Goal: Task Accomplishment & Management: Manage account settings

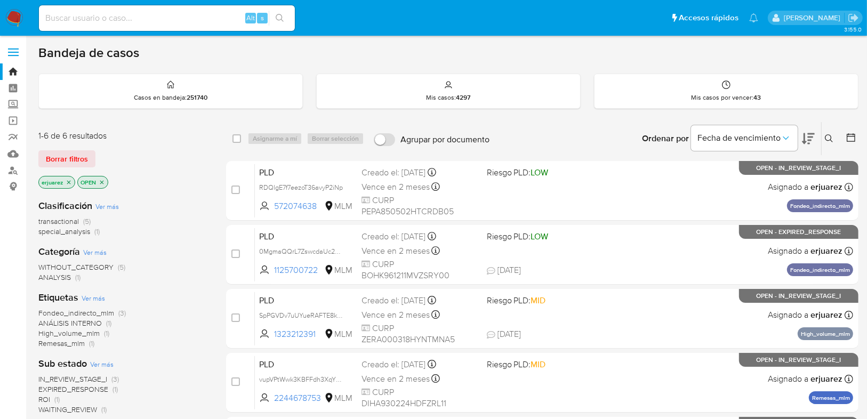
click at [822, 132] on button at bounding box center [831, 138] width 18 height 13
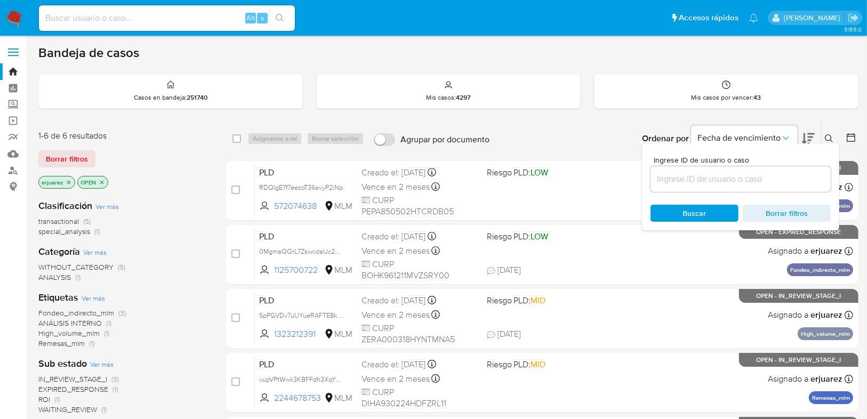
drag, startPoint x: 738, startPoint y: 171, endPoint x: 715, endPoint y: 182, distance: 25.5
click at [715, 182] on div at bounding box center [741, 179] width 180 height 26
click at [715, 181] on input at bounding box center [741, 179] width 180 height 14
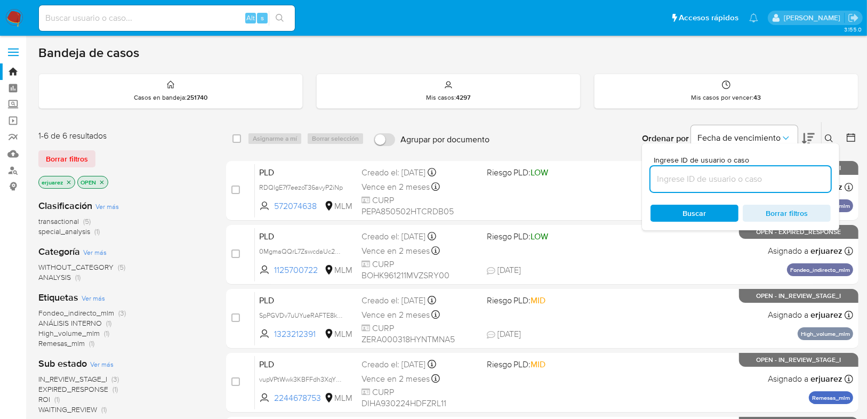
paste input "2244678753"
type input "2244678753"
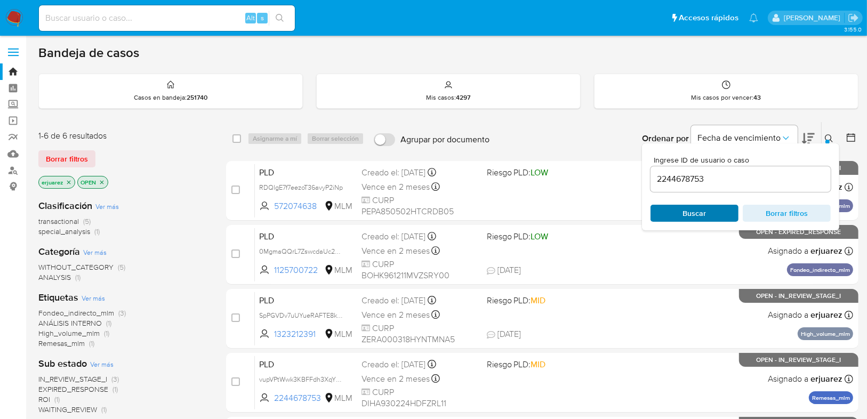
click at [677, 217] on span "Buscar" at bounding box center [694, 213] width 73 height 15
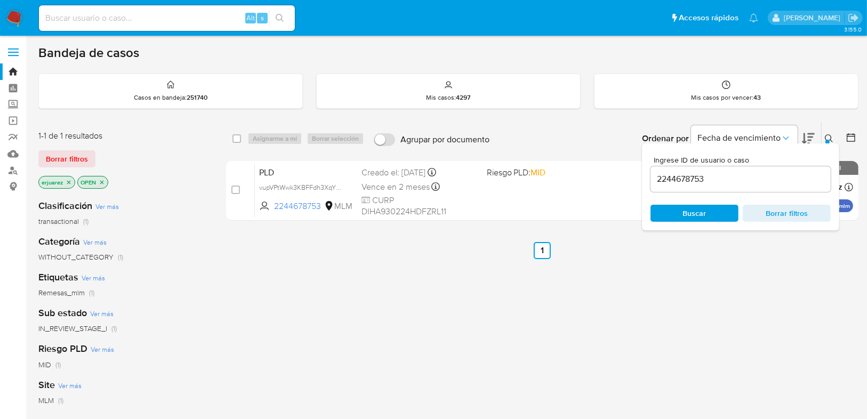
click at [674, 214] on span "Buscar" at bounding box center [694, 213] width 73 height 15
click at [381, 276] on div "select-all-cases-checkbox Asignarme a mí Borrar selección Agrupar por documento…" at bounding box center [542, 363] width 633 height 483
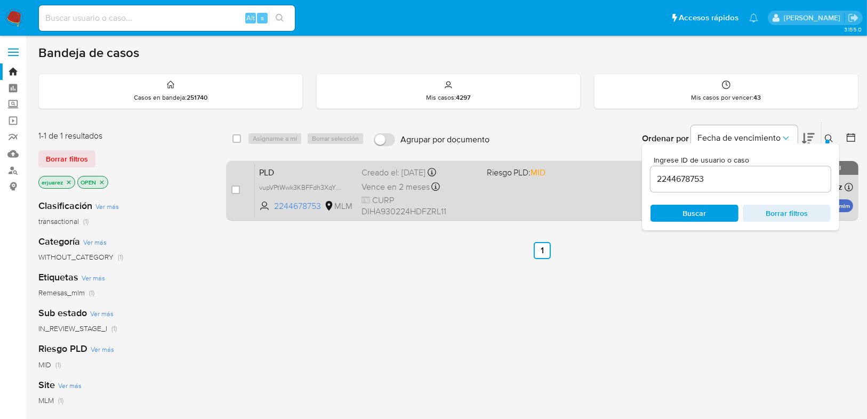
click at [489, 204] on div "PLD vupVPtWwk3KBFFdh3XqYHxbv 2244678753 MLM Riesgo PLD: MID Creado el: 12/08/20…" at bounding box center [554, 191] width 599 height 54
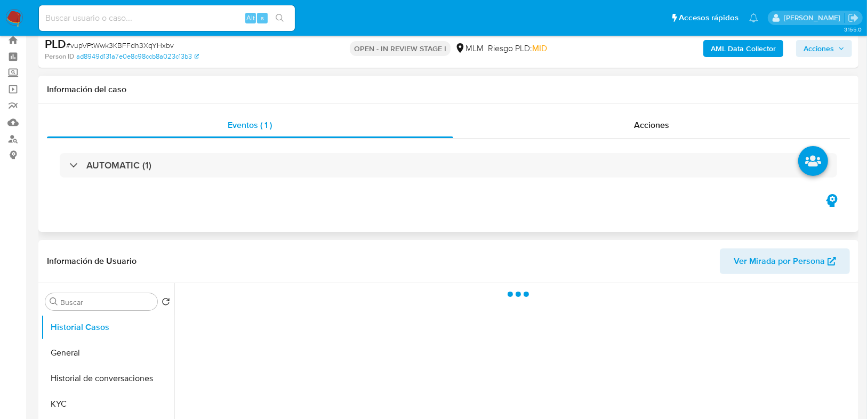
scroll to position [128, 0]
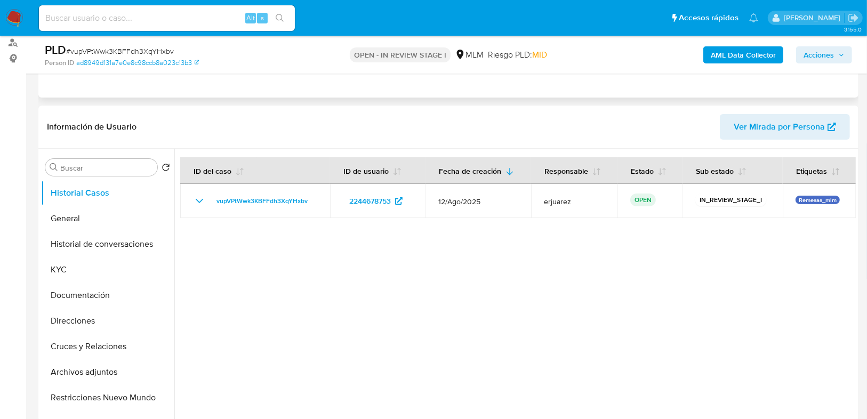
select select "10"
click at [112, 349] on button "Cruces y Relaciones" at bounding box center [103, 347] width 125 height 26
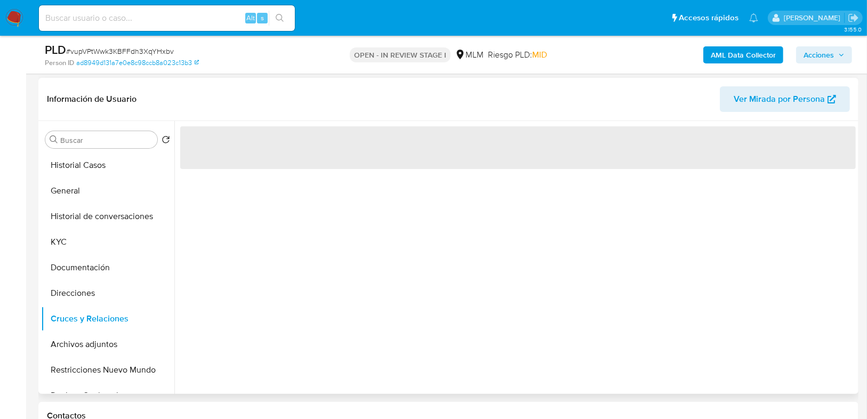
scroll to position [171, 0]
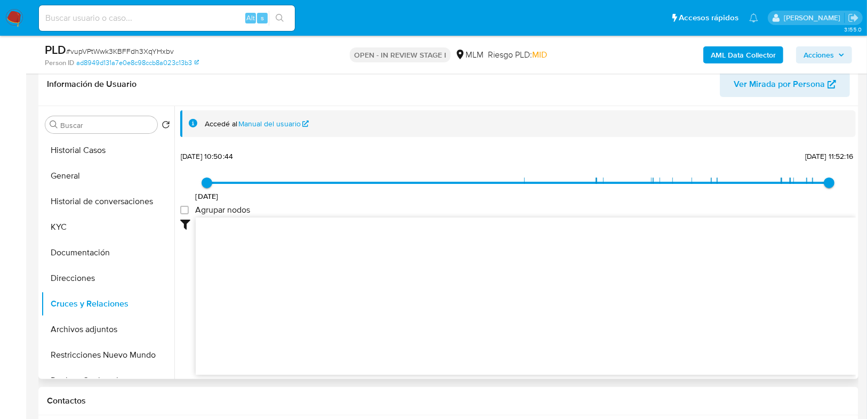
drag, startPoint x: 429, startPoint y: 285, endPoint x: 375, endPoint y: 254, distance: 63.1
click at [375, 254] on icon "user-2244678753  2244678753 phone-ab0e6ca0a9051f08f9d3172bb598f830  person-ad…" at bounding box center [526, 295] width 660 height 155
click at [78, 280] on button "Direcciones" at bounding box center [107, 279] width 133 height 26
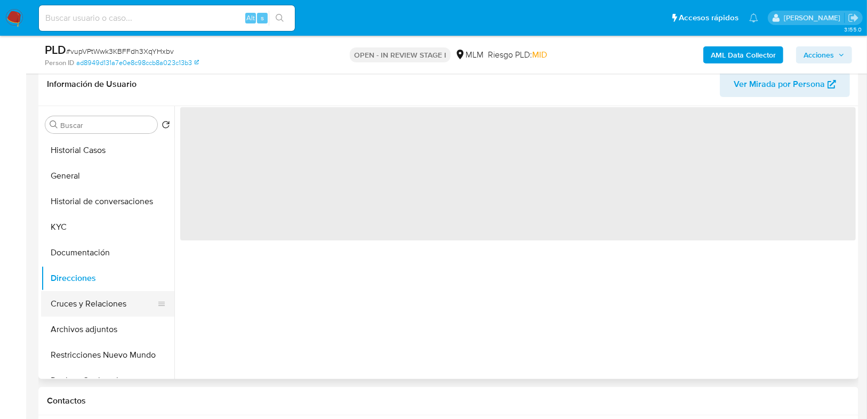
click at [98, 305] on button "Cruces y Relaciones" at bounding box center [103, 304] width 125 height 26
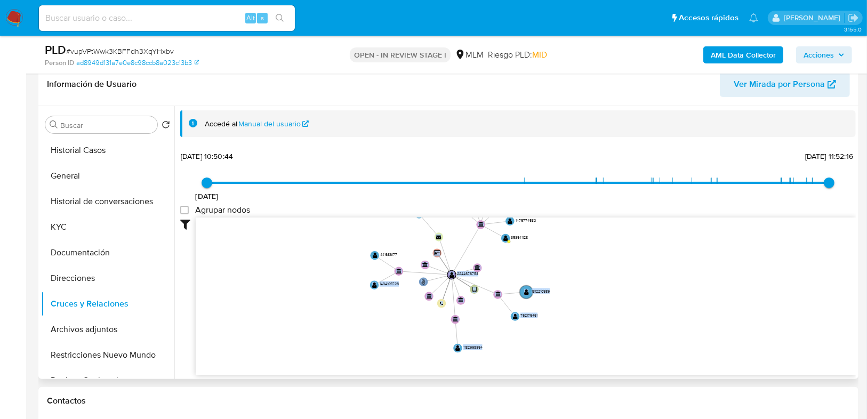
drag, startPoint x: 394, startPoint y: 229, endPoint x: 368, endPoint y: 264, distance: 43.0
click at [368, 264] on div "13/3/2024 13/3/2024, 10:50:44 16/8/2025, 11:52:16 Agrupar nodos Filtros Confian…" at bounding box center [518, 261] width 676 height 227
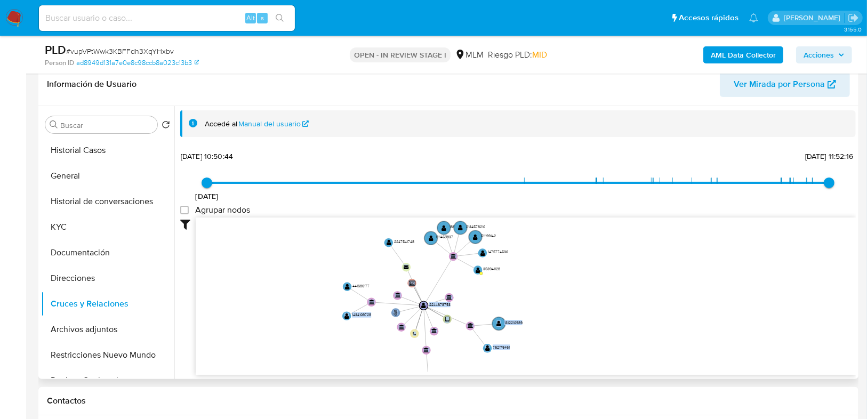
drag, startPoint x: 496, startPoint y: 296, endPoint x: 492, endPoint y: 282, distance: 13.7
click at [495, 297] on icon "user-2244678753  2244678753 phone-ab0e6ca0a9051f08f9d3172bb598f830  person-ad…" at bounding box center [526, 295] width 660 height 155
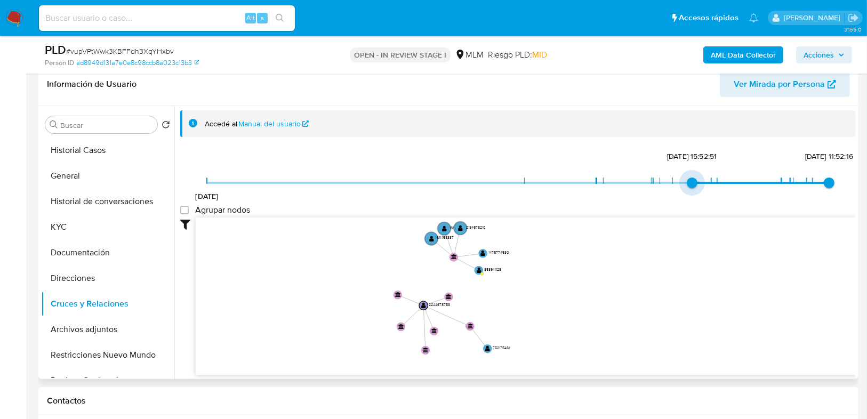
type input "1743122415000"
drag, startPoint x: 210, startPoint y: 179, endPoint x: 657, endPoint y: 187, distance: 447.1
click at [657, 187] on span "27/3/2025, 18:40:15" at bounding box center [660, 183] width 11 height 11
click at [474, 273] on circle at bounding box center [479, 270] width 11 height 11
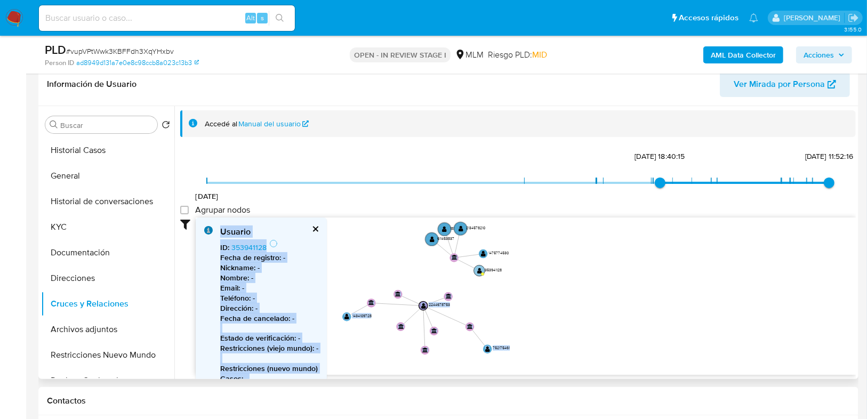
click at [476, 272] on circle at bounding box center [479, 270] width 11 height 11
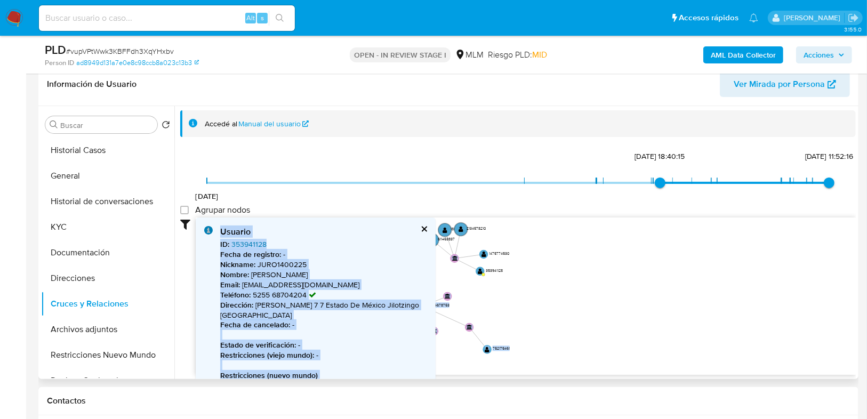
click at [252, 248] on link "353941128" at bounding box center [249, 244] width 35 height 11
click at [86, 286] on button "Direcciones" at bounding box center [103, 279] width 125 height 26
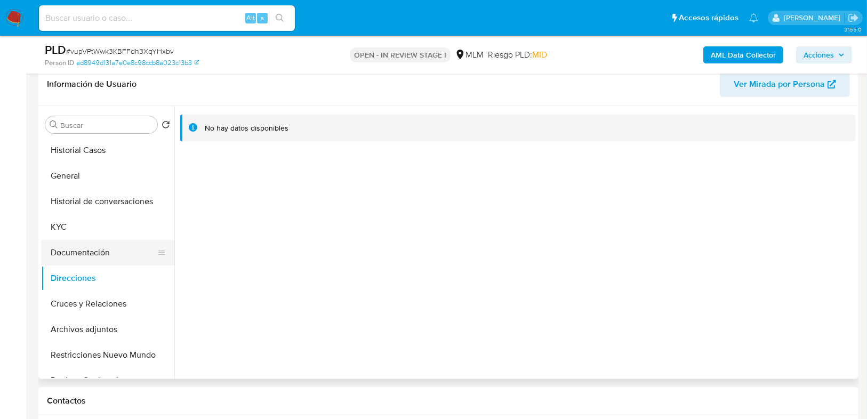
click at [76, 258] on button "Documentación" at bounding box center [103, 253] width 125 height 26
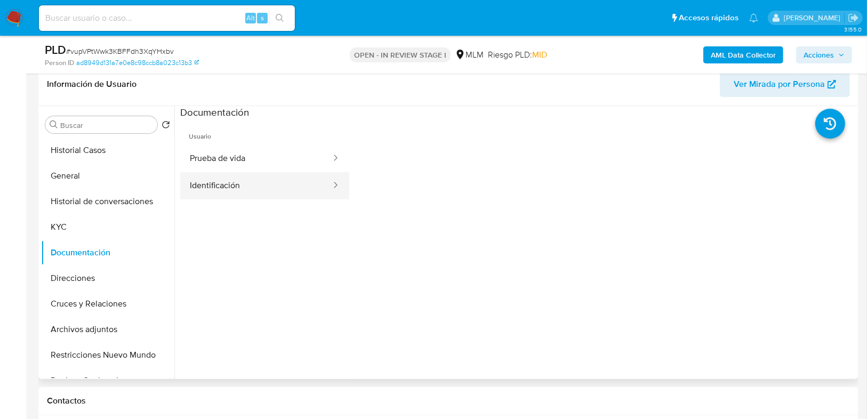
click at [219, 193] on button "Identificación" at bounding box center [256, 185] width 152 height 27
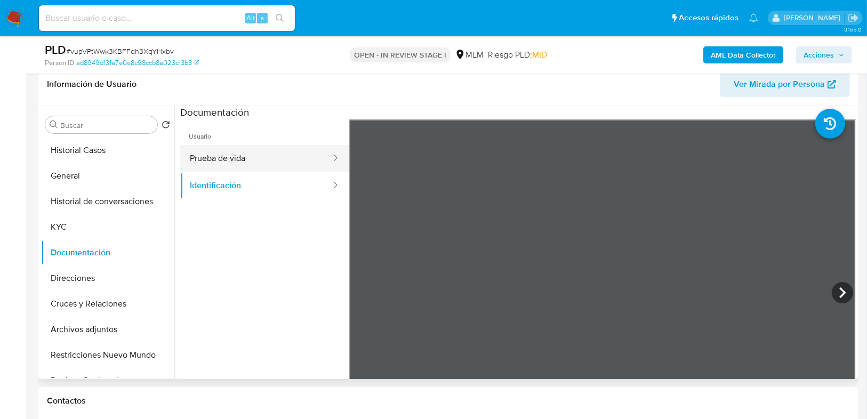
click at [224, 155] on button "Prueba de vida" at bounding box center [256, 158] width 152 height 27
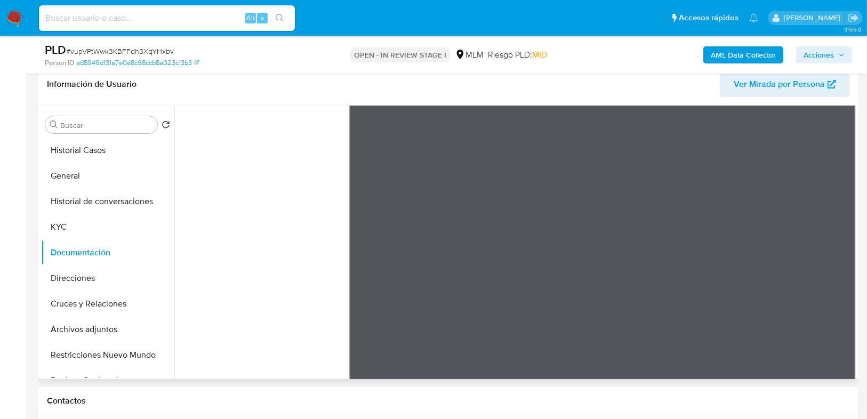
scroll to position [90, 0]
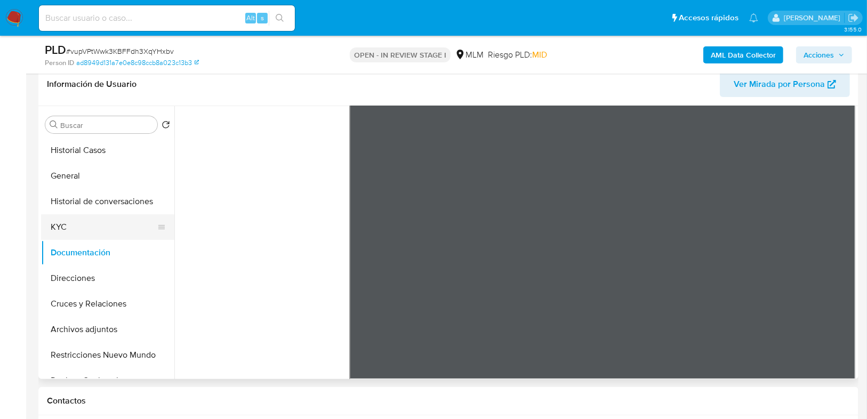
drag, startPoint x: 67, startPoint y: 229, endPoint x: 82, endPoint y: 225, distance: 15.4
click at [67, 228] on button "KYC" at bounding box center [103, 227] width 125 height 26
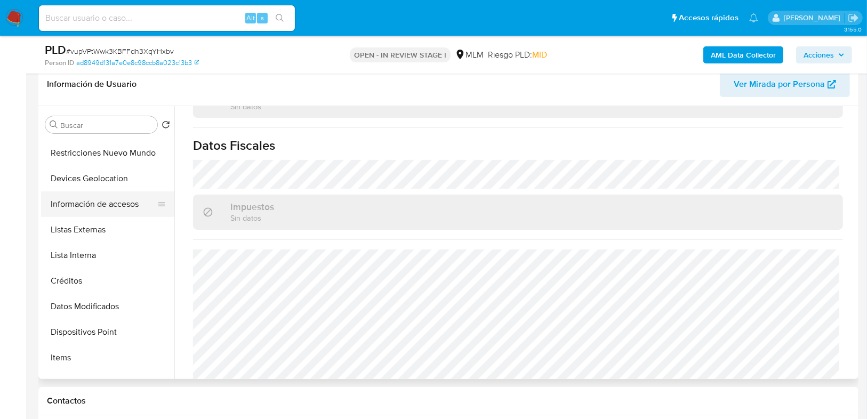
scroll to position [195, 0]
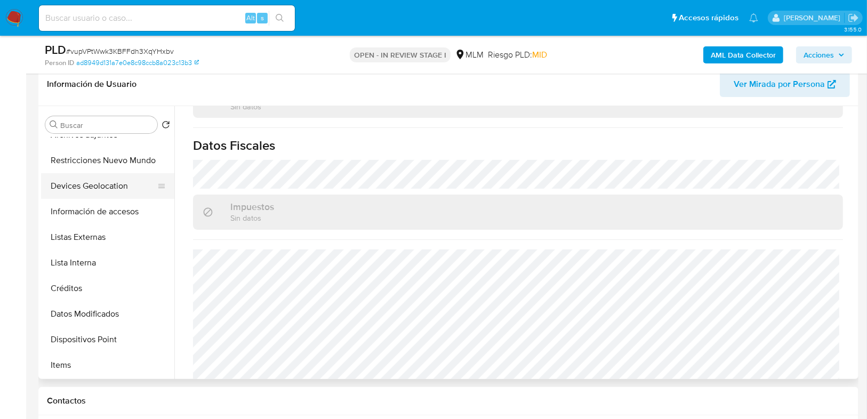
click at [97, 187] on button "Devices Geolocation" at bounding box center [103, 186] width 125 height 26
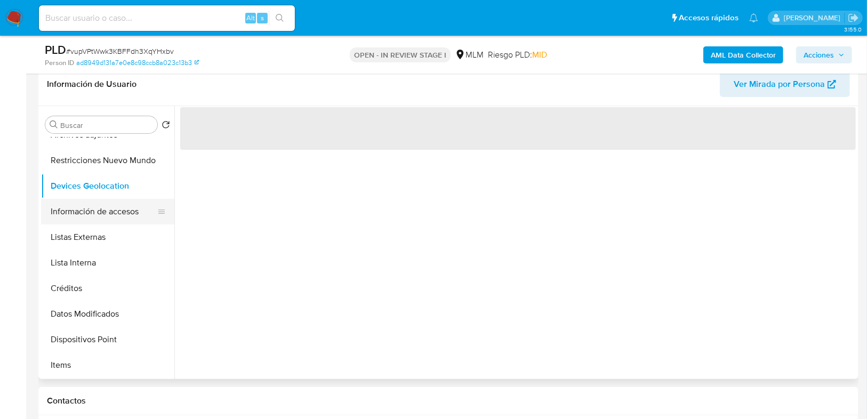
scroll to position [0, 0]
click at [106, 211] on button "Información de accesos" at bounding box center [103, 212] width 125 height 26
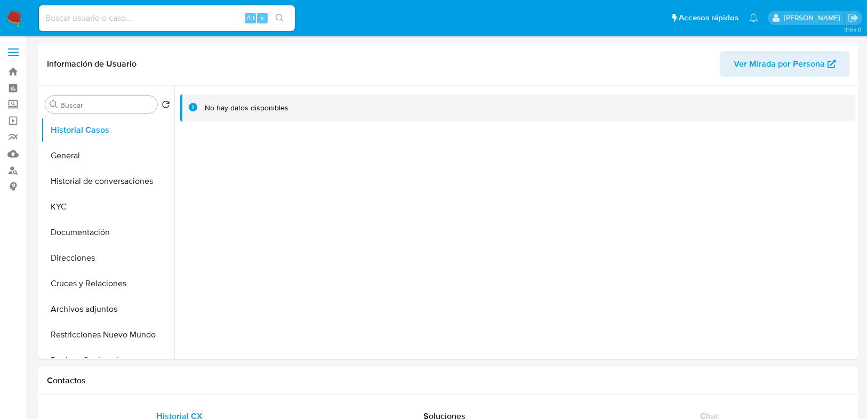
select select "10"
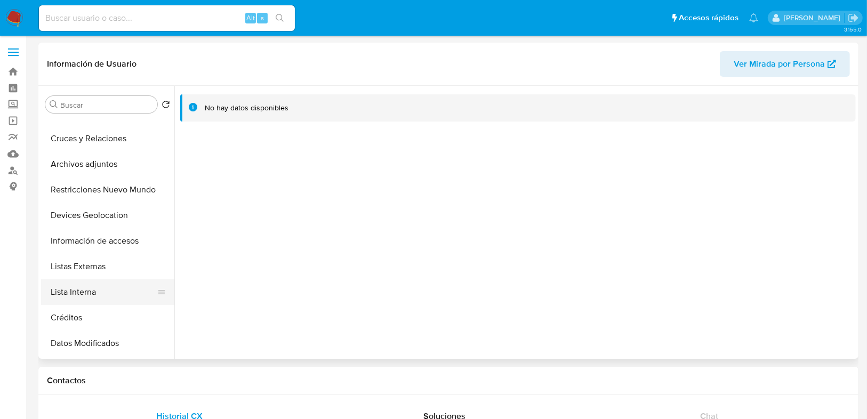
scroll to position [171, 0]
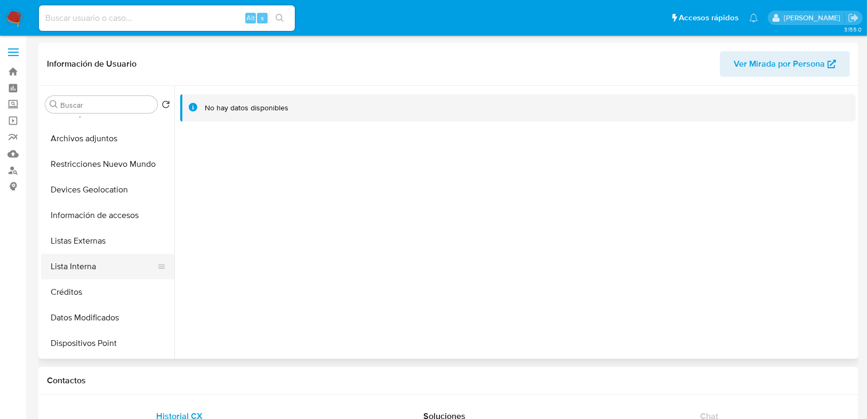
click at [98, 262] on button "Lista Interna" at bounding box center [103, 267] width 125 height 26
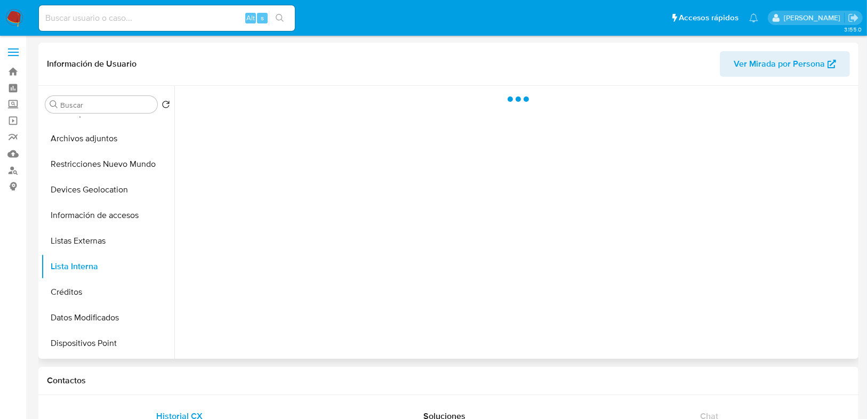
drag, startPoint x: 106, startPoint y: 246, endPoint x: 335, endPoint y: 140, distance: 252.3
click at [106, 245] on button "Listas Externas" at bounding box center [107, 241] width 133 height 26
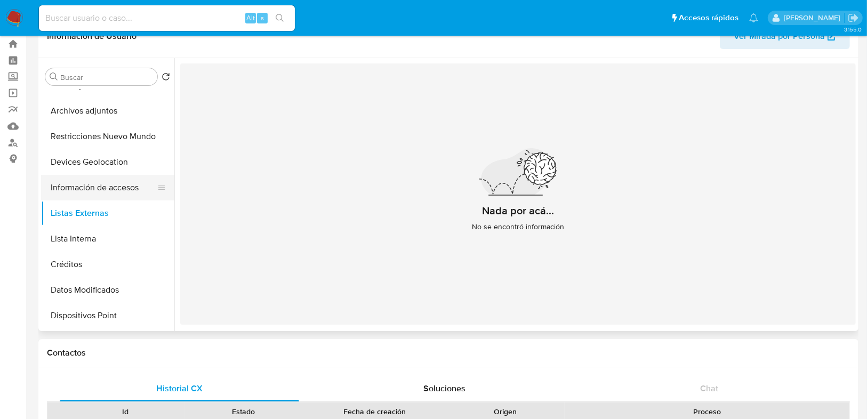
scroll to position [43, 0]
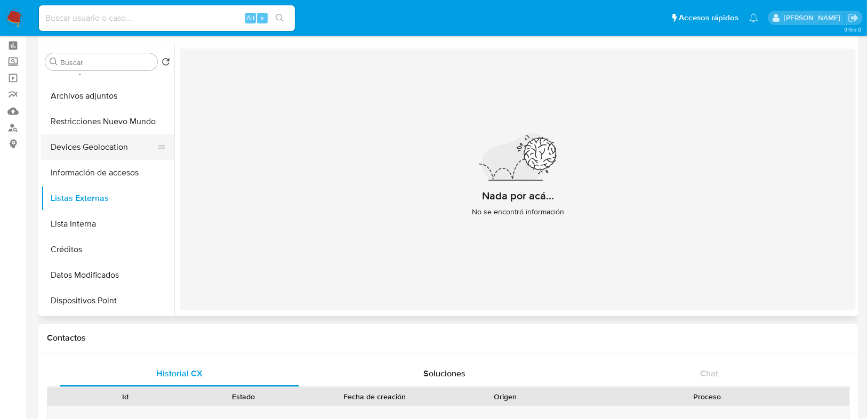
drag, startPoint x: 95, startPoint y: 146, endPoint x: 84, endPoint y: 144, distance: 12.0
click at [95, 146] on button "Devices Geolocation" at bounding box center [103, 147] width 125 height 26
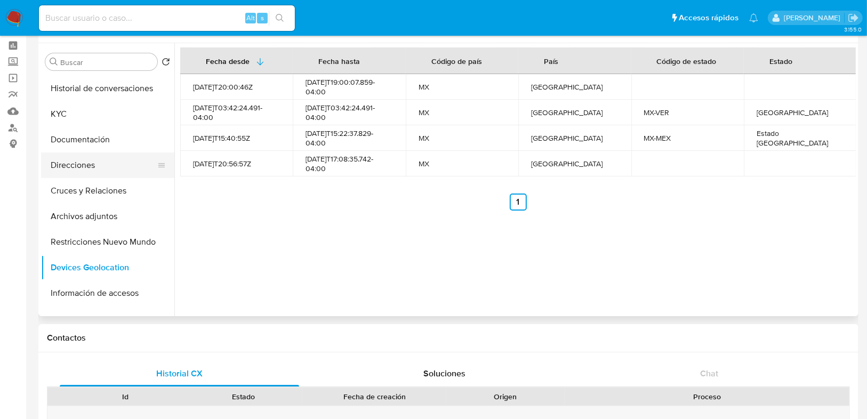
scroll to position [0, 0]
drag, startPoint x: 62, startPoint y: 160, endPoint x: 73, endPoint y: 160, distance: 10.2
click at [62, 160] on button "KYC" at bounding box center [103, 165] width 125 height 26
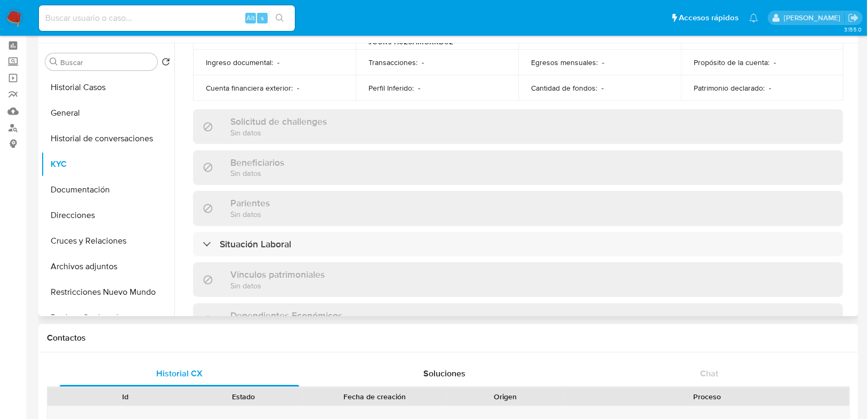
scroll to position [636, 0]
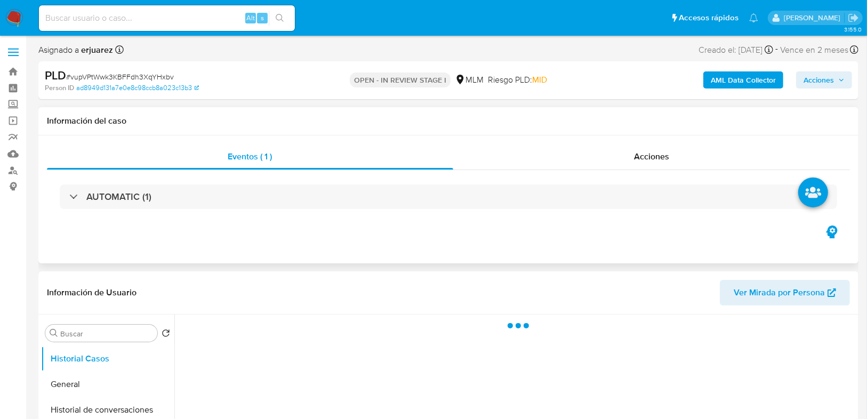
scroll to position [128, 0]
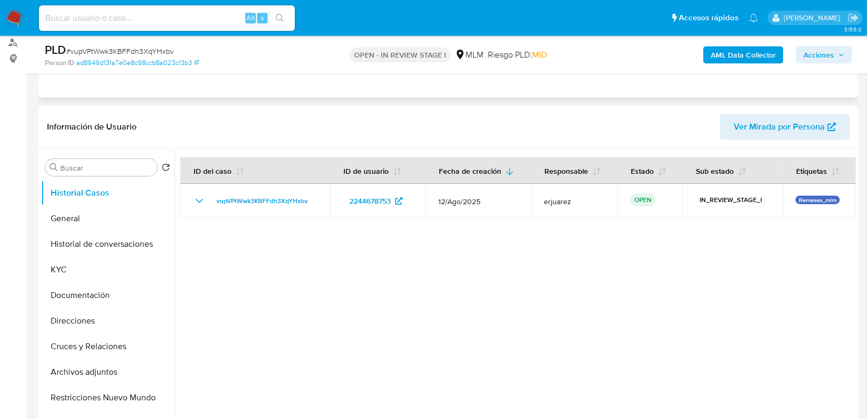
select select "10"
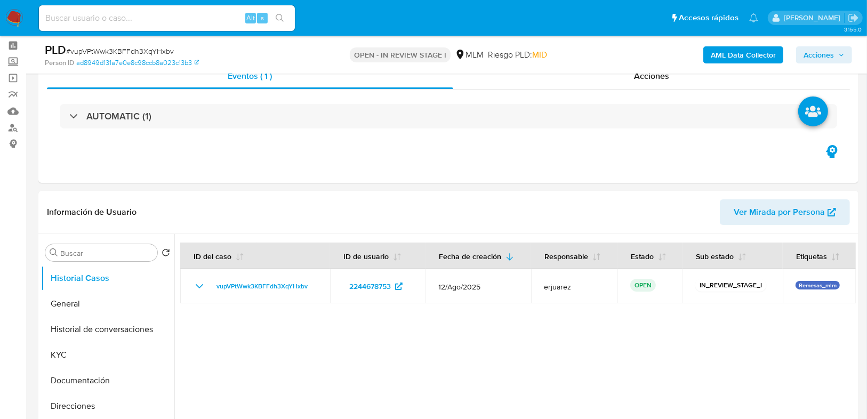
scroll to position [0, 0]
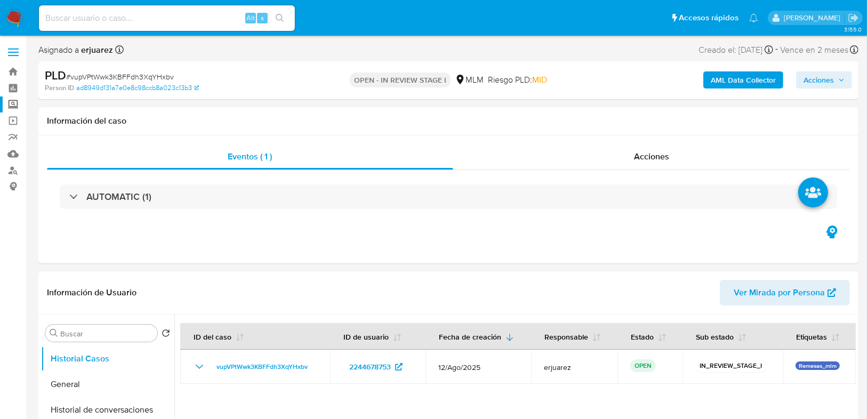
click at [17, 104] on label "Screening" at bounding box center [63, 105] width 127 height 17
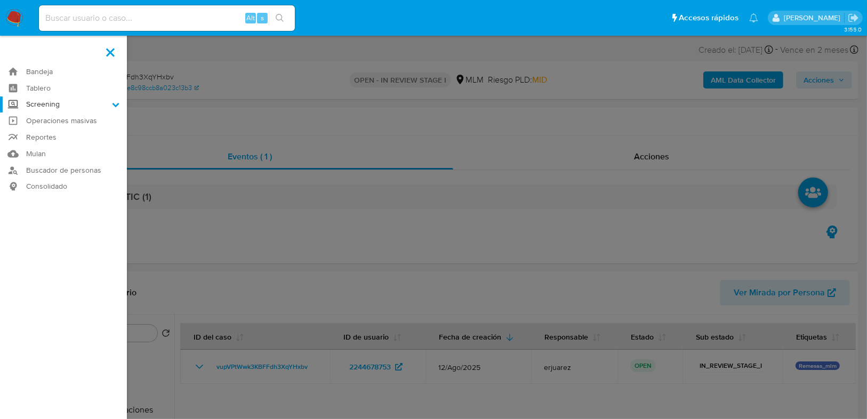
click at [0, 0] on input "Screening" at bounding box center [0, 0] width 0 height 0
click at [62, 150] on link "Herramientas" at bounding box center [63, 146] width 127 height 13
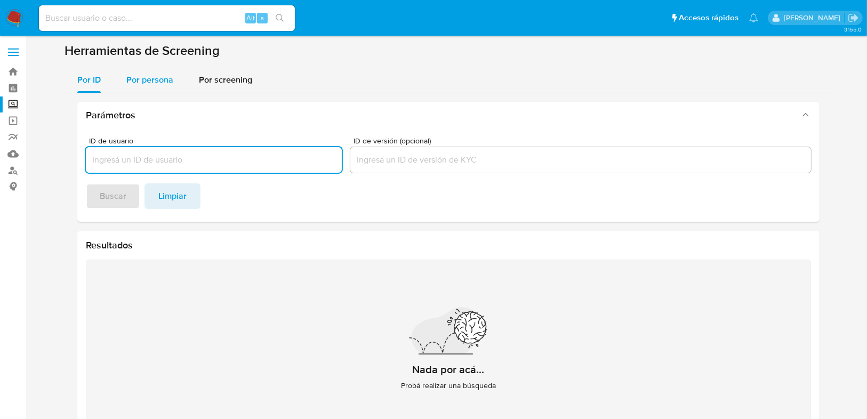
click at [146, 83] on span "Por persona" at bounding box center [149, 80] width 47 height 12
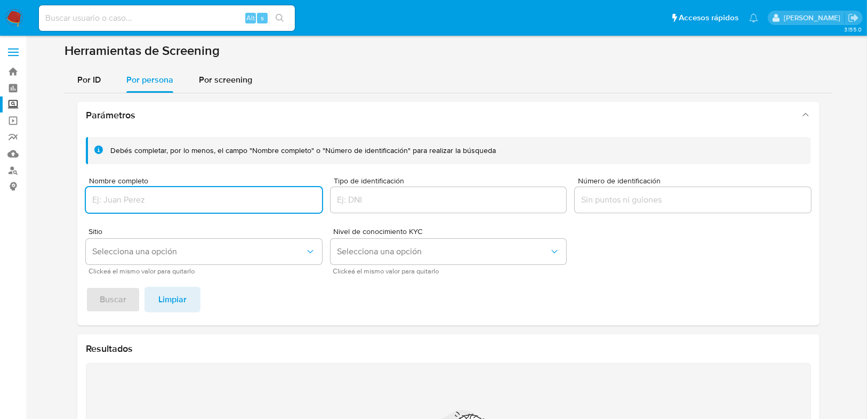
click at [121, 198] on input "Nombre completo" at bounding box center [204, 200] width 236 height 14
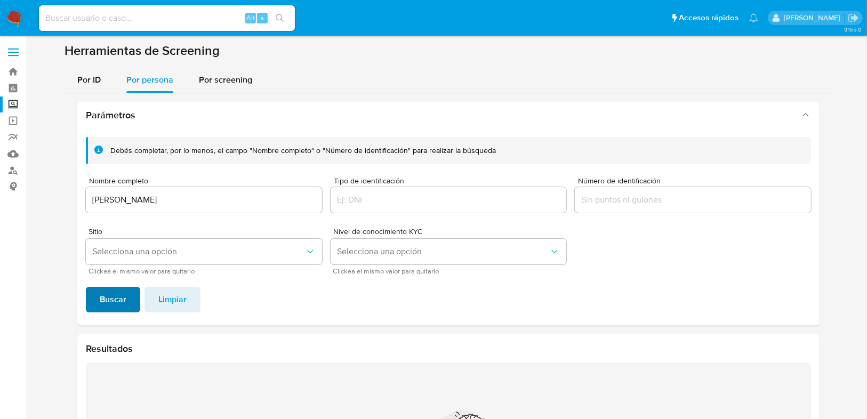
click at [99, 301] on button "Buscar" at bounding box center [113, 300] width 54 height 26
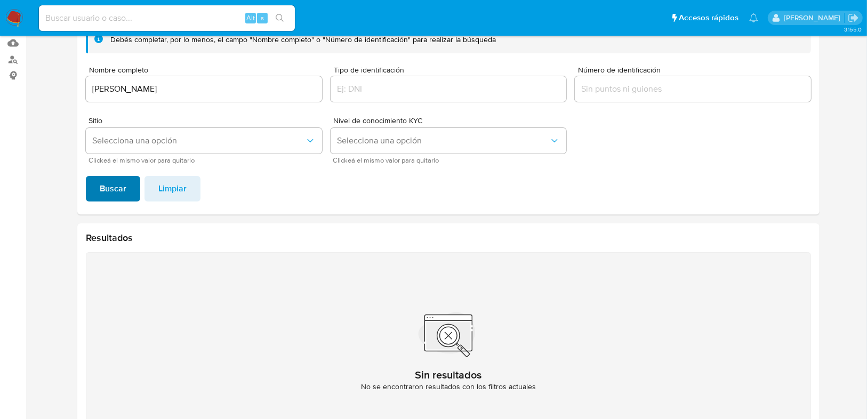
click at [113, 186] on span "Buscar" at bounding box center [113, 188] width 27 height 23
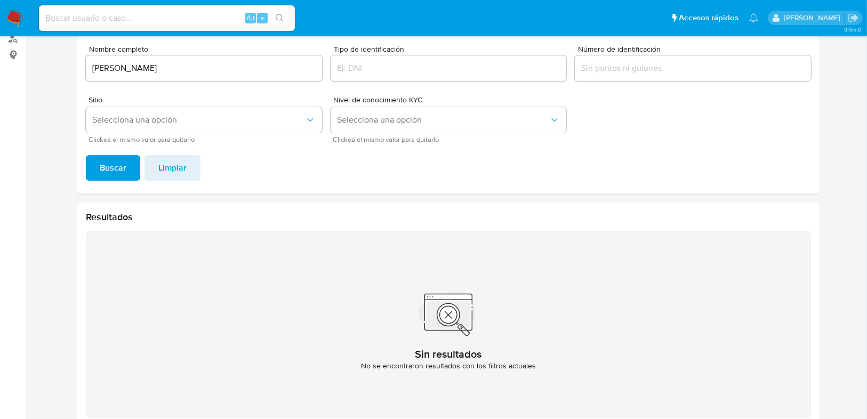
scroll to position [111, 0]
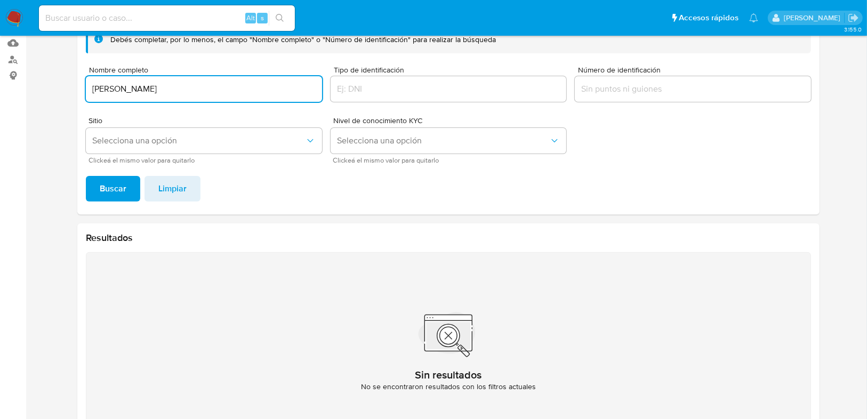
drag, startPoint x: 213, startPoint y: 89, endPoint x: 81, endPoint y: 83, distance: 132.4
click at [81, 83] on div "Debés completar, por lo menos, el campo "Nombre completo" o "Número de identifi…" at bounding box center [448, 116] width 743 height 197
click at [101, 188] on span "Buscar" at bounding box center [113, 188] width 27 height 23
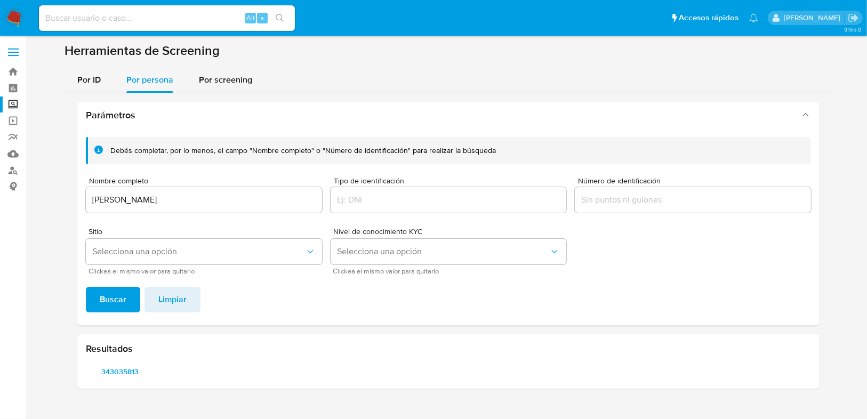
scroll to position [0, 0]
click at [127, 194] on div "[PERSON_NAME]" at bounding box center [207, 200] width 236 height 26
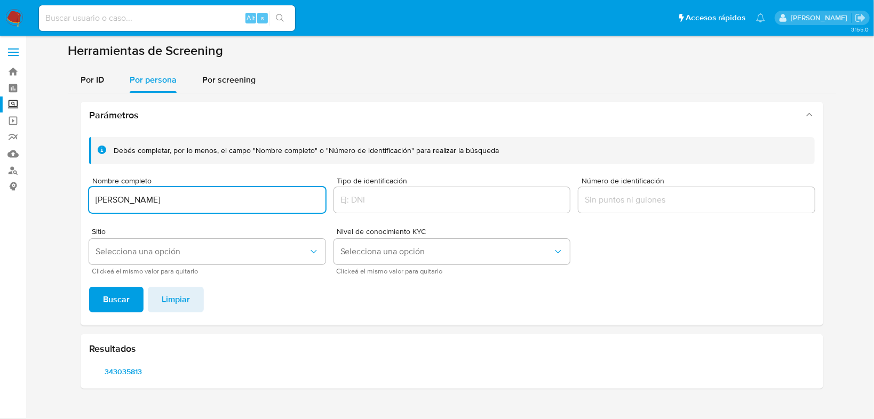
click at [245, 201] on input "[PERSON_NAME]" at bounding box center [207, 200] width 236 height 14
drag, startPoint x: 231, startPoint y: 201, endPoint x: 67, endPoint y: 204, distance: 163.8
click at [65, 203] on section at bounding box center [451, 220] width 827 height 355
type input "DIANA JACQUELINE MALDONADO DIZ"
click at [114, 300] on span "Buscar" at bounding box center [116, 299] width 27 height 23
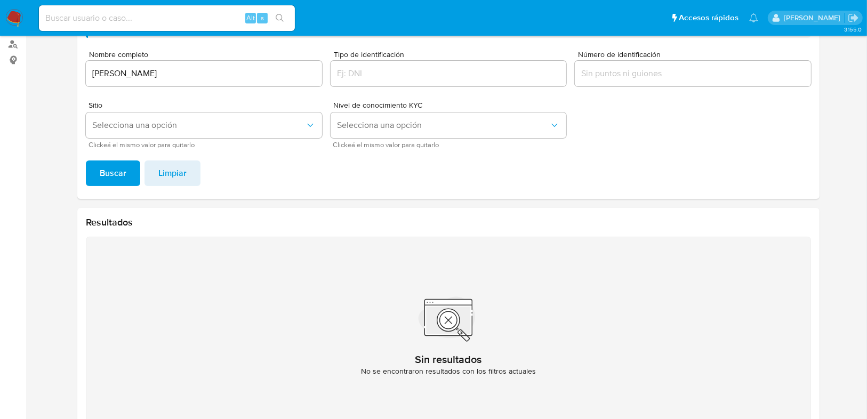
scroll to position [128, 0]
click at [13, 19] on img at bounding box center [14, 18] width 18 height 18
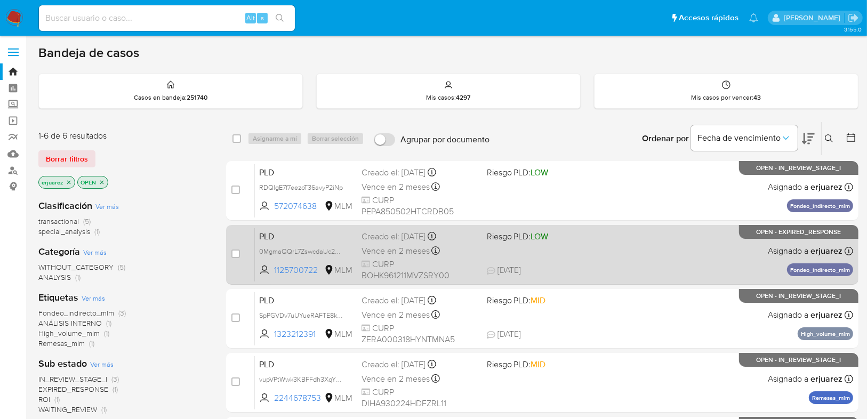
scroll to position [43, 0]
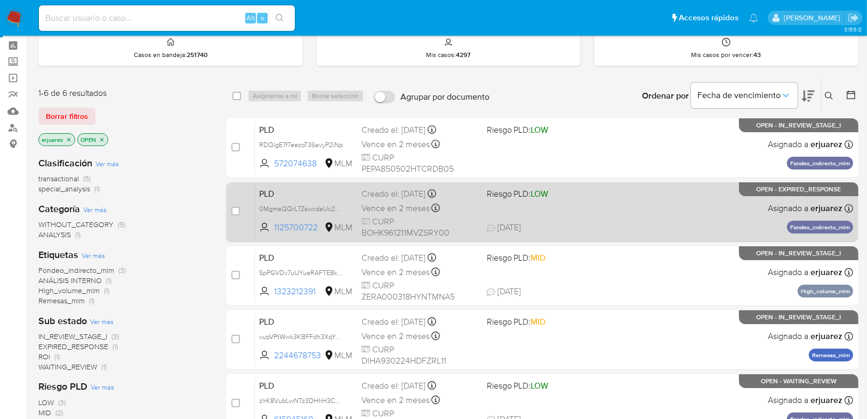
click at [465, 229] on span "CURP BOHK961211MVZSRY00" at bounding box center [420, 227] width 116 height 23
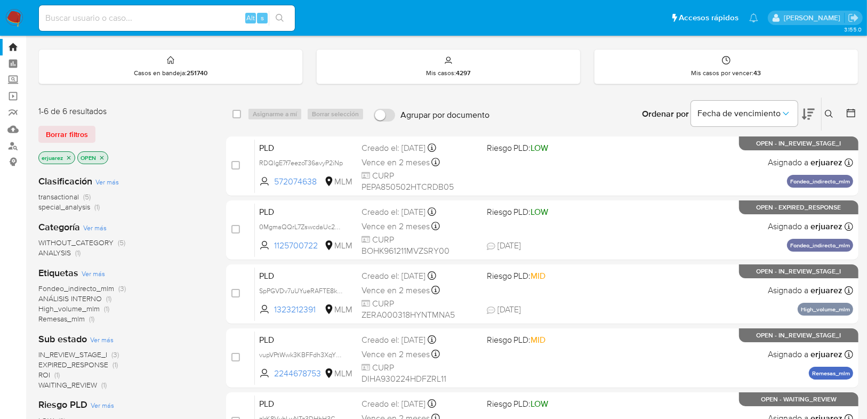
scroll to position [20, 0]
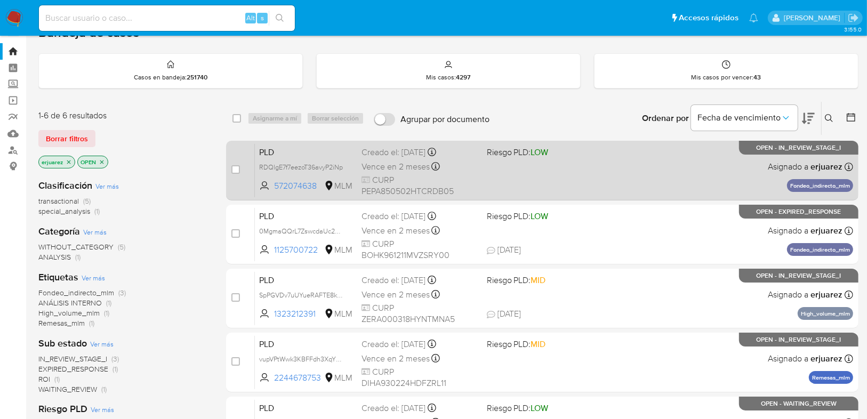
click at [610, 166] on div "PLD RDQlgE7f7eezoT36avyP2iNp 572074638 MLM Riesgo PLD: LOW Creado el: [DATE] Cr…" at bounding box center [554, 171] width 599 height 54
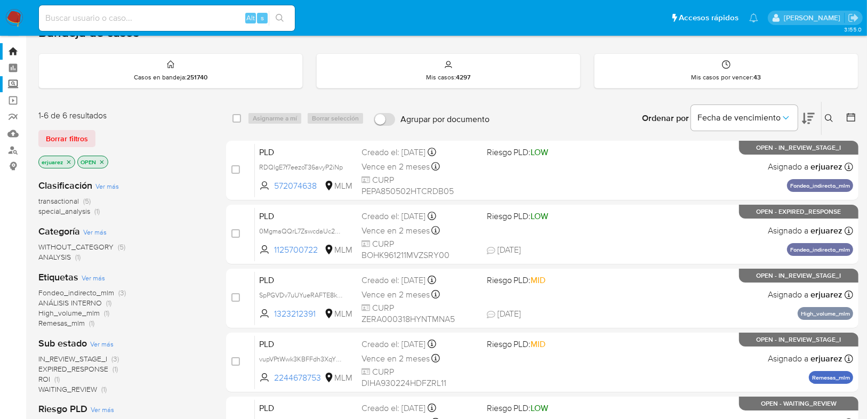
click at [17, 85] on label "Screening" at bounding box center [63, 84] width 127 height 17
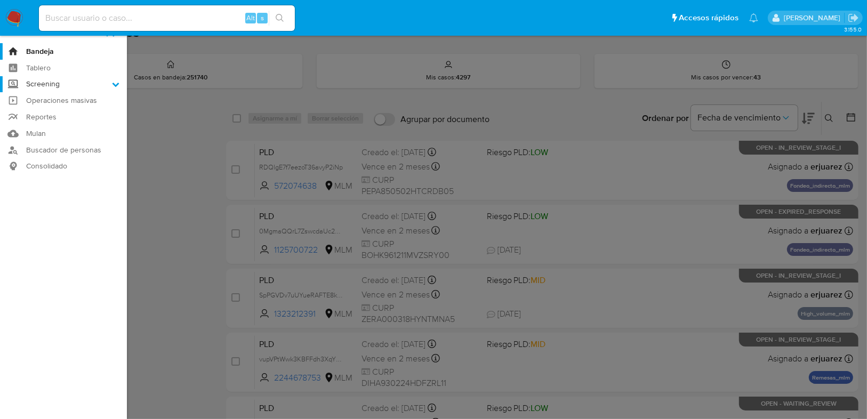
click at [0, 0] on input "Screening" at bounding box center [0, 0] width 0 height 0
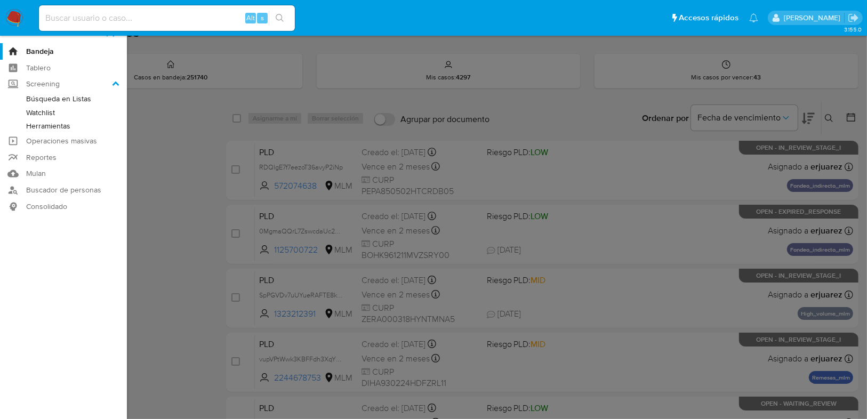
drag, startPoint x: 41, startPoint y: 126, endPoint x: 31, endPoint y: 132, distance: 10.8
click at [41, 126] on link "Herramientas" at bounding box center [63, 126] width 127 height 13
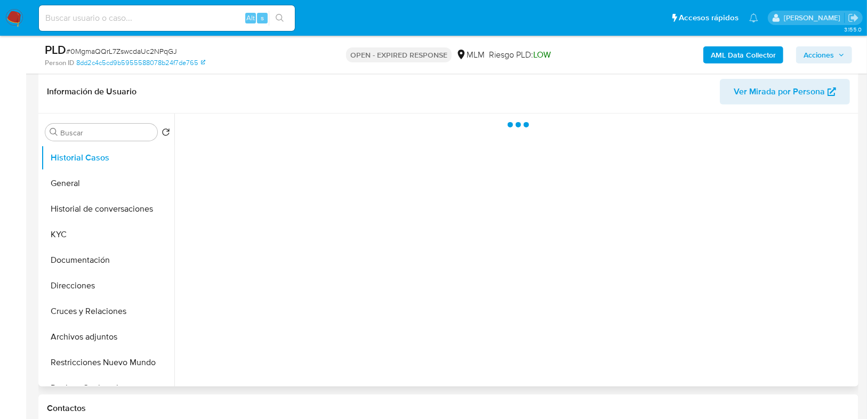
scroll to position [213, 0]
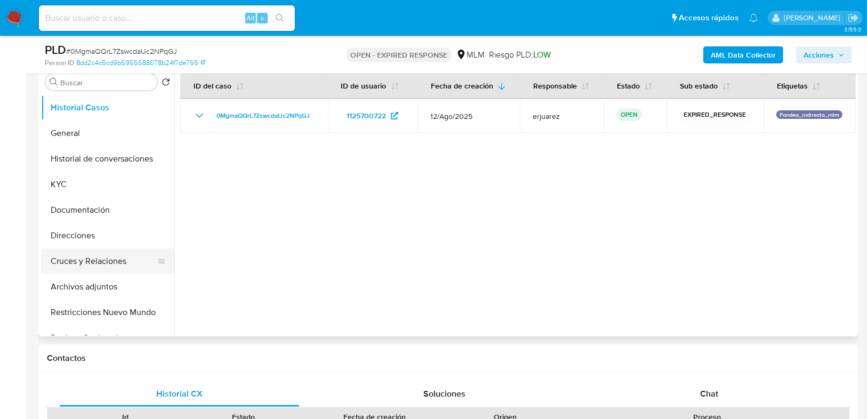
select select "10"
drag, startPoint x: 102, startPoint y: 283, endPoint x: 134, endPoint y: 275, distance: 32.5
click at [102, 283] on button "Archivos adjuntos" at bounding box center [103, 287] width 125 height 26
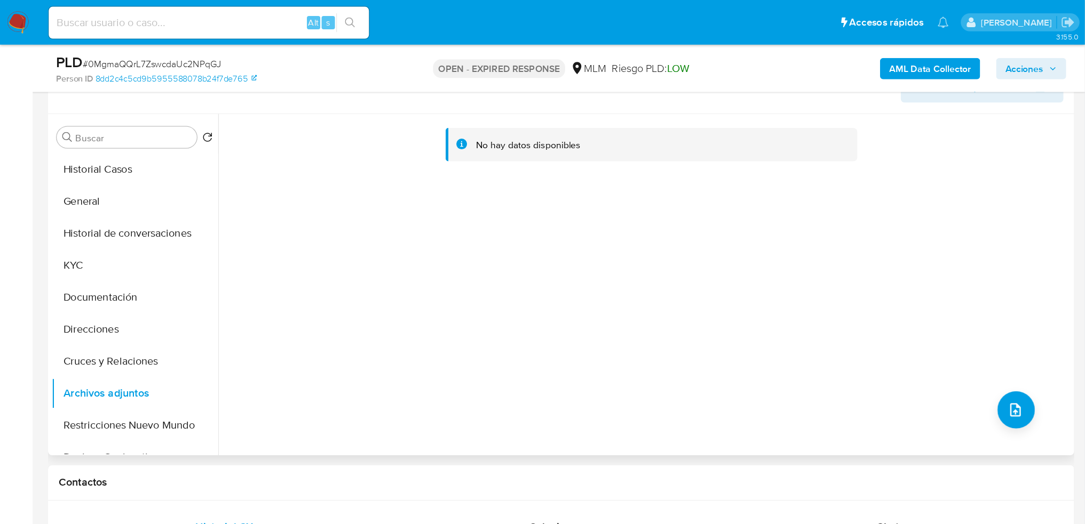
scroll to position [171, 0]
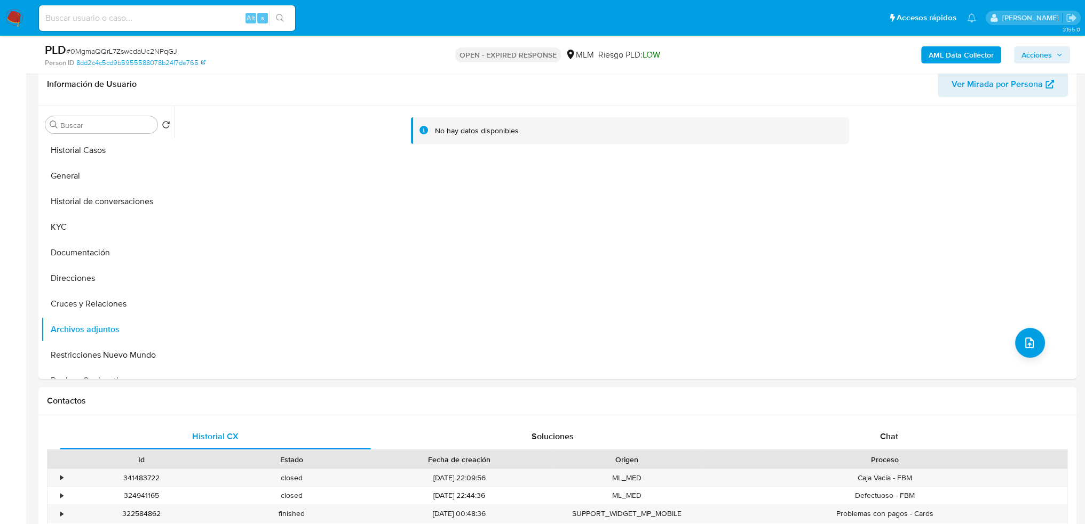
drag, startPoint x: 20, startPoint y: 19, endPoint x: 31, endPoint y: 9, distance: 14.8
click at [19, 18] on img at bounding box center [14, 18] width 18 height 18
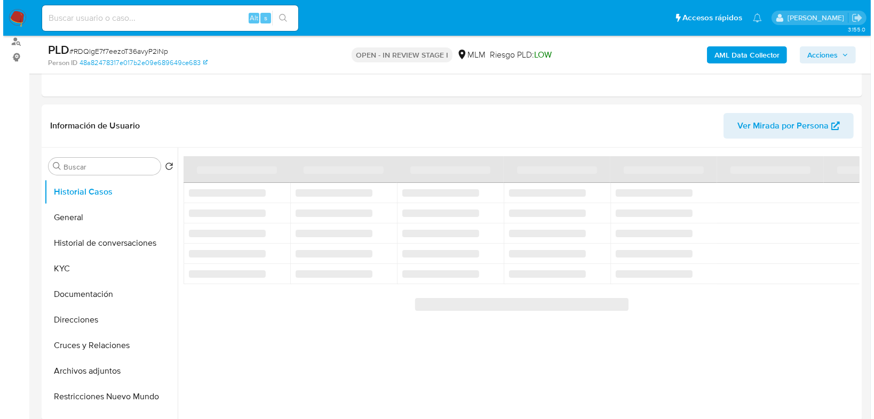
scroll to position [171, 0]
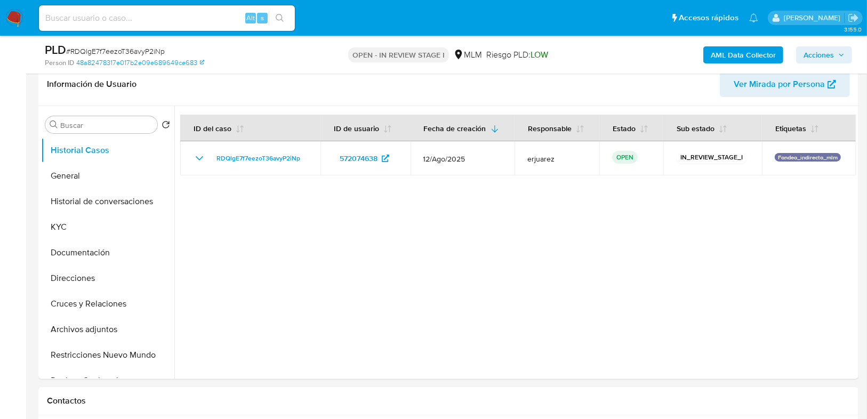
select select "10"
click at [95, 333] on button "Archivos adjuntos" at bounding box center [103, 330] width 125 height 26
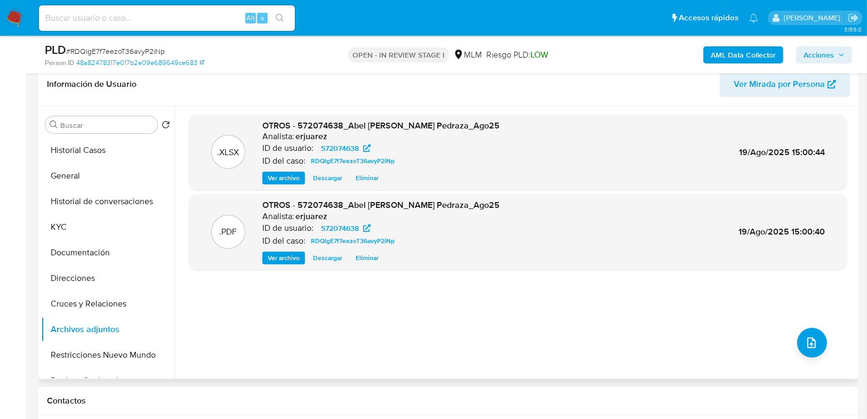
click at [371, 258] on span "Eliminar" at bounding box center [367, 258] width 23 height 11
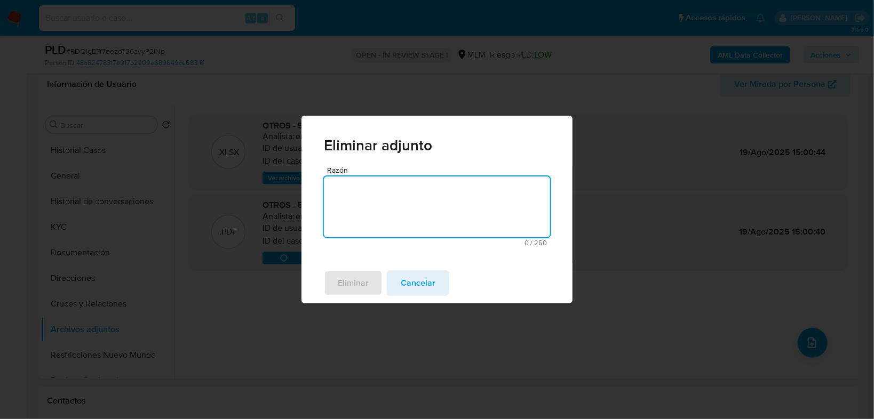
click at [384, 213] on textarea "Razón" at bounding box center [437, 207] width 226 height 61
type textarea "Se corrige narrativa"
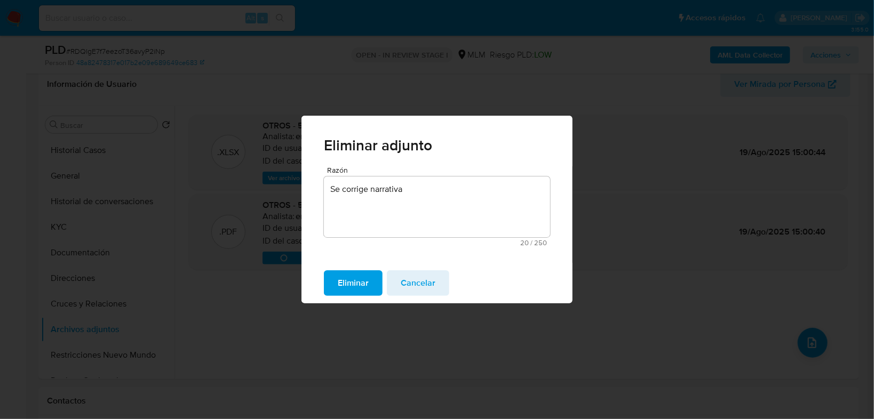
click at [357, 280] on span "Eliminar" at bounding box center [353, 283] width 31 height 23
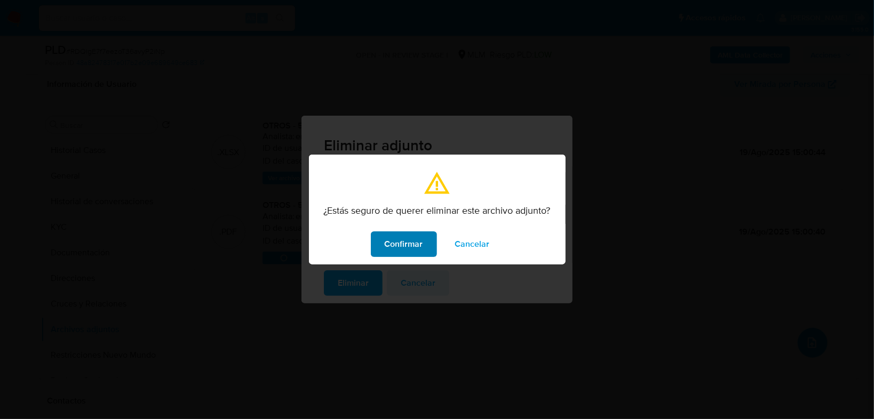
click at [390, 250] on span "Confirmar" at bounding box center [404, 244] width 38 height 23
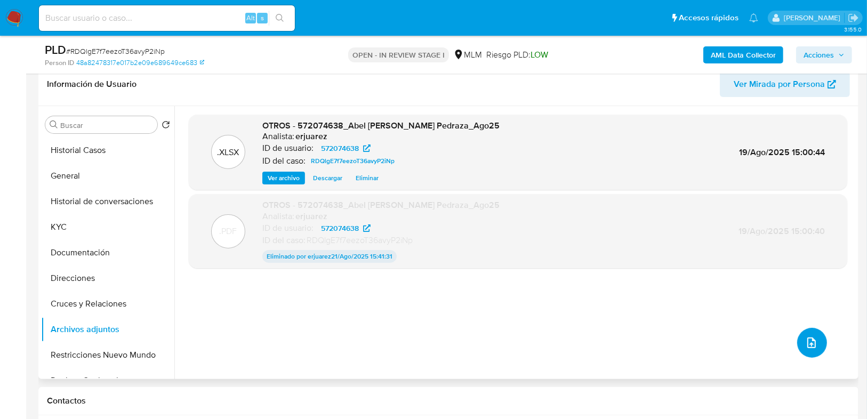
click at [808, 340] on icon "upload-file" at bounding box center [812, 343] width 9 height 11
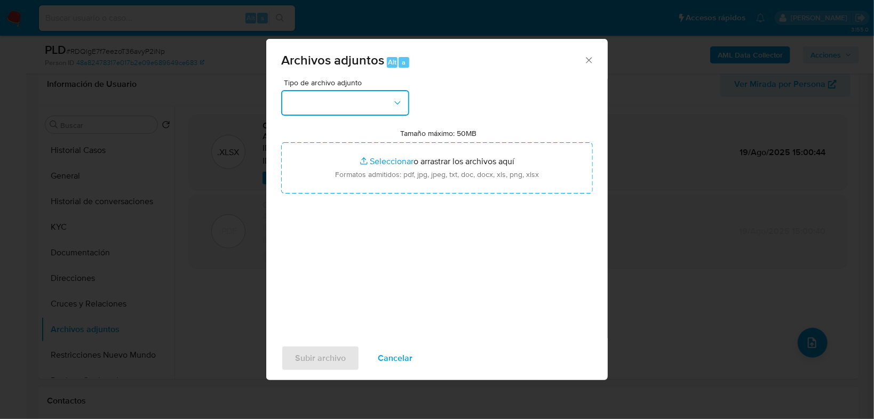
drag, startPoint x: 373, startPoint y: 104, endPoint x: 369, endPoint y: 110, distance: 8.0
click at [373, 104] on button "button" at bounding box center [345, 103] width 128 height 26
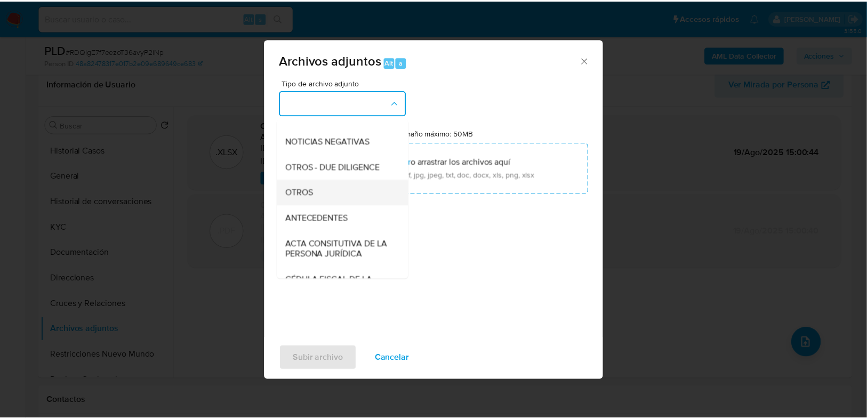
scroll to position [128, 0]
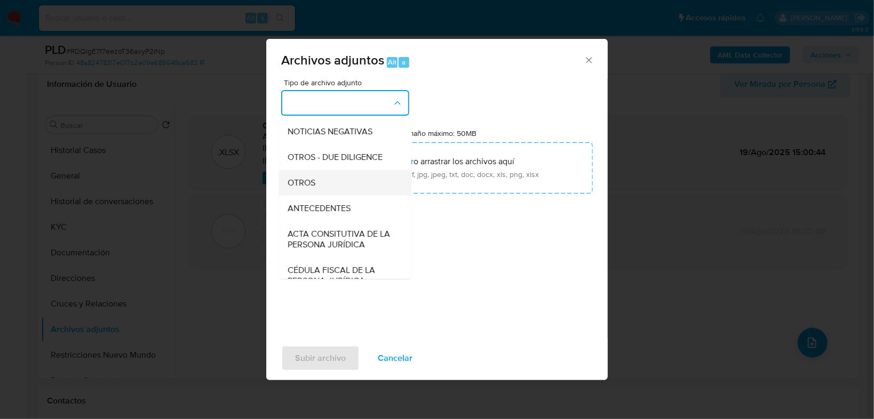
click at [312, 188] on span "OTROS" at bounding box center [302, 183] width 28 height 11
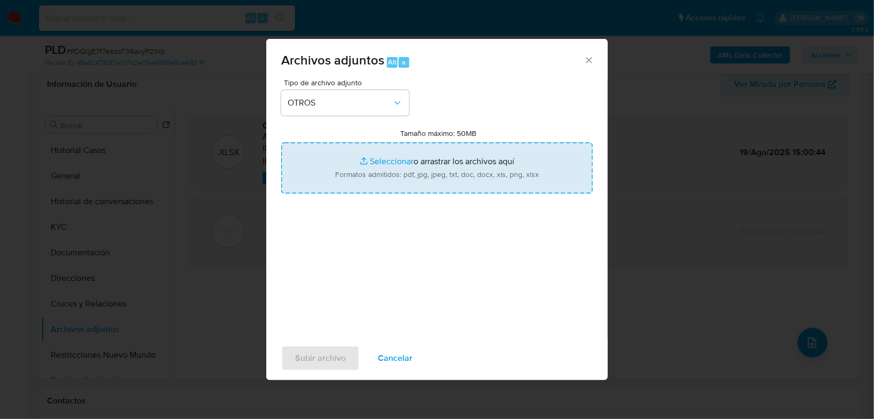
click at [373, 156] on input "Tamaño máximo: 50MB Seleccionar archivos" at bounding box center [437, 167] width 312 height 51
type input "C:\fakepath\572074638_Abel Perez Pedraza_Ago25Final.pdf"
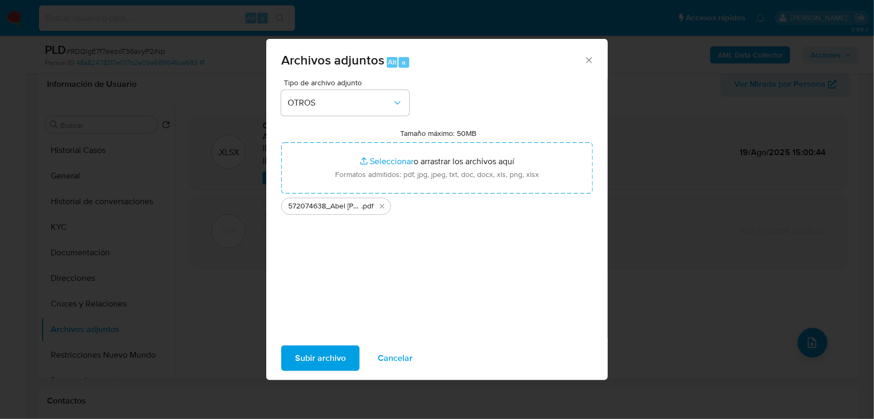
click at [324, 364] on span "Subir archivo" at bounding box center [320, 358] width 51 height 23
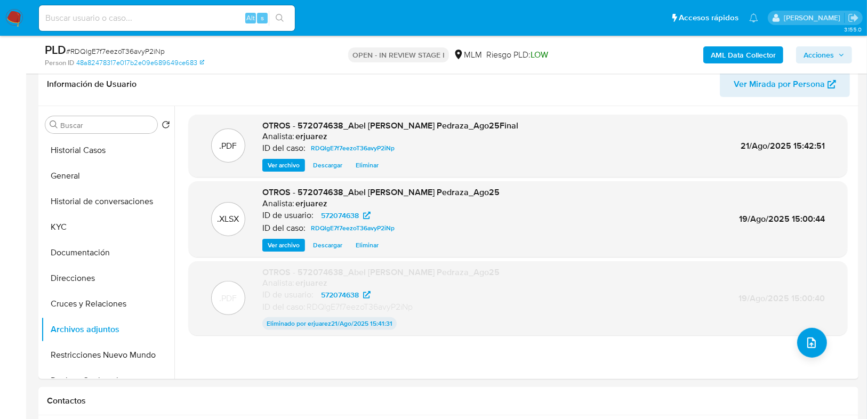
click at [816, 58] on span "Acciones" at bounding box center [819, 54] width 30 height 17
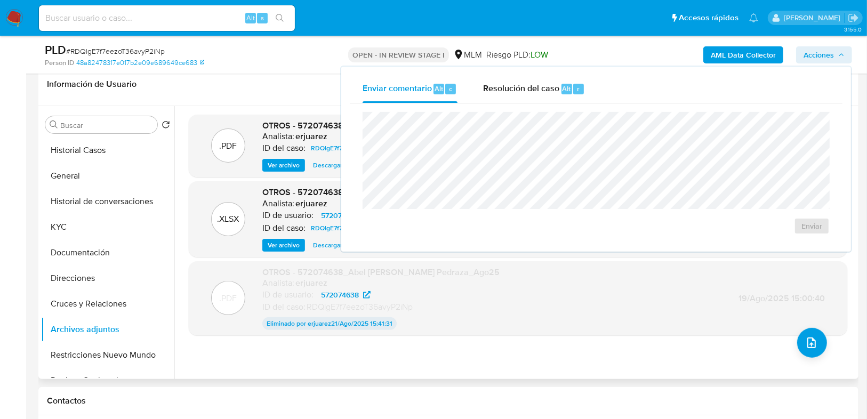
click at [474, 366] on div ".PDF OTROS - 572074638_Abel Perez Pedraza_Ago25Final Analista: erjuarez ID del …" at bounding box center [518, 243] width 659 height 256
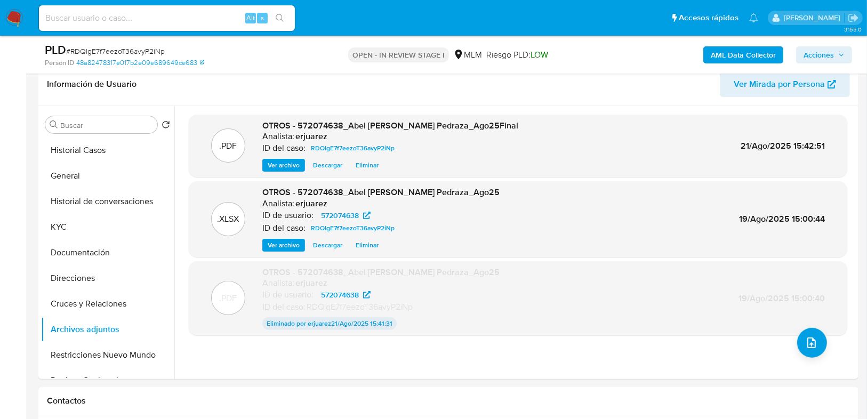
click at [814, 59] on span "Acciones" at bounding box center [819, 54] width 30 height 17
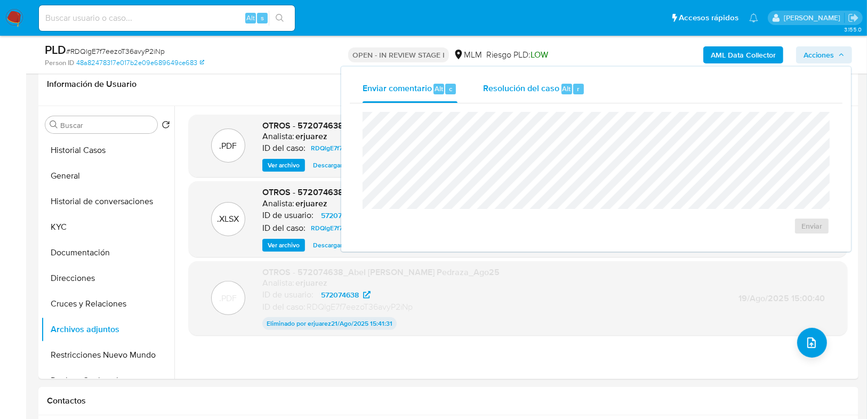
click at [532, 93] on span "Resolución del caso" at bounding box center [521, 88] width 76 height 12
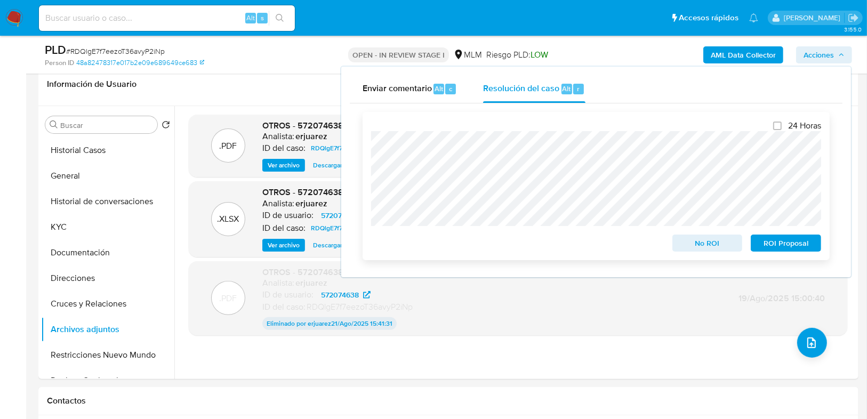
scroll to position [0, 0]
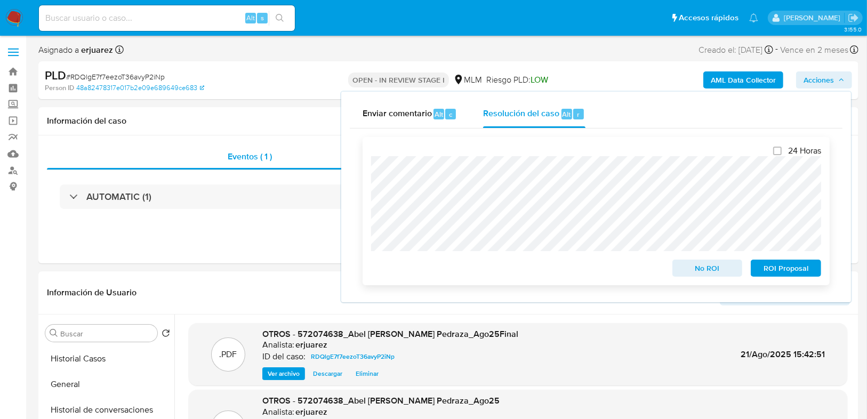
click at [784, 270] on span "ROI Proposal" at bounding box center [786, 268] width 55 height 15
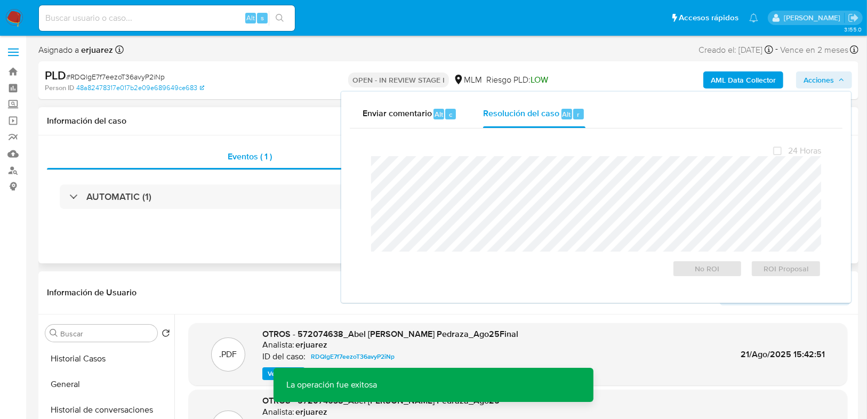
click at [260, 258] on div "Eventos ( 1 ) Acciones AUTOMATIC (1)" at bounding box center [448, 200] width 821 height 128
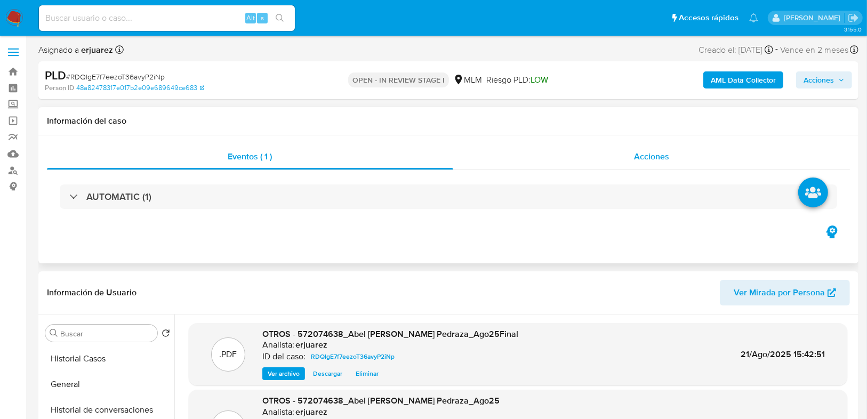
click at [583, 150] on div "Acciones" at bounding box center [651, 157] width 397 height 26
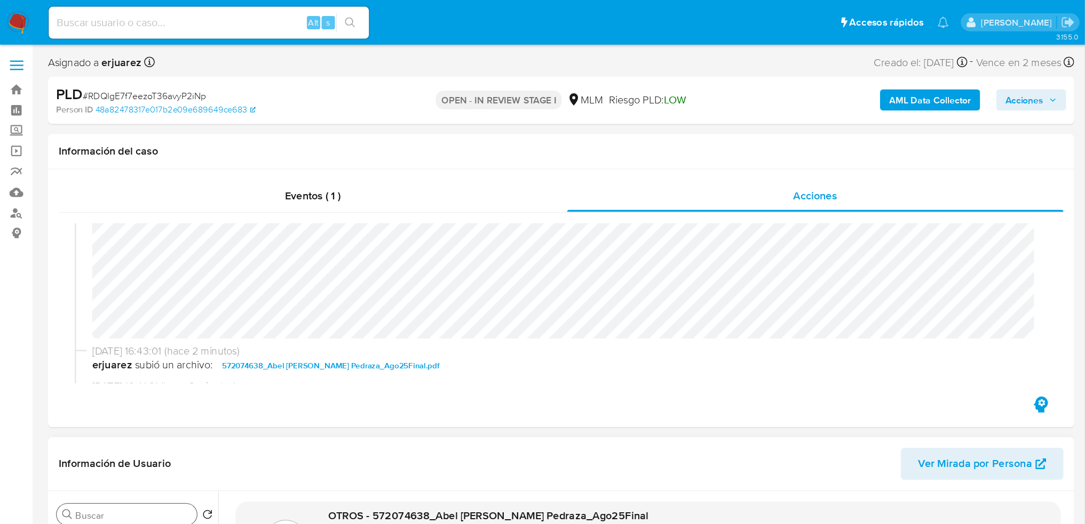
scroll to position [41, 0]
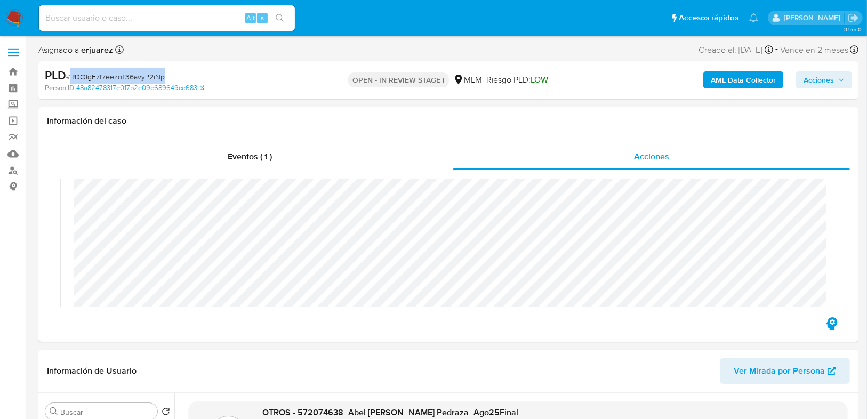
drag, startPoint x: 99, startPoint y: 80, endPoint x: 70, endPoint y: 80, distance: 28.8
click at [70, 80] on div "PLD # RDQlgE7f7eezoT36avyP2iNp" at bounding box center [177, 76] width 265 height 16
copy span "RDQlgE7f7eezoT36avyP2iNp"
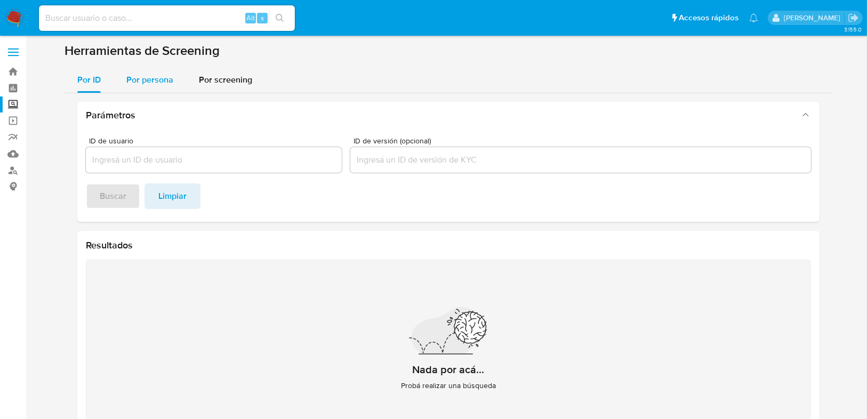
click at [153, 85] on span "Por persona" at bounding box center [149, 80] width 47 height 12
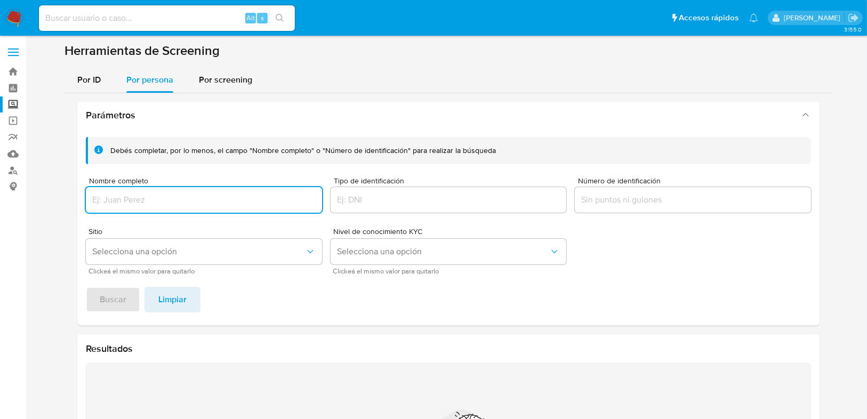
click input "Nombre completo"
click span "Buscar"
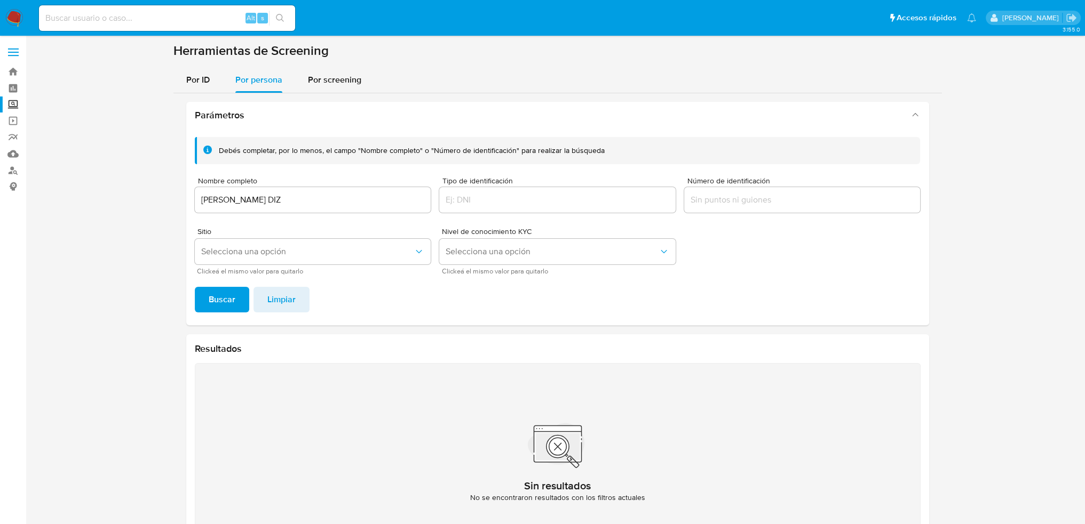
drag, startPoint x: 384, startPoint y: 209, endPoint x: 216, endPoint y: 262, distance: 177.0
click section
click div "DIANA JACQUELINE MALDONADO DIZ"
click input "DIANA JACQUELINE MALDONADO DIZ"
drag, startPoint x: 130, startPoint y: 200, endPoint x: 123, endPoint y: 200, distance: 7.5
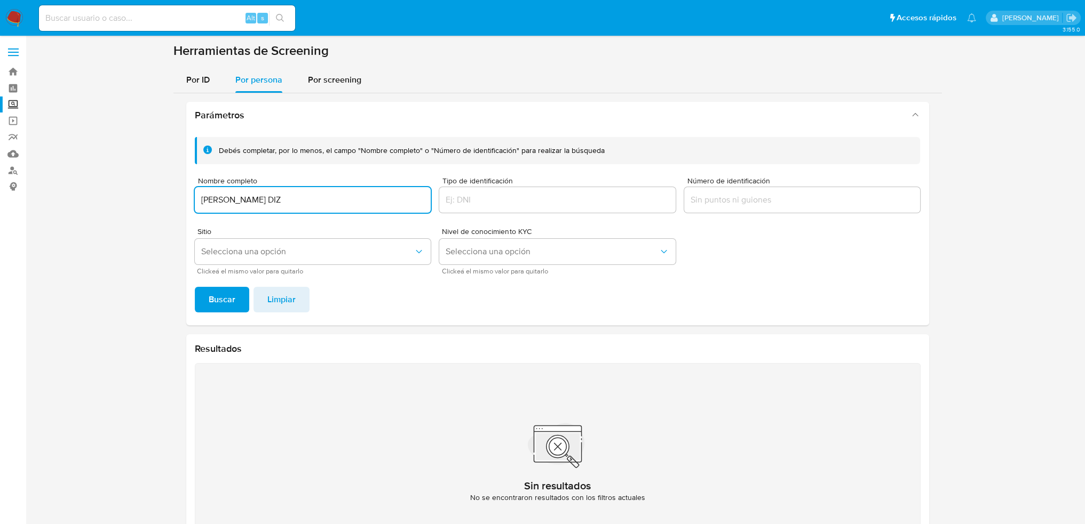
click section
type input "SONIA IRMA DIZ CONTRERAS"
drag, startPoint x: 222, startPoint y: 296, endPoint x: 21, endPoint y: 253, distance: 206.0
click span "Buscar"
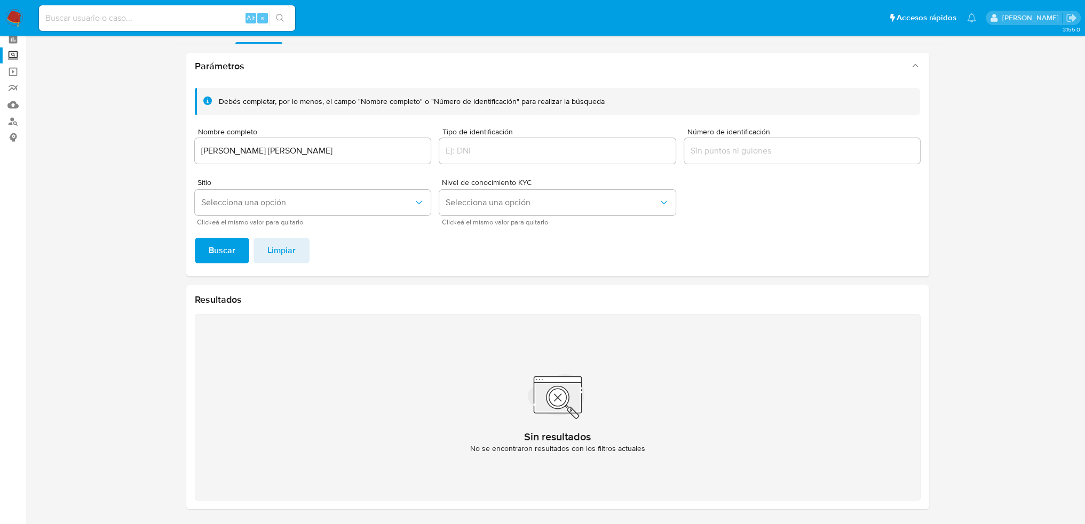
click div "Alt s"
click input
paste input "1312210989"
type input "1312210989"
click button "search-icon"
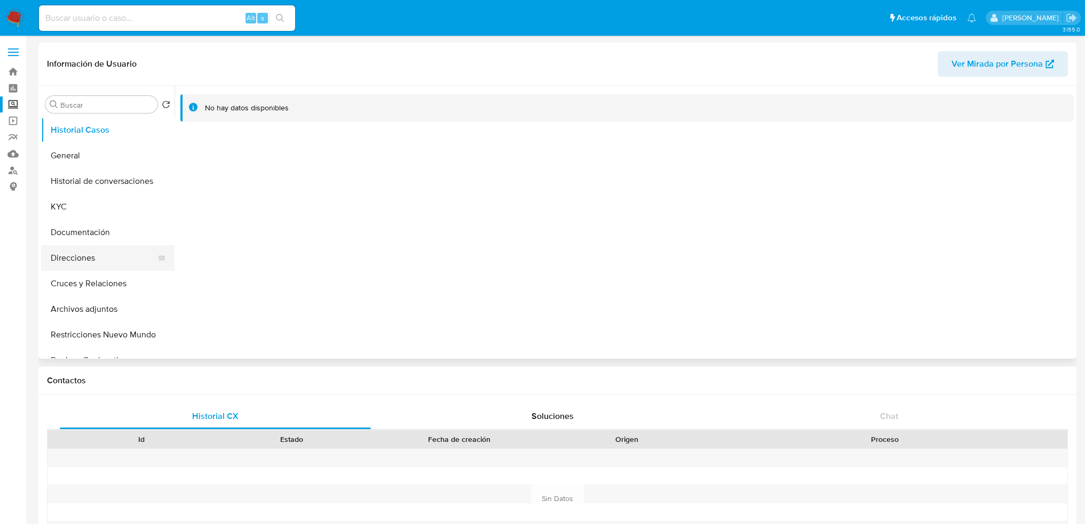
select select "10"
drag, startPoint x: 160, startPoint y: 253, endPoint x: 246, endPoint y: 322, distance: 110.9
click ul "Historial Casos General Historial de conversaciones KYC Documentación Direccion…"
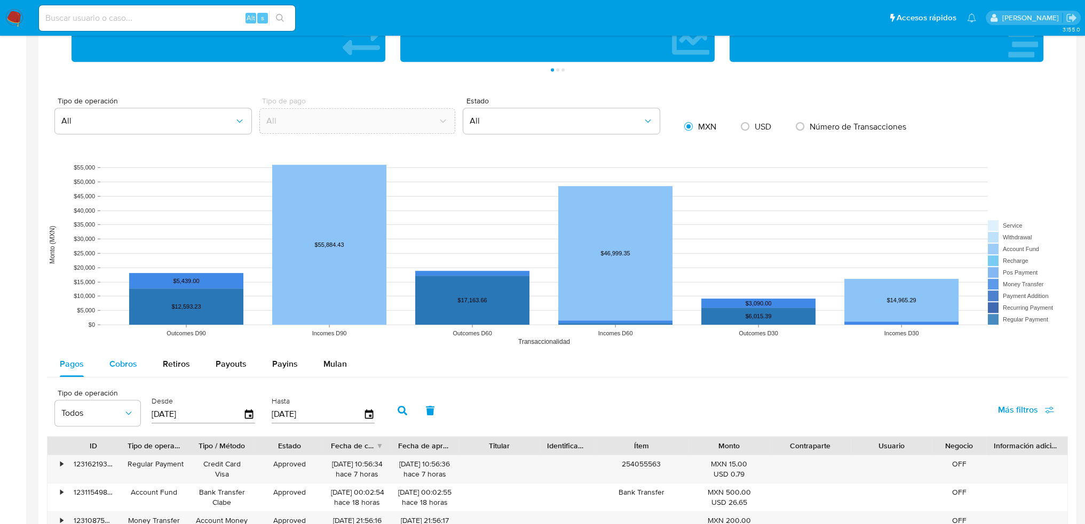
click span "Cobros"
select select "10"
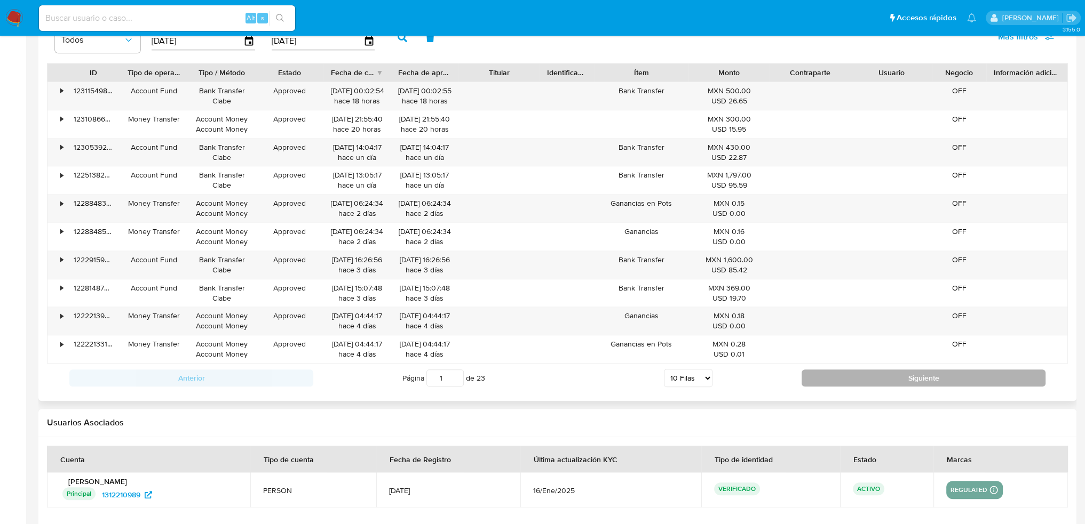
click button "Siguiente"
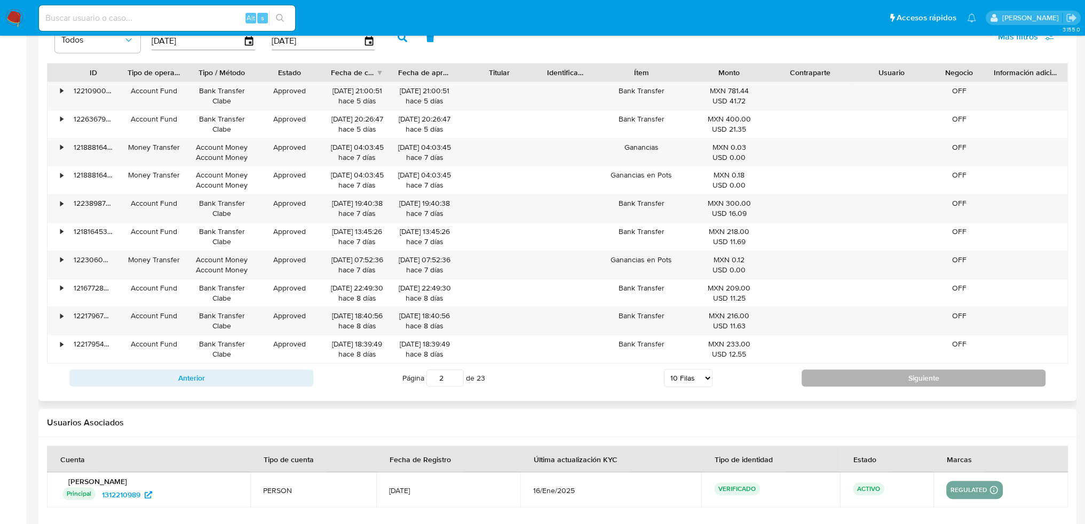
click button "Siguiente"
type input "3"
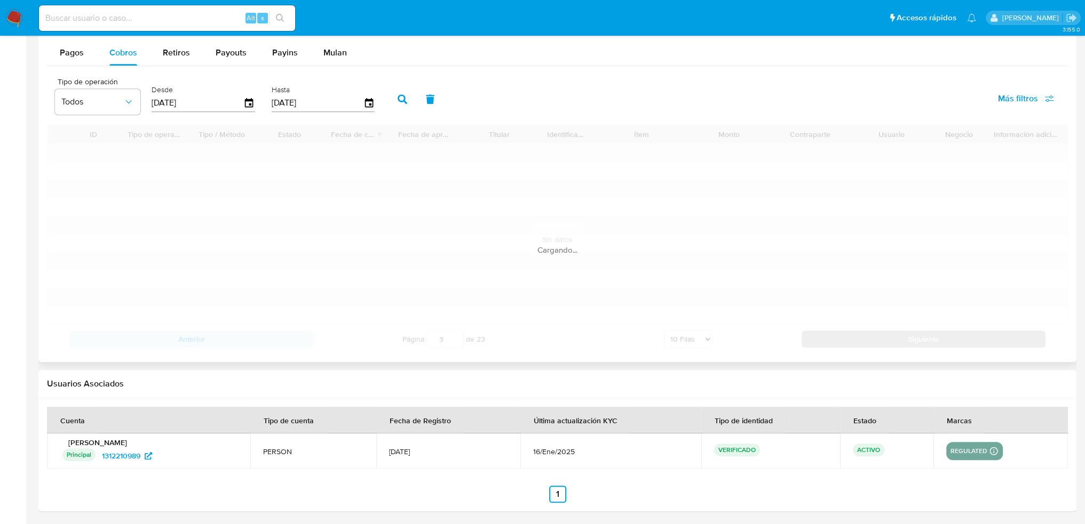
click div "Información de Usuario Ver Mirada por Persona Buscar Volver al orden por defect…"
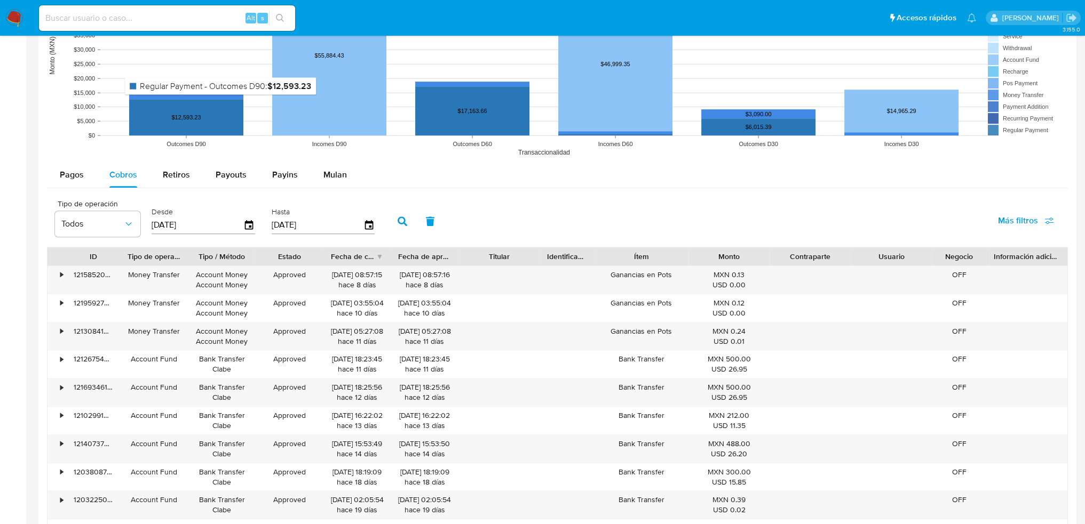
scroll to position [845, 0]
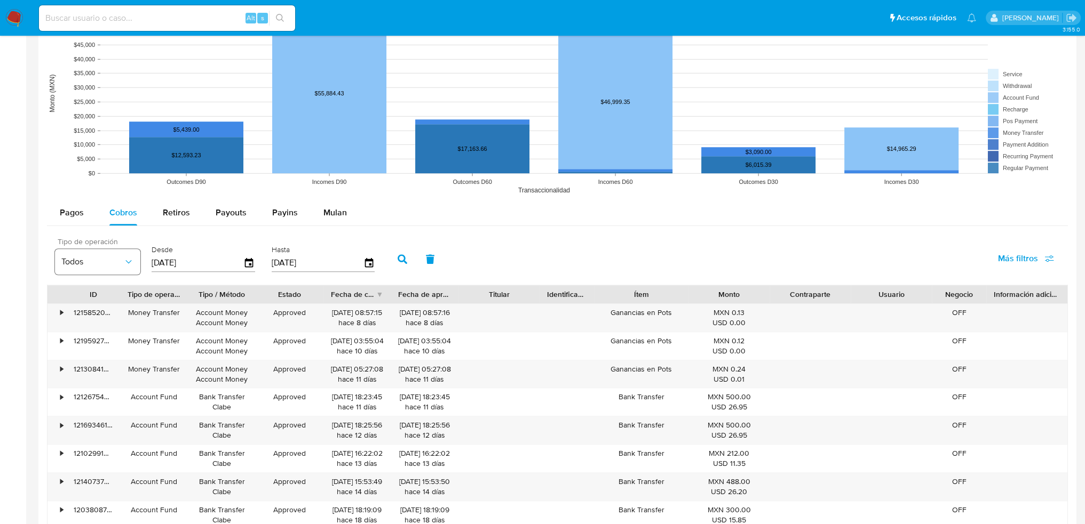
drag, startPoint x: 210, startPoint y: 267, endPoint x: 133, endPoint y: 267, distance: 76.8
click div "Tipo de operación Todos Desde 24/05/2025 Hasta 21/08/2025"
type input "0_/__/____"
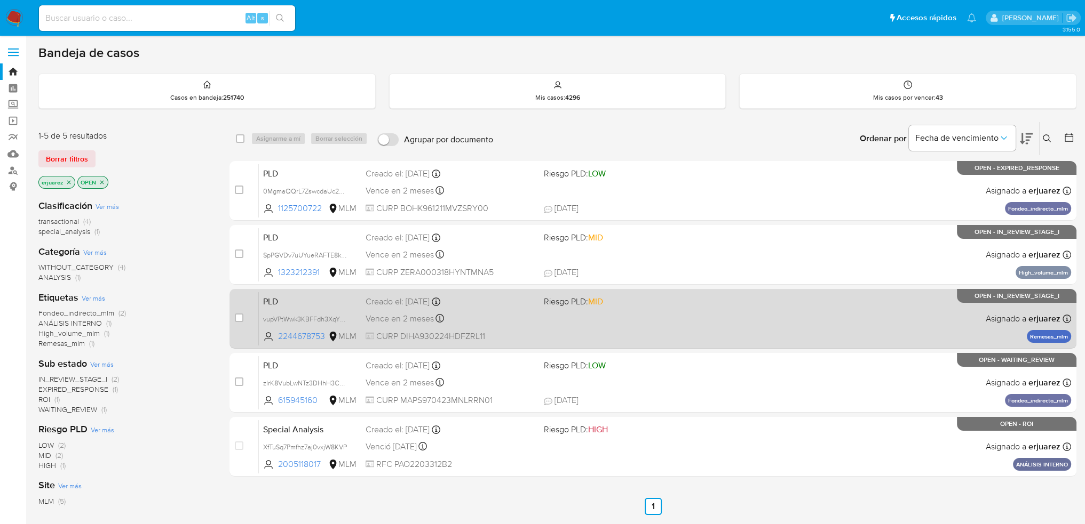
click at [498, 320] on div "Vence en 2 meses Vence el [DATE] 02:08:17" at bounding box center [450, 319] width 170 height 14
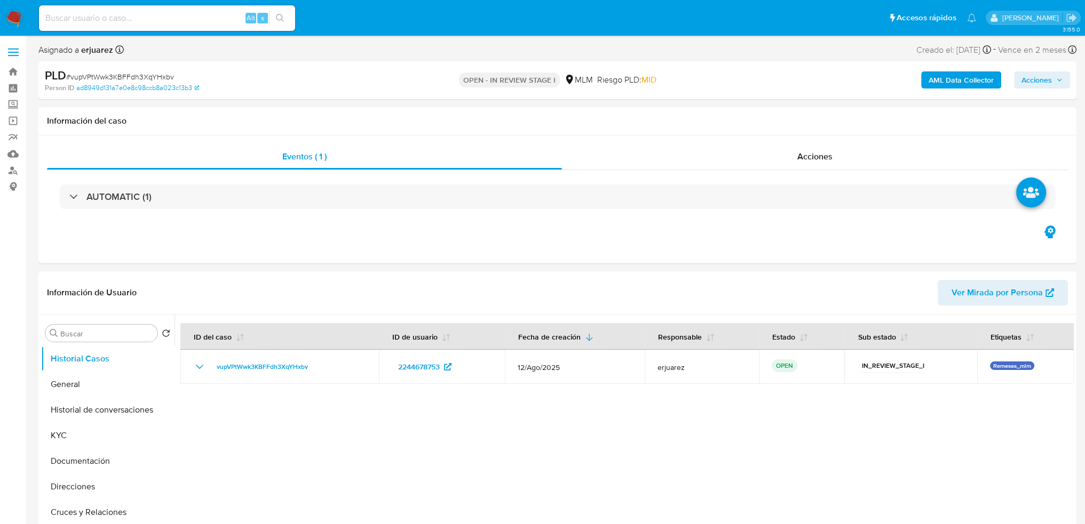
select select "10"
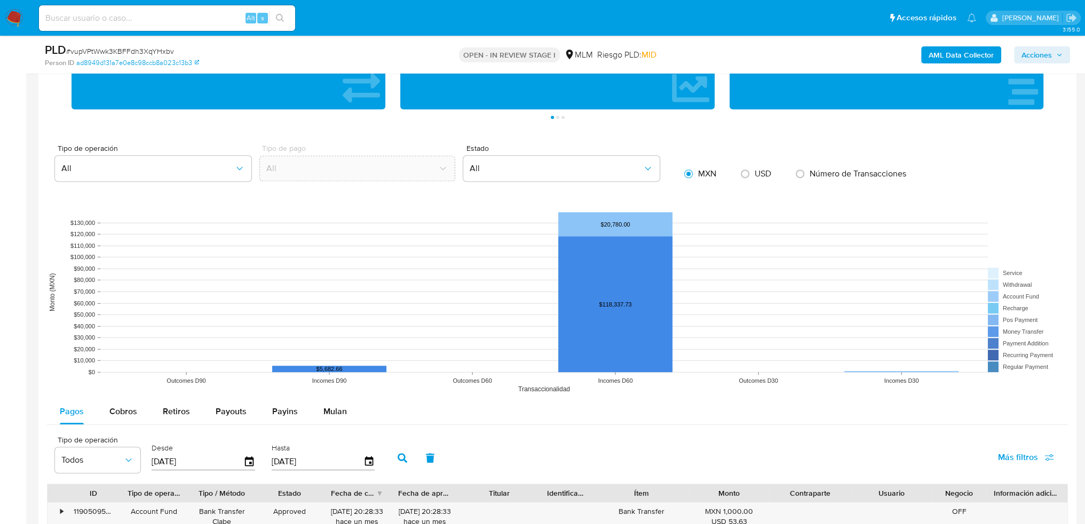
scroll to position [1014, 0]
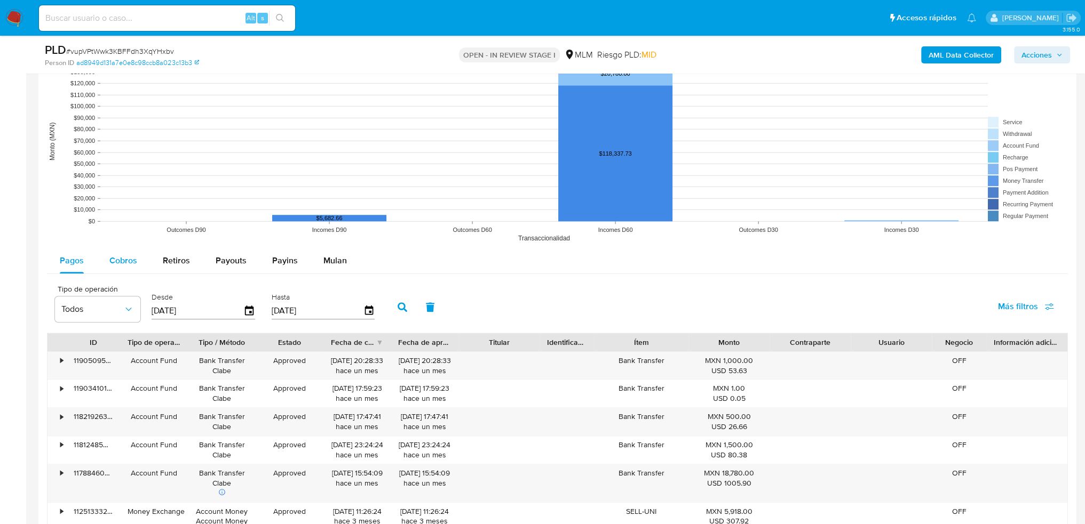
drag, startPoint x: 124, startPoint y: 261, endPoint x: 166, endPoint y: 276, distance: 45.0
click at [124, 261] on span "Cobros" at bounding box center [123, 260] width 28 height 12
select select "10"
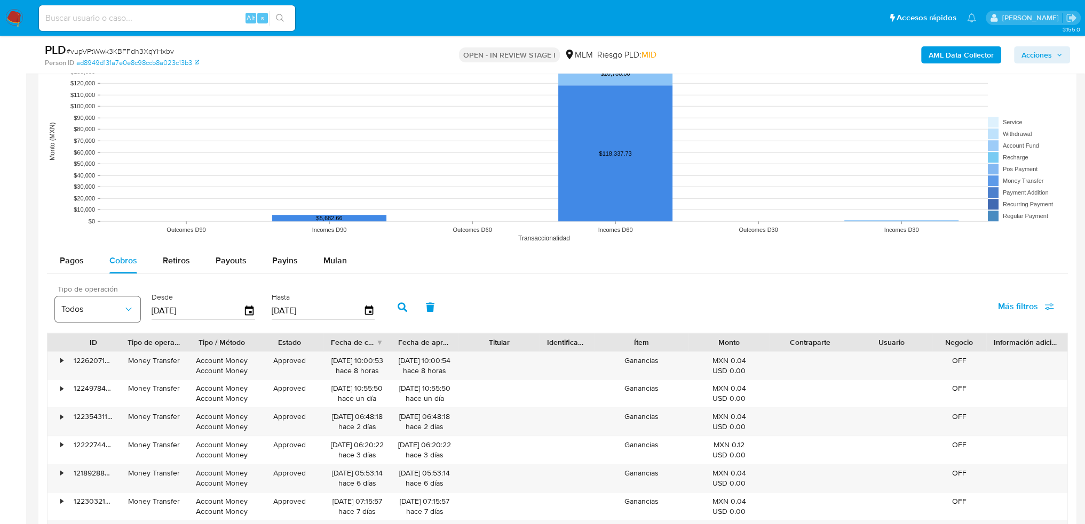
drag, startPoint x: 219, startPoint y: 315, endPoint x: 123, endPoint y: 311, distance: 95.6
click at [123, 311] on div "Tipo de operación Todos Desde 24/05/2025 Hasta 21/08/2025" at bounding box center [218, 306] width 336 height 43
type input "0_/__/____"
type input "01/08/2025"
click at [399, 304] on icon "button" at bounding box center [402, 308] width 10 height 10
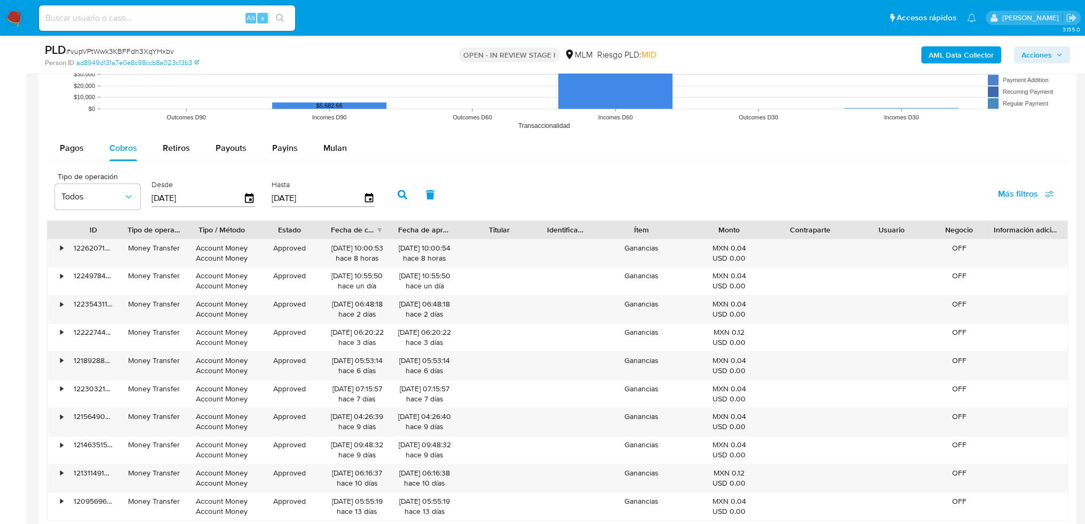
scroll to position [1227, 0]
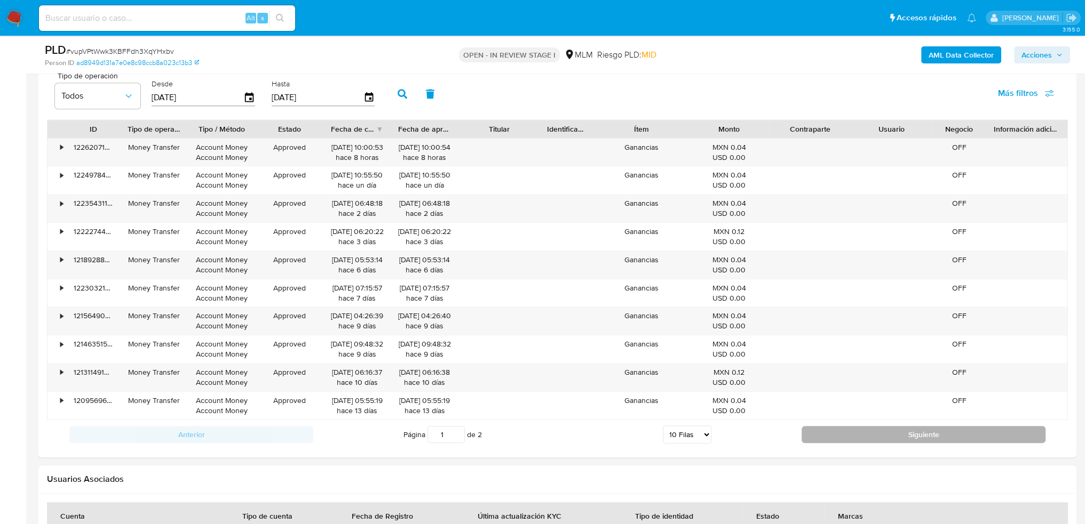
click at [867, 427] on button "Siguiente" at bounding box center [923, 434] width 244 height 17
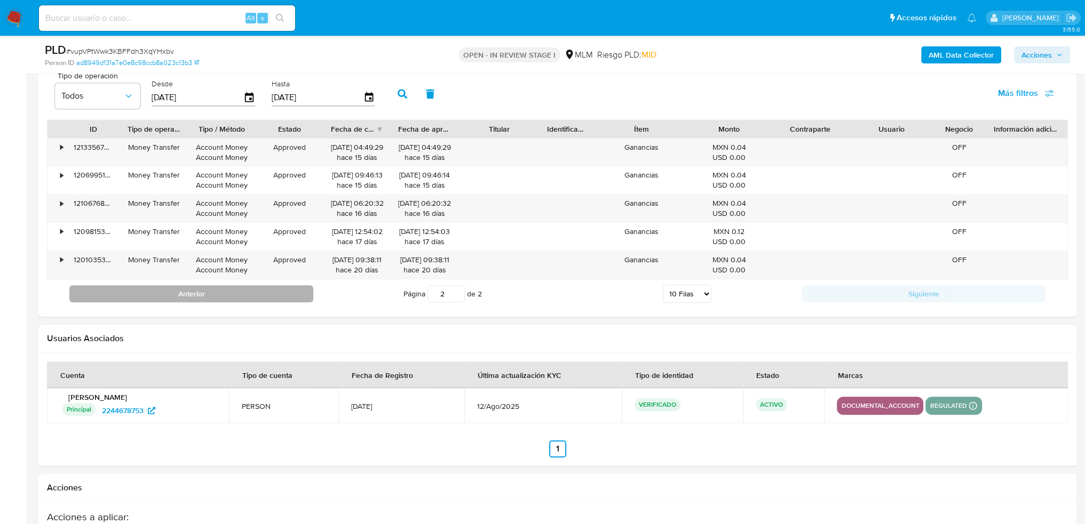
click at [265, 289] on button "Anterior" at bounding box center [191, 293] width 244 height 17
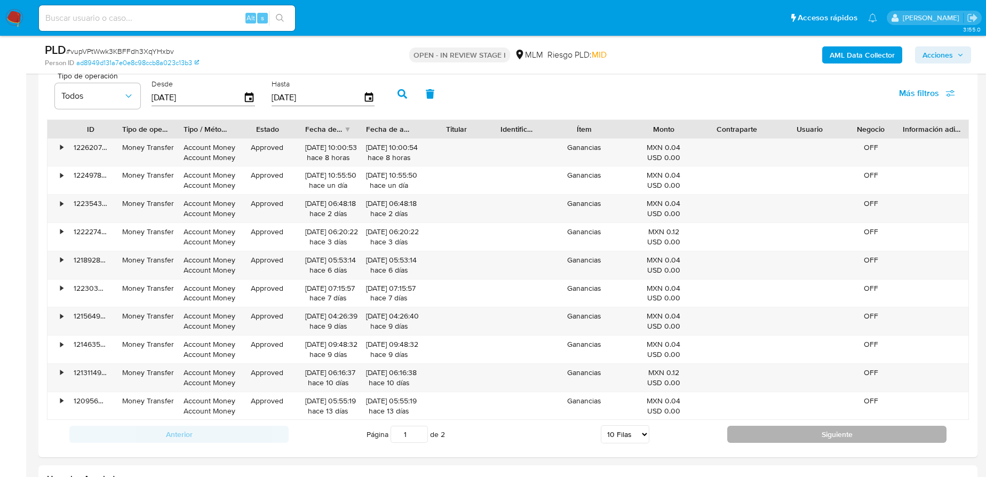
click at [760, 432] on button "Siguiente" at bounding box center [836, 434] width 219 height 17
type input "2"
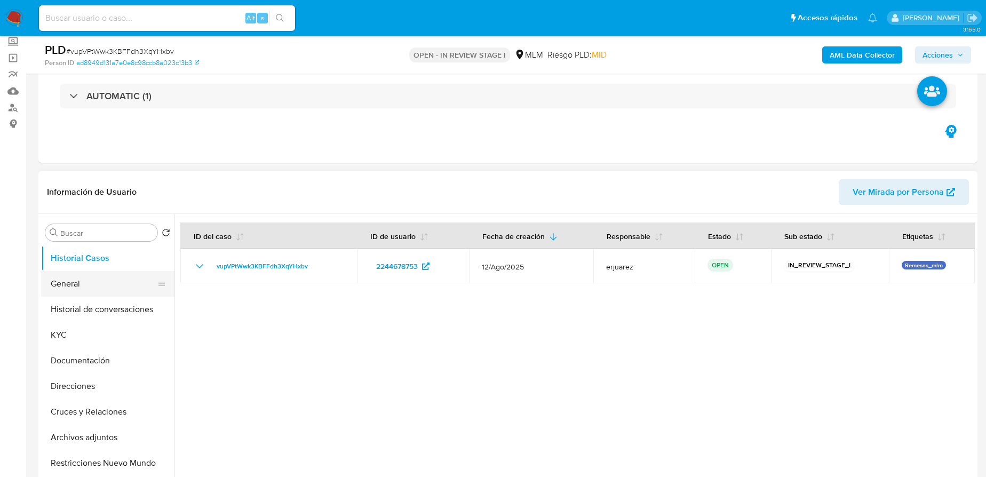
scroll to position [48, 0]
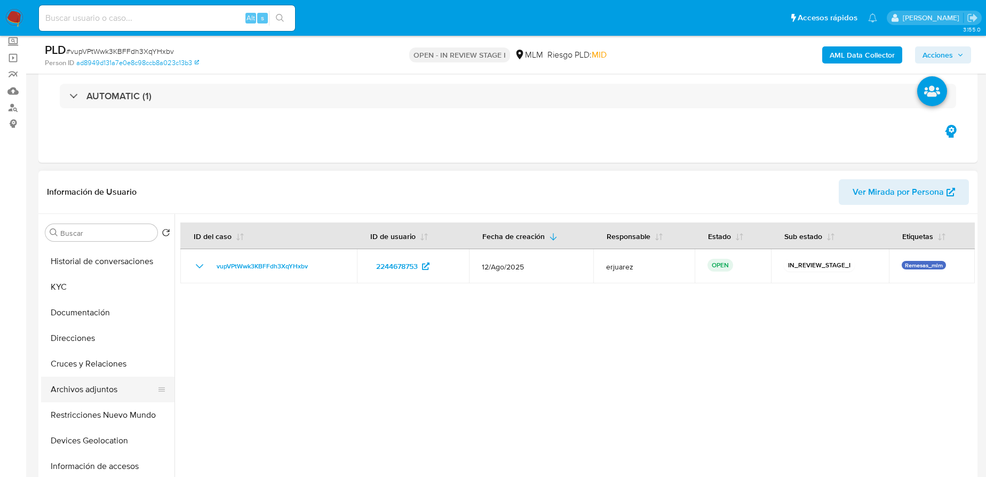
click at [105, 391] on button "Archivos adjuntos" at bounding box center [103, 390] width 125 height 26
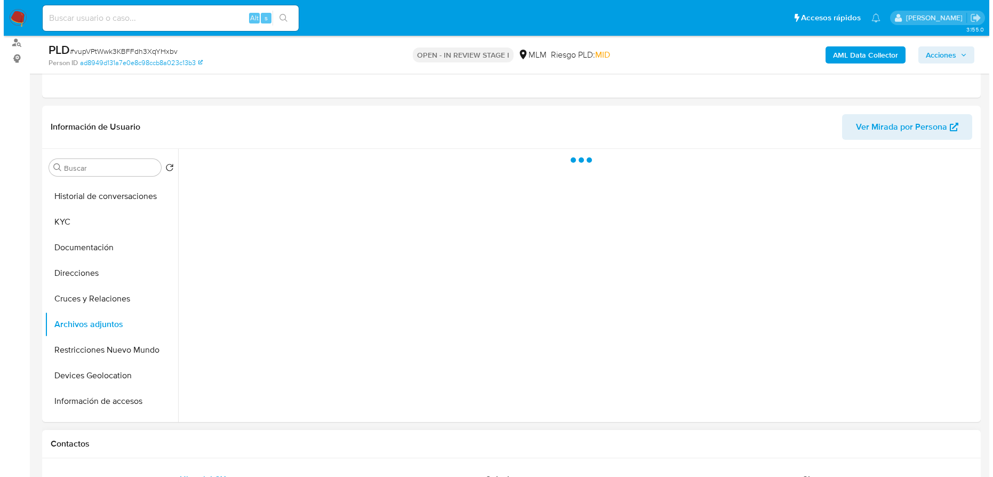
scroll to position [209, 0]
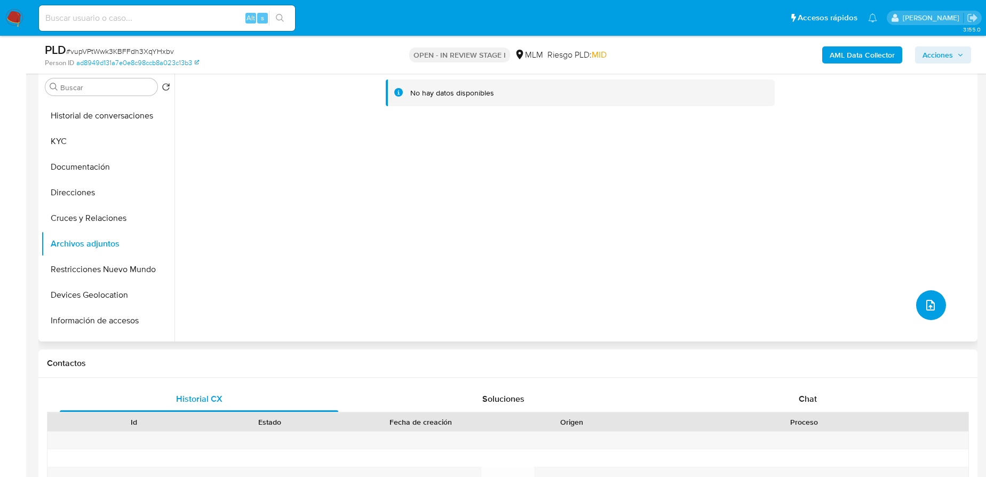
click at [924, 303] on icon "upload-file" at bounding box center [930, 305] width 13 height 13
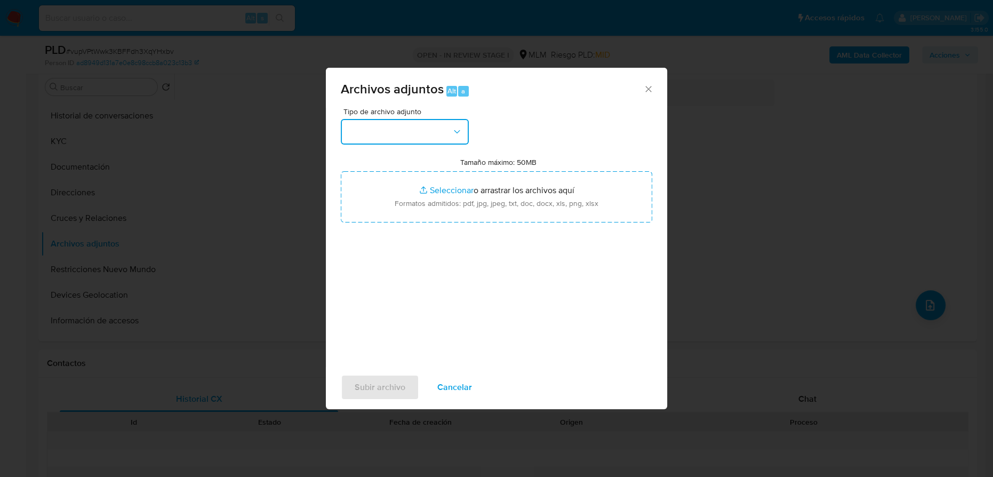
click at [381, 125] on button "button" at bounding box center [405, 132] width 128 height 26
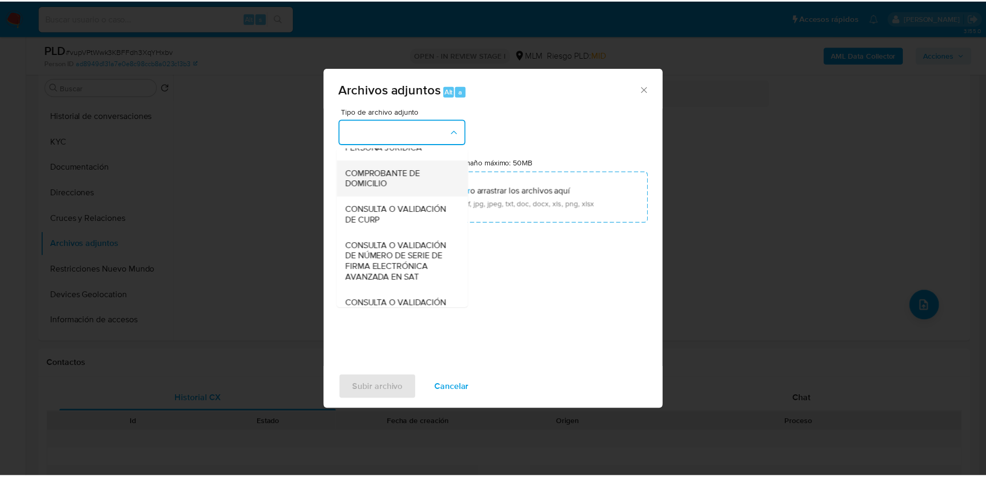
scroll to position [194, 0]
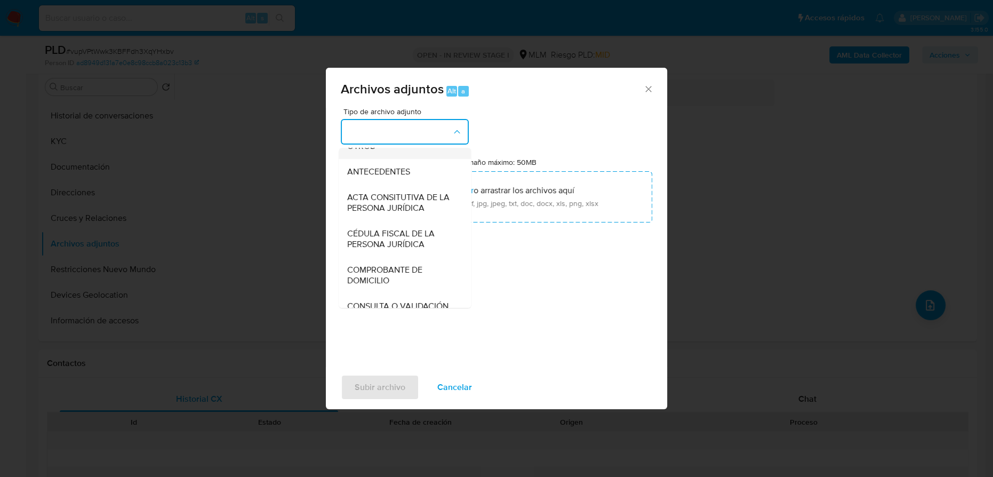
click at [357, 152] on span "OTROS" at bounding box center [361, 146] width 28 height 11
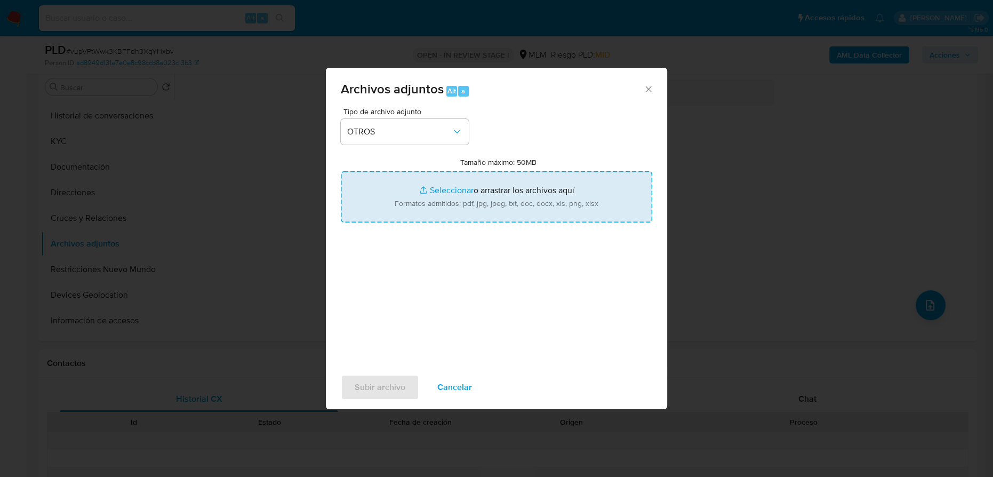
click at [425, 185] on input "Tamaño máximo: 50MB Seleccionar archivos" at bounding box center [497, 196] width 312 height 51
type input "C:\fakepath\2244678753_Alejandro Ariel Diz Hernandez_Ago25.pdf"
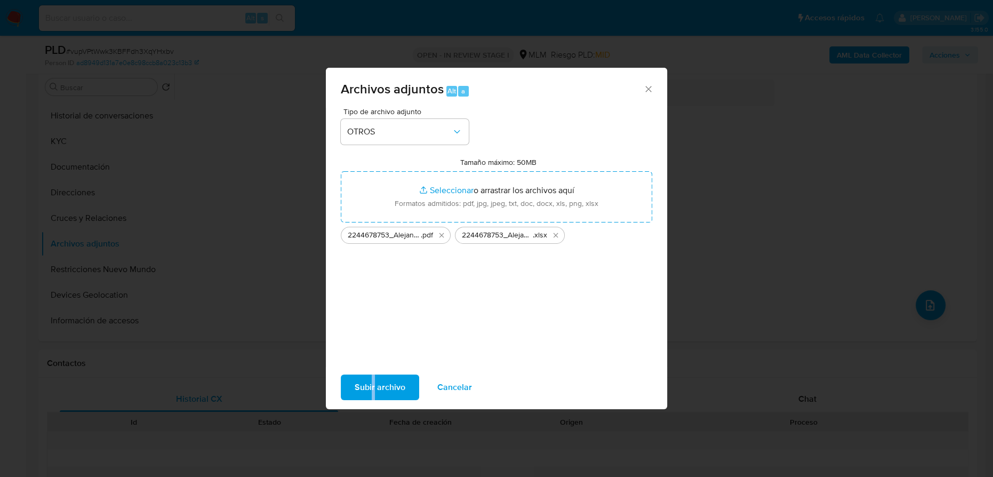
click at [372, 372] on div "Subir archivo Cancelar" at bounding box center [496, 387] width 341 height 41
click at [374, 379] on span "Subir archivo" at bounding box center [380, 387] width 51 height 23
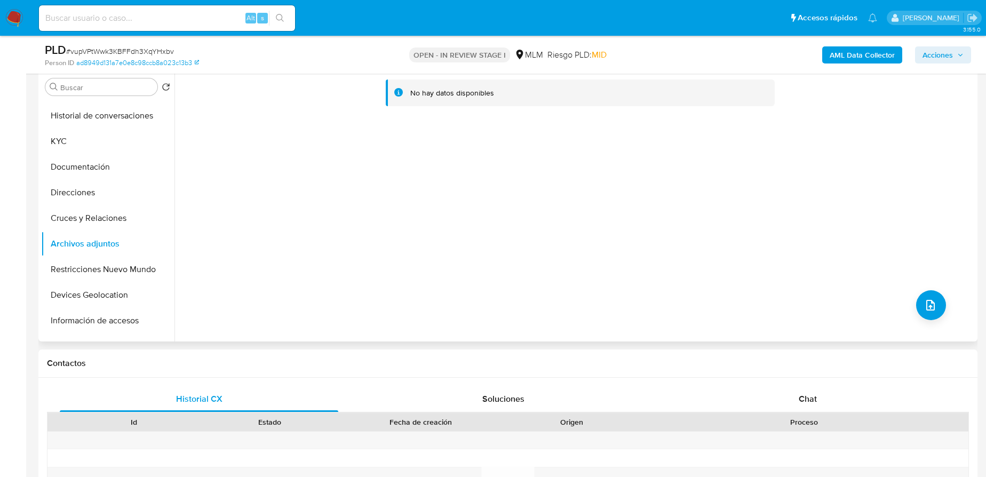
scroll to position [63, 0]
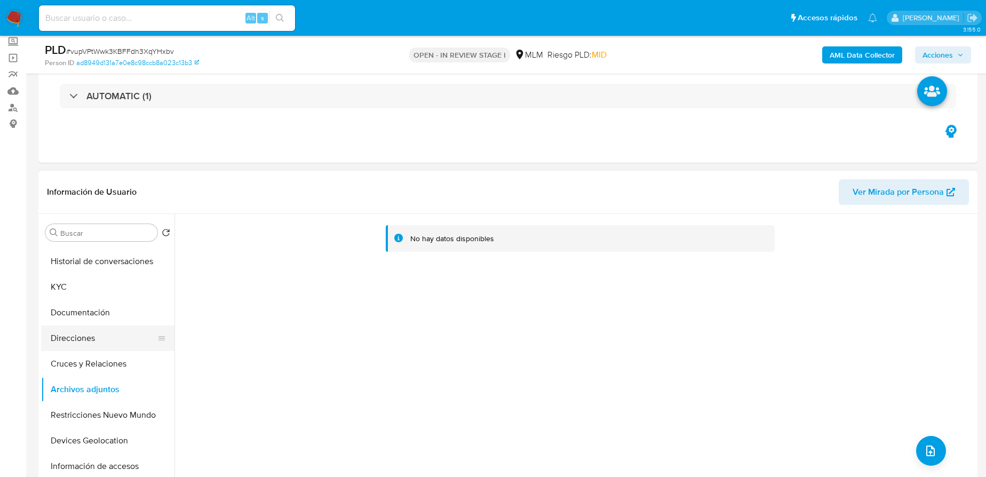
click at [124, 334] on button "Direcciones" at bounding box center [103, 338] width 125 height 26
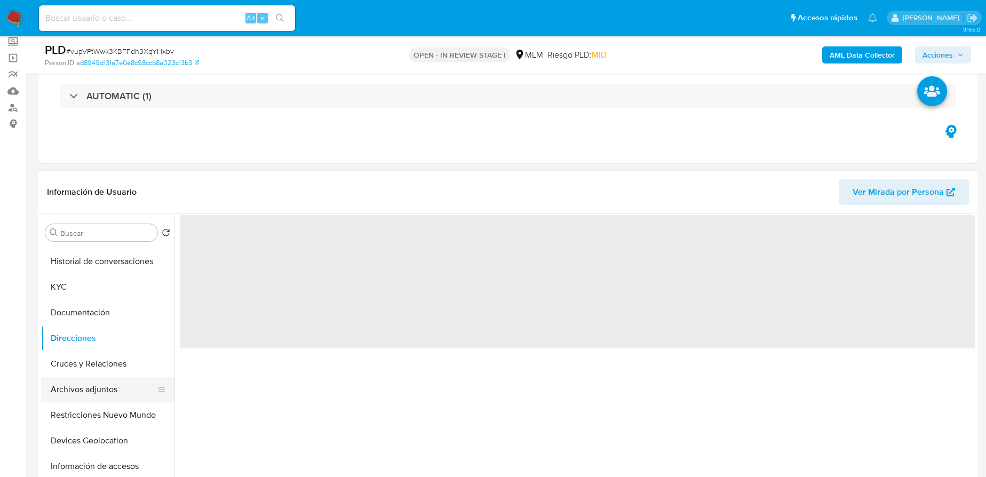
drag, startPoint x: 105, startPoint y: 386, endPoint x: 150, endPoint y: 388, distance: 44.9
click at [109, 386] on button "Archivos adjuntos" at bounding box center [103, 390] width 125 height 26
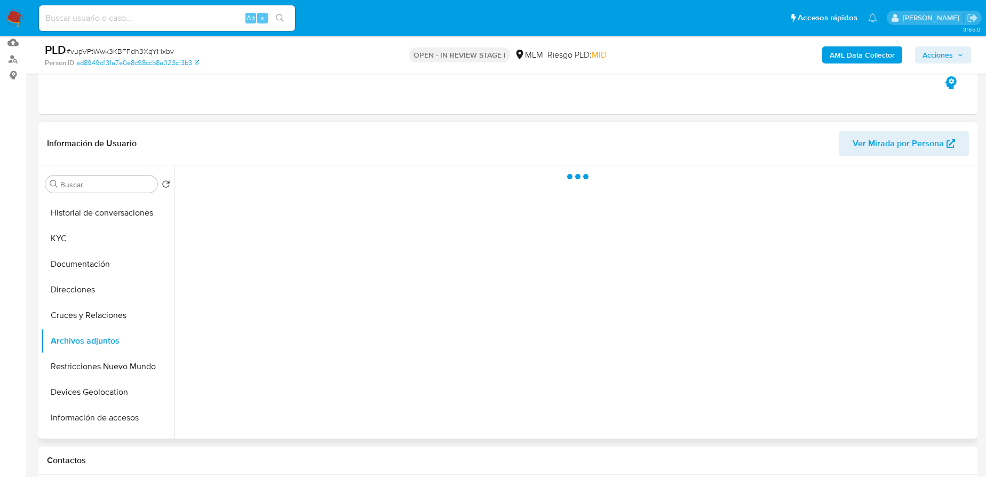
scroll to position [160, 0]
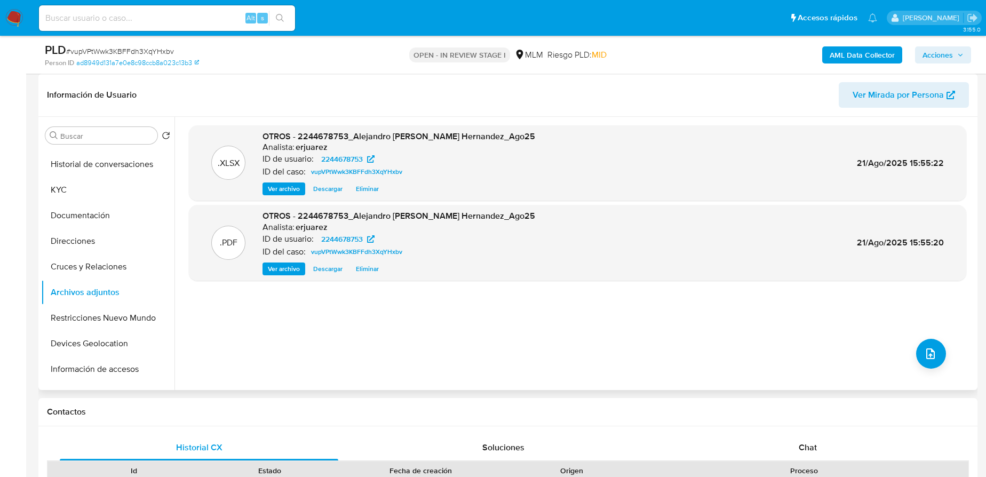
drag, startPoint x: 286, startPoint y: 267, endPoint x: 19, endPoint y: 305, distance: 270.0
click at [286, 267] on span "Ver archivo" at bounding box center [284, 269] width 32 height 11
drag, startPoint x: 941, startPoint y: 53, endPoint x: 881, endPoint y: 62, distance: 60.5
click at [941, 53] on span "Acciones" at bounding box center [937, 54] width 30 height 17
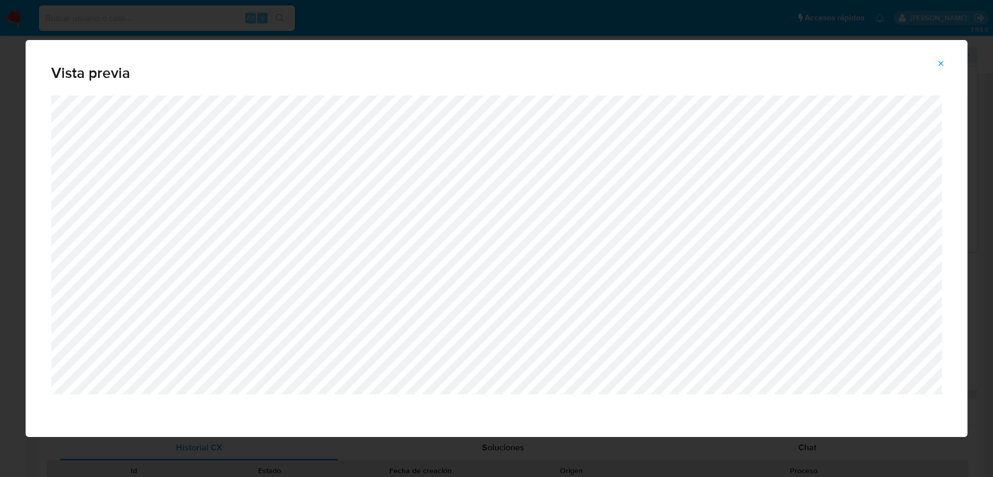
click at [683, 95] on div "Vista previa" at bounding box center [497, 67] width 942 height 55
click at [943, 61] on icon "Attachment preview" at bounding box center [941, 63] width 9 height 9
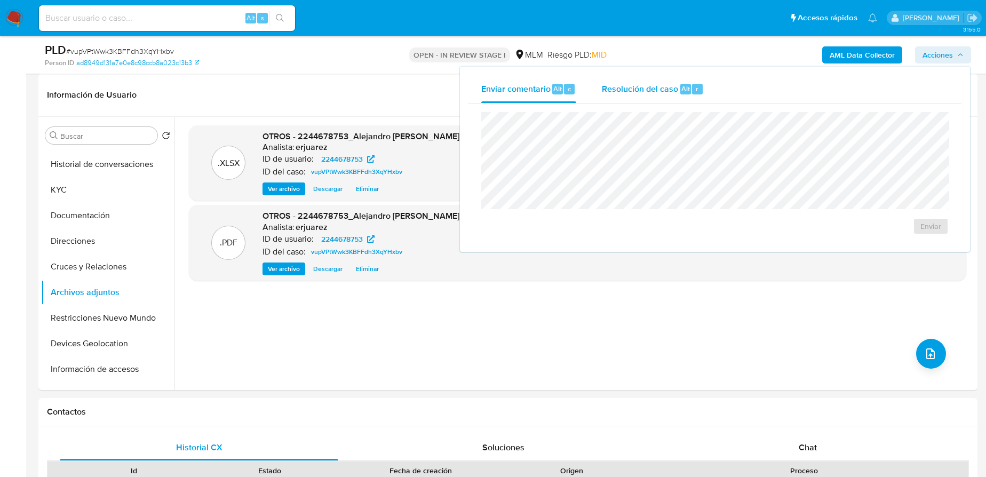
click at [619, 92] on span "Resolución del caso" at bounding box center [640, 88] width 76 height 12
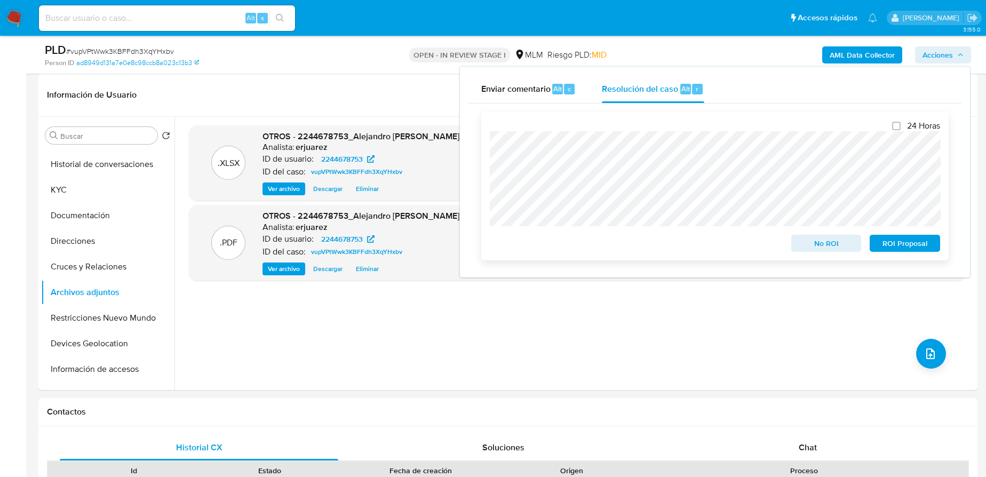
click at [836, 243] on span "No ROI" at bounding box center [826, 243] width 55 height 15
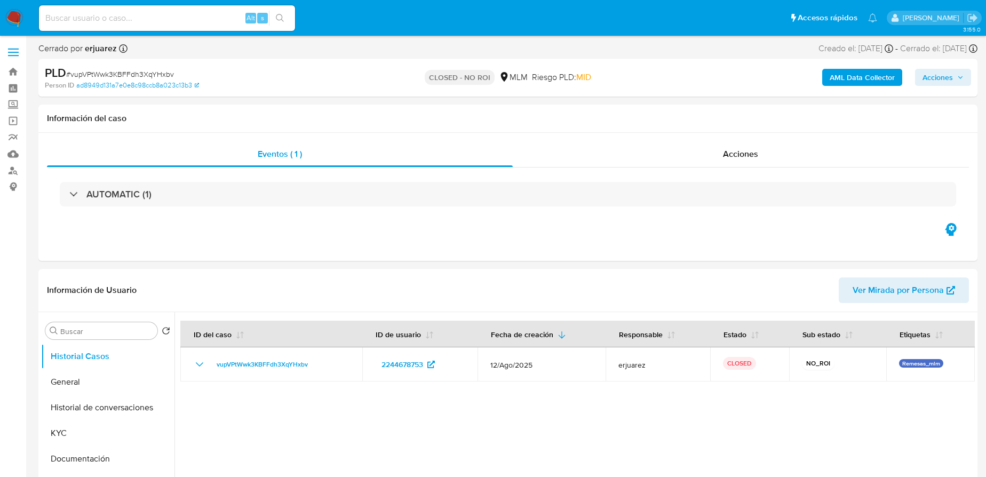
select select "10"
click at [20, 18] on img at bounding box center [14, 18] width 18 height 18
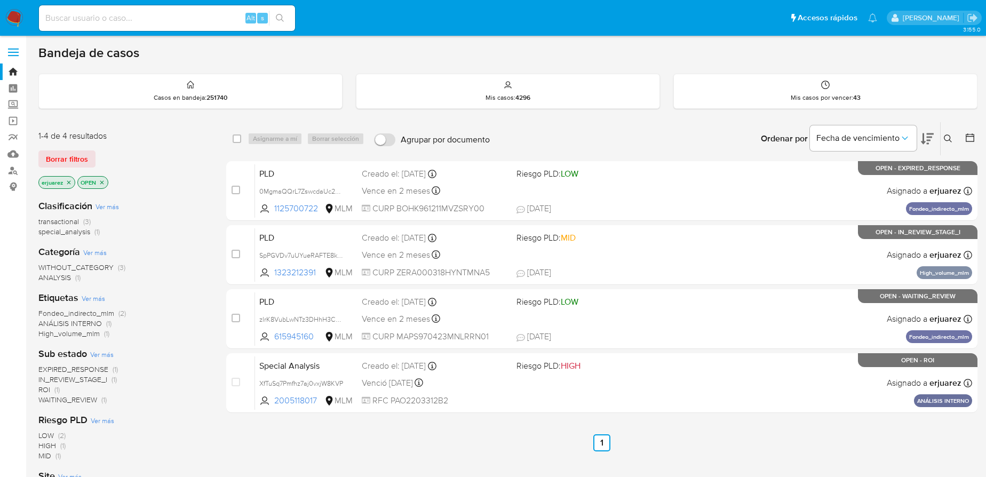
drag, startPoint x: 71, startPoint y: 180, endPoint x: 90, endPoint y: 184, distance: 19.0
click at [71, 180] on icon "close-filter" at bounding box center [69, 182] width 6 height 6
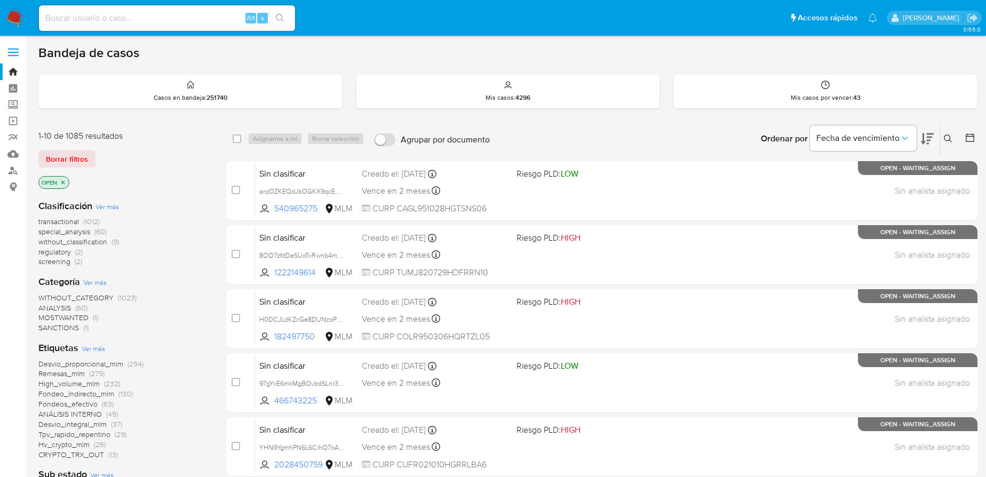
click at [946, 134] on icon at bounding box center [948, 138] width 9 height 9
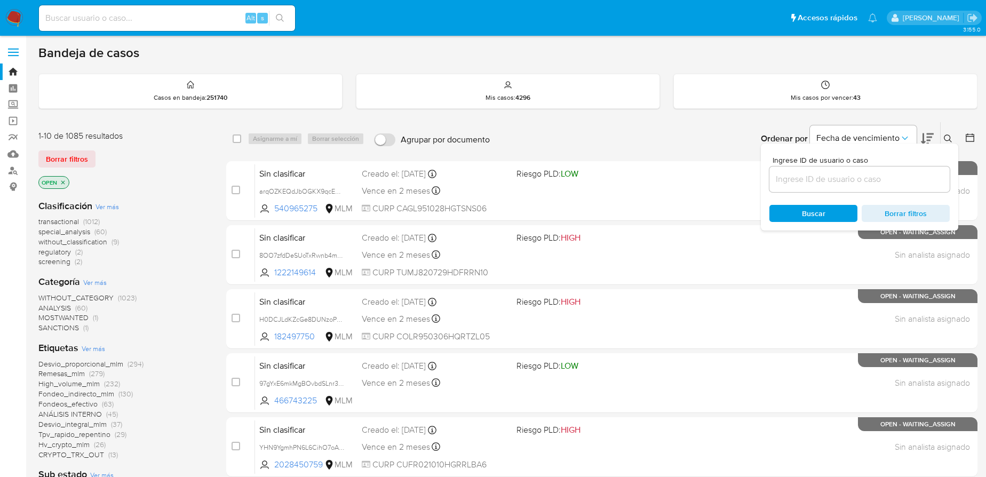
click at [859, 183] on input at bounding box center [859, 179] width 180 height 14
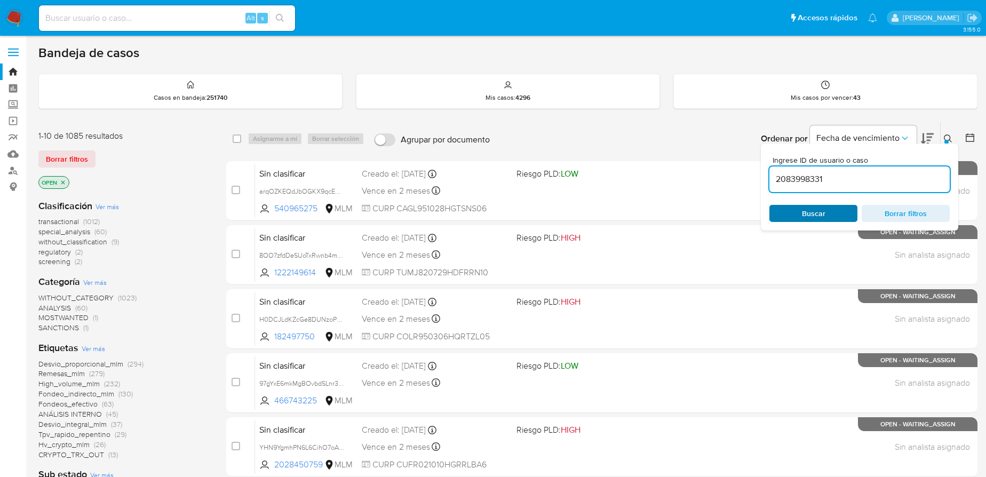
type input "2083998331"
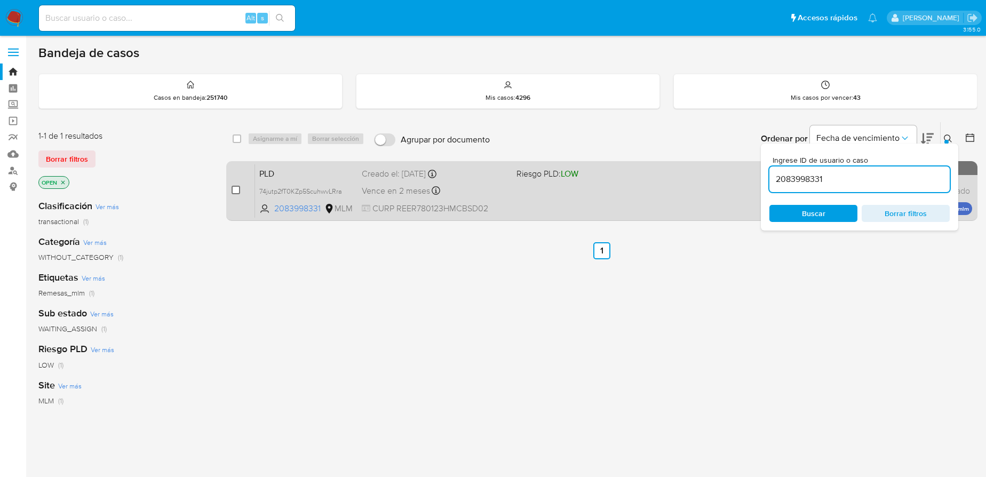
click at [237, 188] on input "checkbox" at bounding box center [236, 190] width 9 height 9
checkbox input "true"
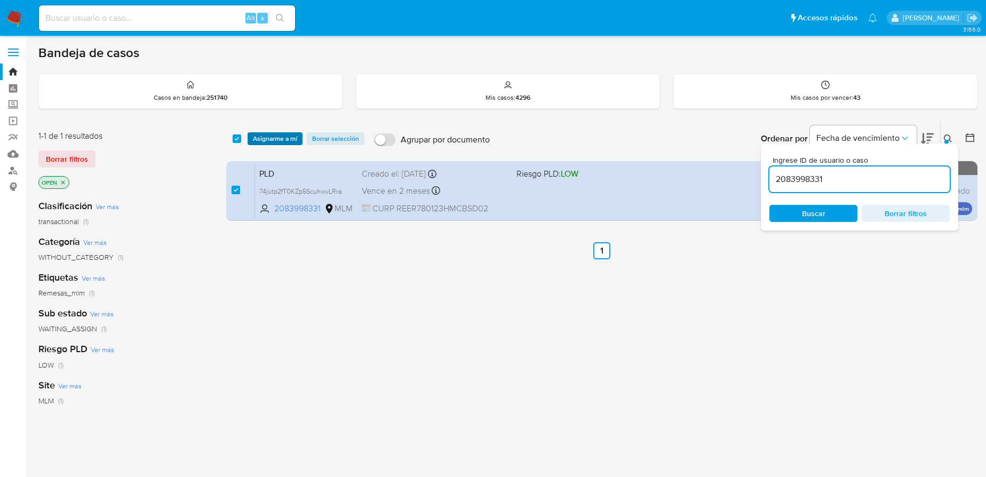
click at [272, 138] on span "Asignarme a mí" at bounding box center [275, 138] width 44 height 11
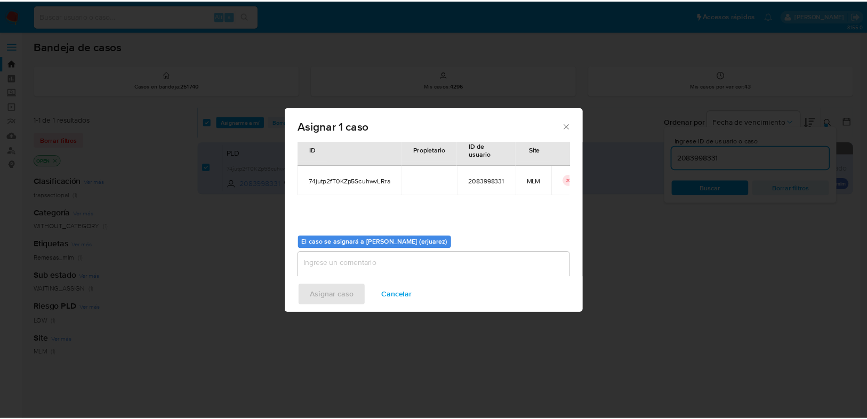
scroll to position [54, 0]
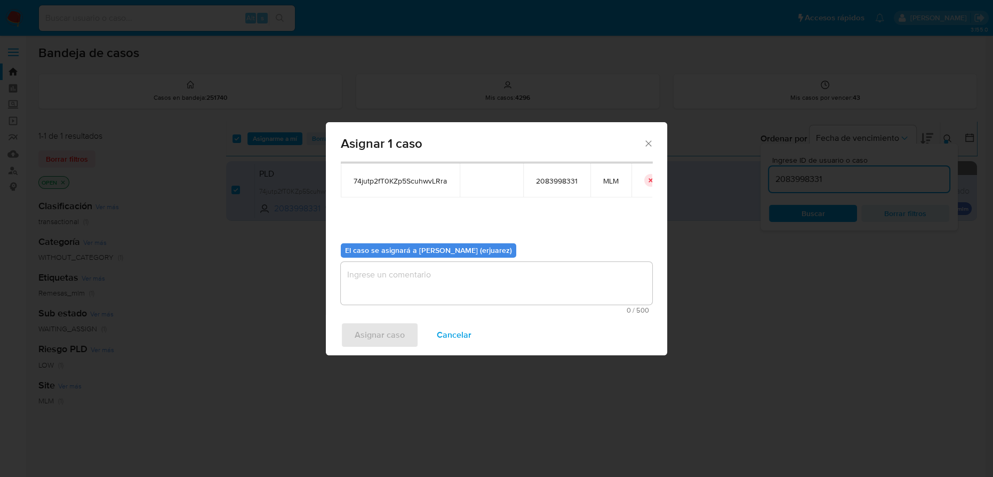
click at [372, 275] on textarea "assign-modal" at bounding box center [497, 283] width 312 height 43
type textarea "e"
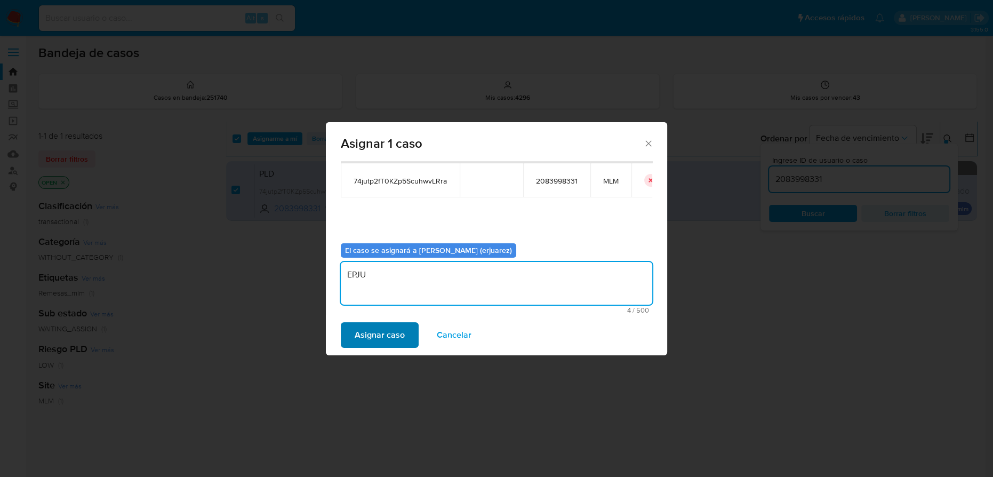
type textarea "EPJU"
click at [390, 335] on span "Asignar caso" at bounding box center [380, 334] width 50 height 23
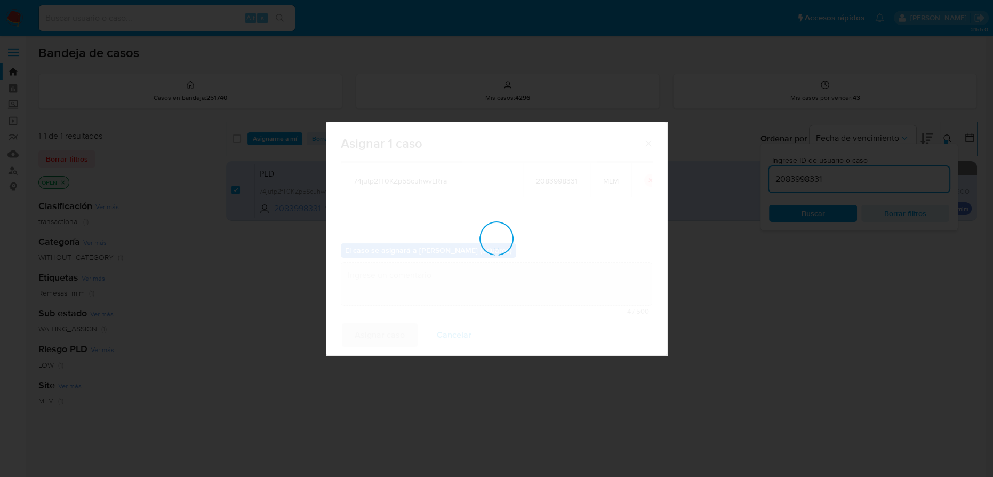
checkbox input "false"
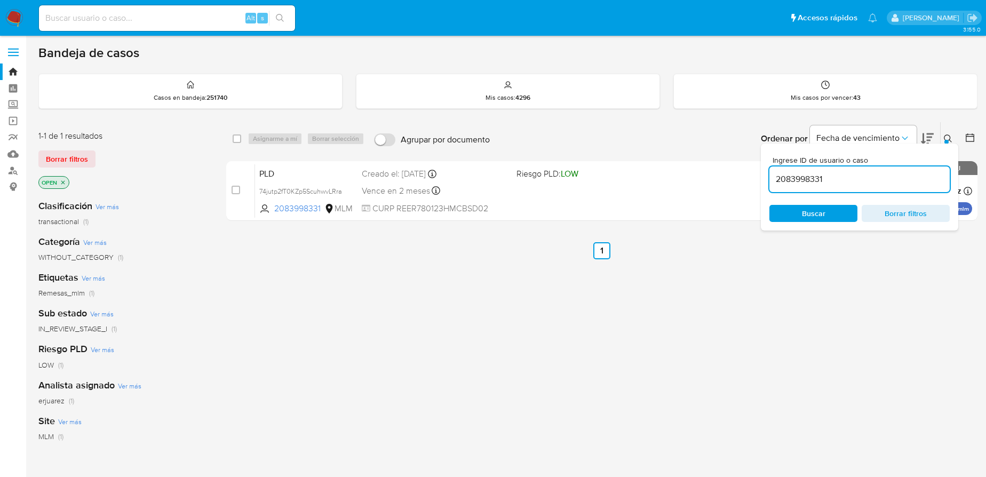
click at [596, 292] on div "select-all-cases-checkbox Asignarme a mí Borrar selección Agrupar por documento…" at bounding box center [601, 363] width 751 height 483
click at [953, 132] on button at bounding box center [950, 138] width 18 height 13
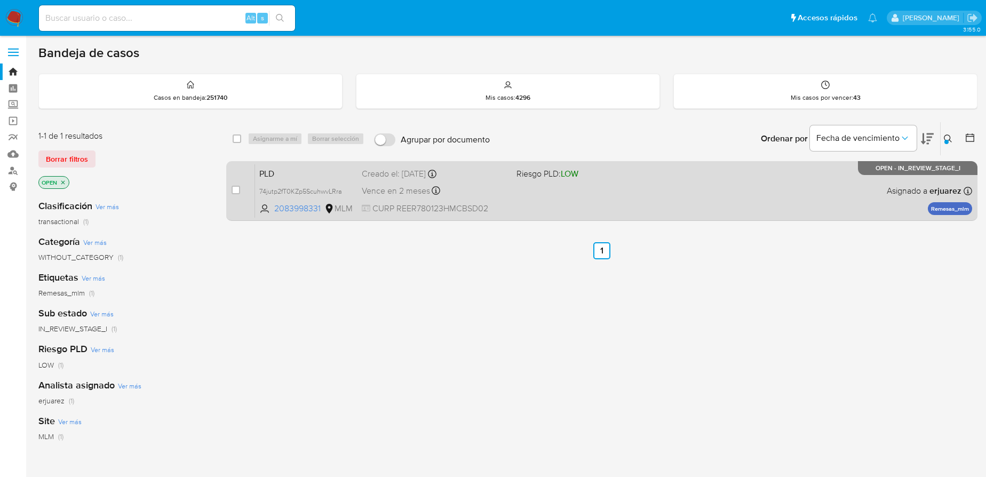
click at [530, 181] on div "PLD 74jutp2fT0KZp5ScuhwvLRra 2083998331 MLM Riesgo PLD: LOW Creado el: 12/08/20…" at bounding box center [613, 191] width 717 height 54
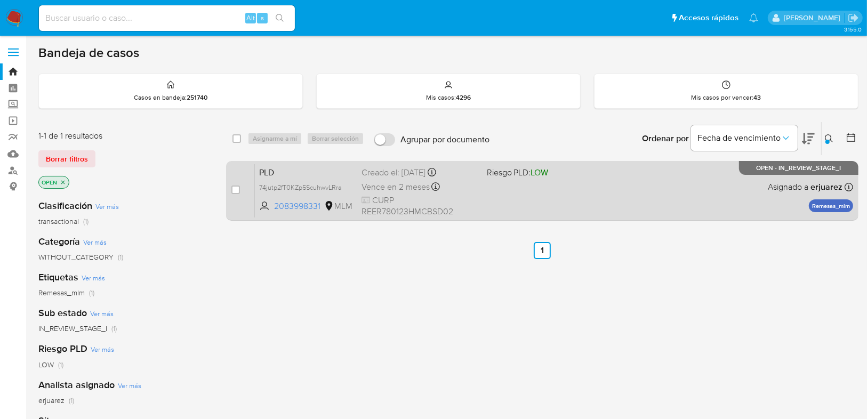
click at [542, 198] on div "PLD 74jutp2fT0KZp5ScuhwvLRra 2083998331 MLM Riesgo PLD: LOW Creado el: 12/08/20…" at bounding box center [554, 191] width 599 height 54
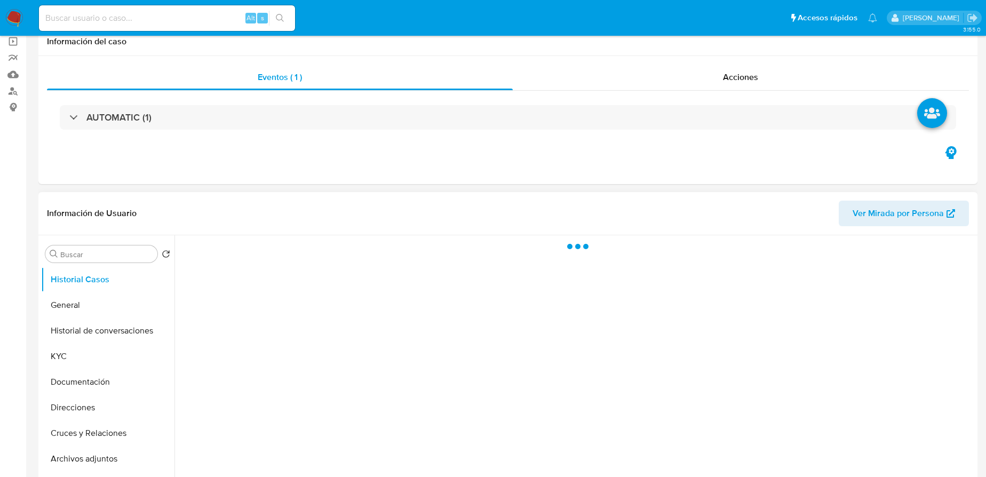
scroll to position [194, 0]
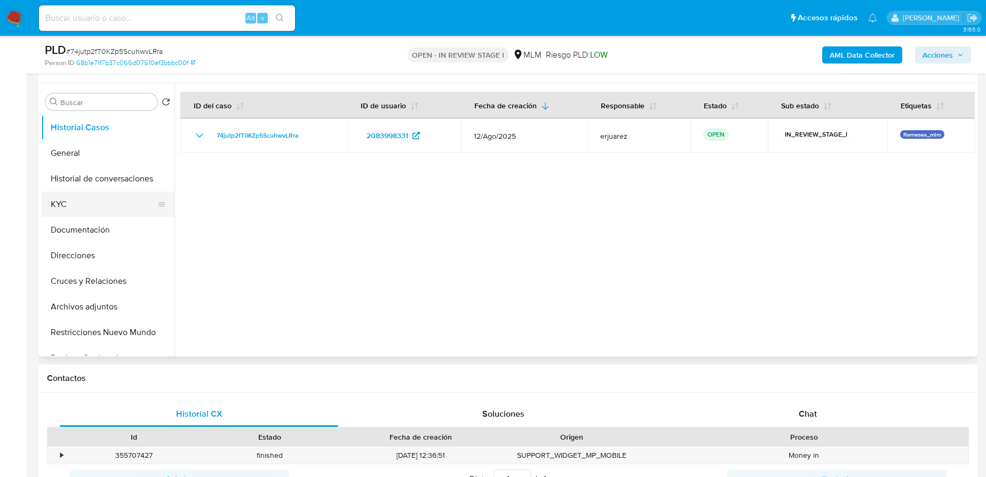
select select "10"
drag, startPoint x: 70, startPoint y: 154, endPoint x: 99, endPoint y: 160, distance: 29.5
click at [71, 153] on button "General" at bounding box center [103, 153] width 125 height 26
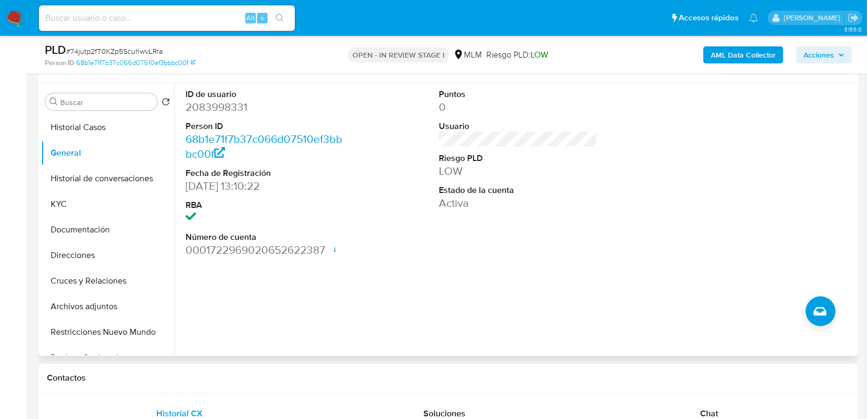
scroll to position [151, 0]
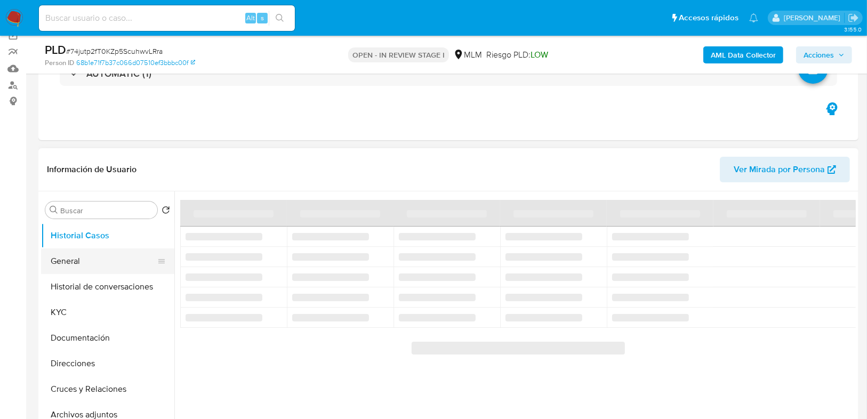
drag, startPoint x: 88, startPoint y: 264, endPoint x: 95, endPoint y: 253, distance: 13.5
click at [87, 265] on button "General" at bounding box center [103, 262] width 125 height 26
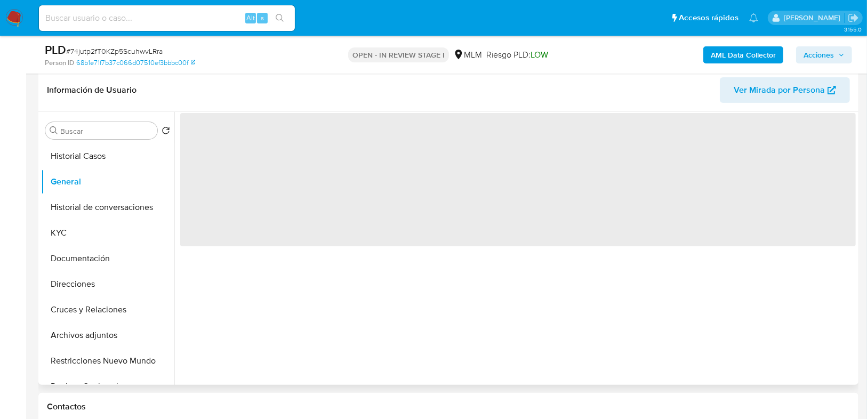
select select "10"
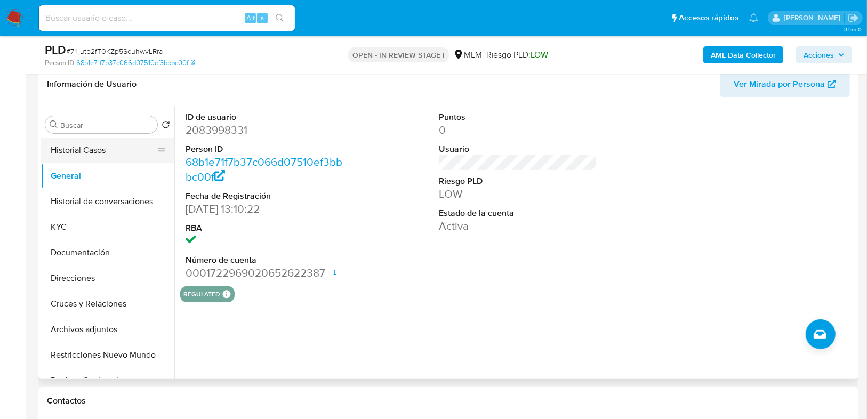
click at [89, 146] on button "Historial Casos" at bounding box center [103, 151] width 125 height 26
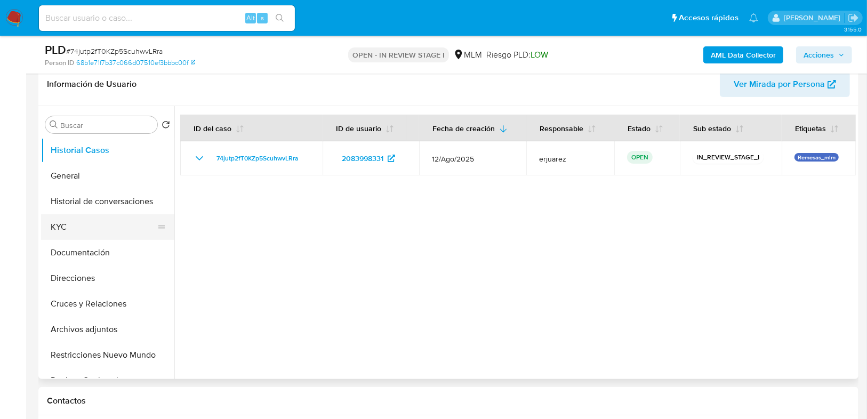
drag, startPoint x: 87, startPoint y: 224, endPoint x: 164, endPoint y: 224, distance: 76.8
click at [87, 224] on button "KYC" at bounding box center [103, 227] width 125 height 26
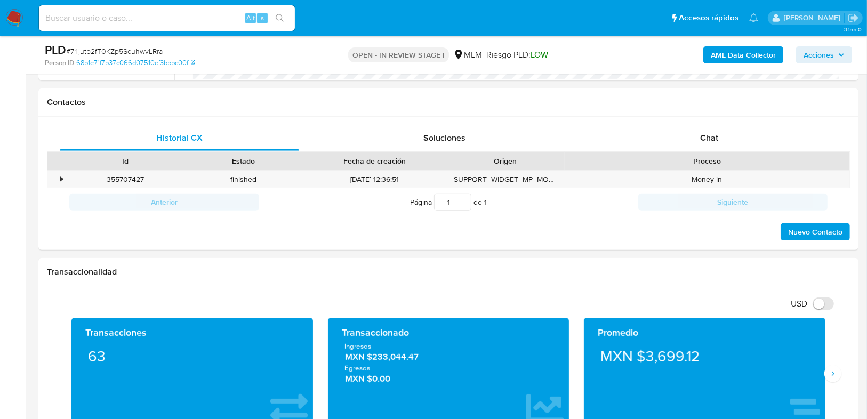
scroll to position [640, 0]
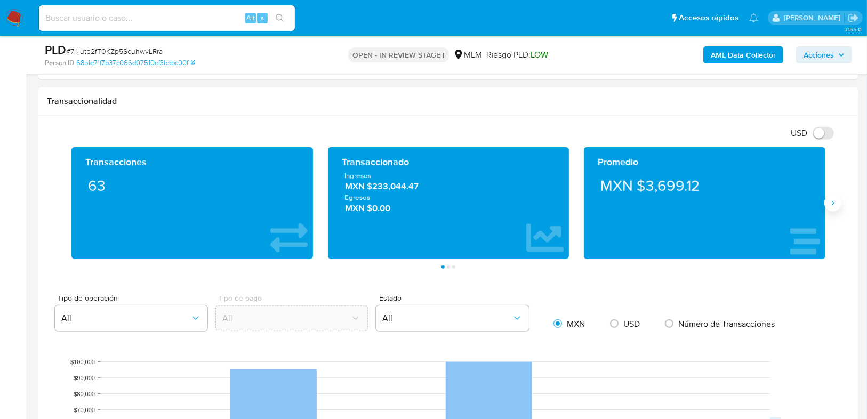
click at [832, 207] on button "Siguiente" at bounding box center [833, 203] width 17 height 17
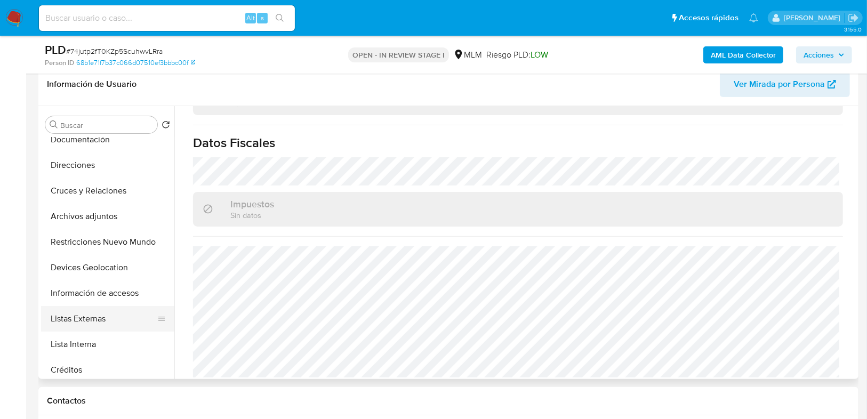
scroll to position [128, 0]
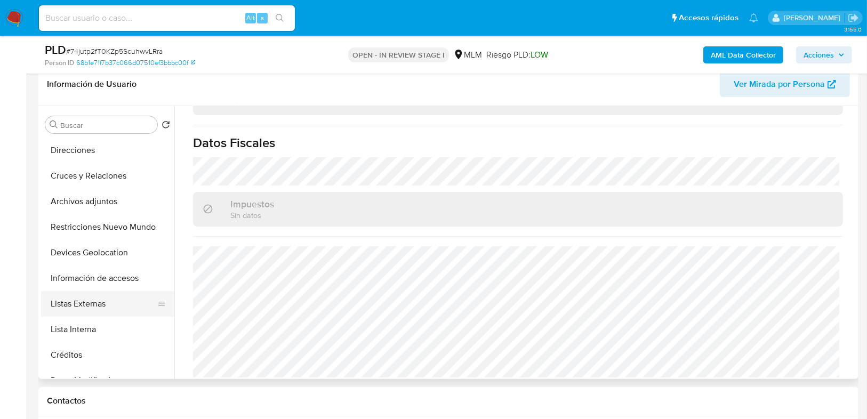
click at [95, 309] on button "Listas Externas" at bounding box center [103, 304] width 125 height 26
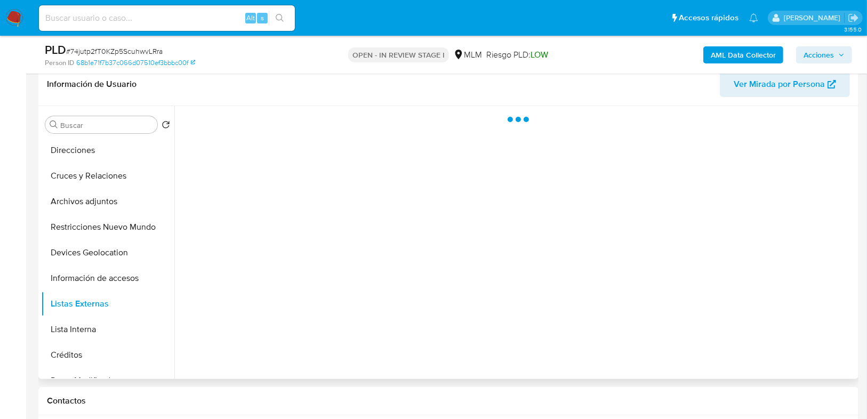
scroll to position [0, 0]
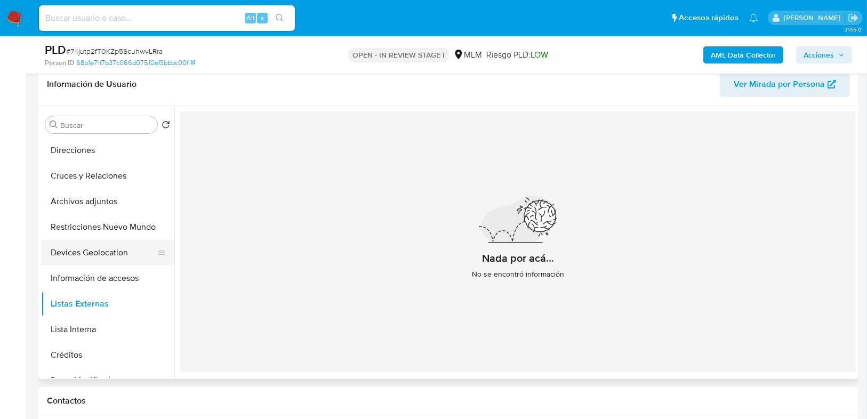
click at [100, 252] on button "Devices Geolocation" at bounding box center [103, 253] width 125 height 26
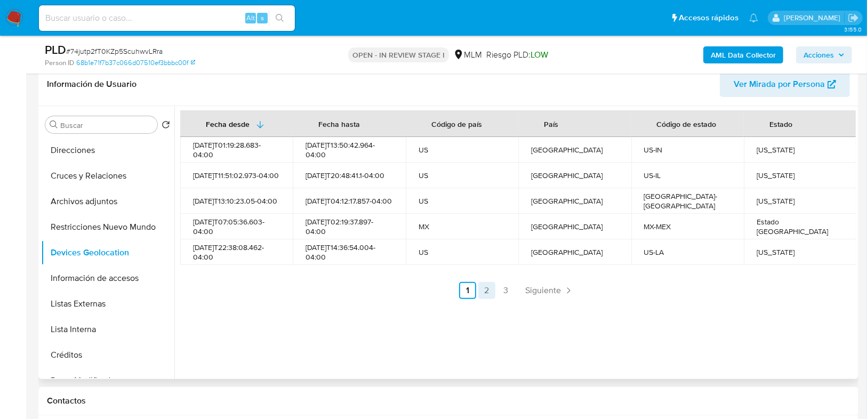
click at [483, 289] on link "2" at bounding box center [487, 290] width 17 height 17
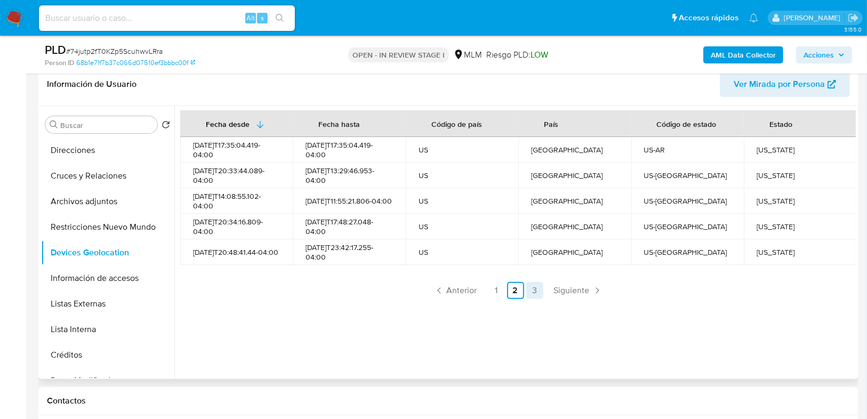
click at [535, 287] on link "3" at bounding box center [535, 290] width 17 height 17
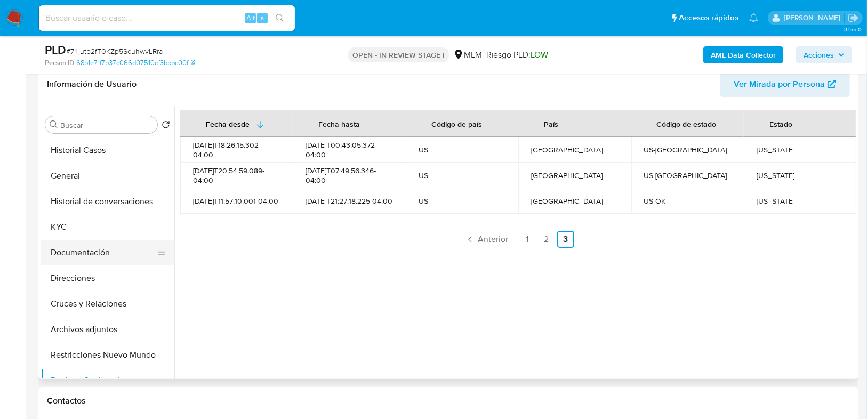
click at [102, 259] on button "Documentación" at bounding box center [103, 253] width 125 height 26
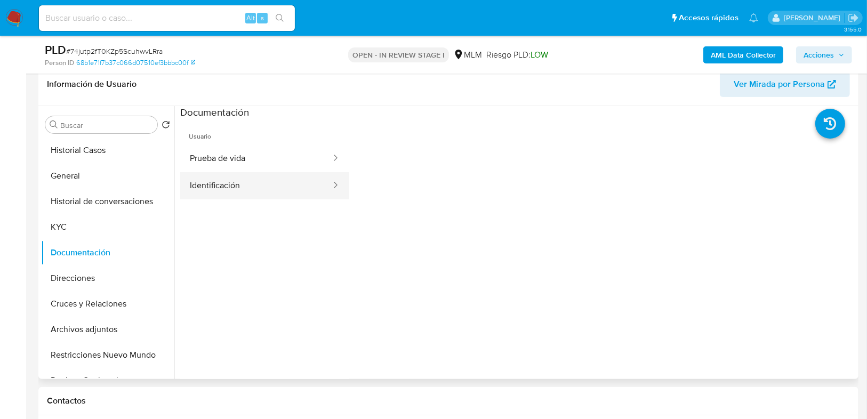
click at [228, 186] on button "Identificación" at bounding box center [256, 185] width 152 height 27
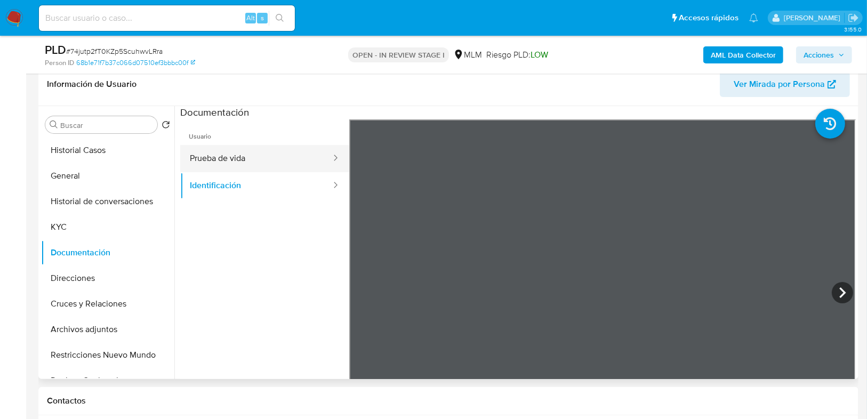
click at [200, 158] on button "Prueba de vida" at bounding box center [256, 158] width 152 height 27
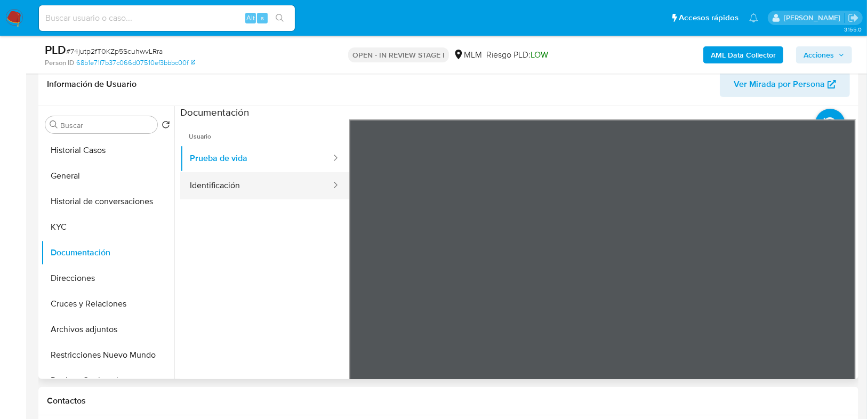
click at [228, 181] on button "Identificación" at bounding box center [256, 185] width 152 height 27
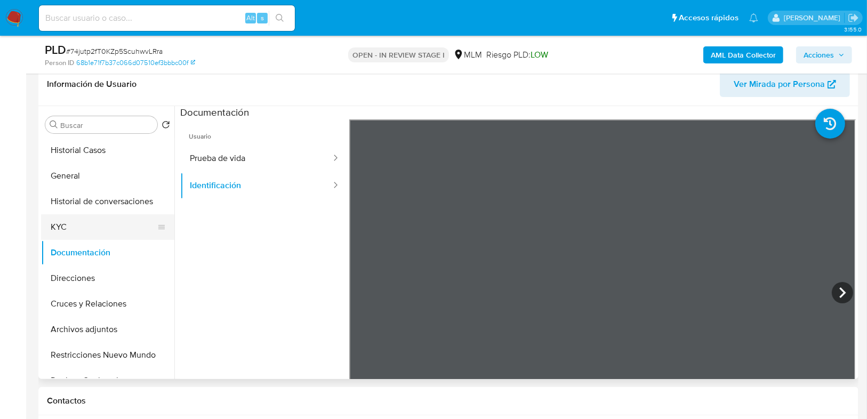
click at [68, 231] on button "KYC" at bounding box center [103, 227] width 125 height 26
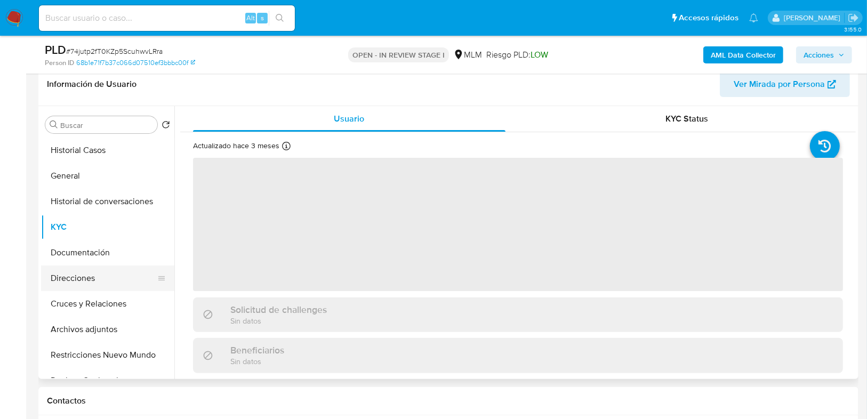
click at [88, 280] on button "Direcciones" at bounding box center [103, 279] width 125 height 26
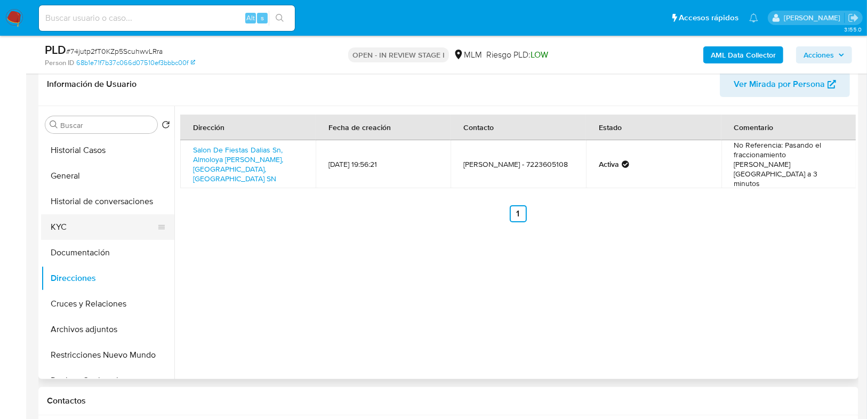
drag, startPoint x: 60, startPoint y: 223, endPoint x: 71, endPoint y: 222, distance: 11.7
click at [60, 224] on button "KYC" at bounding box center [103, 227] width 125 height 26
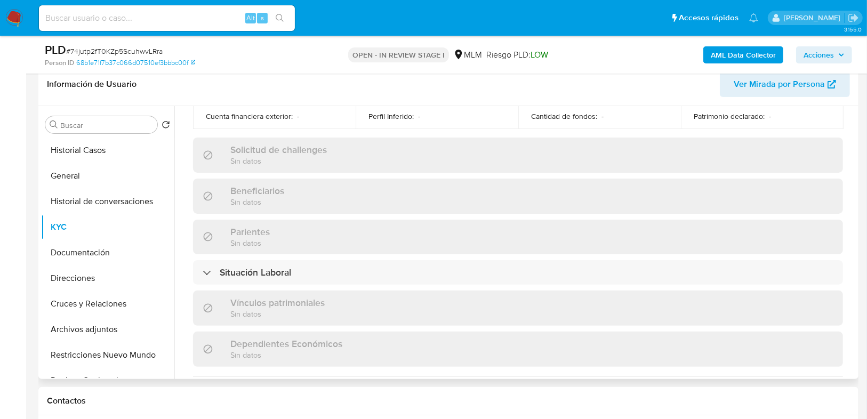
scroll to position [670, 0]
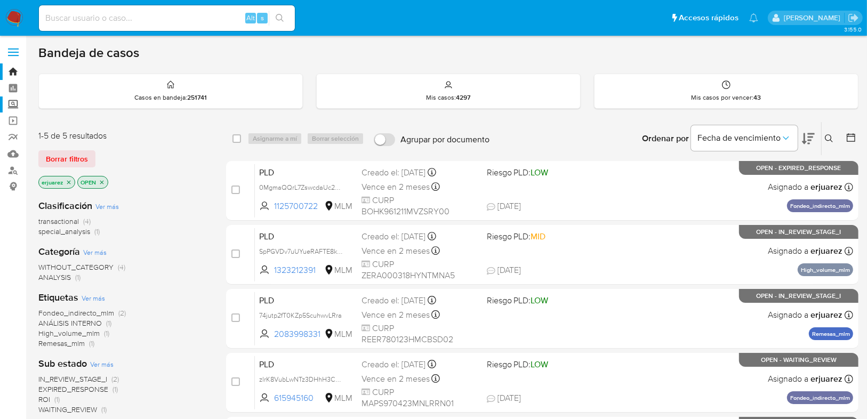
click at [11, 102] on label "Screening" at bounding box center [63, 105] width 127 height 17
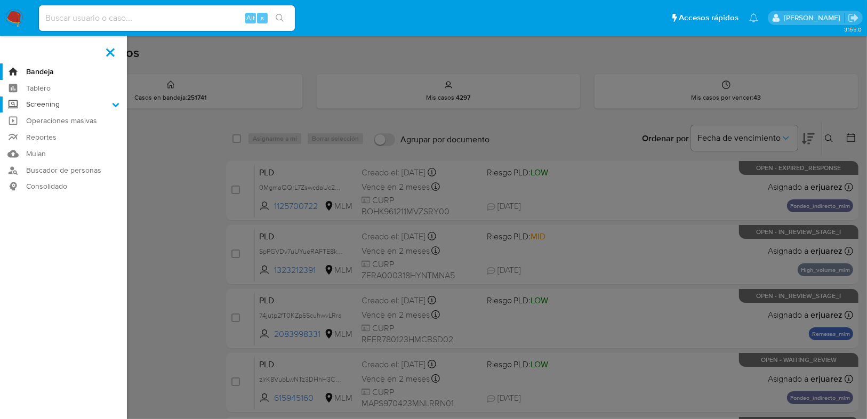
click at [0, 0] on input "Screening" at bounding box center [0, 0] width 0 height 0
click at [60, 144] on link "Herramientas" at bounding box center [63, 146] width 127 height 13
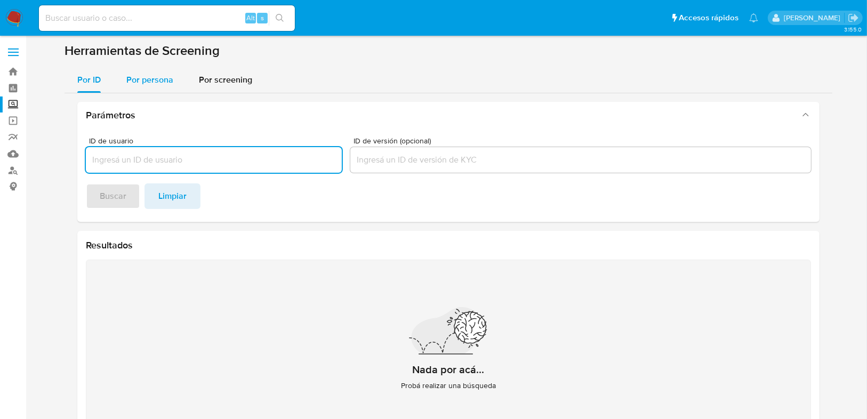
click at [152, 81] on span "Por persona" at bounding box center [149, 80] width 47 height 12
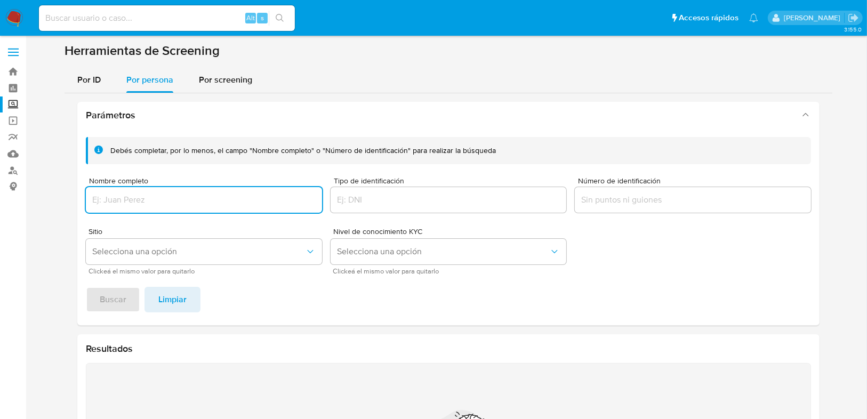
click at [128, 201] on input "Nombre completo" at bounding box center [204, 200] width 236 height 14
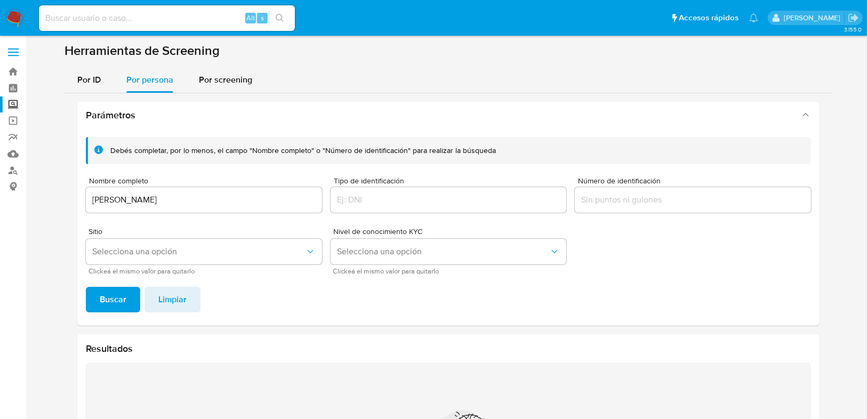
click at [113, 282] on div "Debés completar, por lo menos, el campo "Nombre completo" o "Número de identifi…" at bounding box center [448, 227] width 743 height 197
click at [115, 295] on span "Buscar" at bounding box center [113, 299] width 27 height 23
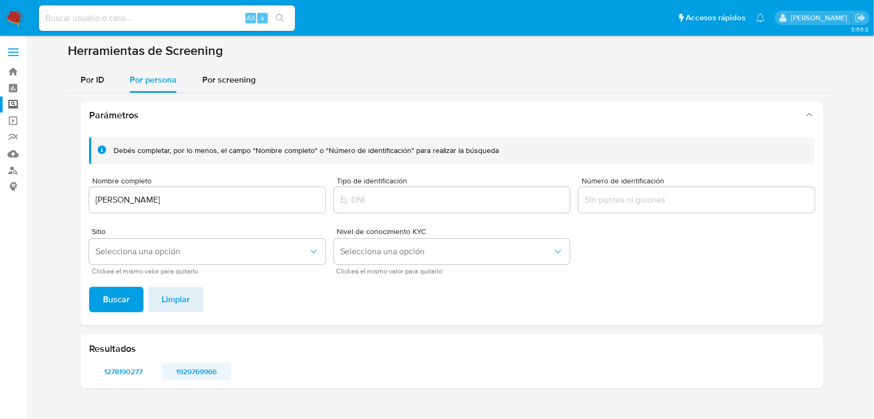
click at [190, 374] on span "1929769966" at bounding box center [197, 371] width 54 height 15
drag, startPoint x: 17, startPoint y: 194, endPoint x: 9, endPoint y: 196, distance: 8.2
click at [9, 196] on section "Bandeja Tablero Screening Búsqueda en Listas Watchlist Herramientas Operaciones…" at bounding box center [437, 209] width 874 height 419
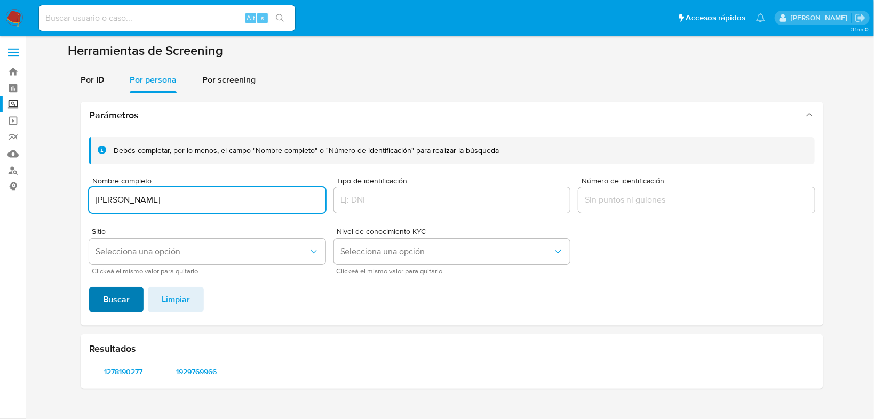
type input "JUAN CARLOS CASTILLO BASTIDA"
click at [113, 297] on span "Buscar" at bounding box center [116, 299] width 27 height 23
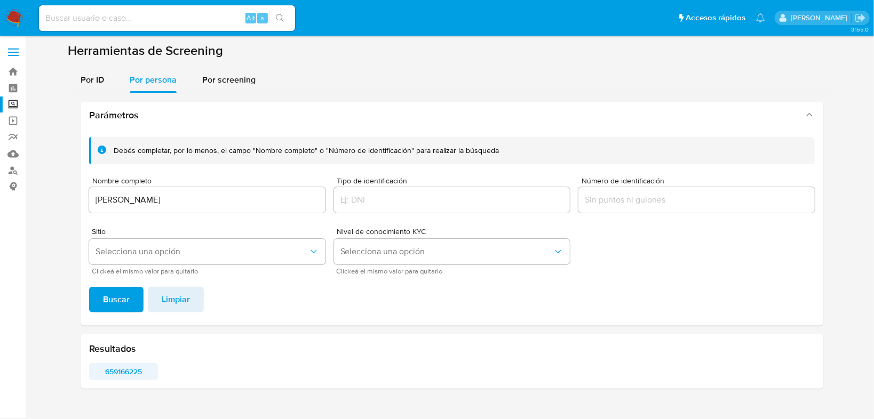
click at [118, 372] on span "659166225" at bounding box center [124, 371] width 54 height 15
click at [15, 19] on img at bounding box center [14, 18] width 18 height 18
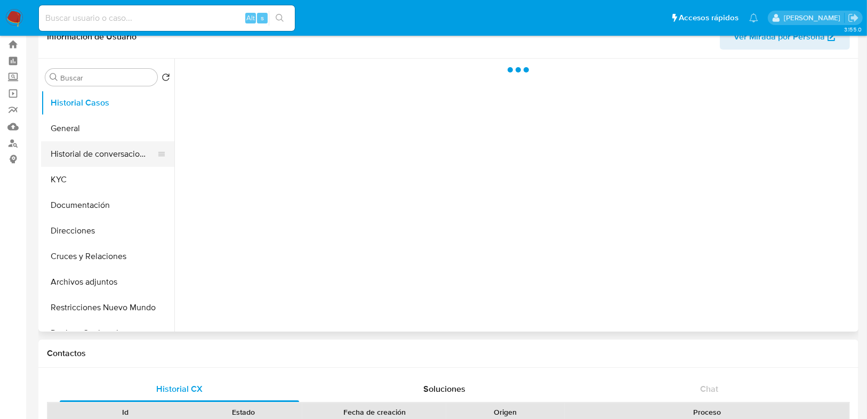
scroll to position [43, 0]
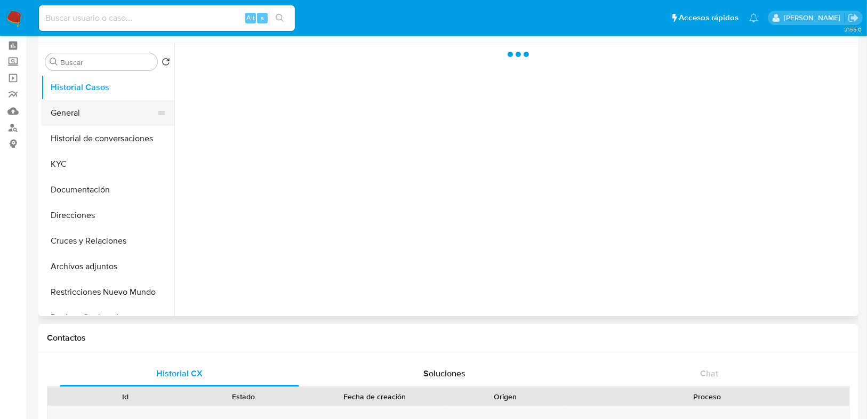
click at [53, 112] on button "General" at bounding box center [103, 113] width 125 height 26
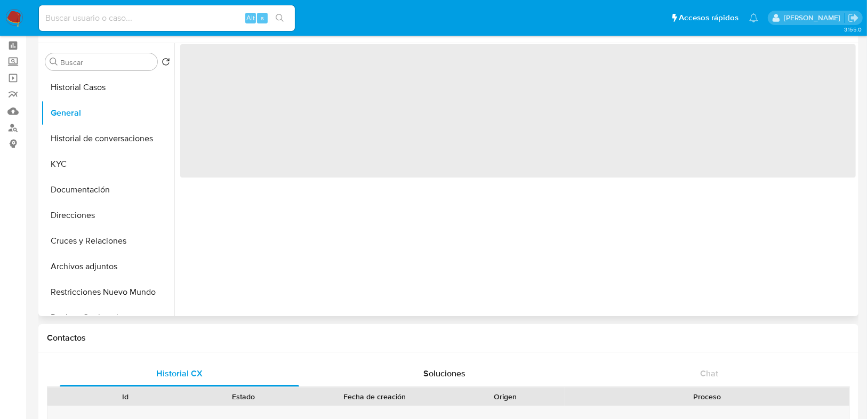
select select "10"
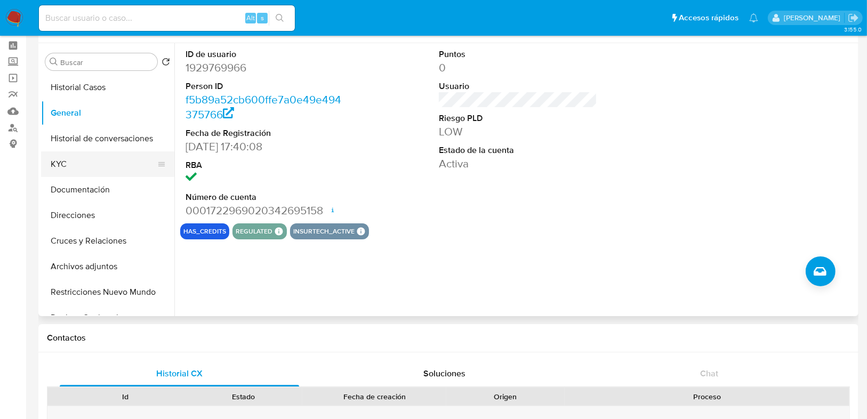
drag, startPoint x: 64, startPoint y: 164, endPoint x: 139, endPoint y: 176, distance: 75.6
click at [65, 164] on button "KYC" at bounding box center [103, 165] width 125 height 26
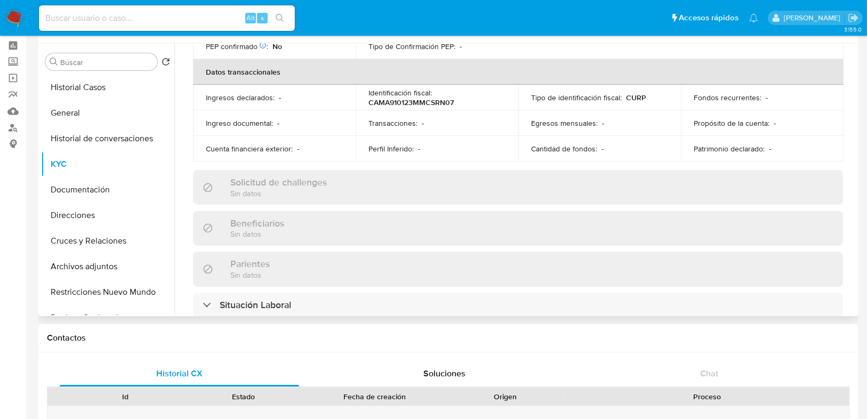
scroll to position [384, 0]
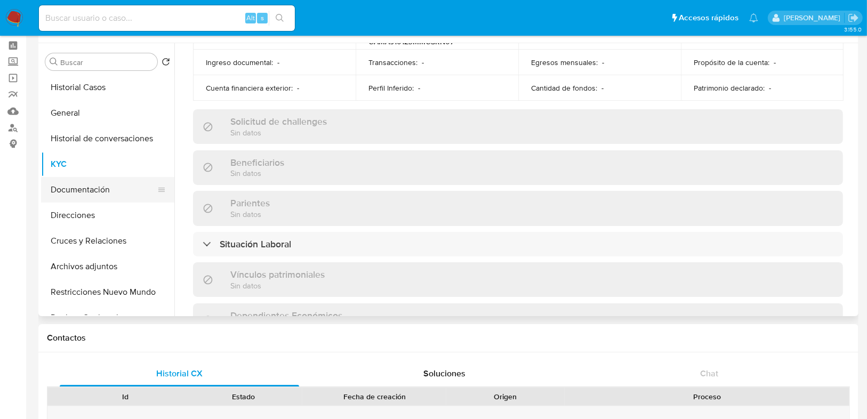
drag, startPoint x: 98, startPoint y: 197, endPoint x: 106, endPoint y: 193, distance: 9.3
click at [99, 195] on button "Documentación" at bounding box center [103, 190] width 125 height 26
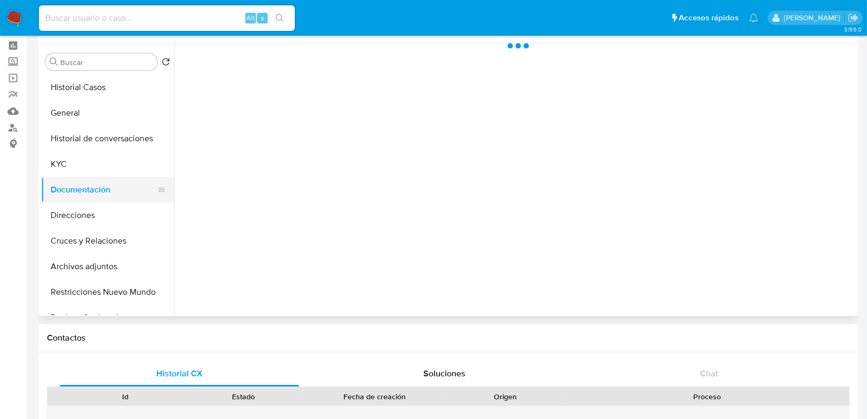
scroll to position [0, 0]
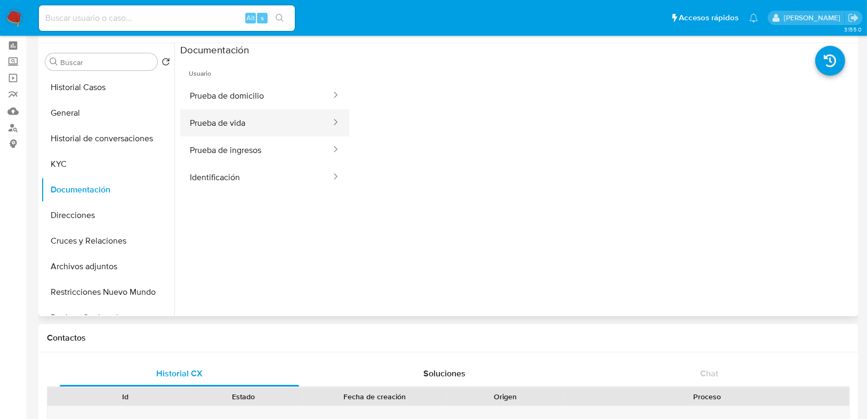
click at [242, 122] on button "Prueba de vida" at bounding box center [256, 122] width 152 height 27
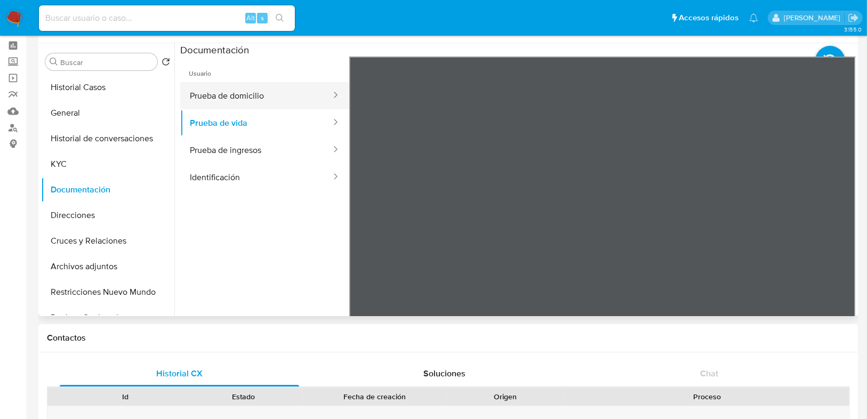
click at [214, 89] on button "Prueba de domicilio" at bounding box center [256, 95] width 152 height 27
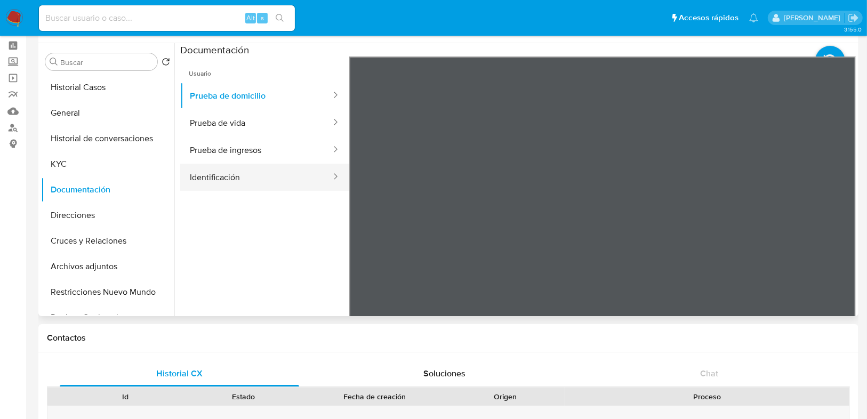
click at [246, 175] on button "Identificación" at bounding box center [256, 177] width 152 height 27
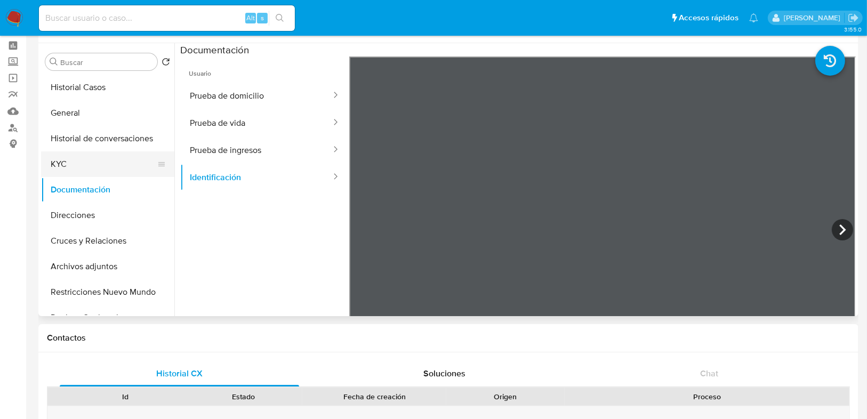
click at [78, 165] on button "KYC" at bounding box center [103, 165] width 125 height 26
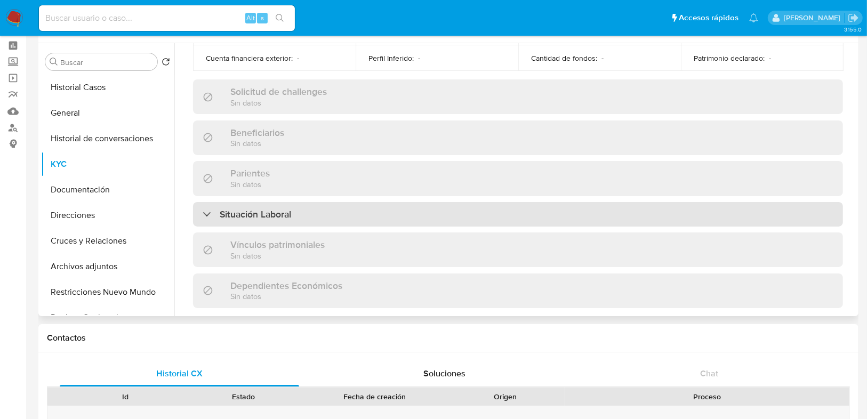
scroll to position [115, 0]
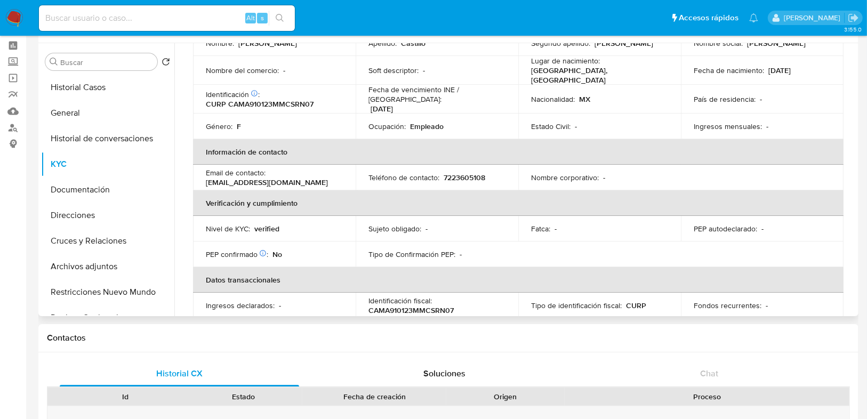
click at [686, 190] on th "Verificación y cumplimiento" at bounding box center [518, 203] width 651 height 26
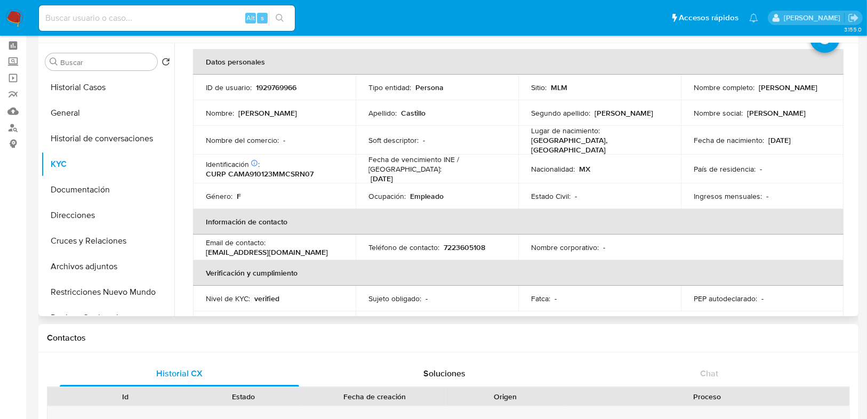
scroll to position [0, 0]
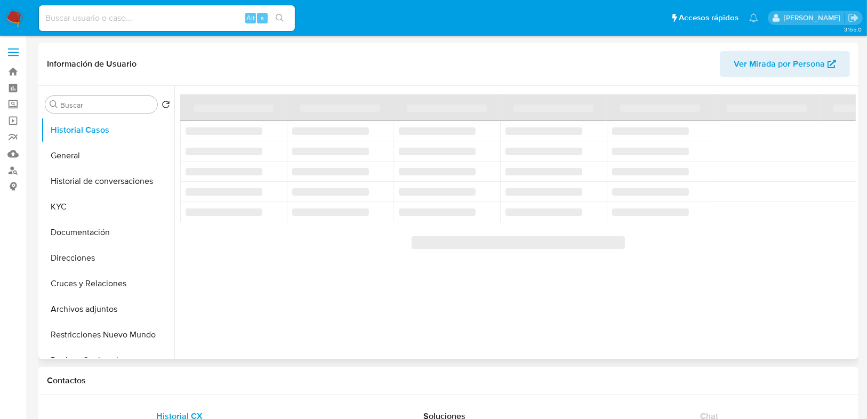
select select "10"
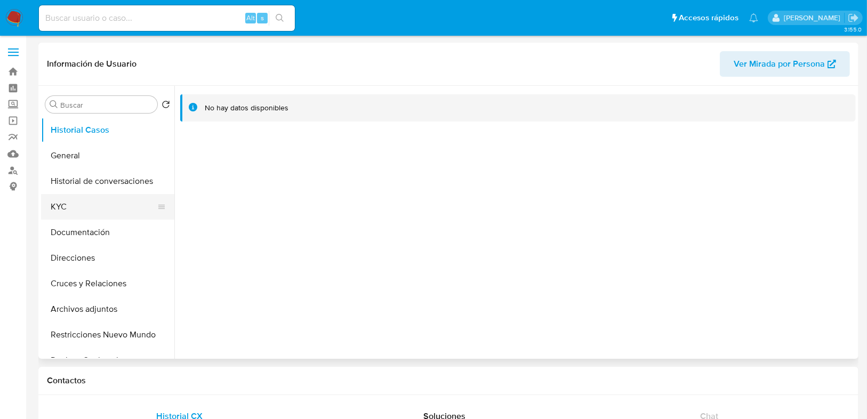
drag, startPoint x: 92, startPoint y: 211, endPoint x: 168, endPoint y: 212, distance: 75.8
click at [92, 211] on button "KYC" at bounding box center [103, 207] width 125 height 26
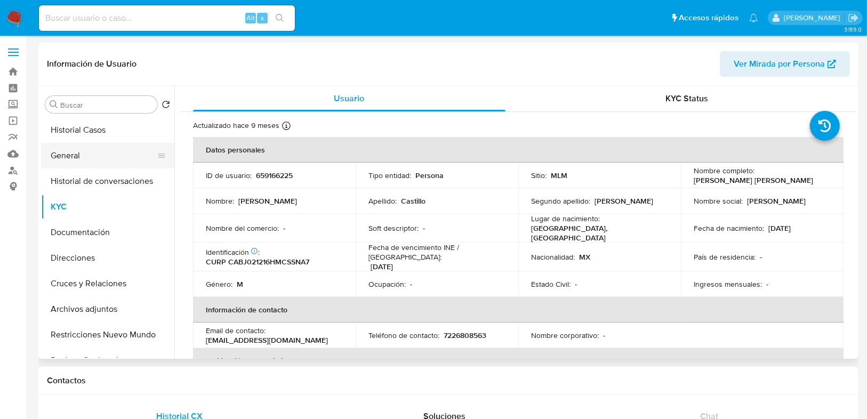
click at [95, 165] on button "General" at bounding box center [103, 156] width 125 height 26
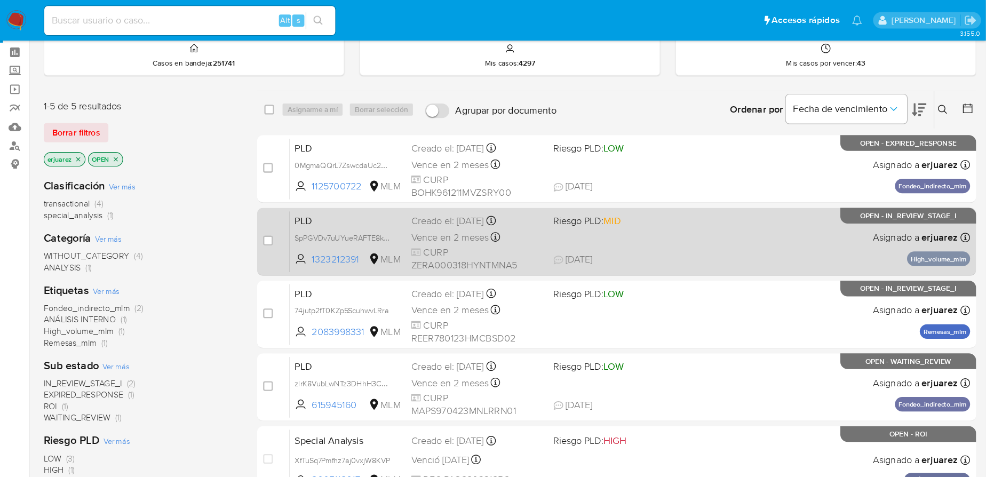
scroll to position [85, 0]
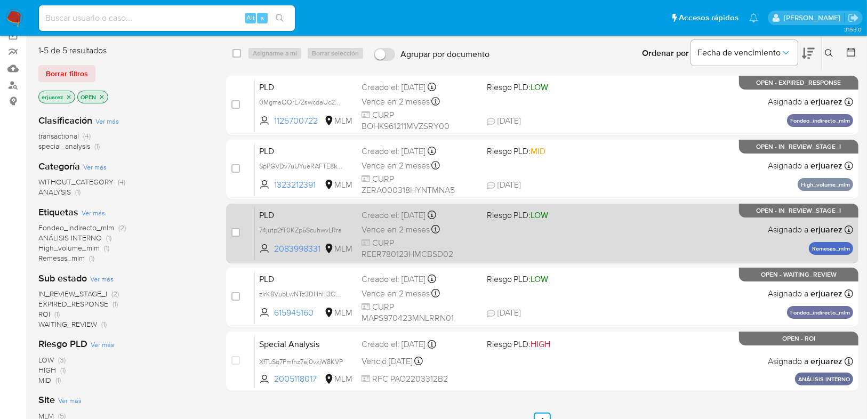
click at [607, 238] on div "PLD 74jutp2fT0KZp5ScuhwvLRra 2083998331 MLM Riesgo PLD: LOW Creado el: [DATE] C…" at bounding box center [554, 233] width 599 height 54
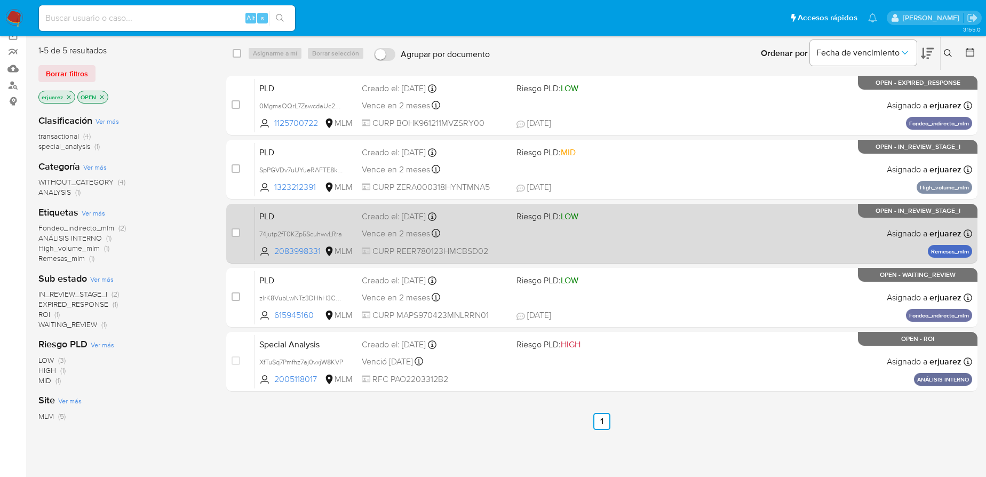
click at [510, 228] on div "PLD 74jutp2fT0KZp5ScuhwvLRra 2083998331 MLM Riesgo PLD: LOW Creado el: [DATE] C…" at bounding box center [613, 233] width 717 height 54
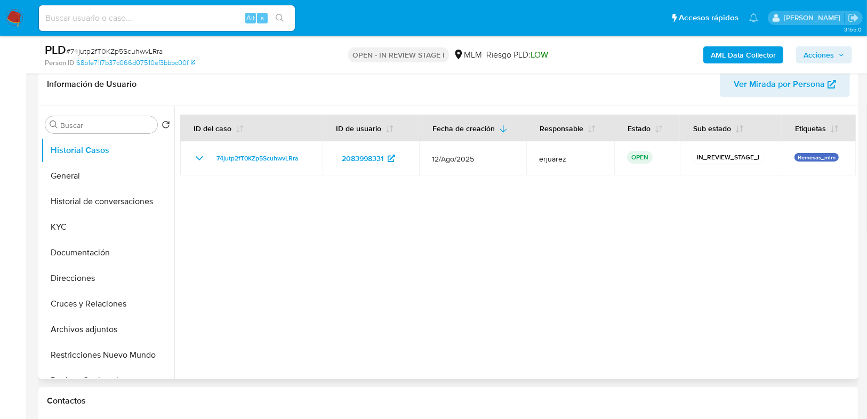
select select "10"
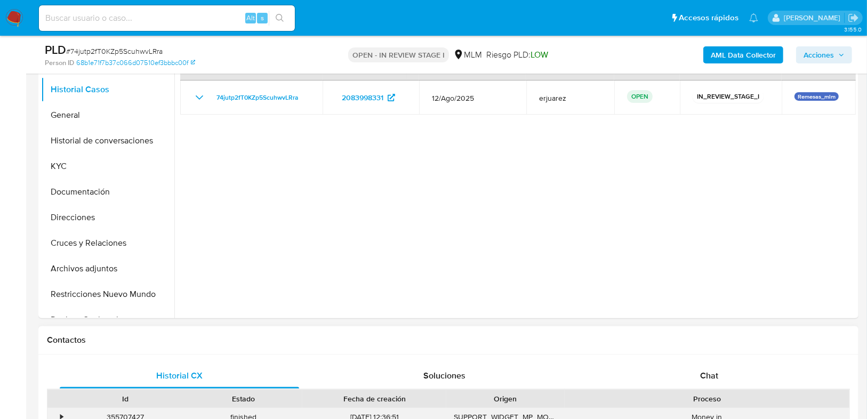
scroll to position [341, 0]
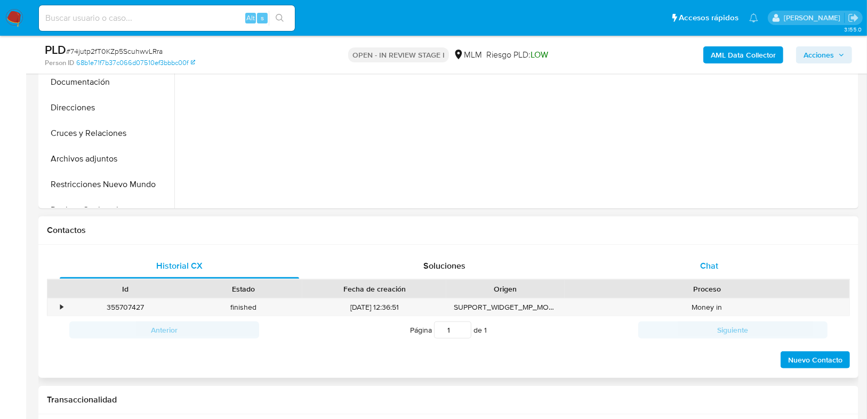
click at [702, 273] on div "Chat" at bounding box center [710, 266] width 240 height 26
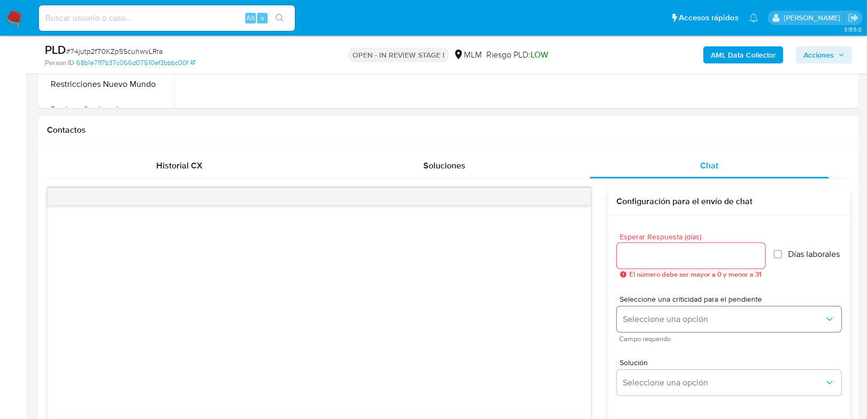
scroll to position [512, 0]
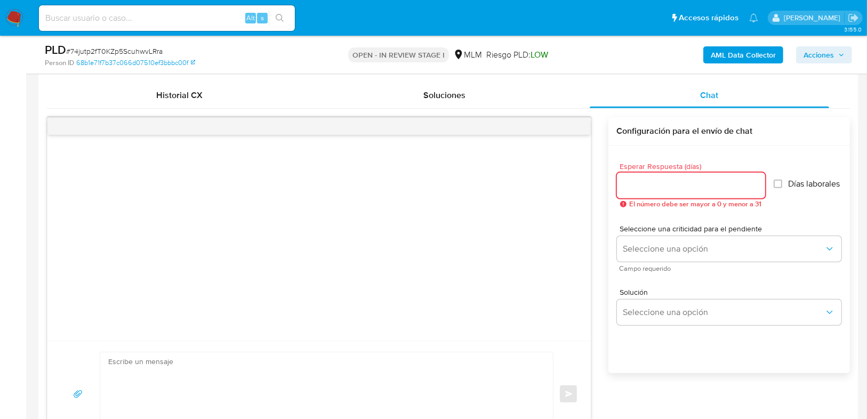
click at [633, 185] on input "Esperar Respuesta (días)" at bounding box center [691, 186] width 148 height 14
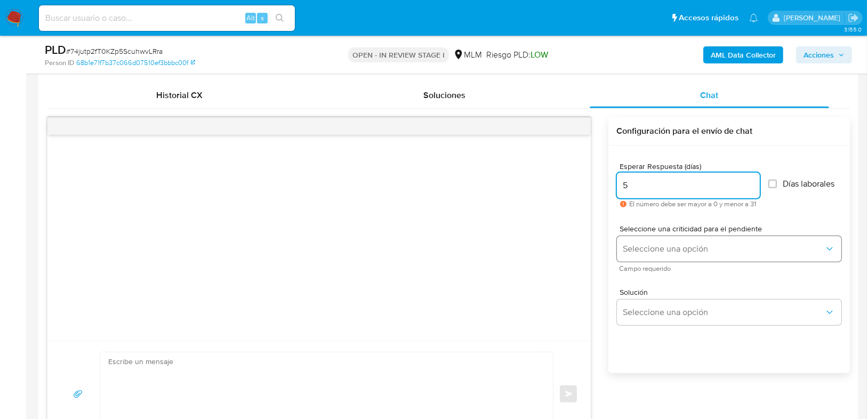
type input "5"
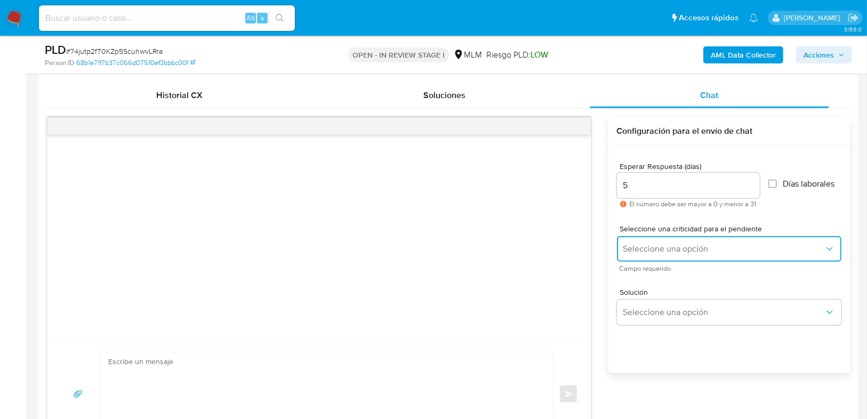
click at [633, 245] on span "Seleccione una opción" at bounding box center [724, 249] width 201 height 11
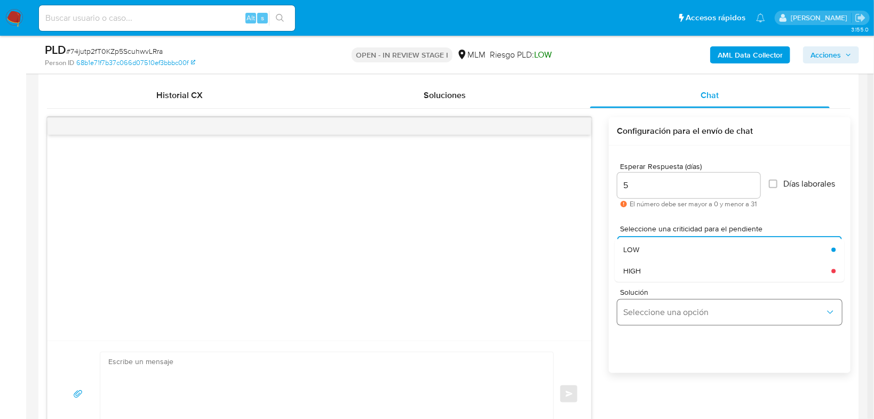
drag, startPoint x: 644, startPoint y: 269, endPoint x: 666, endPoint y: 304, distance: 41.2
click at [644, 270] on div "HIGH" at bounding box center [724, 270] width 202 height 21
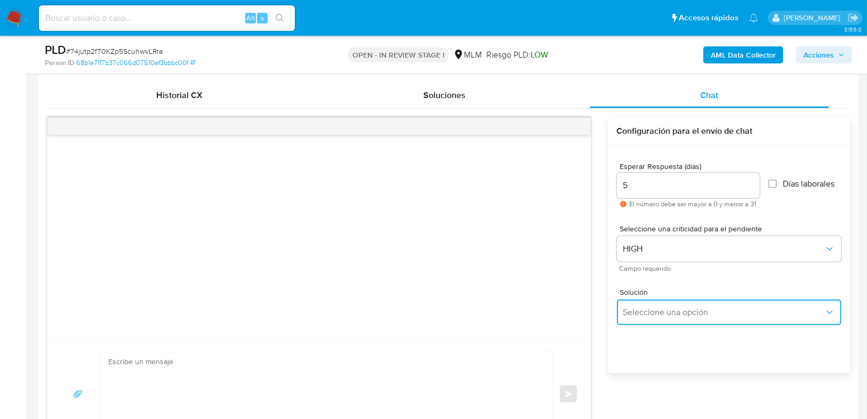
drag, startPoint x: 666, startPoint y: 304, endPoint x: 703, endPoint y: 301, distance: 36.9
click at [666, 304] on button "Seleccione una opción" at bounding box center [729, 313] width 225 height 26
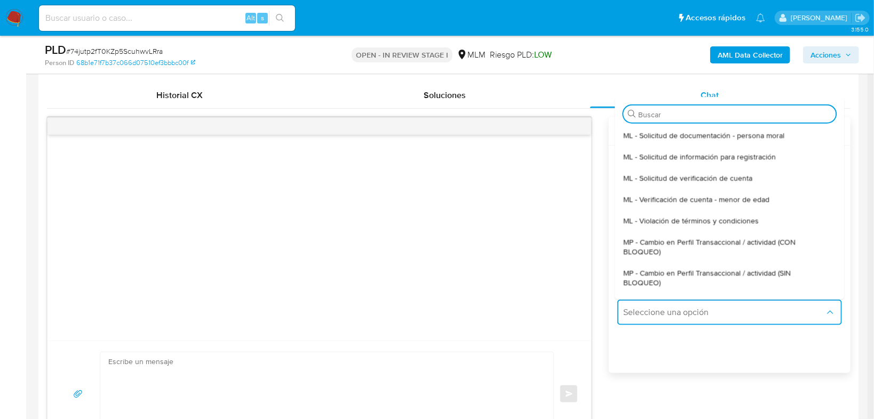
click at [728, 270] on span "MP - Cambio en Perfil Transaccional / actividad (SIN BLOQUEO)" at bounding box center [726, 277] width 206 height 19
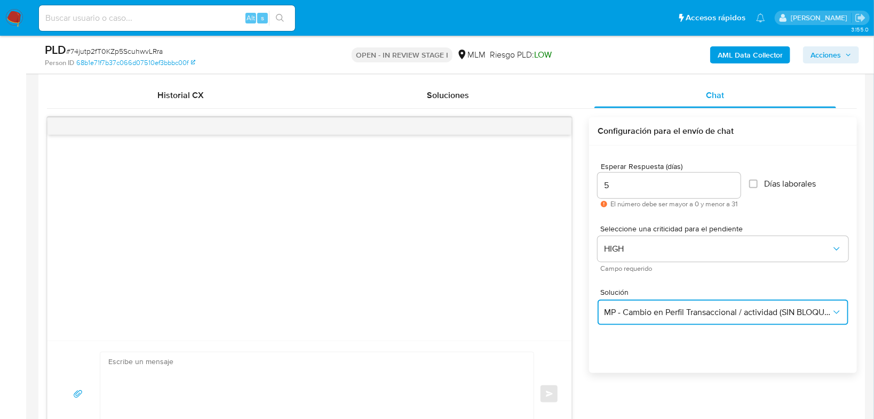
type textarea "Estimado ,Te comunicamos que se ha identificado un cambio en el uso habitual de…"
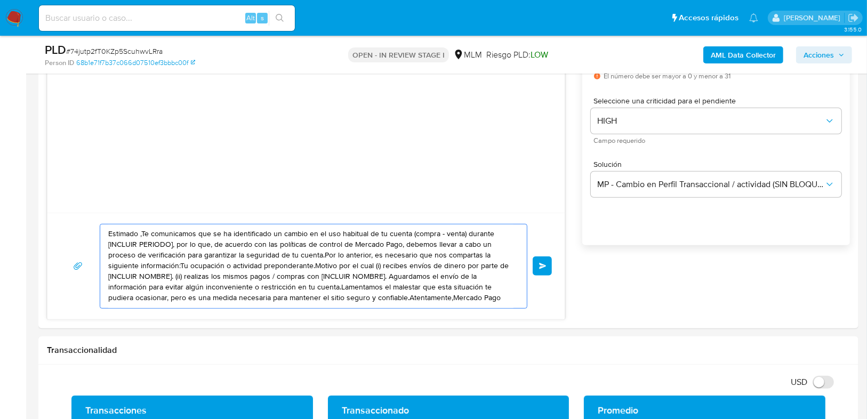
scroll to position [0, 0]
drag, startPoint x: 109, startPoint y: 232, endPoint x: 616, endPoint y: 340, distance: 518.2
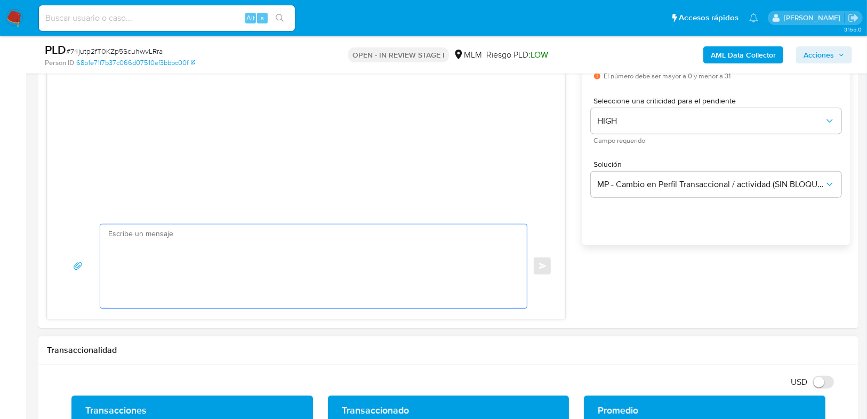
paste textarea "Estimado Rodrigo se ha identificado un cambio en el uso habitual de tu cuenta p…"
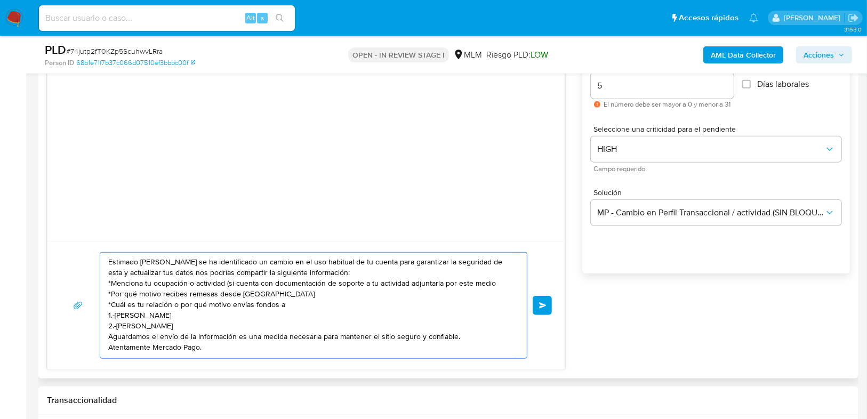
scroll to position [598, 0]
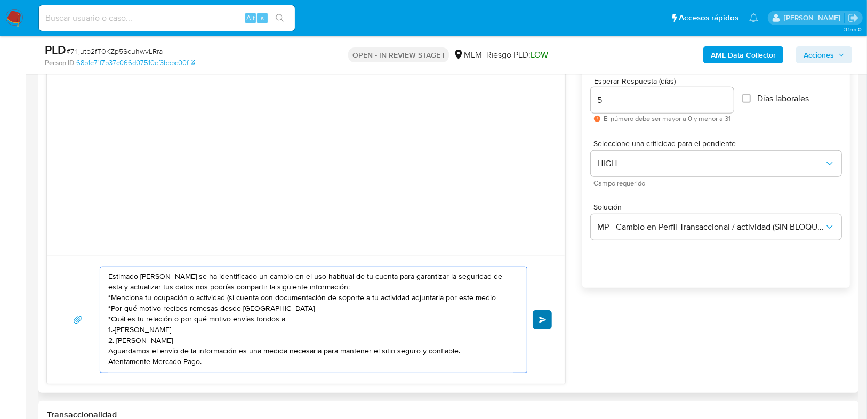
type textarea "Estimado Rodrigo se ha identificado un cambio en el uso habitual de tu cuenta p…"
click at [538, 321] on button "Enviar" at bounding box center [542, 320] width 19 height 19
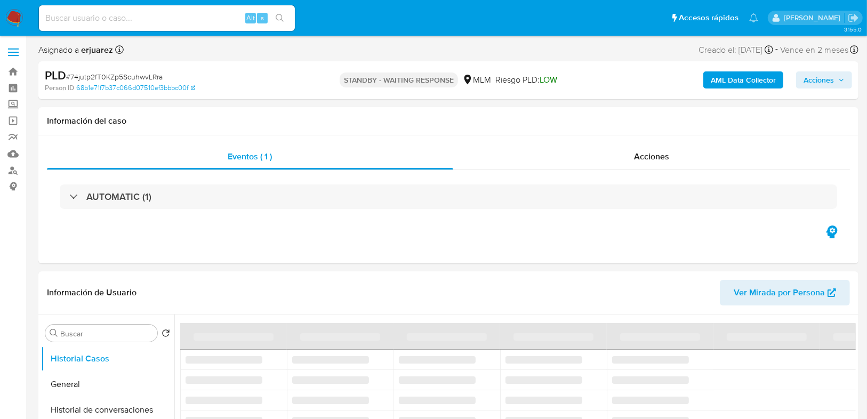
select select "10"
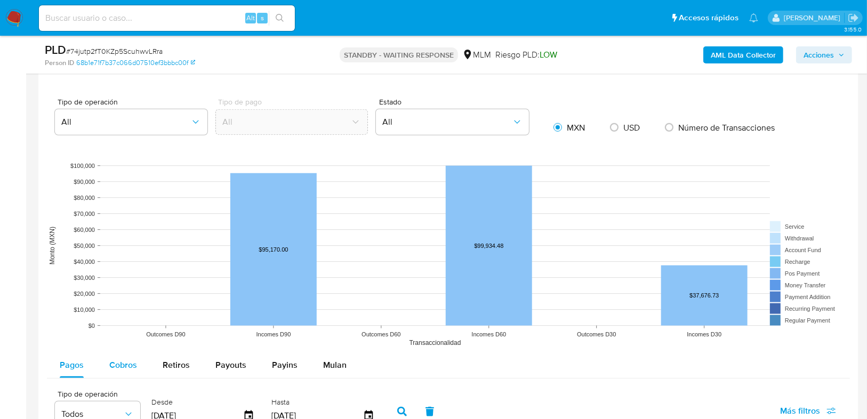
click at [115, 364] on span "Cobros" at bounding box center [123, 365] width 28 height 12
select select "10"
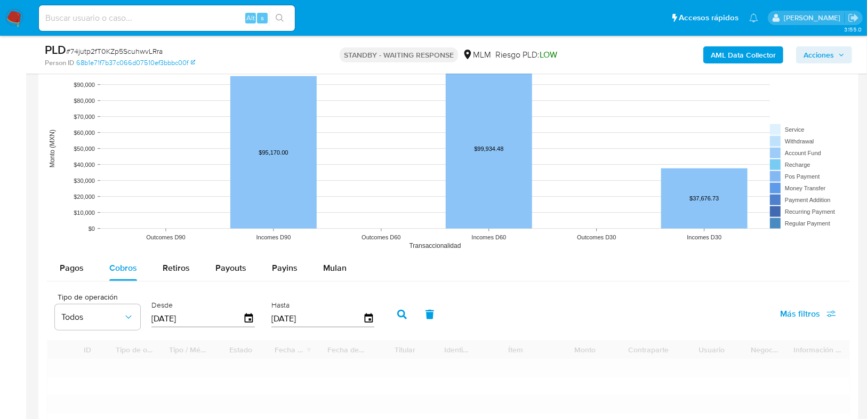
scroll to position [1024, 0]
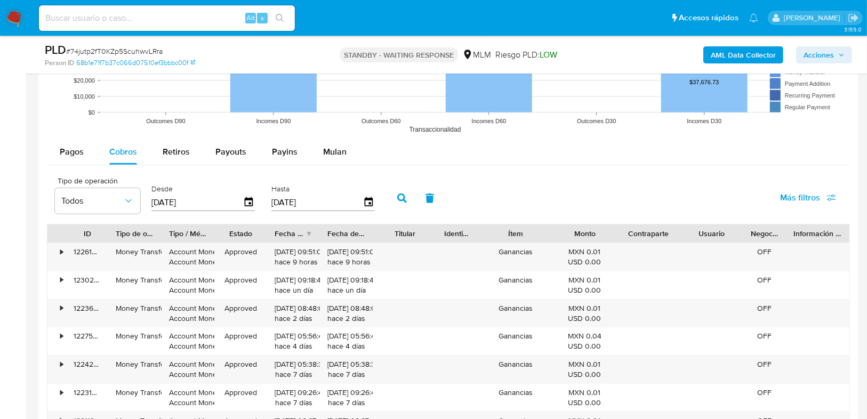
drag, startPoint x: 194, startPoint y: 204, endPoint x: 147, endPoint y: 202, distance: 47.5
click at [147, 202] on div "Tipo de operación Todos Desde 24/05/2025 Hasta 21/08/2025" at bounding box center [218, 197] width 336 height 43
type input "0_/__/____"
type input "01/08/2025"
click at [397, 194] on icon "button" at bounding box center [402, 199] width 10 height 10
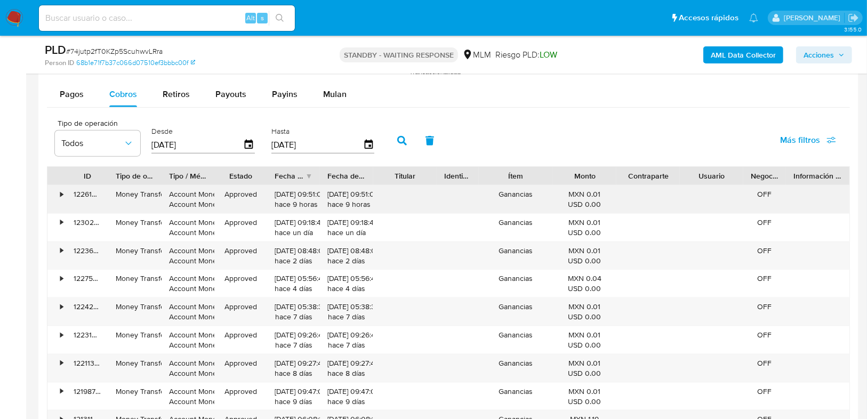
scroll to position [1195, 0]
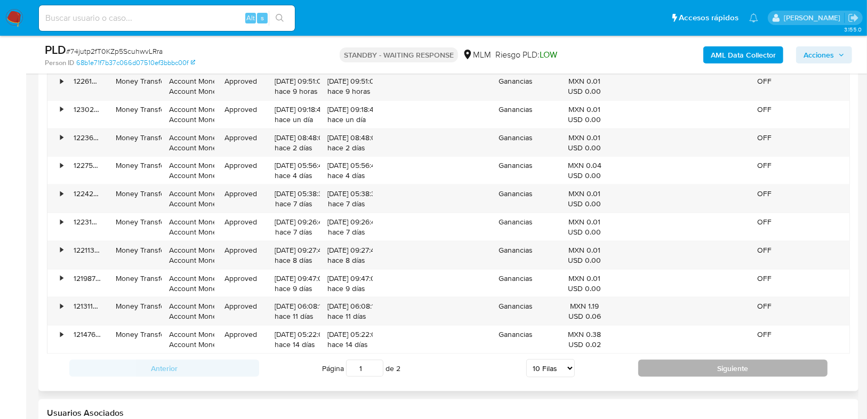
click at [670, 367] on button "Siguiente" at bounding box center [734, 368] width 190 height 17
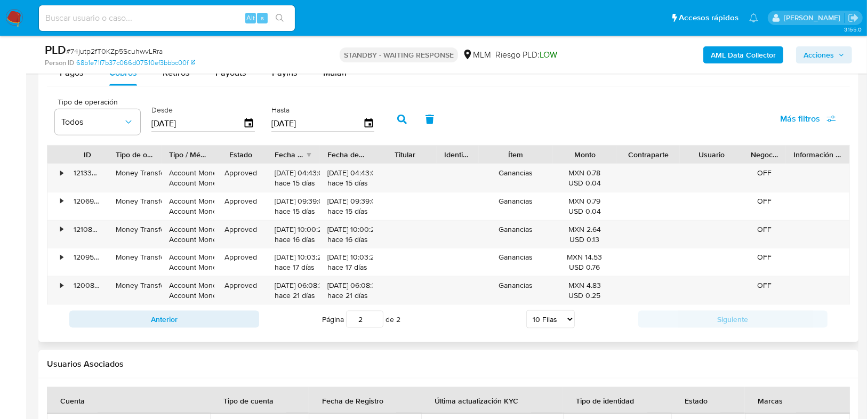
scroll to position [1102, 0]
drag, startPoint x: 188, startPoint y: 317, endPoint x: 205, endPoint y: 292, distance: 30.3
click at [189, 317] on button "Anterior" at bounding box center [164, 320] width 190 height 17
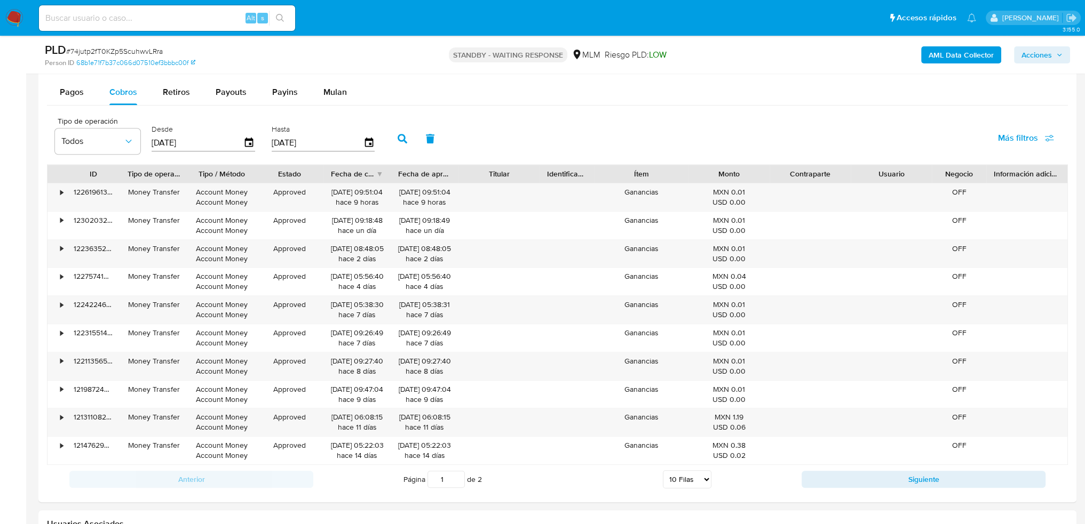
scroll to position [1071, 0]
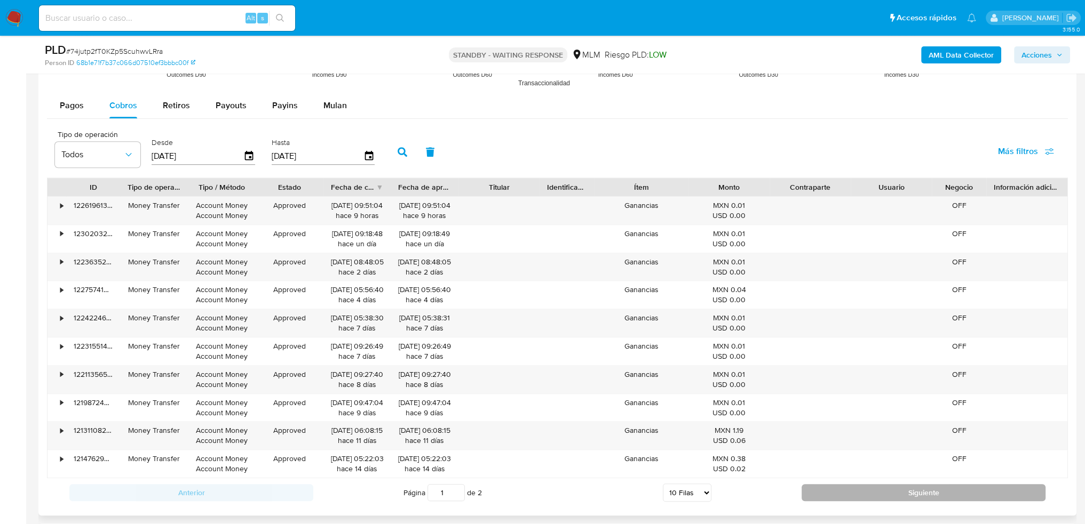
click at [873, 419] on button "Siguiente" at bounding box center [923, 492] width 244 height 17
type input "2"
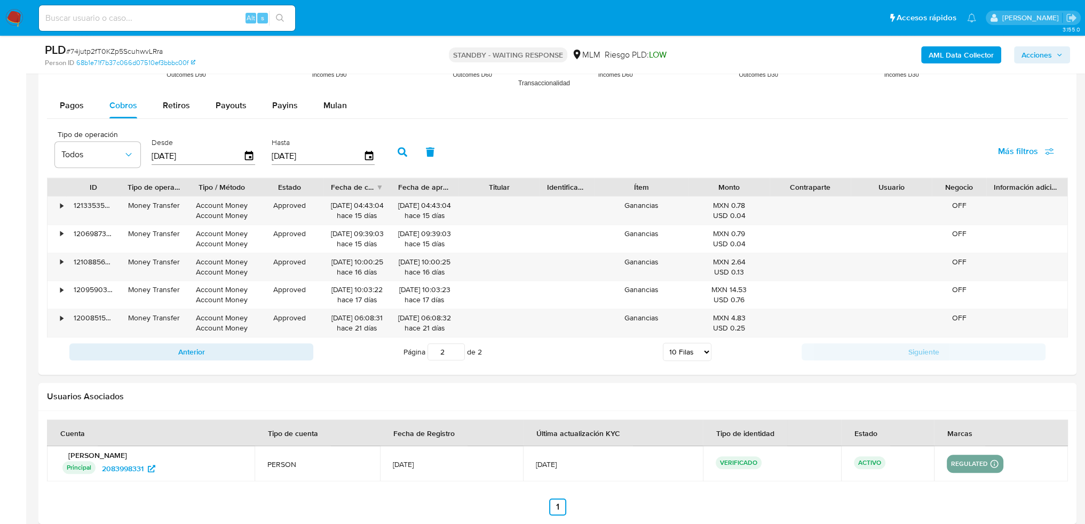
click at [834, 126] on div "Tipo de operación Todos Desde 01/08/2025 Hasta 21/08/2025 Más filtros" at bounding box center [557, 150] width 1021 height 53
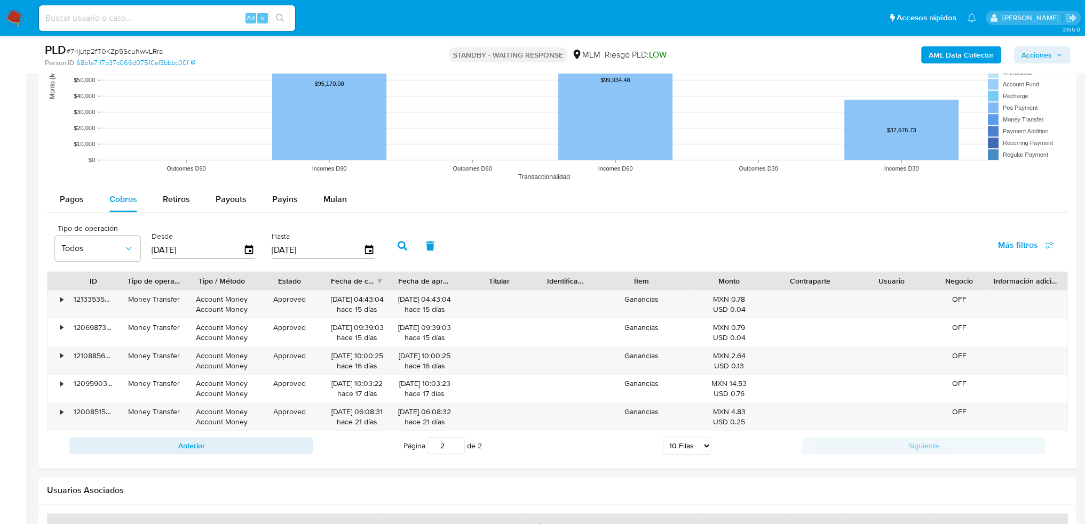
scroll to position [911, 0]
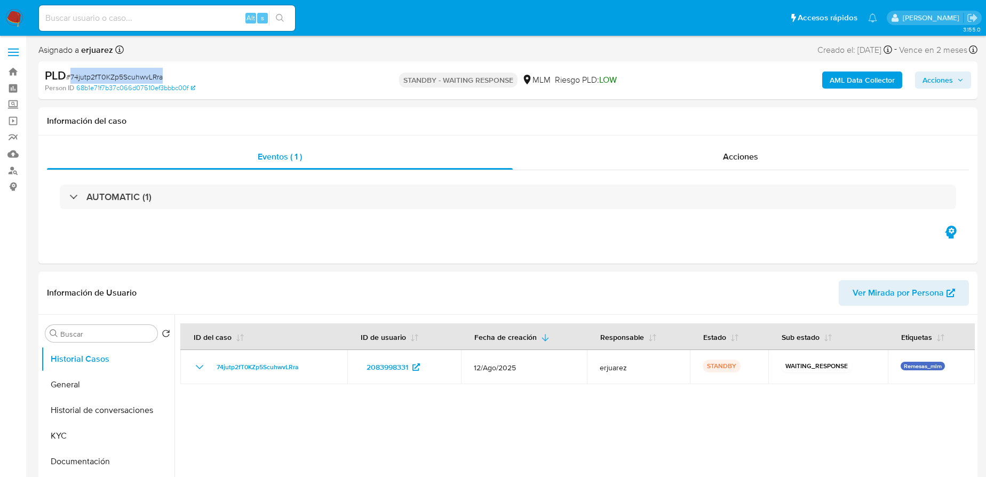
select select "10"
drag, startPoint x: 171, startPoint y: 73, endPoint x: 71, endPoint y: 76, distance: 99.3
click at [71, 76] on div "PLD # 74jutp2fT0KZp5ScuhwvLRra" at bounding box center [197, 76] width 305 height 16
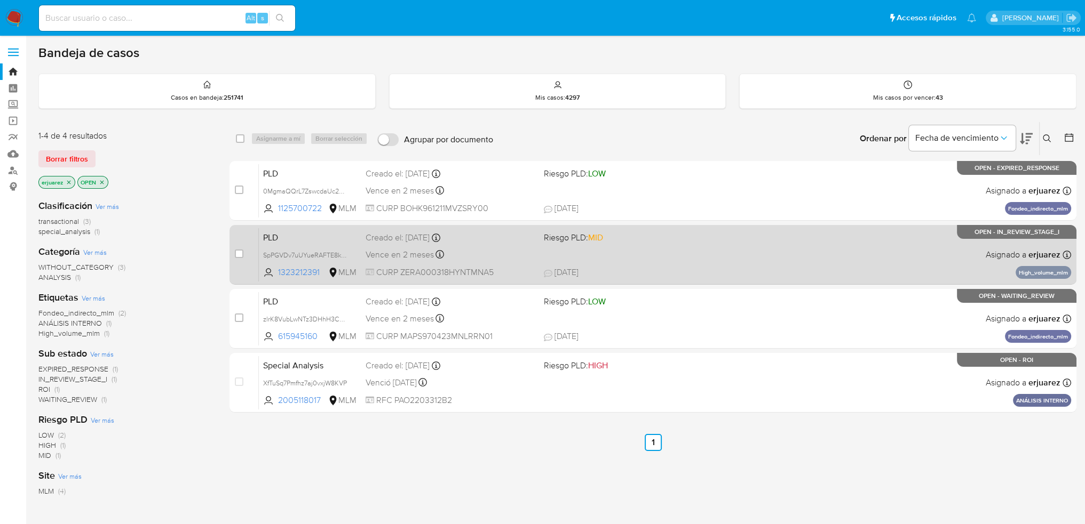
click at [586, 254] on div "PLD SpPGVDv7uUYueRAFTE8kk0Ju 1323212391 MLM Riesgo PLD: MID Creado el: [DATE] C…" at bounding box center [665, 255] width 813 height 54
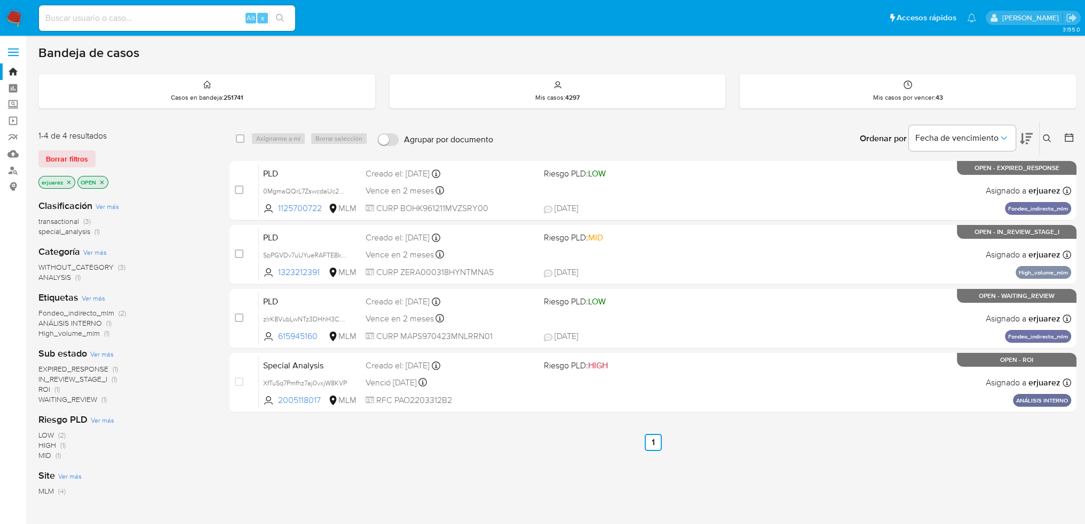
click at [68, 182] on icon "close-filter" at bounding box center [69, 182] width 6 height 6
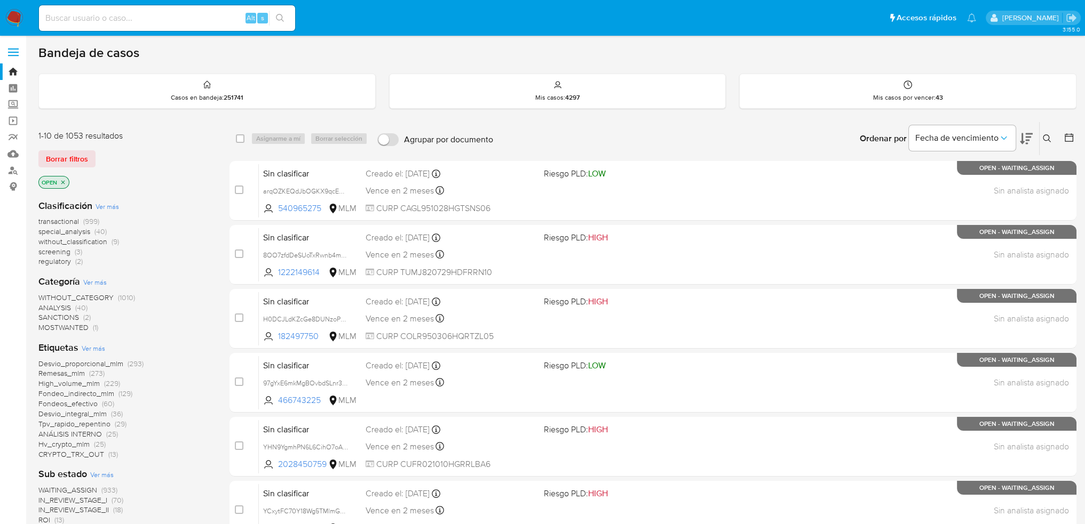
click at [1044, 134] on icon at bounding box center [1046, 138] width 8 height 8
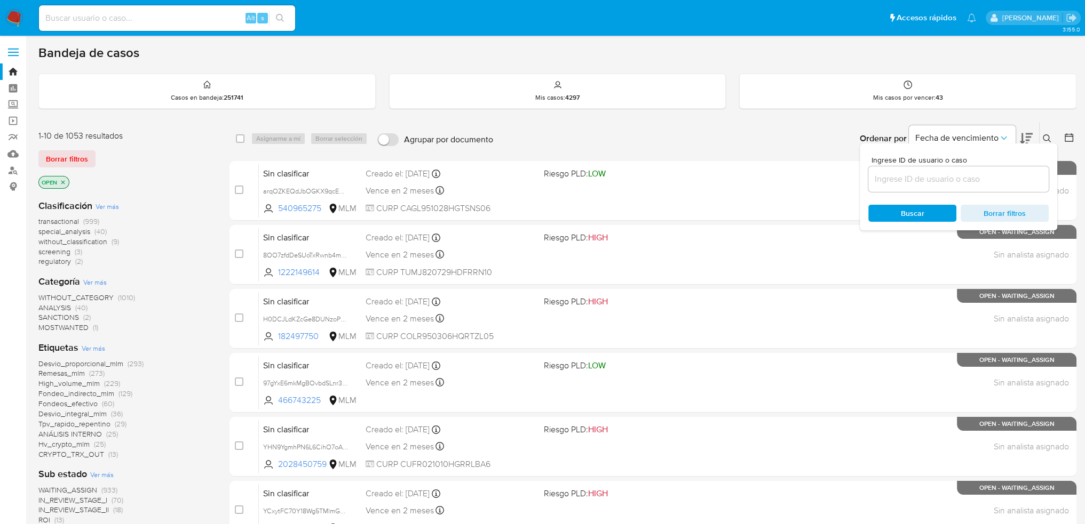
click at [909, 187] on div at bounding box center [958, 179] width 180 height 26
click at [905, 181] on input at bounding box center [958, 179] width 180 height 14
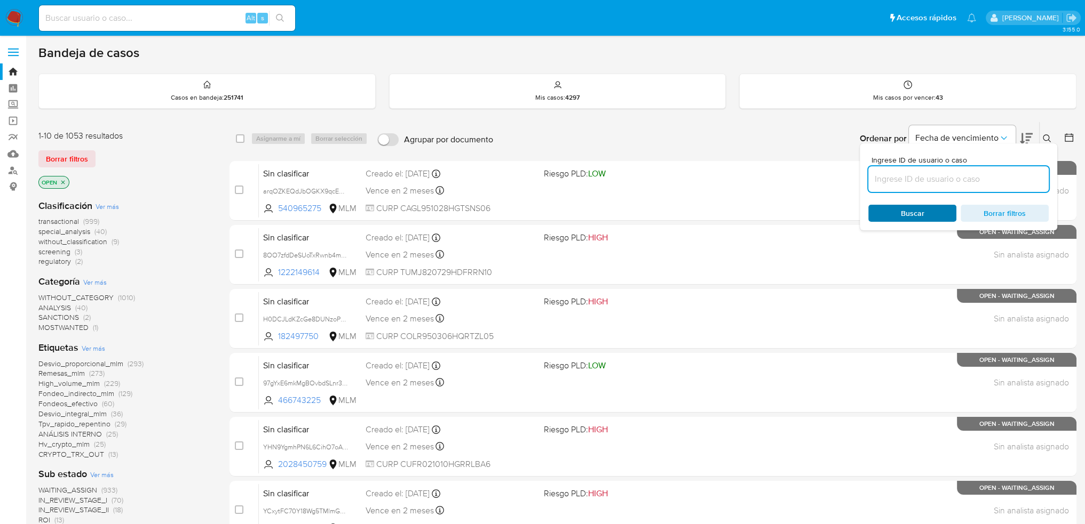
paste input "423063285"
type input "423063285"
click at [894, 216] on span "Buscar" at bounding box center [911, 213] width 73 height 15
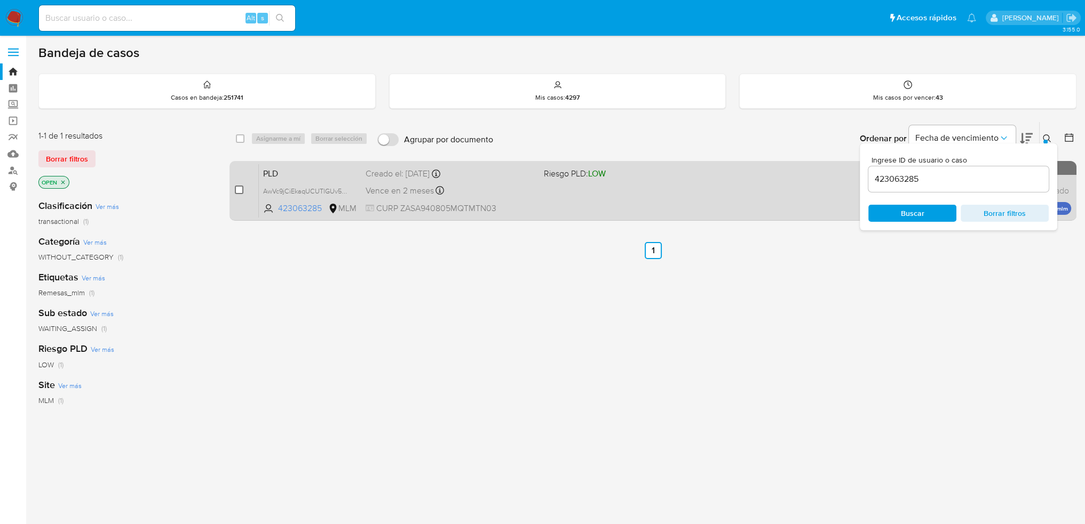
click at [237, 189] on input "checkbox" at bounding box center [239, 190] width 9 height 9
checkbox input "true"
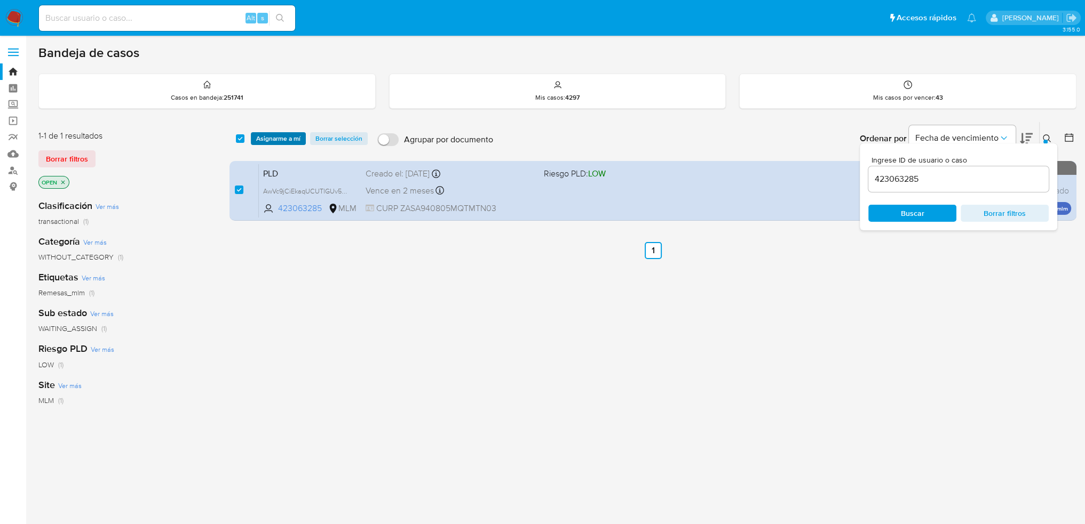
click at [274, 140] on span "Asignarme a mí" at bounding box center [278, 138] width 44 height 11
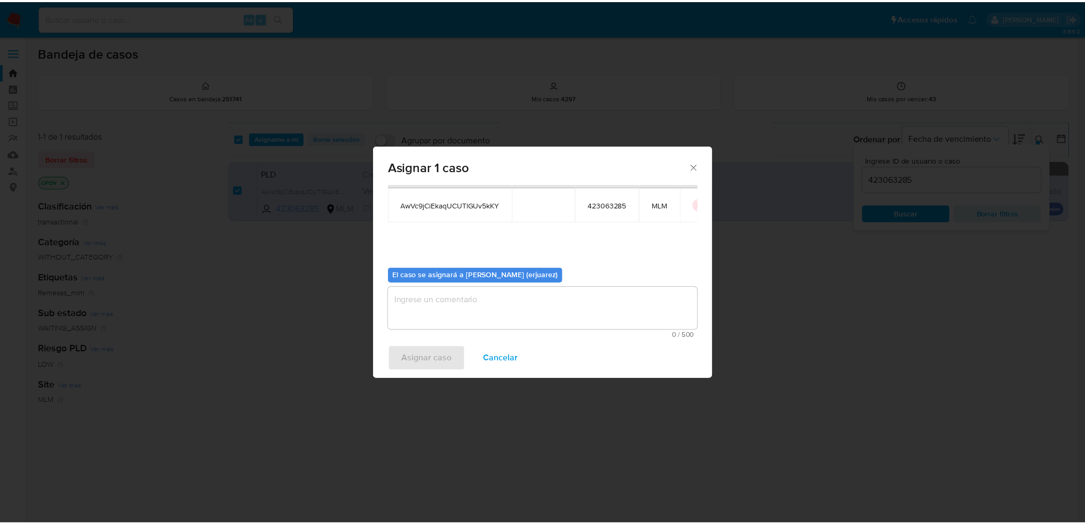
scroll to position [55, 0]
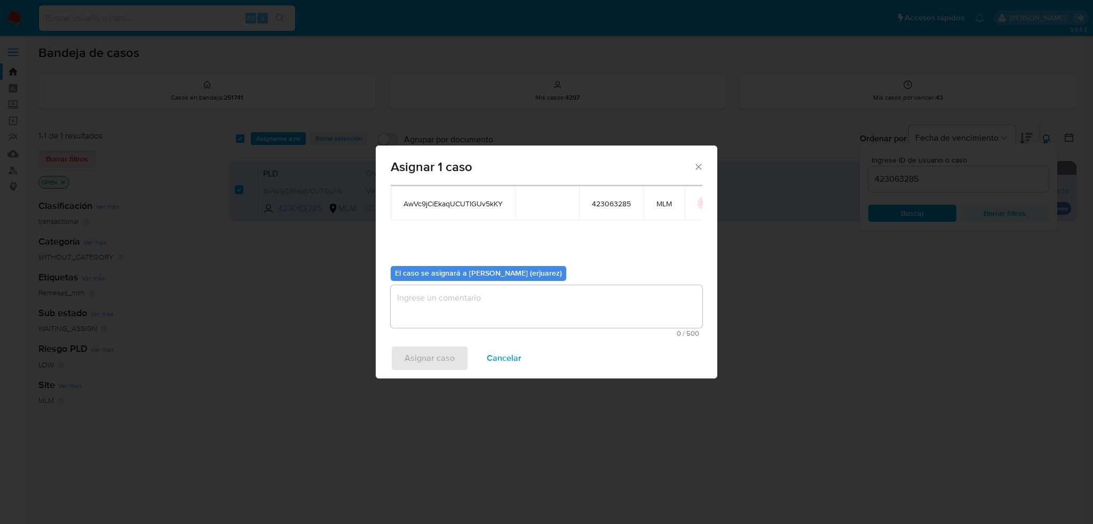
click at [457, 304] on textarea "assign-modal" at bounding box center [547, 306] width 312 height 43
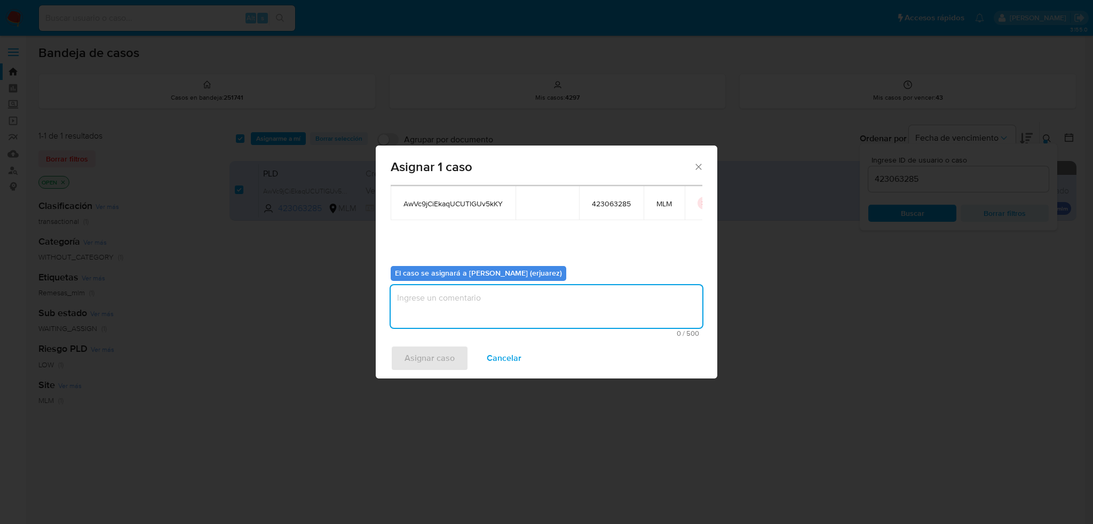
type textarea "E"
type textarea "e"
type textarea "EPJU"
click at [427, 367] on span "Asignar caso" at bounding box center [429, 358] width 50 height 23
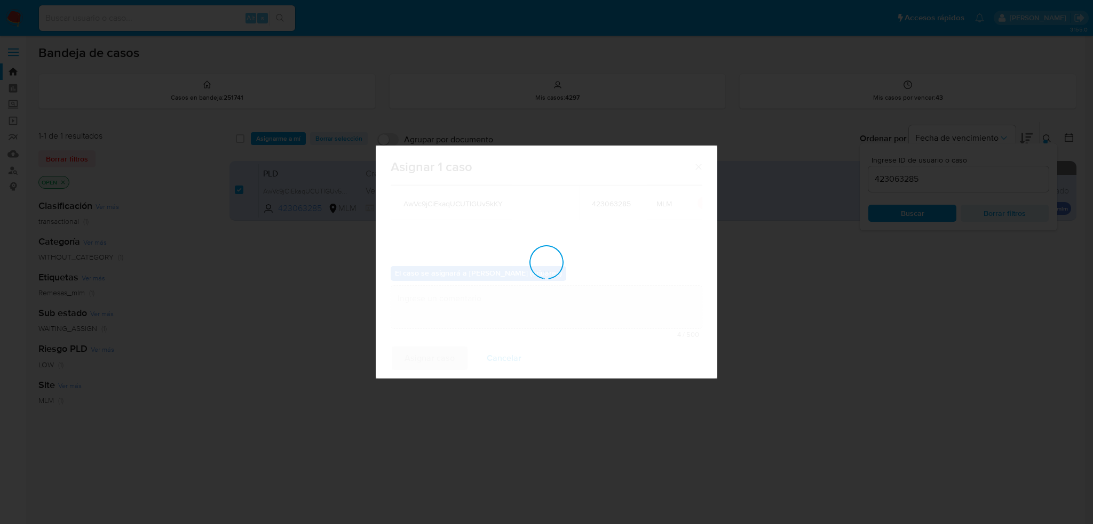
checkbox input "false"
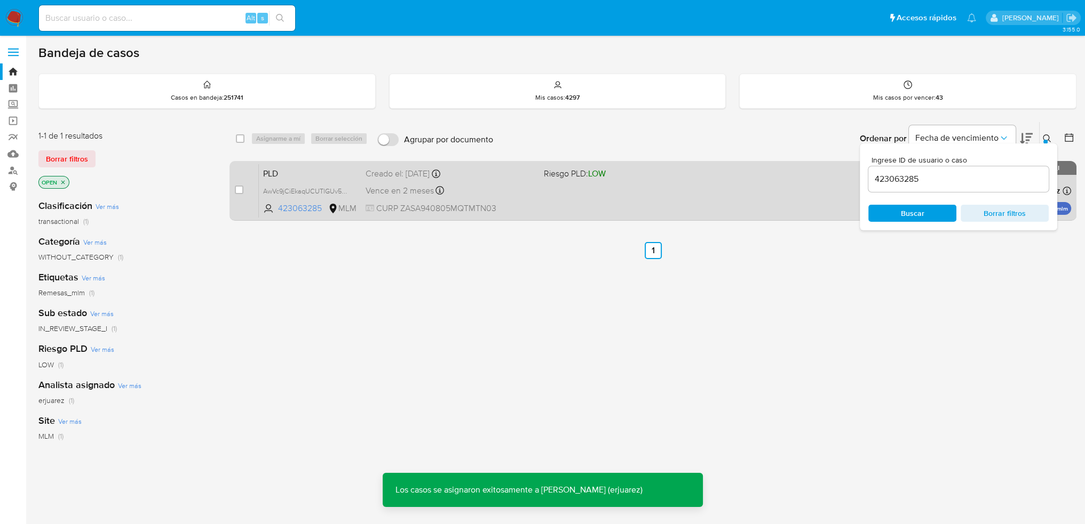
click at [519, 196] on div "Vence en 2 meses Vence el 11/10/2025 02:10:18" at bounding box center [450, 191] width 170 height 14
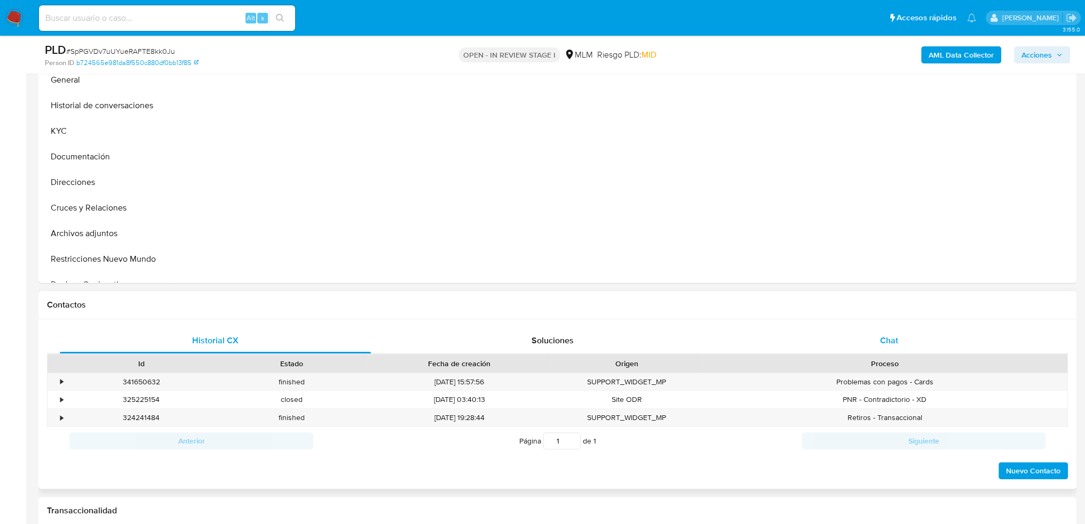
click at [889, 336] on span "Chat" at bounding box center [889, 341] width 18 height 12
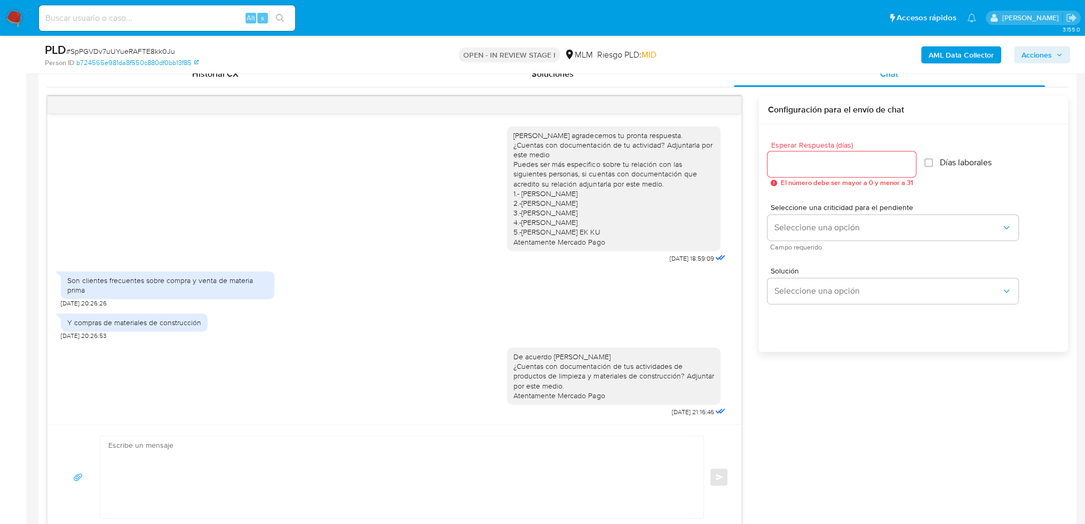
scroll to position [345, 0]
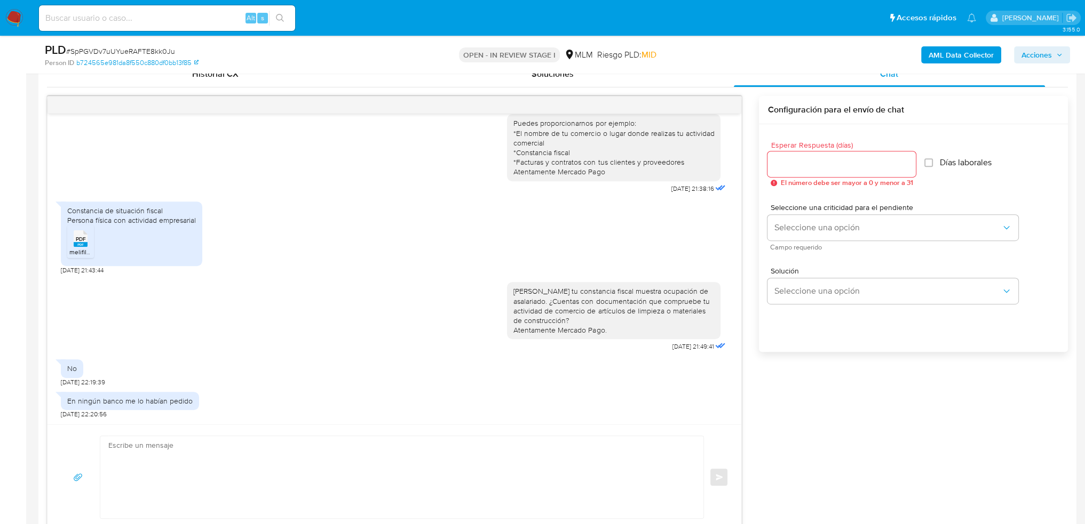
select select "10"
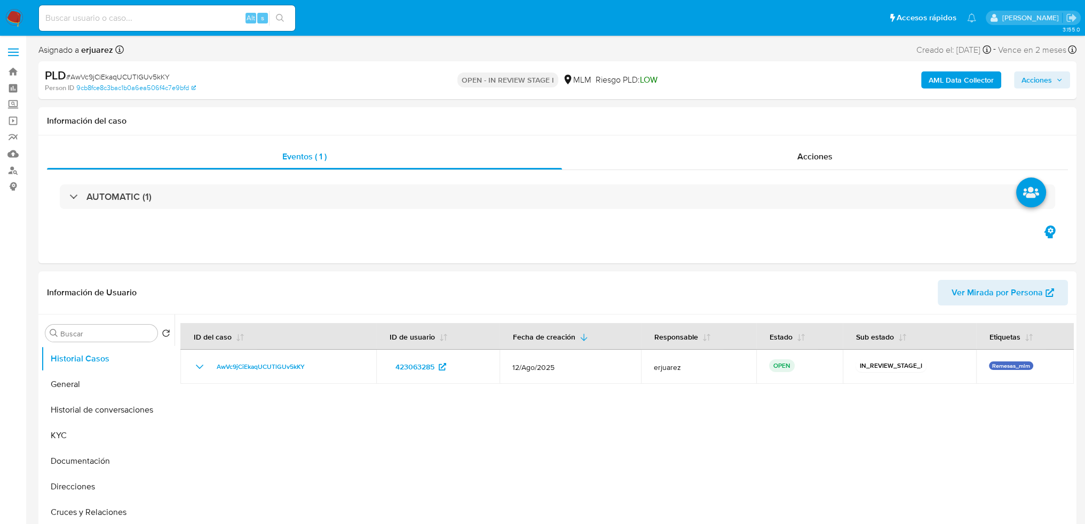
select select "10"
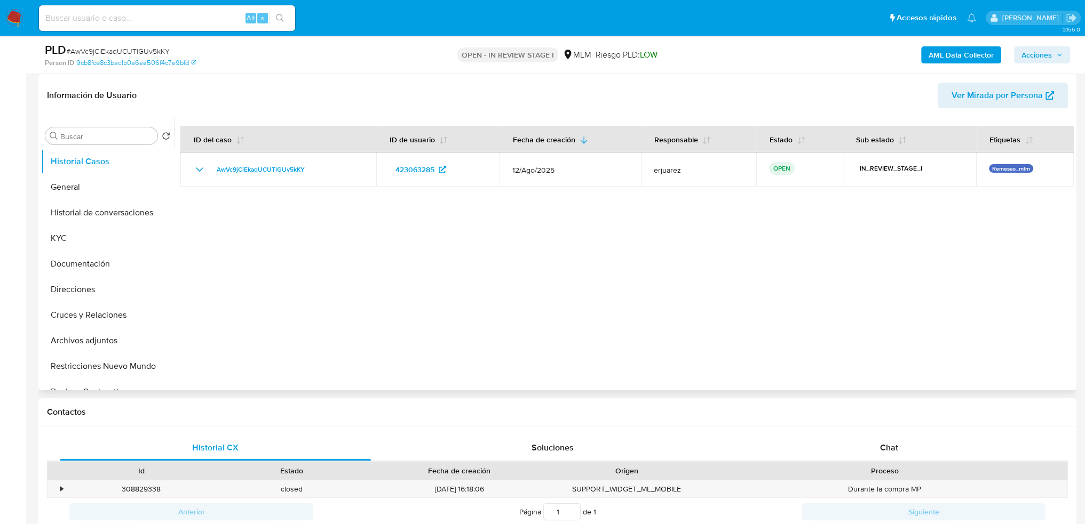
scroll to position [160, 0]
click at [77, 190] on button "General" at bounding box center [103, 187] width 125 height 26
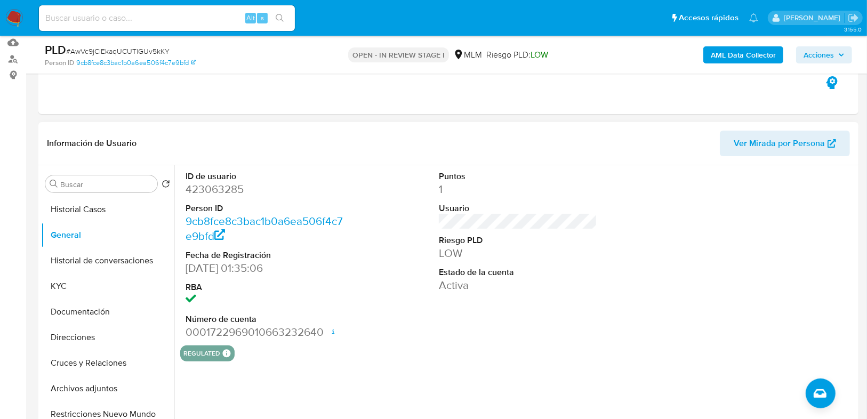
scroll to position [154, 0]
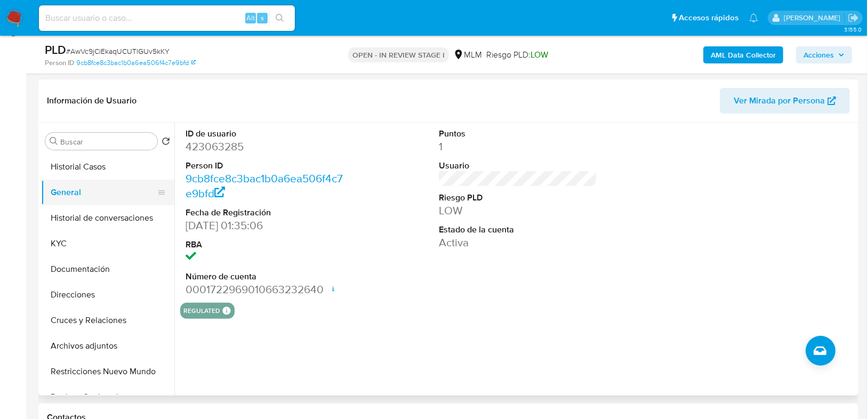
click at [82, 180] on button "General" at bounding box center [103, 193] width 125 height 26
click at [82, 173] on button "Historial Casos" at bounding box center [103, 167] width 125 height 26
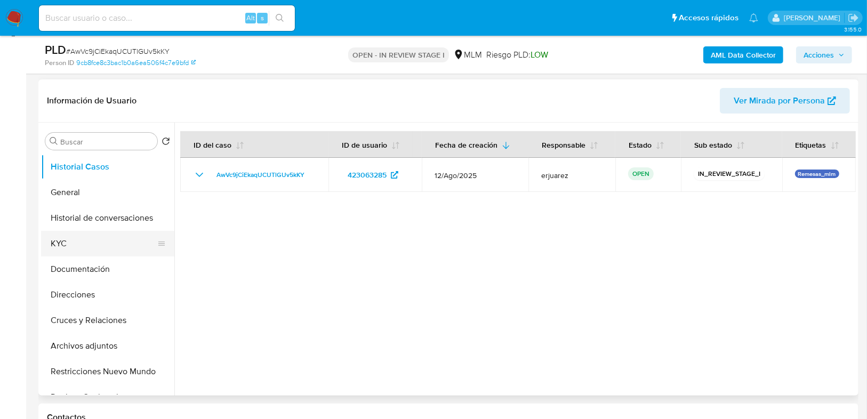
click at [85, 242] on button "KYC" at bounding box center [103, 244] width 125 height 26
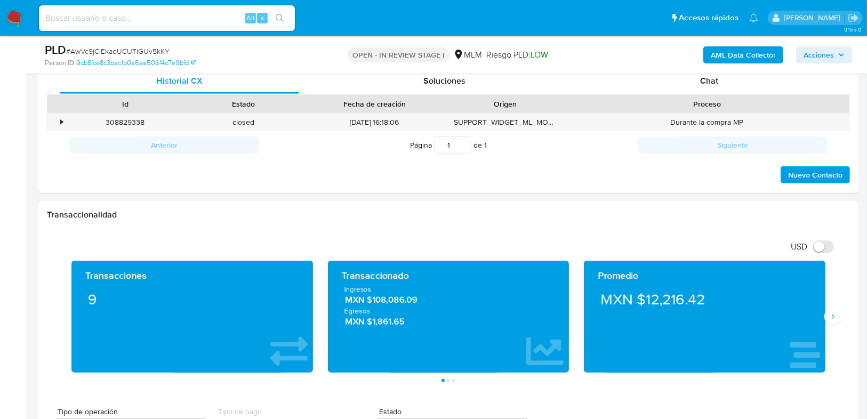
scroll to position [581, 0]
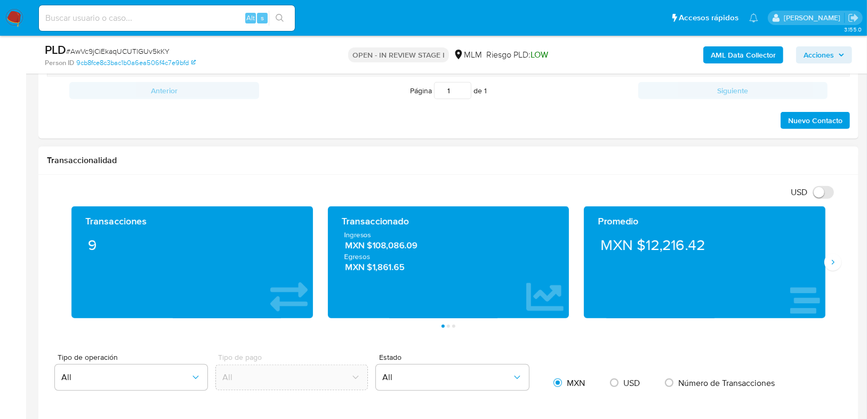
drag, startPoint x: 837, startPoint y: 260, endPoint x: 770, endPoint y: 237, distance: 70.7
click at [837, 260] on icon "Siguiente" at bounding box center [833, 262] width 9 height 9
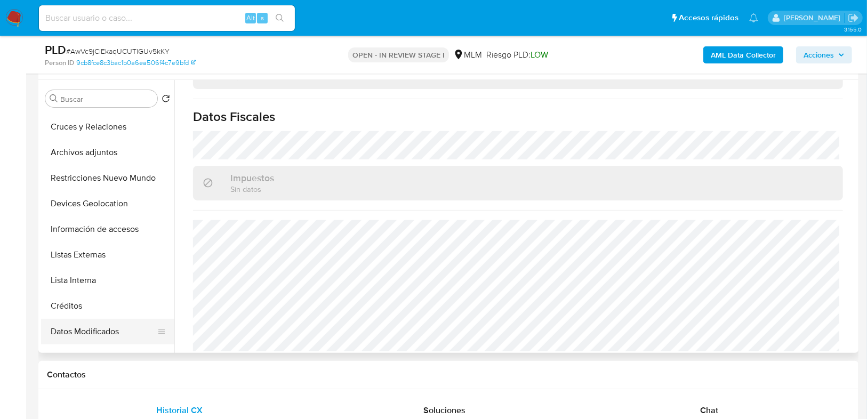
scroll to position [256, 0]
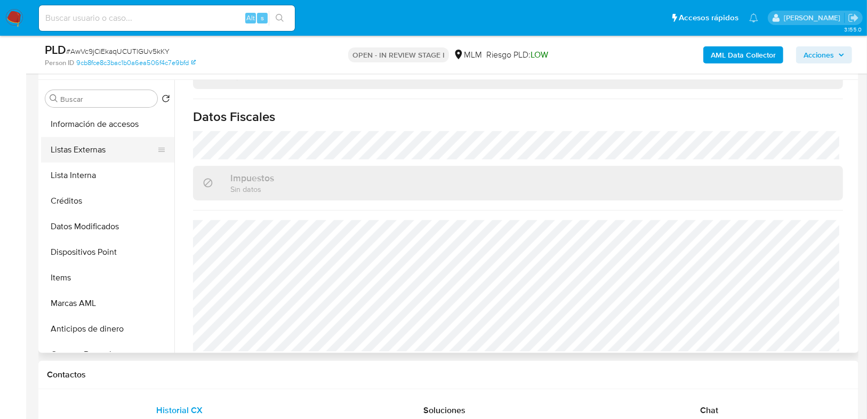
click at [66, 144] on button "Listas Externas" at bounding box center [103, 150] width 125 height 26
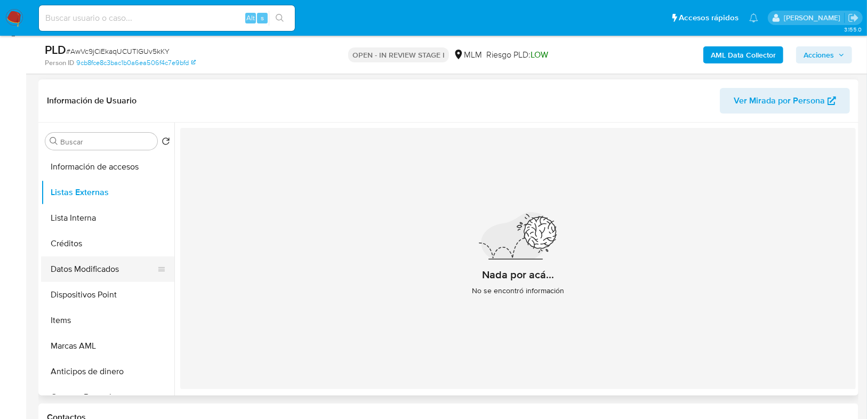
scroll to position [171, 0]
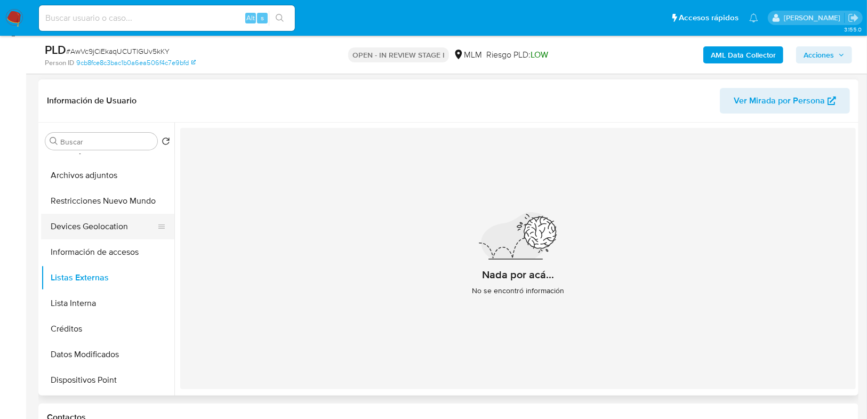
drag, startPoint x: 99, startPoint y: 224, endPoint x: 106, endPoint y: 223, distance: 7.5
click at [99, 223] on button "Devices Geolocation" at bounding box center [103, 227] width 125 height 26
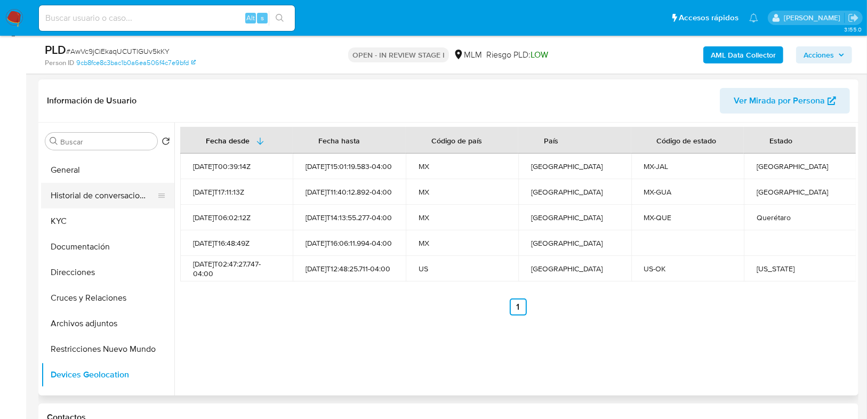
scroll to position [0, 0]
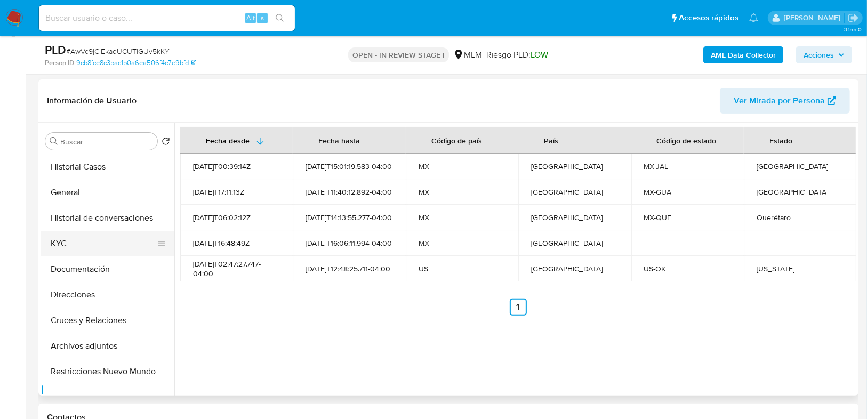
drag, startPoint x: 68, startPoint y: 239, endPoint x: 79, endPoint y: 242, distance: 11.5
click at [79, 242] on button "KYC" at bounding box center [103, 244] width 125 height 26
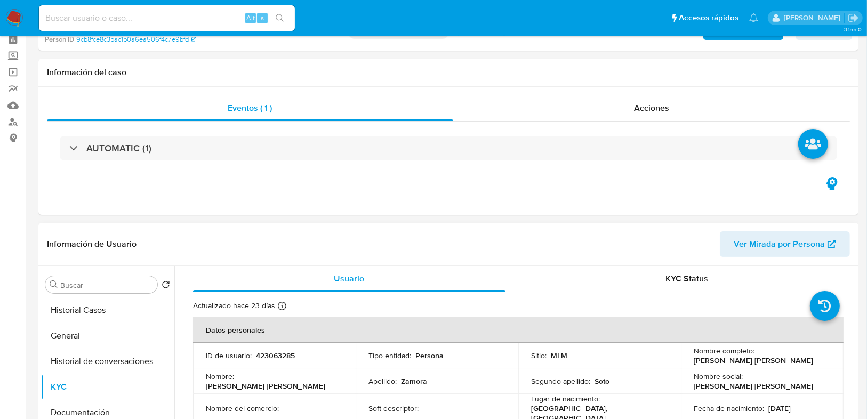
scroll to position [171, 0]
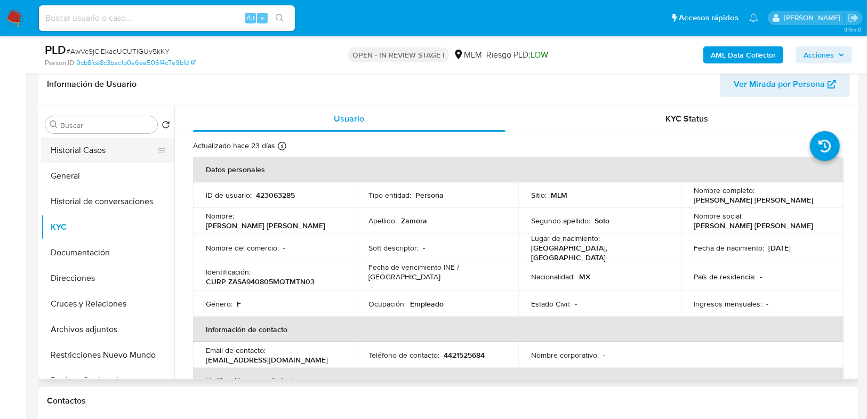
click at [115, 148] on button "Historial Casos" at bounding box center [103, 151] width 125 height 26
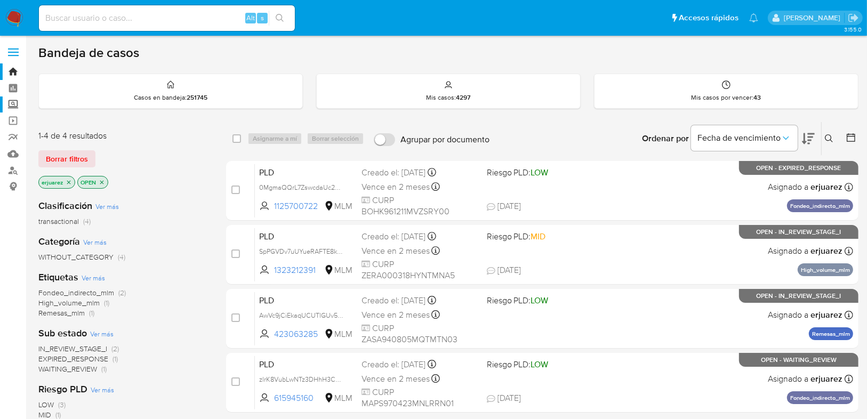
click at [12, 110] on label "Screening" at bounding box center [63, 105] width 127 height 17
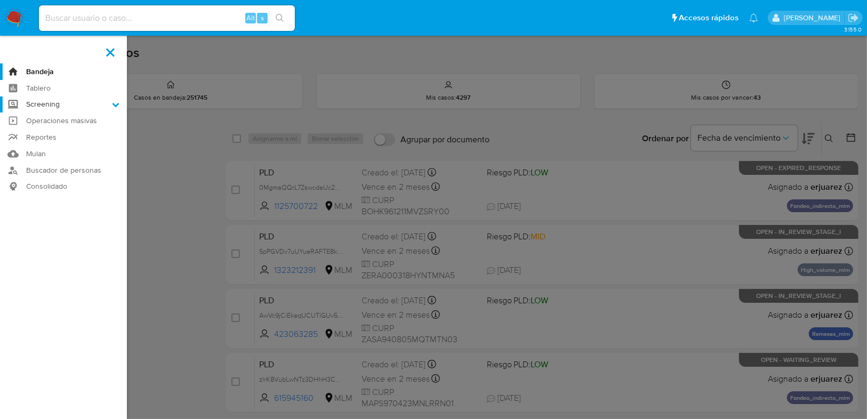
click at [0, 0] on input "Screening" at bounding box center [0, 0] width 0 height 0
click at [52, 145] on link "Herramientas" at bounding box center [63, 146] width 127 height 13
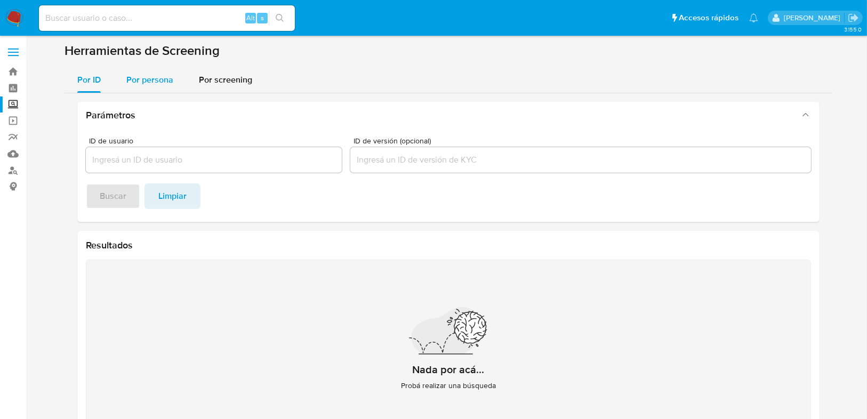
click at [133, 85] on span "Por persona" at bounding box center [149, 80] width 47 height 12
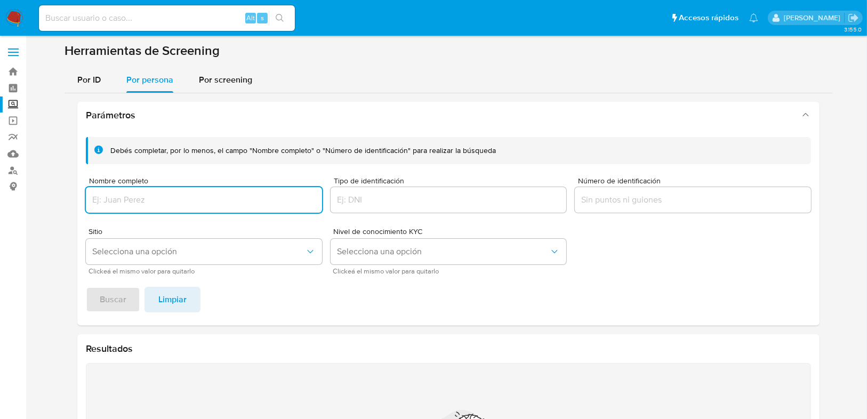
click at [128, 202] on input "Nombre completo" at bounding box center [204, 200] width 236 height 14
type input "[PERSON_NAME] [PERSON_NAME]"
click at [124, 306] on span "Buscar" at bounding box center [113, 299] width 27 height 23
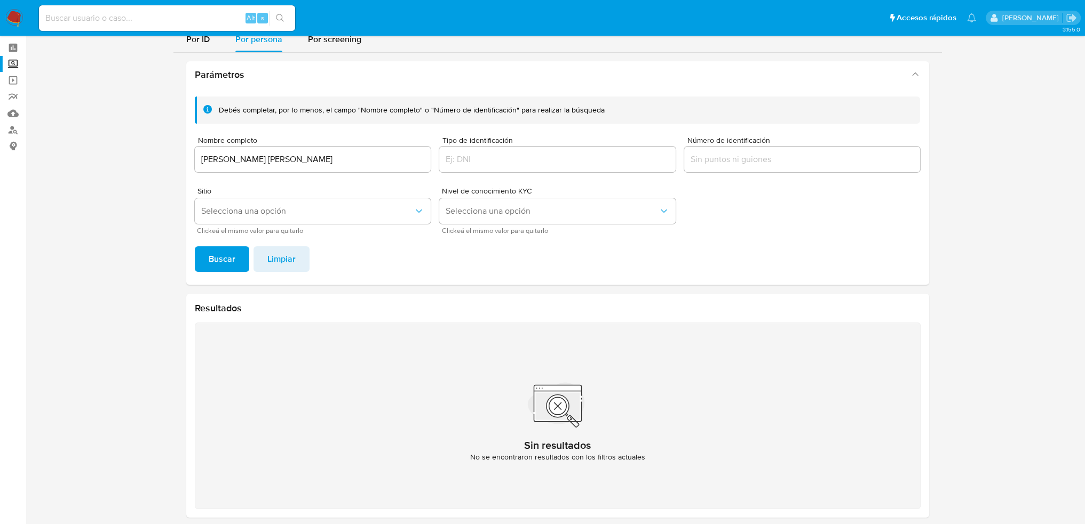
scroll to position [49, 0]
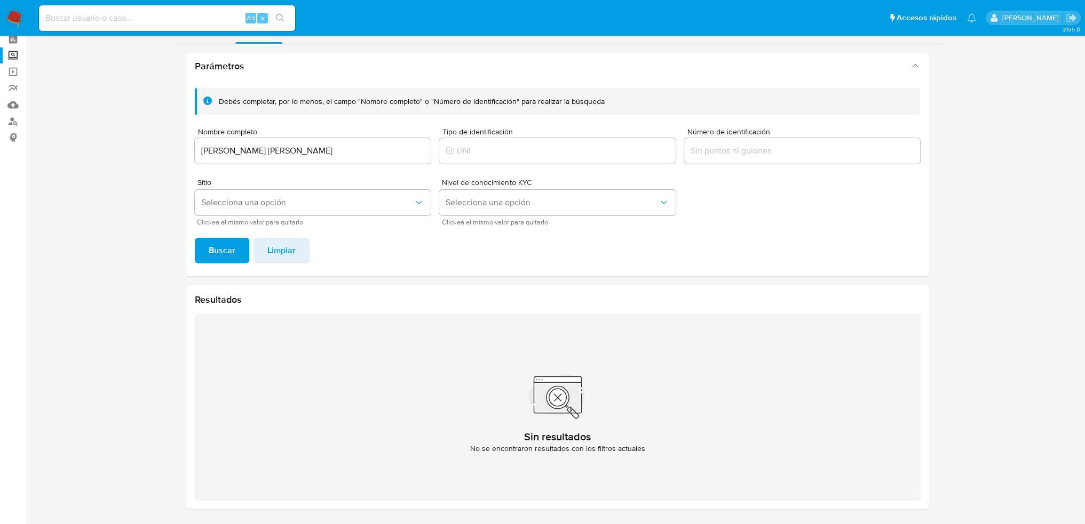
drag, startPoint x: 18, startPoint y: 10, endPoint x: 68, endPoint y: 157, distance: 155.6
click at [18, 10] on img at bounding box center [14, 18] width 18 height 18
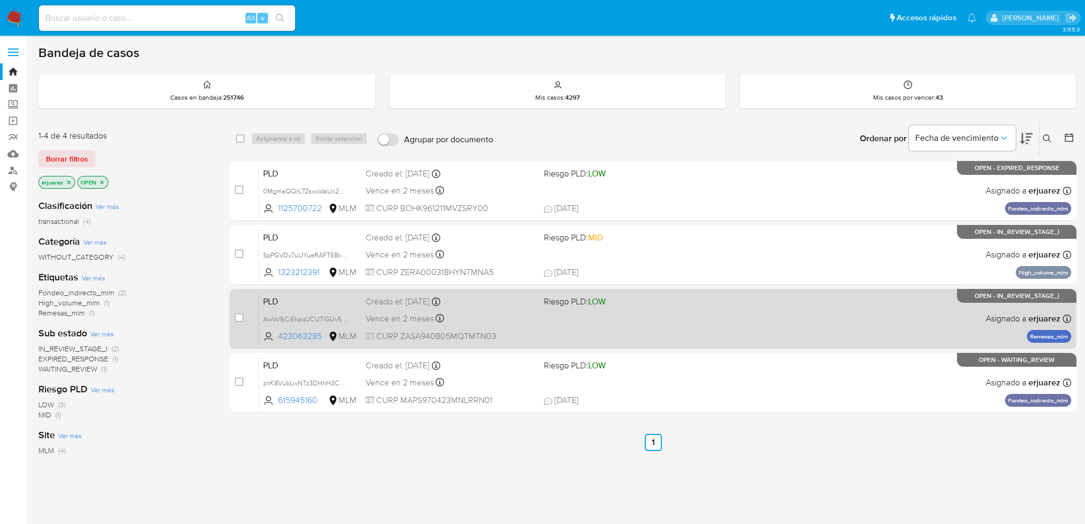
click at [516, 323] on div "Vence en 2 meses Vence el [DATE] 02:10:18" at bounding box center [450, 319] width 170 height 14
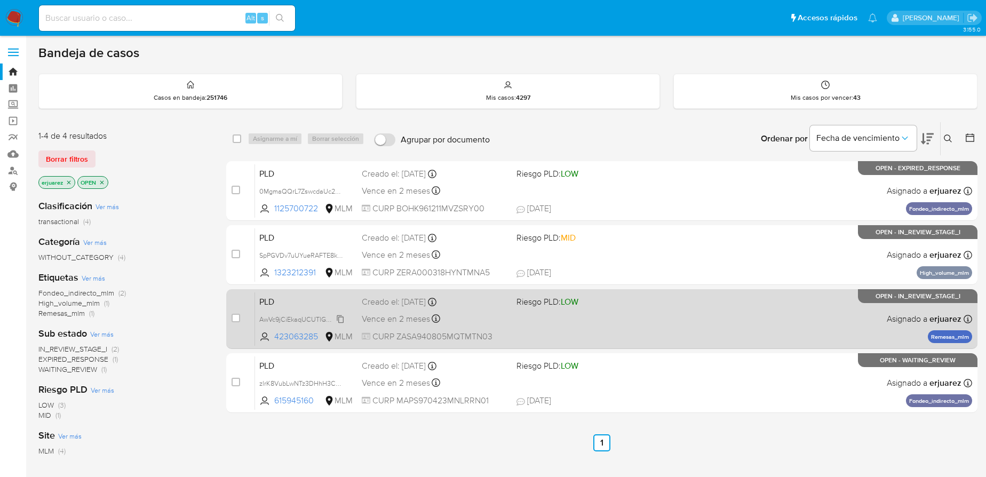
click at [284, 317] on span "AwVc9jCiEkaqUCUTlGUv5kKY" at bounding box center [304, 319] width 90 height 12
click at [701, 320] on div "PLD AwVc9jCiEkaqUCUTlGUv5kKY 423063285 MLM Riesgo PLD: LOW Creado el: [DATE] Cr…" at bounding box center [613, 319] width 717 height 54
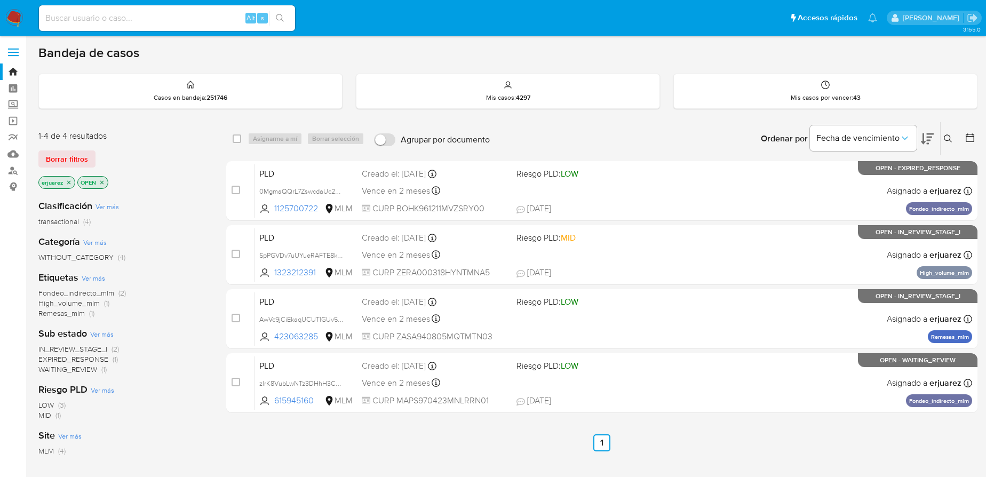
click at [72, 181] on p "erjuarez" at bounding box center [57, 183] width 36 height 12
click at [949, 136] on icon at bounding box center [948, 138] width 9 height 9
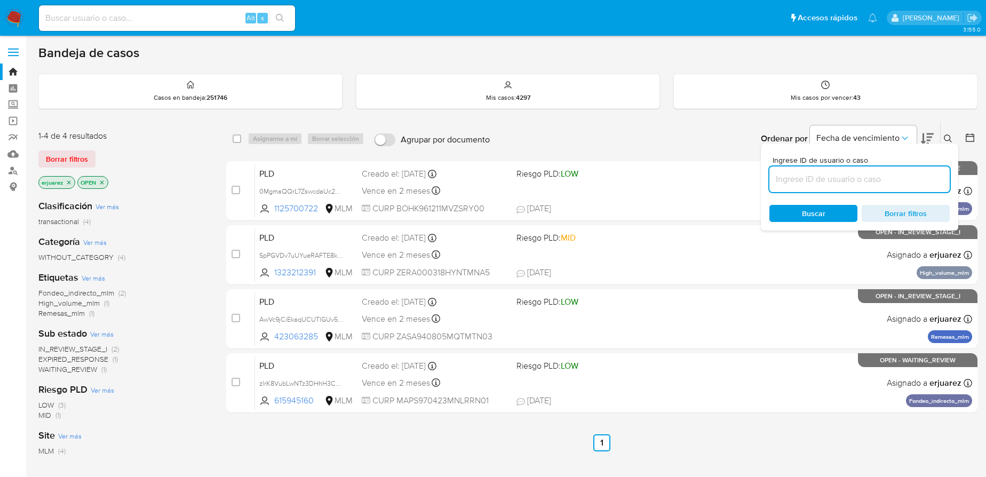
click at [829, 176] on input at bounding box center [859, 179] width 180 height 14
type input "330658058"
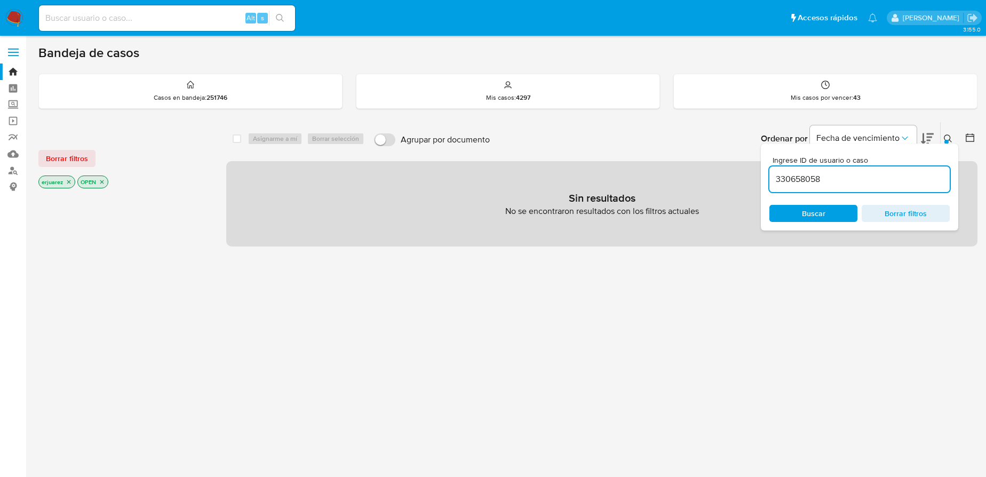
click at [67, 180] on icon "close-filter" at bounding box center [69, 182] width 6 height 6
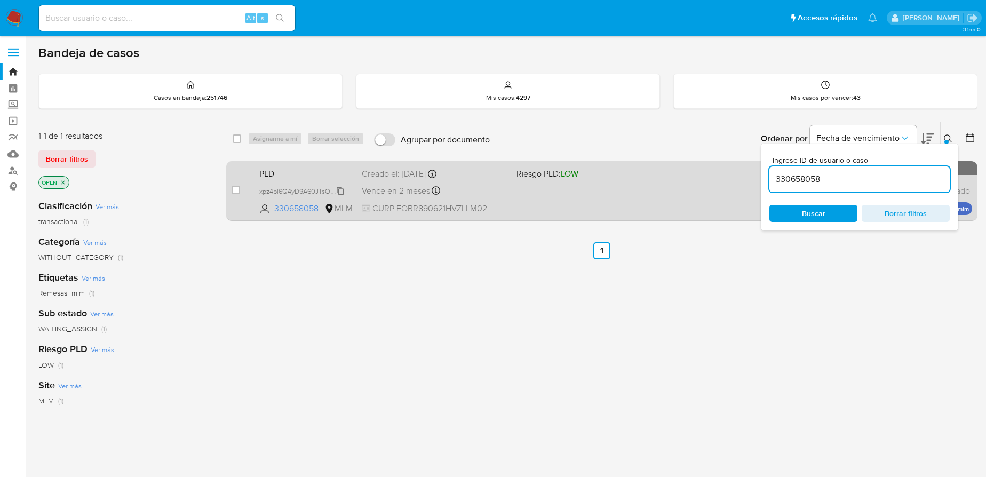
click at [313, 191] on span "xpz4bl6Q4yD9A60JTsOhT2OR" at bounding box center [304, 191] width 91 height 12
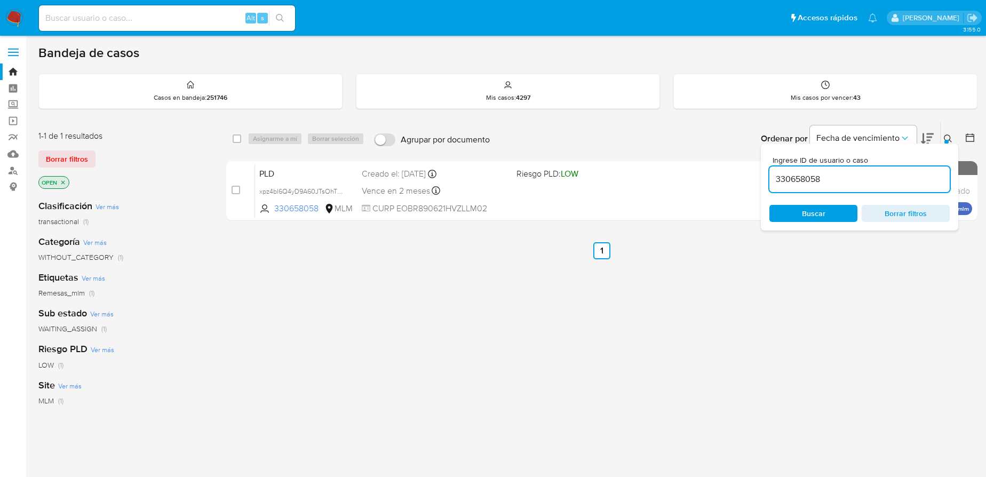
drag, startPoint x: 233, startPoint y: 189, endPoint x: 248, endPoint y: 153, distance: 38.7
click at [233, 189] on input "checkbox" at bounding box center [236, 190] width 9 height 9
checkbox input "true"
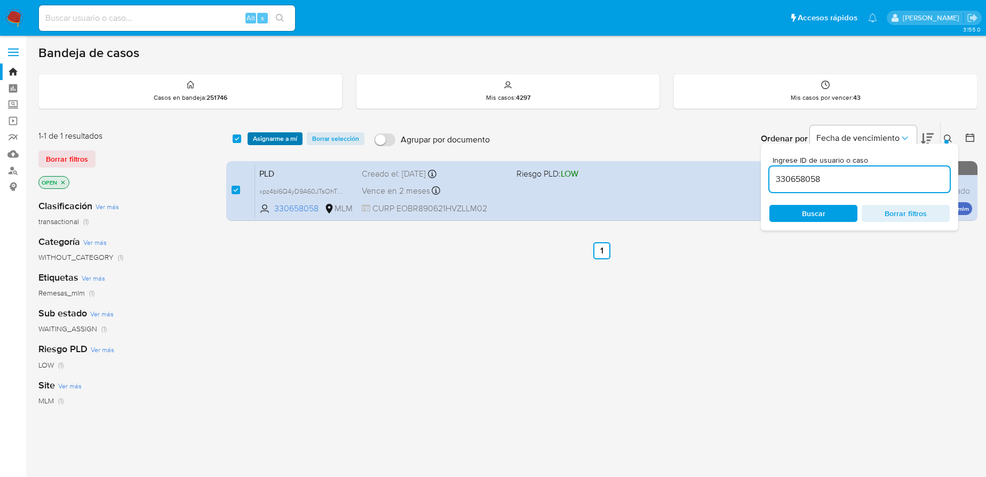
click at [261, 137] on span "Asignarme a mí" at bounding box center [275, 138] width 44 height 11
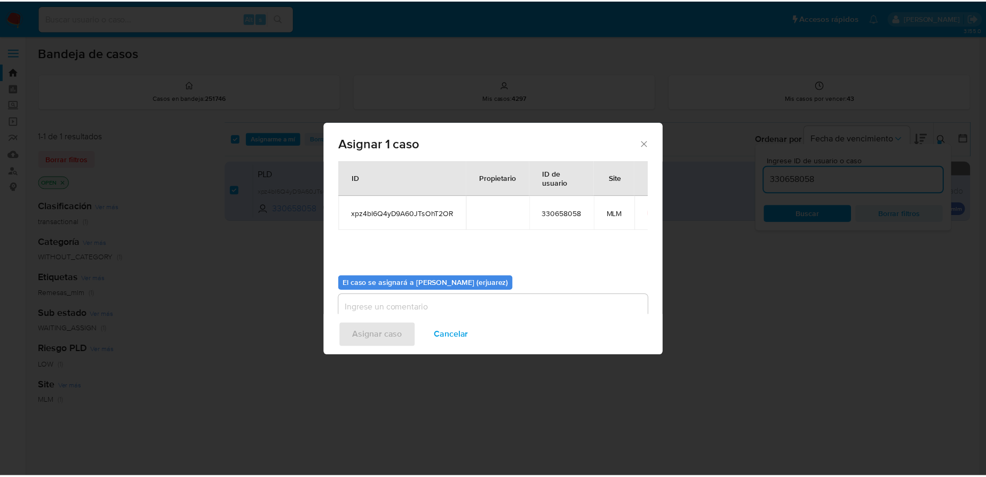
scroll to position [54, 0]
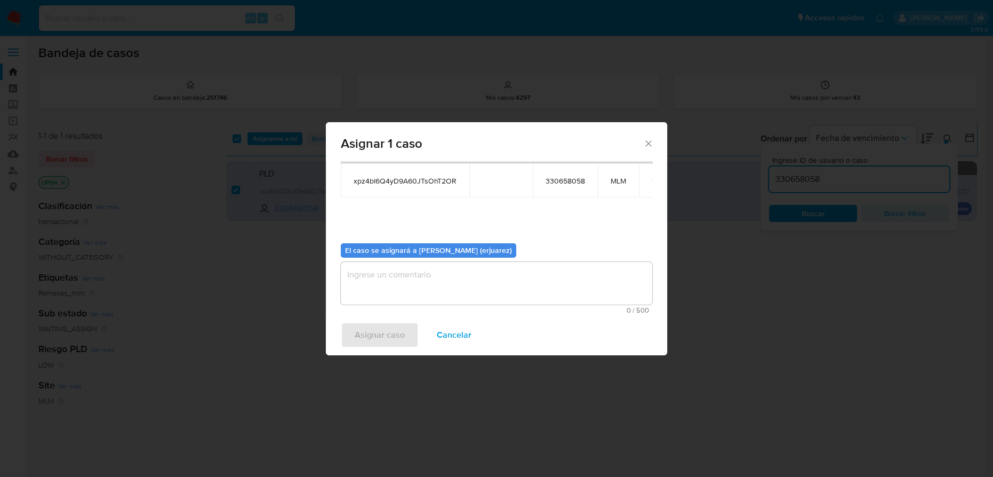
click at [377, 275] on textarea "assign-modal" at bounding box center [497, 283] width 312 height 43
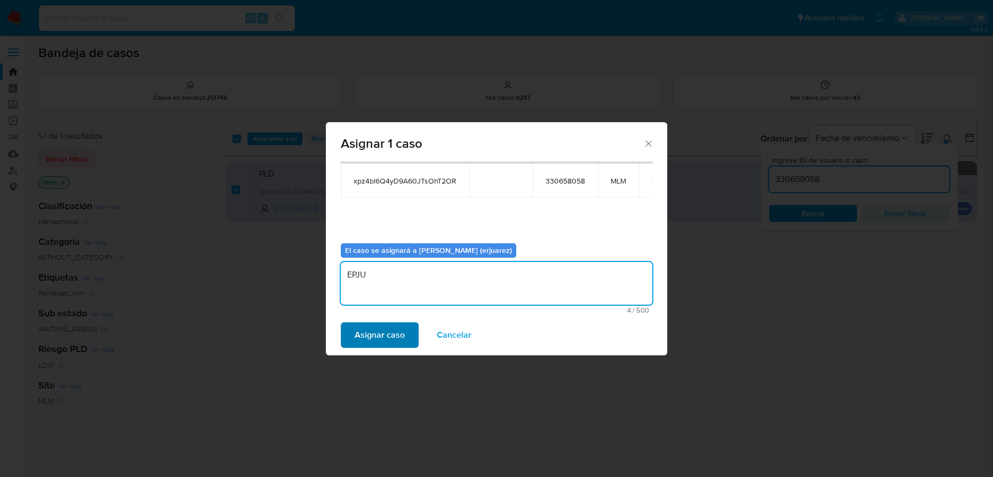
type textarea "EPJU"
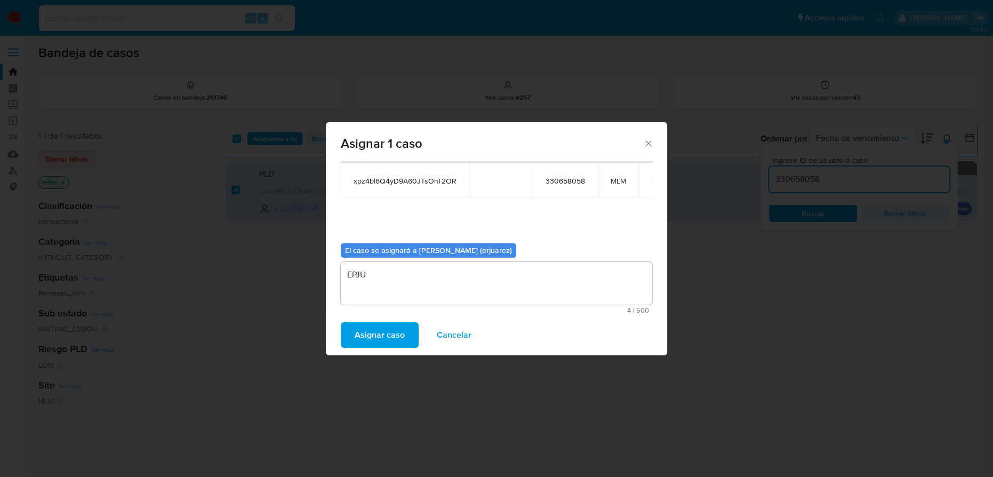
click at [372, 337] on span "Asignar caso" at bounding box center [380, 334] width 50 height 23
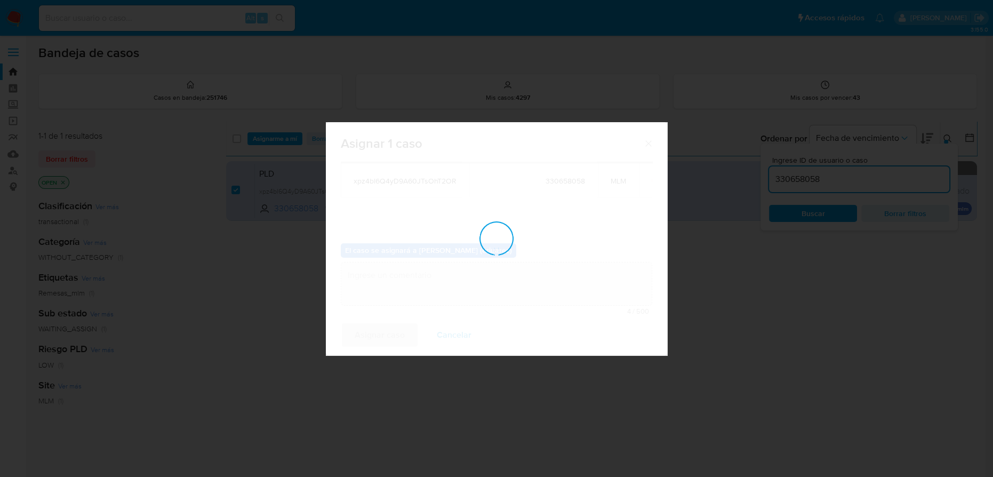
checkbox input "false"
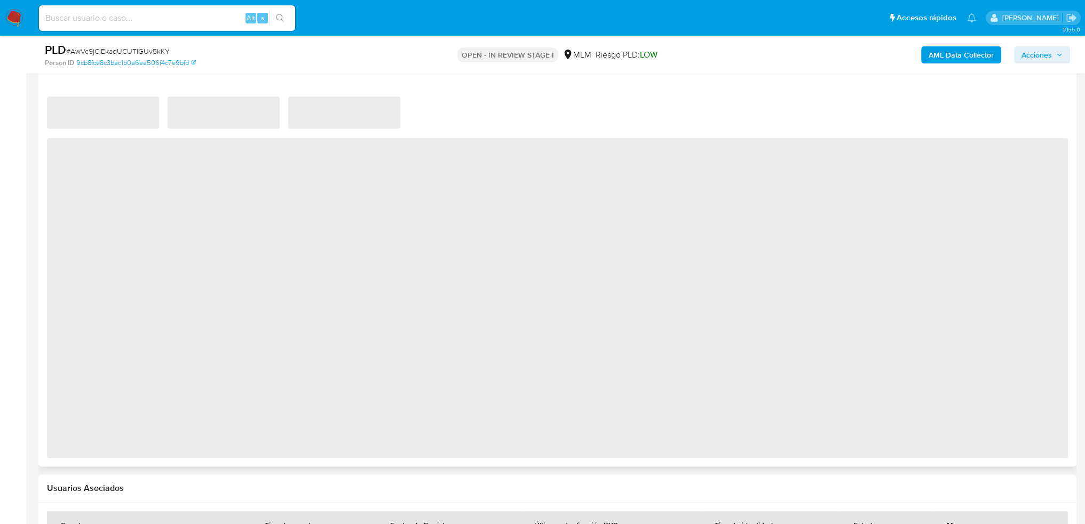
select select "10"
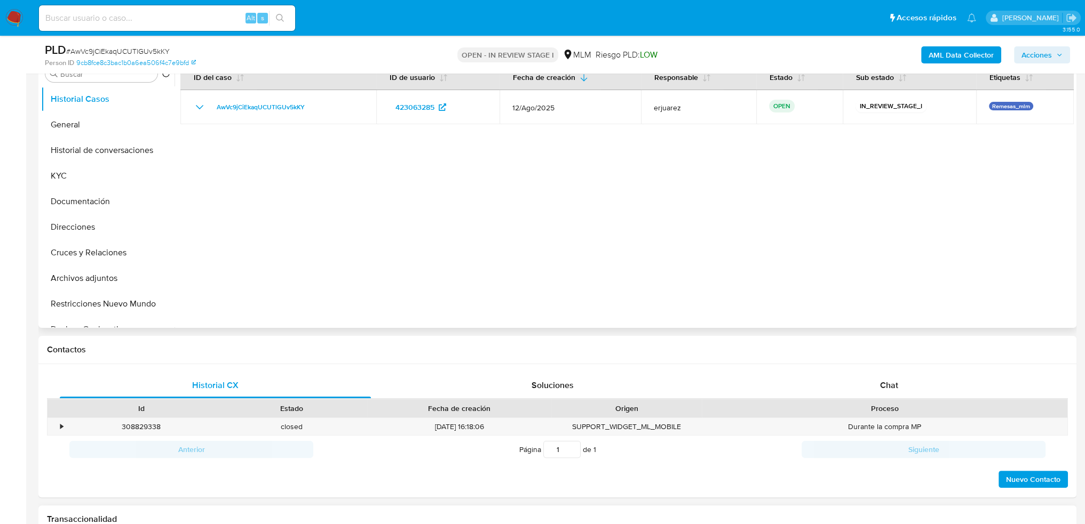
scroll to position [107, 0]
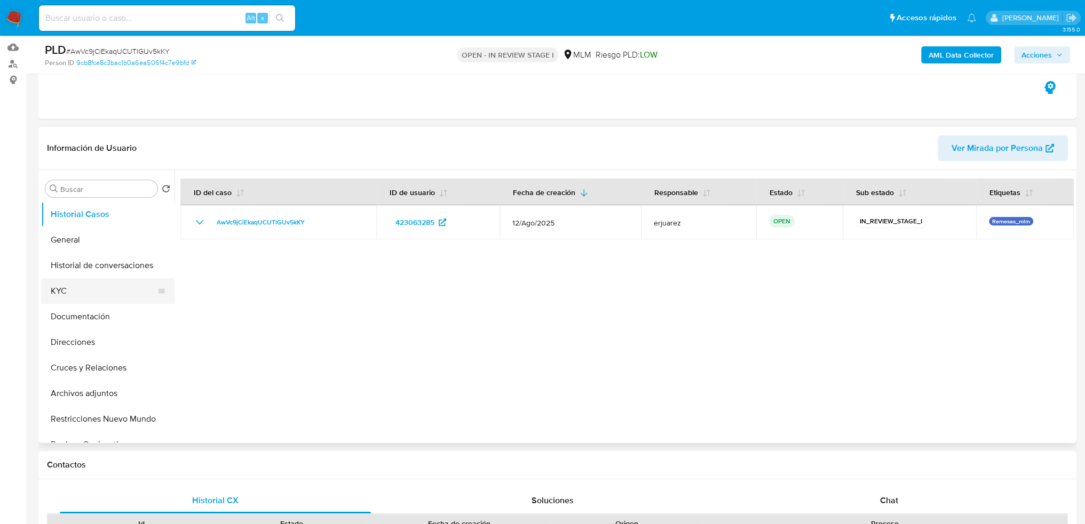
click at [63, 287] on button "KYC" at bounding box center [103, 291] width 125 height 26
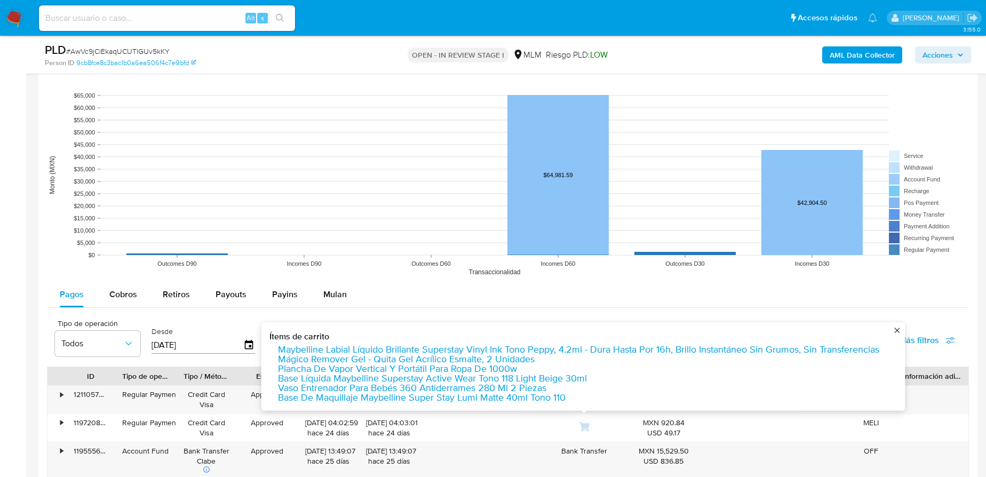
scroll to position [873, 0]
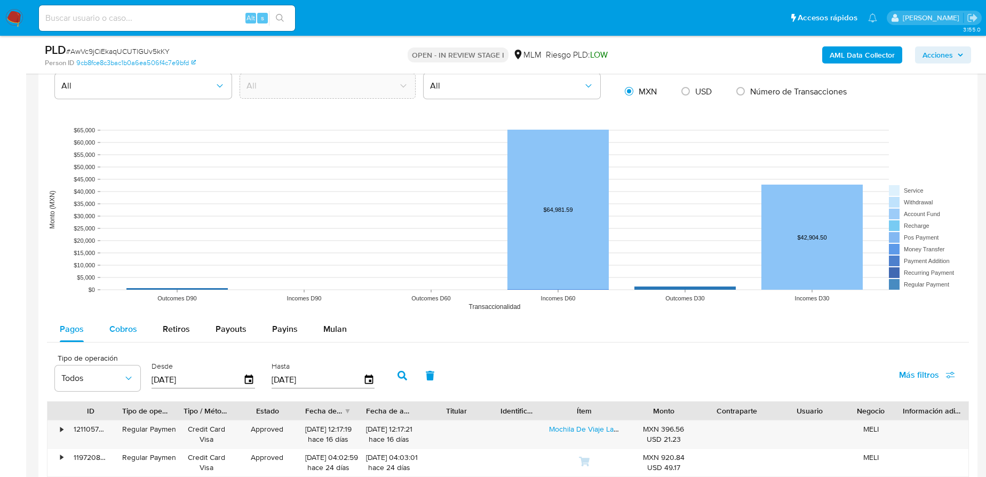
click at [116, 332] on span "Cobros" at bounding box center [123, 329] width 28 height 12
select select "10"
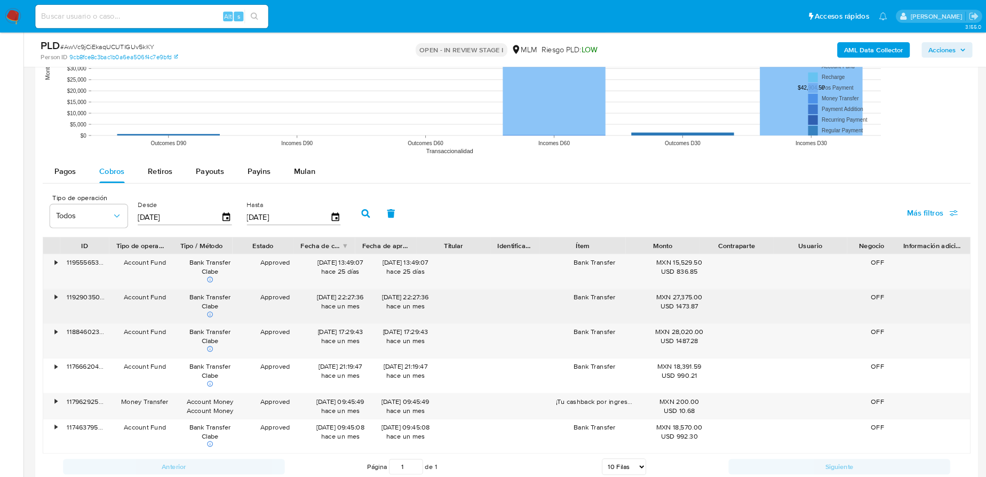
scroll to position [660, 0]
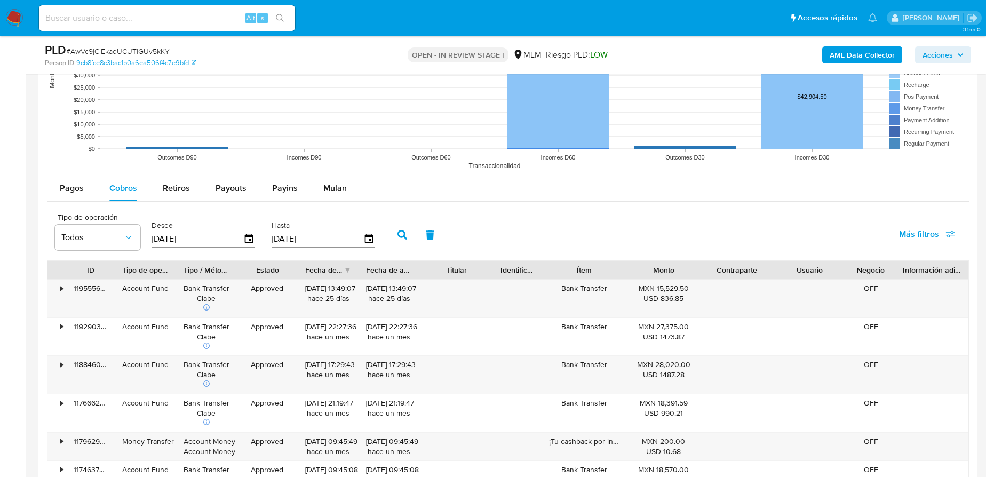
drag, startPoint x: 161, startPoint y: 234, endPoint x: 30, endPoint y: 223, distance: 131.2
type input "0_/__/____"
type input "01/08/2025"
click at [404, 230] on icon "button" at bounding box center [402, 235] width 10 height 10
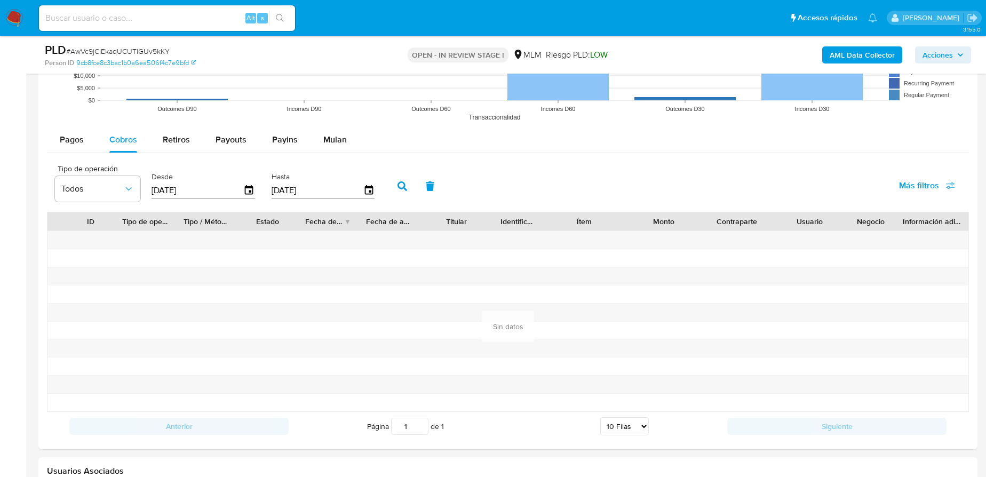
drag, startPoint x: 115, startPoint y: 28, endPoint x: 114, endPoint y: 21, distance: 6.6
click at [114, 21] on div "Alt s" at bounding box center [167, 18] width 256 height 26
click at [114, 21] on input at bounding box center [167, 18] width 256 height 14
paste input "1011899105"
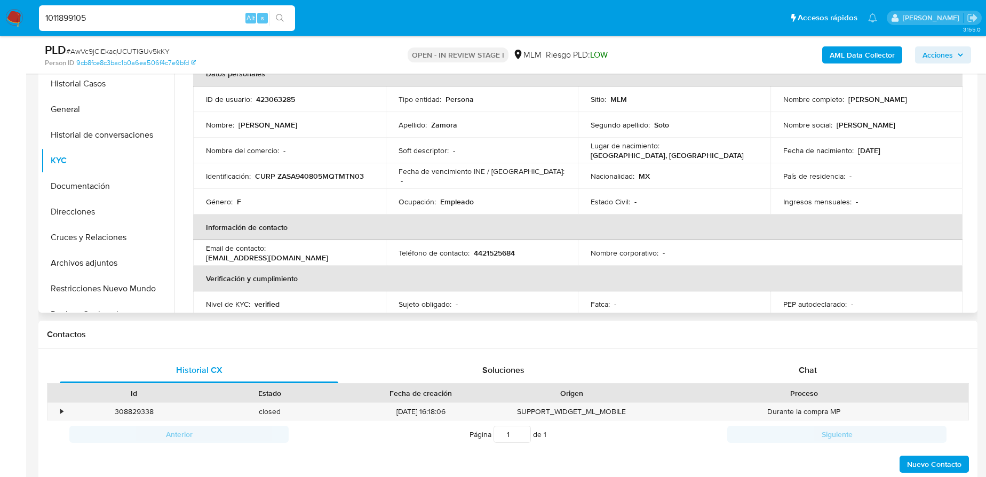
scroll to position [0, 0]
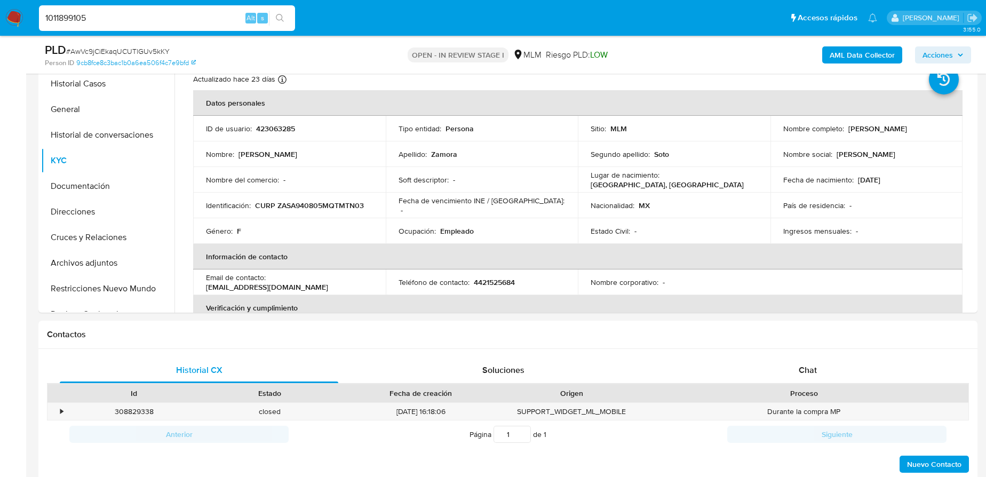
type input "1011899105"
drag, startPoint x: 282, startPoint y: 17, endPoint x: 210, endPoint y: 24, distance: 71.8
click at [282, 17] on icon "search-icon" at bounding box center [280, 18] width 9 height 9
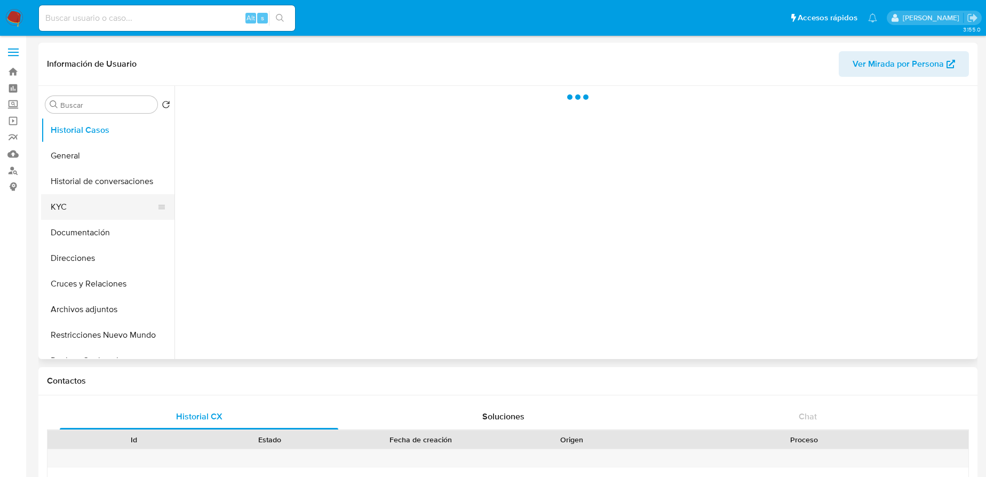
click at [85, 209] on button "KYC" at bounding box center [103, 207] width 125 height 26
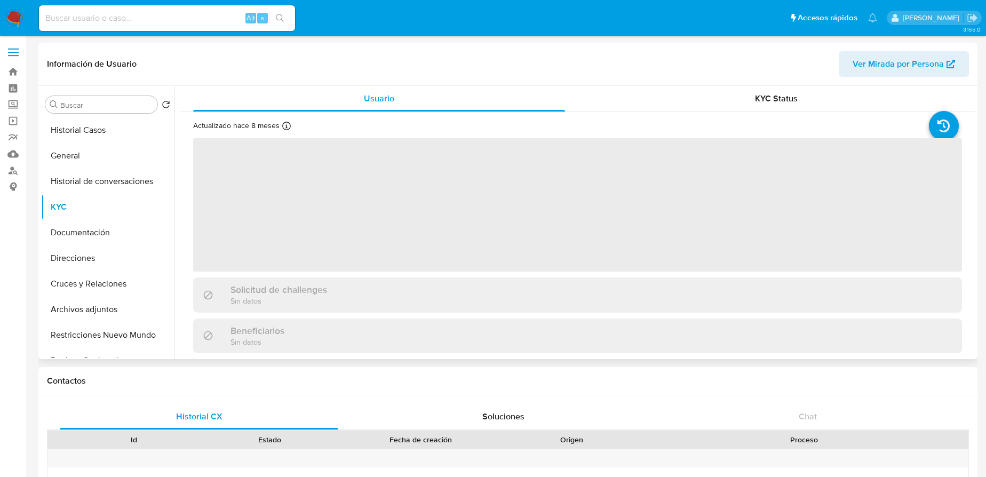
select select "10"
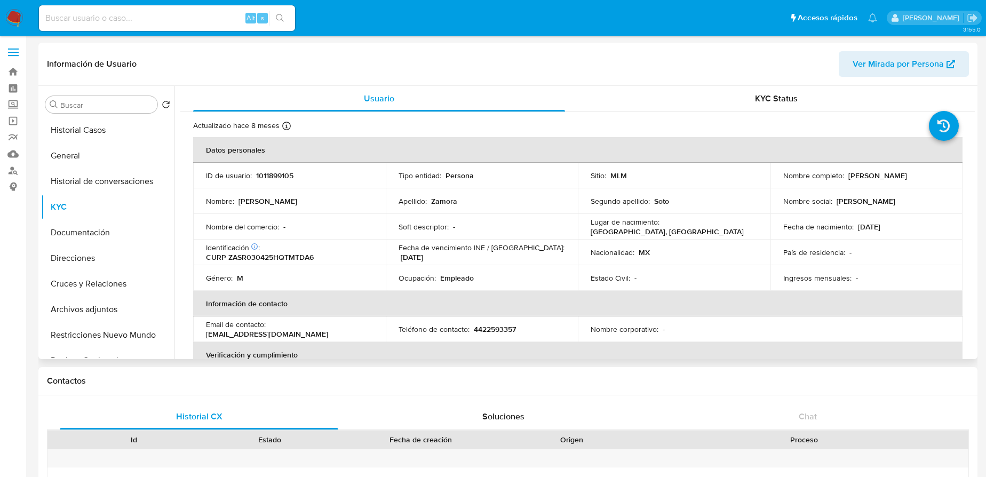
drag, startPoint x: 843, startPoint y: 177, endPoint x: 918, endPoint y: 176, distance: 74.2
click at [918, 176] on div "Nombre completo : Rodrigo Zamora Soto" at bounding box center [866, 176] width 167 height 10
copy div "Rodrigo Zamora Soto"
click at [907, 178] on p "Rodrigo Zamora Soto" at bounding box center [877, 176] width 59 height 10
drag, startPoint x: 845, startPoint y: 174, endPoint x: 923, endPoint y: 174, distance: 78.4
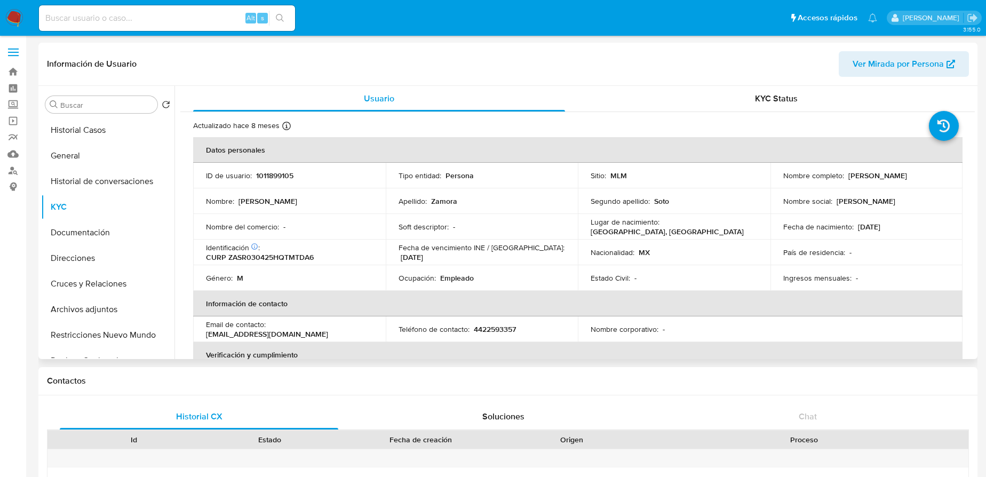
click at [923, 174] on div "Nombre completo : Rodrigo Zamora Soto" at bounding box center [866, 176] width 167 height 10
copy p "Rodrigo Zamora Soto"
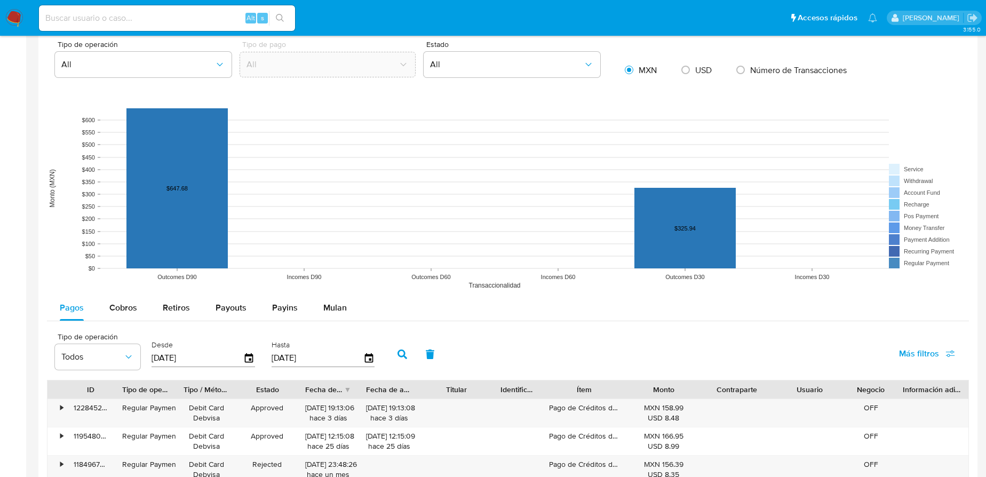
scroll to position [824, 0]
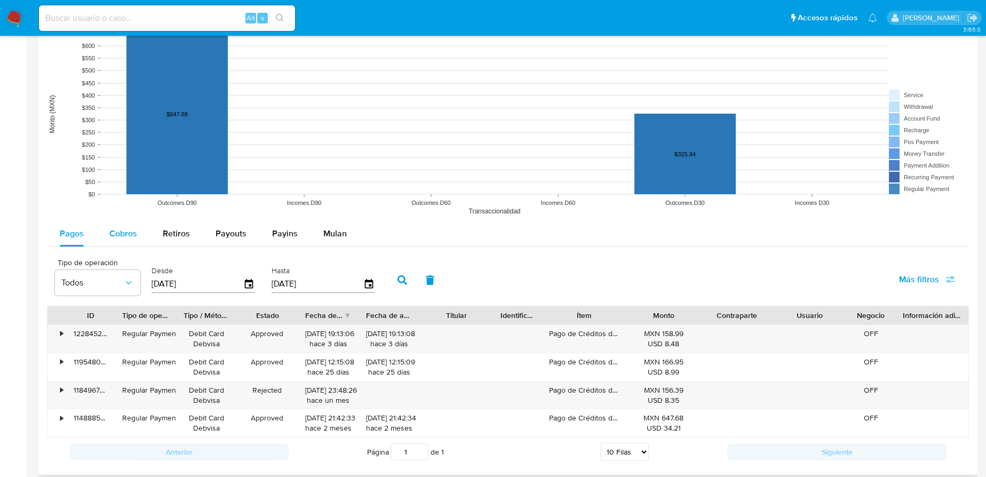
click at [126, 241] on div "Cobros" at bounding box center [123, 234] width 28 height 26
select select "10"
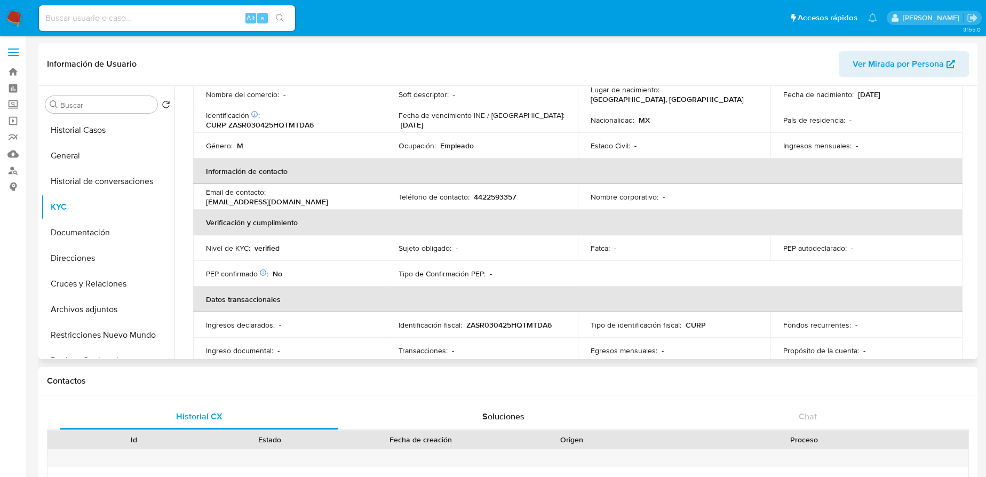
scroll to position [48, 0]
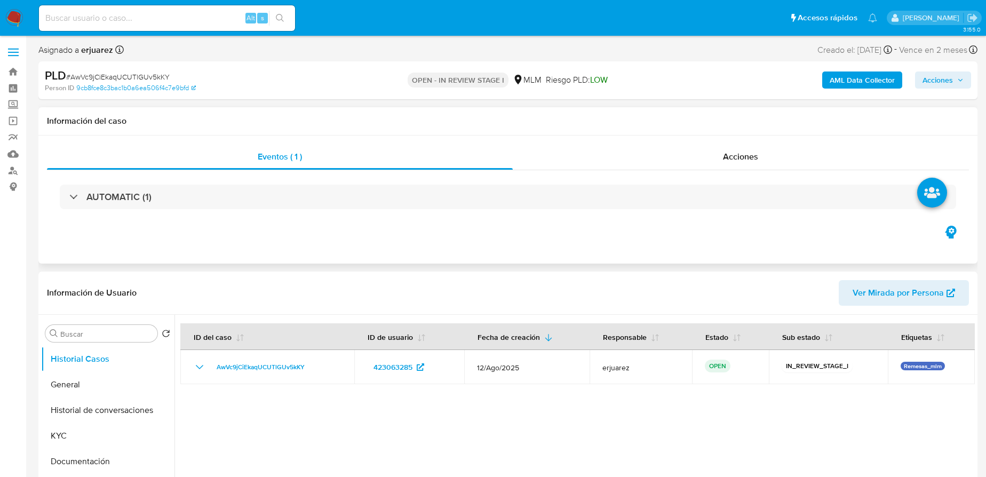
select select "10"
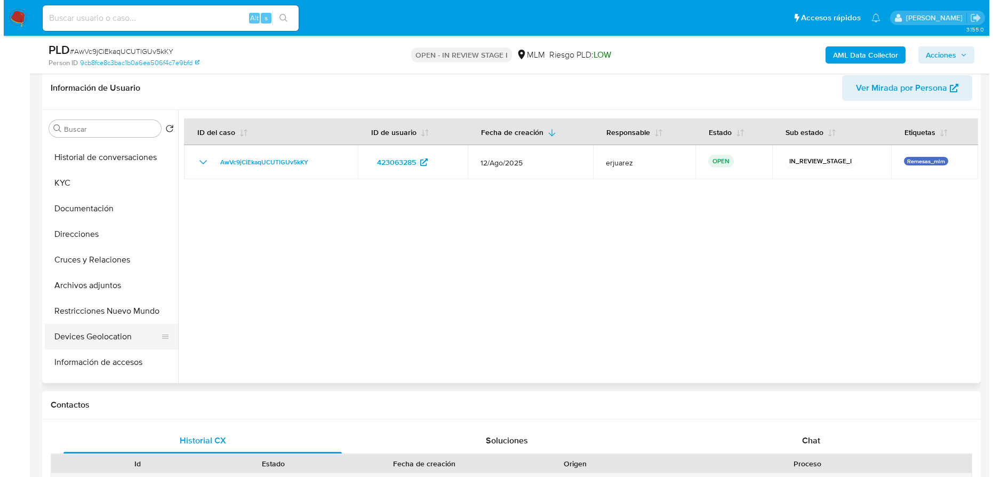
scroll to position [194, 0]
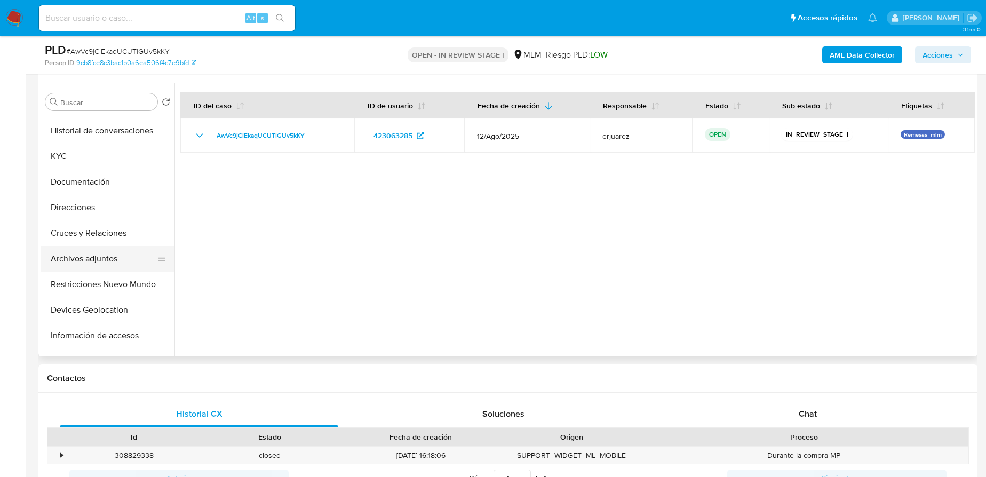
click at [88, 259] on button "Archivos adjuntos" at bounding box center [103, 259] width 125 height 26
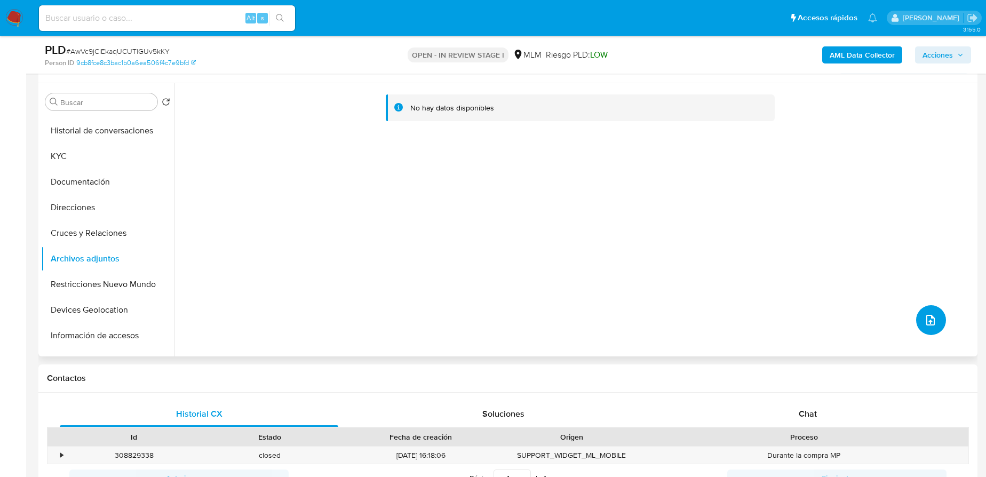
click at [916, 314] on button "upload-file" at bounding box center [931, 320] width 30 height 30
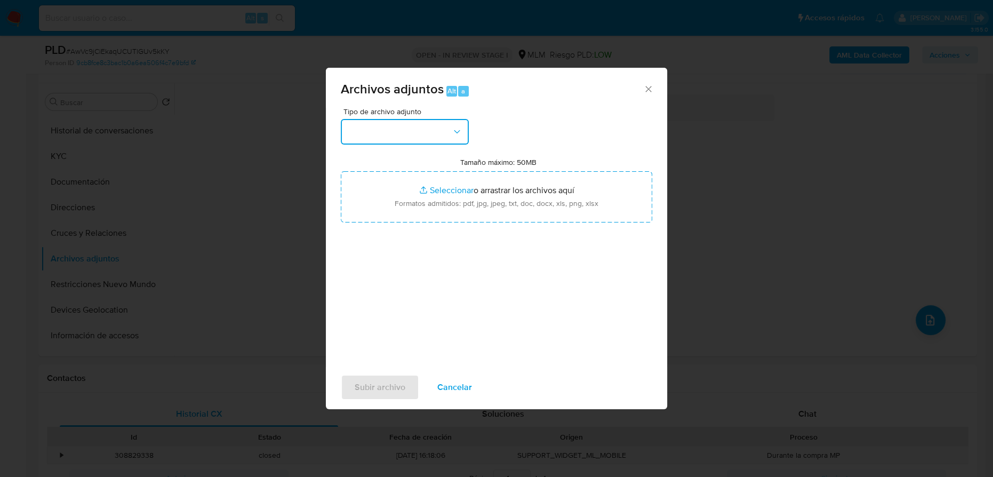
click at [433, 138] on button "button" at bounding box center [405, 132] width 128 height 26
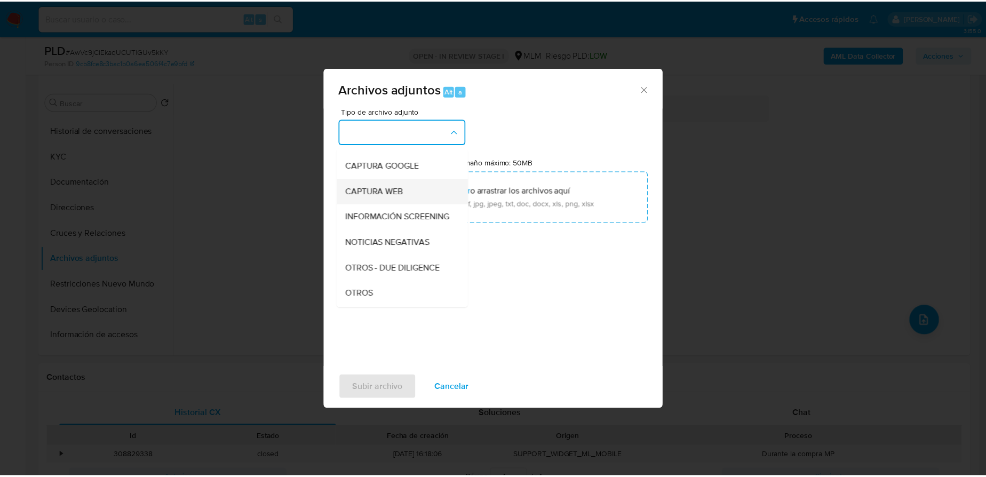
scroll to position [97, 0]
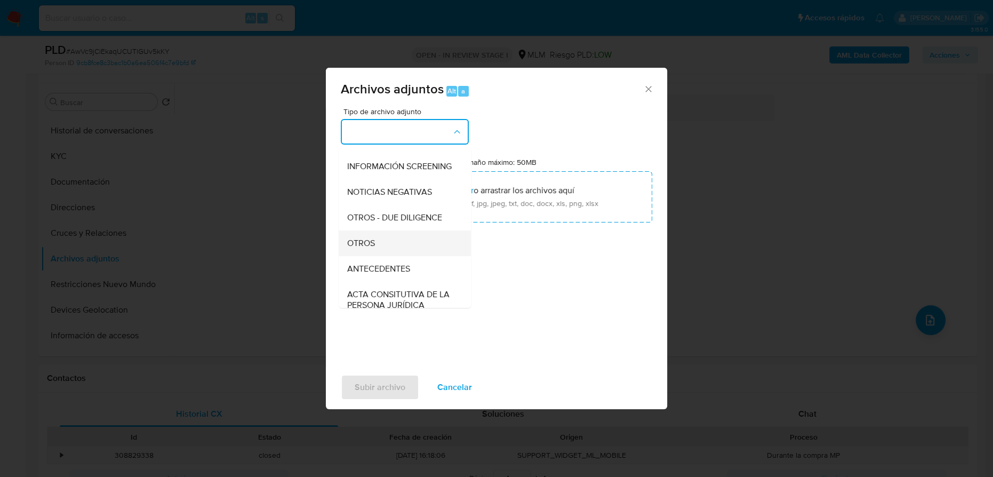
click at [374, 249] on span "OTROS" at bounding box center [361, 243] width 28 height 11
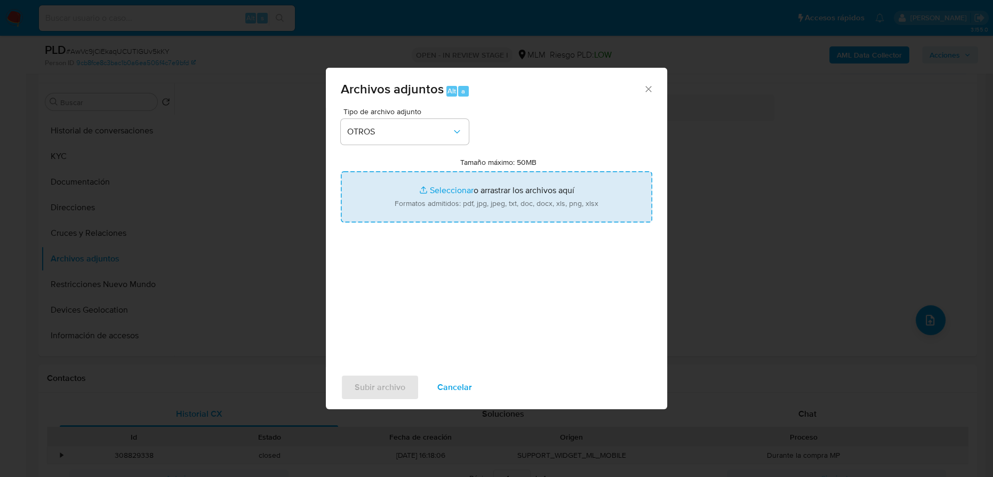
click at [452, 186] on input "Tamaño máximo: 50MB Seleccionar archivos" at bounding box center [497, 196] width 312 height 51
type input "C:\fakepath\423063285_Ana [PERSON_NAME] Soto_Ago25.pdf"
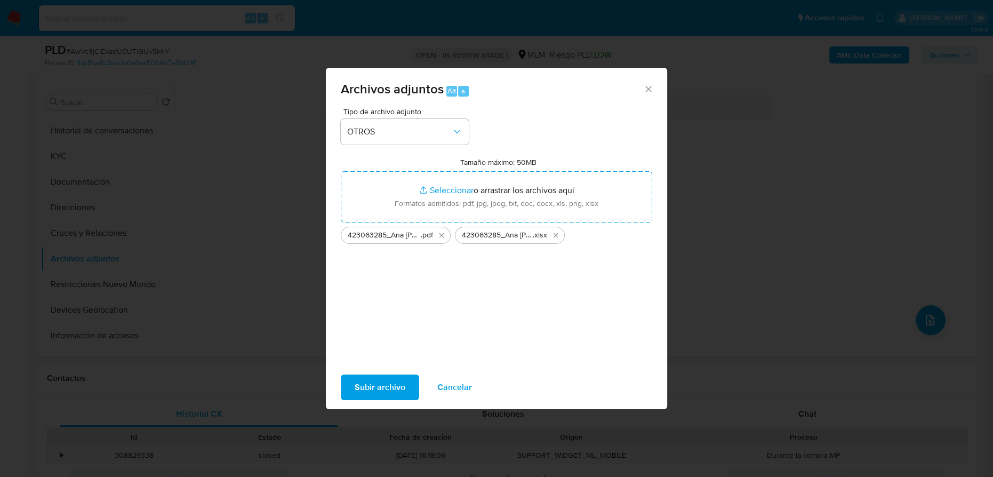
click at [367, 386] on span "Subir archivo" at bounding box center [380, 387] width 51 height 23
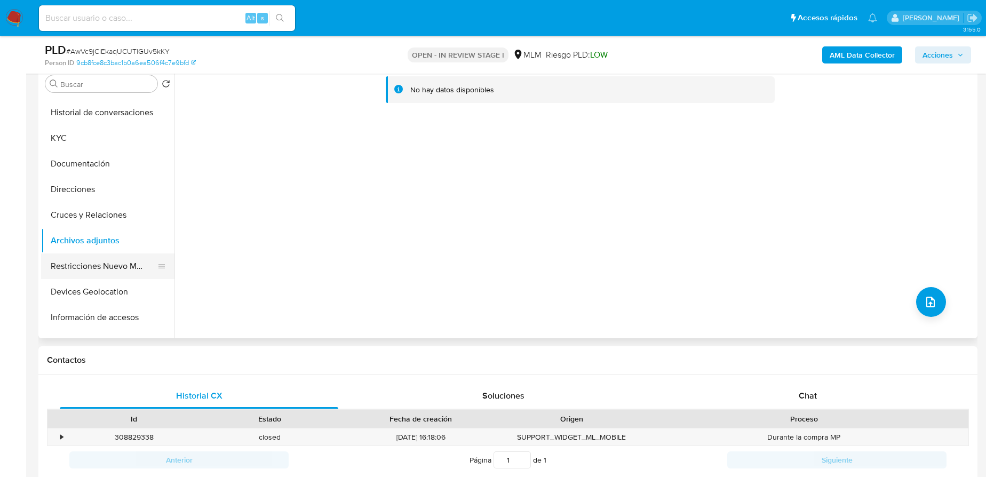
scroll to position [242, 0]
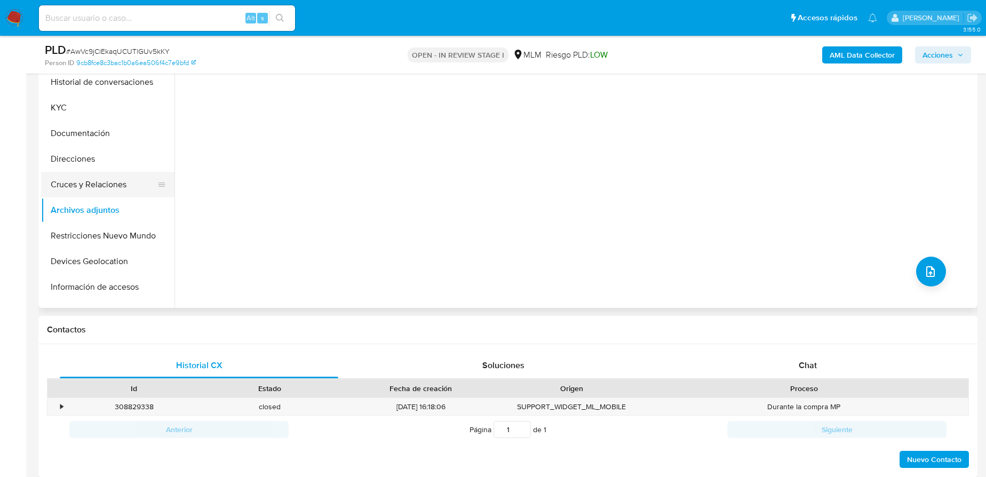
drag, startPoint x: 85, startPoint y: 155, endPoint x: 91, endPoint y: 194, distance: 39.9
click at [86, 156] on button "Direcciones" at bounding box center [107, 159] width 133 height 26
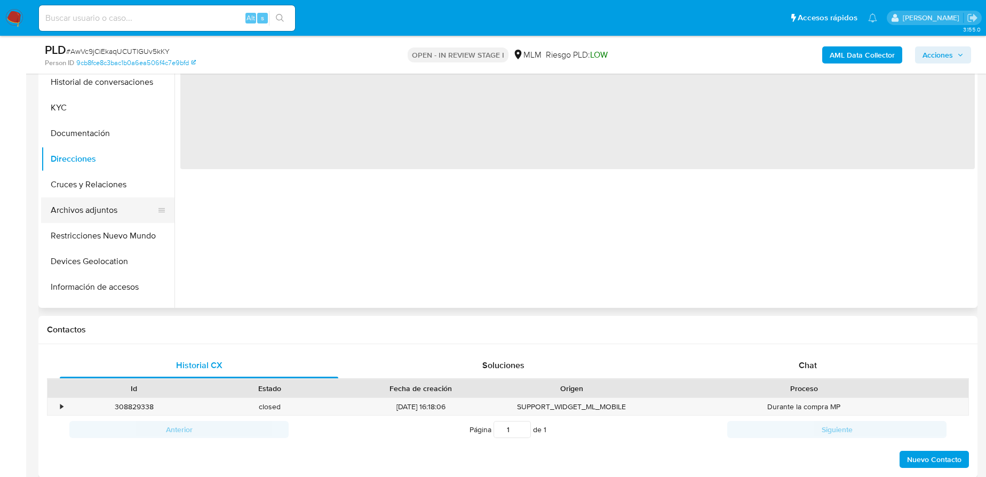
drag, startPoint x: 85, startPoint y: 208, endPoint x: 94, endPoint y: 210, distance: 9.7
click at [85, 208] on button "Archivos adjuntos" at bounding box center [103, 210] width 125 height 26
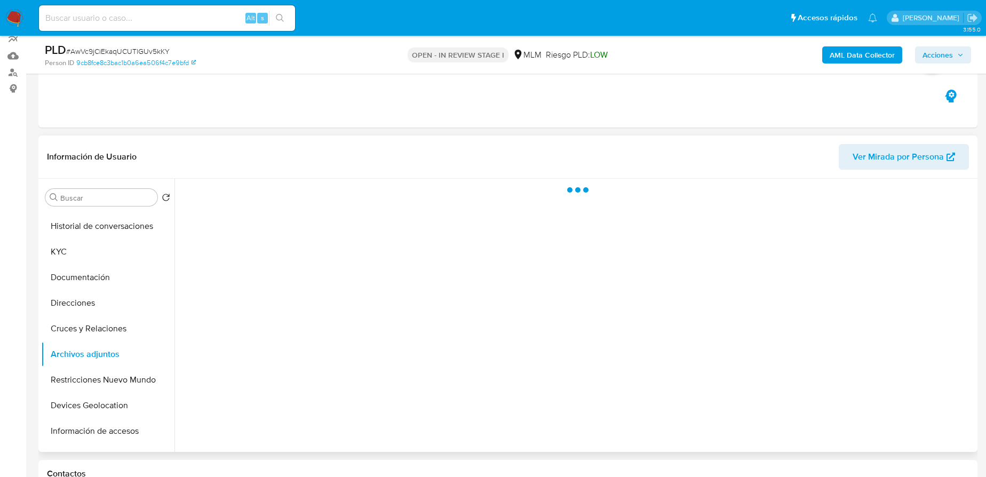
scroll to position [97, 0]
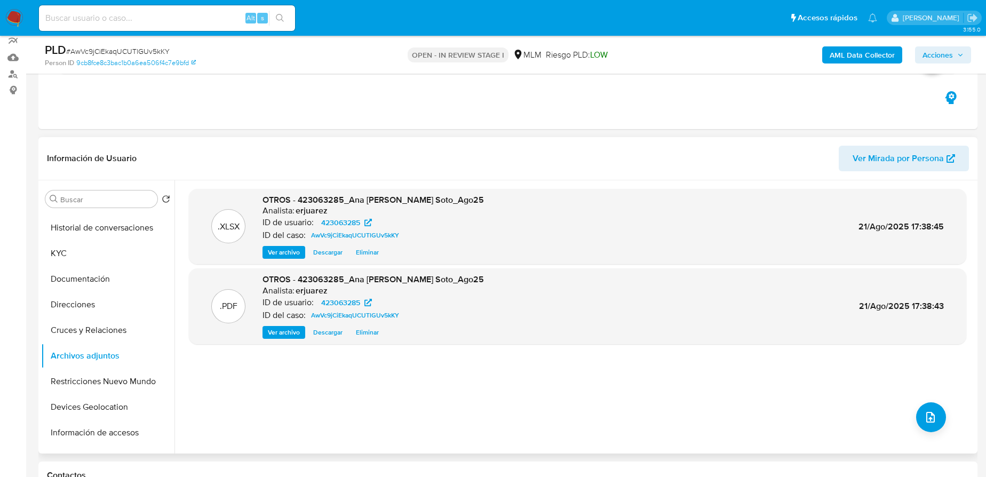
click at [273, 330] on span "Ver archivo" at bounding box center [284, 332] width 32 height 11
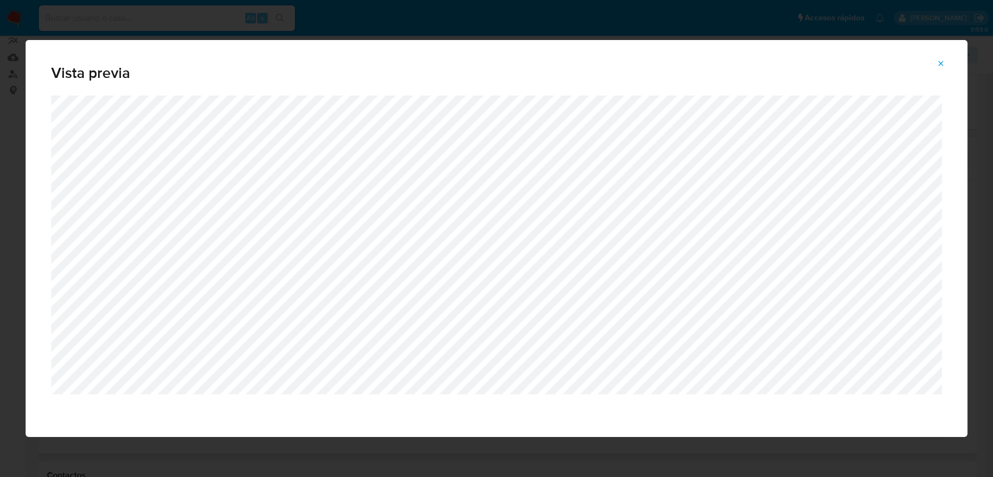
click at [945, 64] on icon "Attachment preview" at bounding box center [941, 63] width 9 height 9
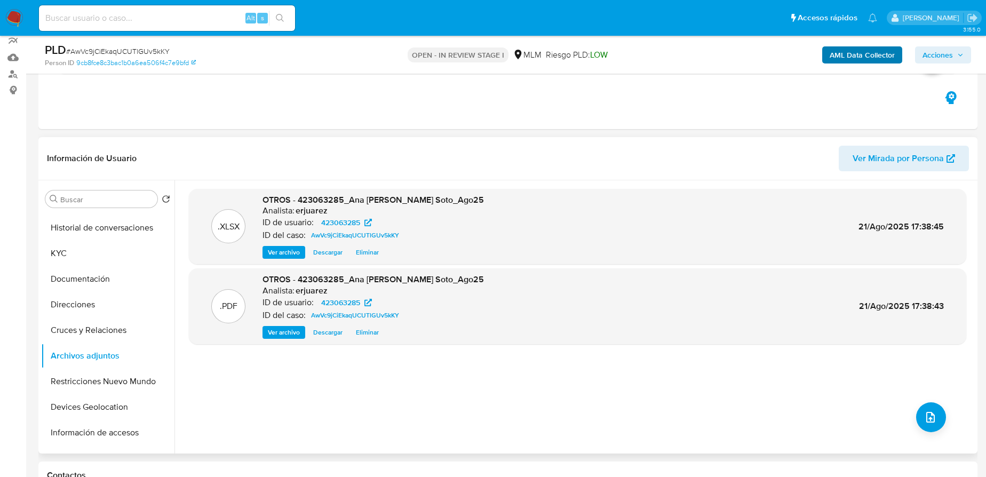
drag, startPoint x: 943, startPoint y: 56, endPoint x: 833, endPoint y: 59, distance: 109.9
click at [942, 55] on span "Acciones" at bounding box center [937, 54] width 30 height 17
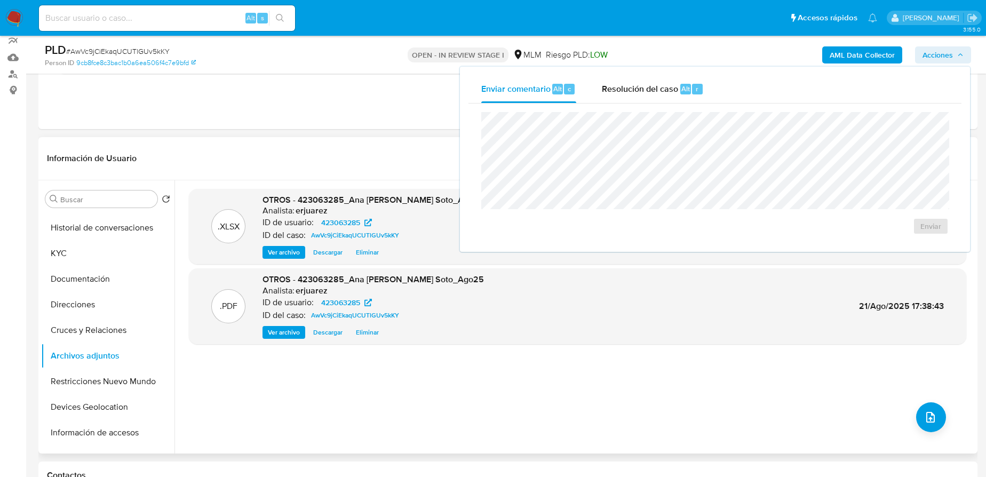
drag, startPoint x: 671, startPoint y: 86, endPoint x: 635, endPoint y: 108, distance: 41.2
click at [670, 87] on span "Resolución del caso" at bounding box center [640, 88] width 76 height 12
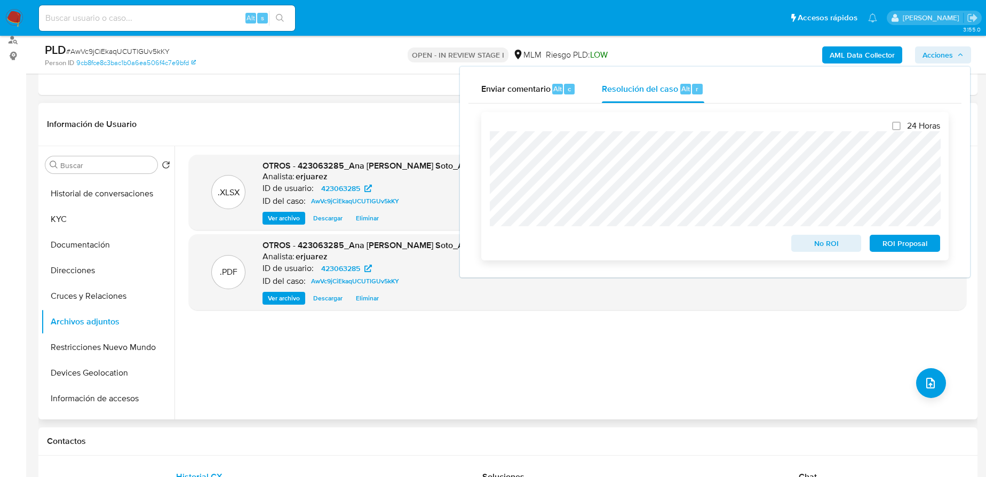
scroll to position [145, 0]
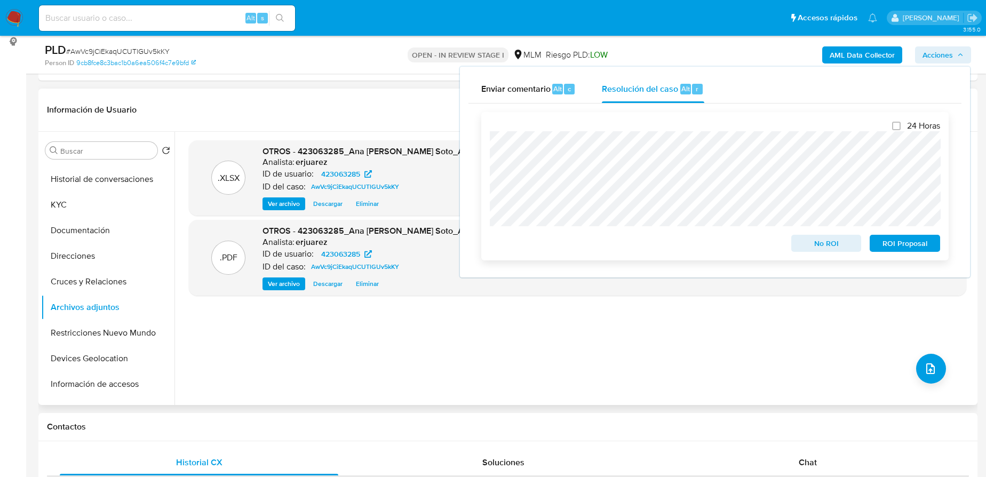
click at [814, 249] on span "No ROI" at bounding box center [826, 243] width 55 height 15
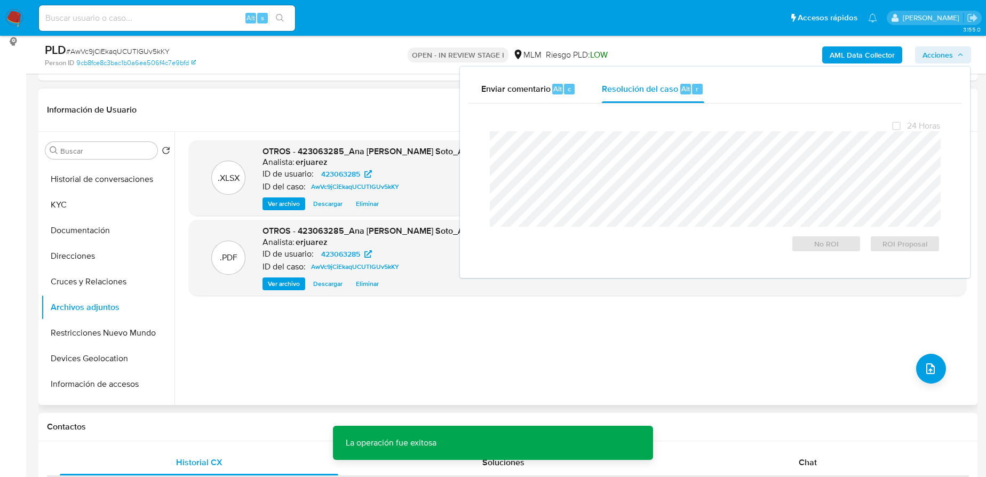
click at [410, 355] on div ".XLSX OTROS - 423063285_Ana Cecilia Zamora Soto_Ago25 Analista: erjuarez ID de …" at bounding box center [577, 268] width 777 height 256
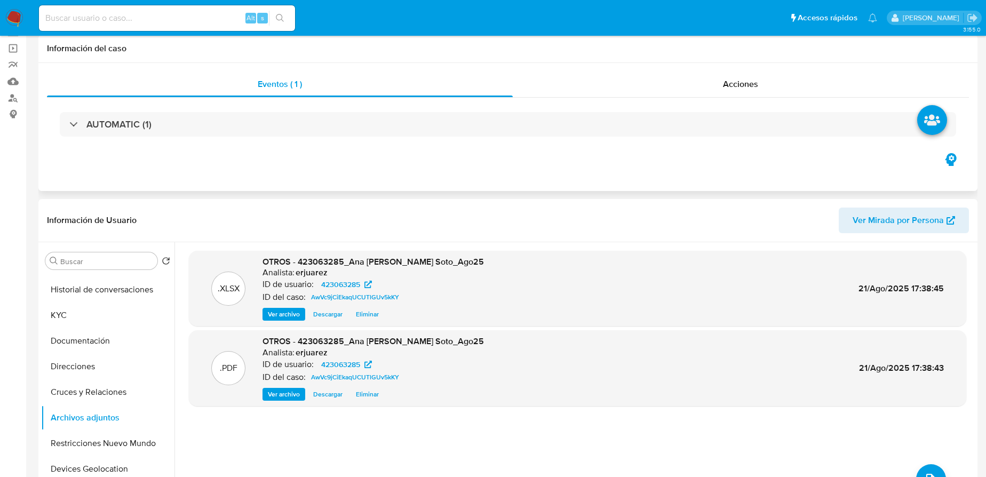
scroll to position [0, 0]
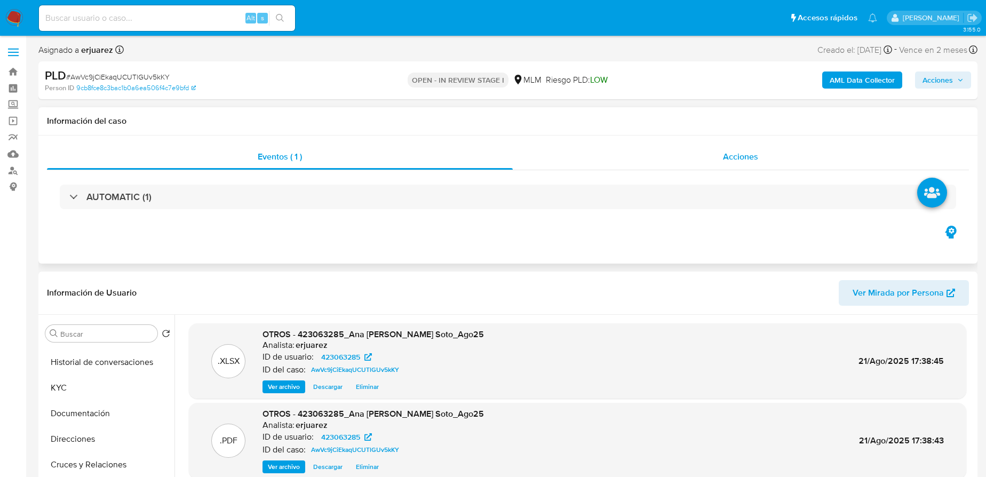
click at [664, 152] on div "Acciones" at bounding box center [741, 157] width 457 height 26
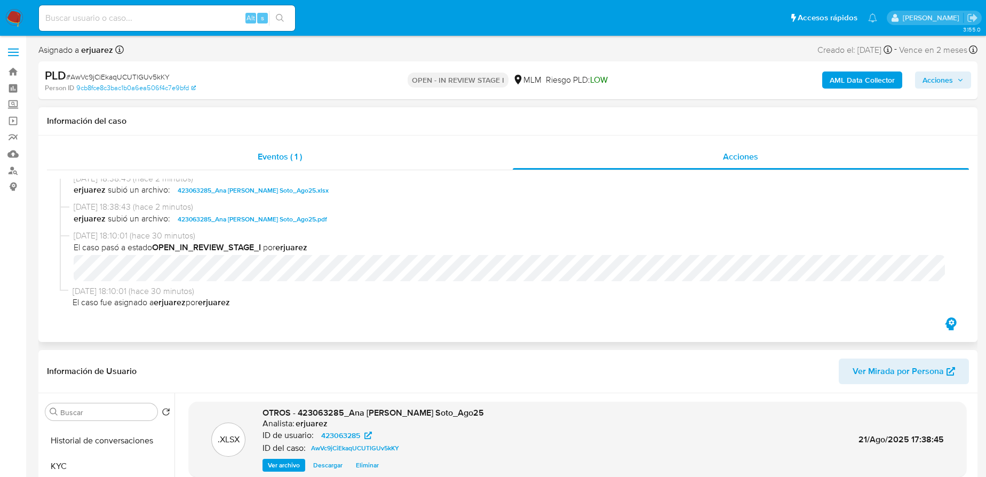
scroll to position [11, 0]
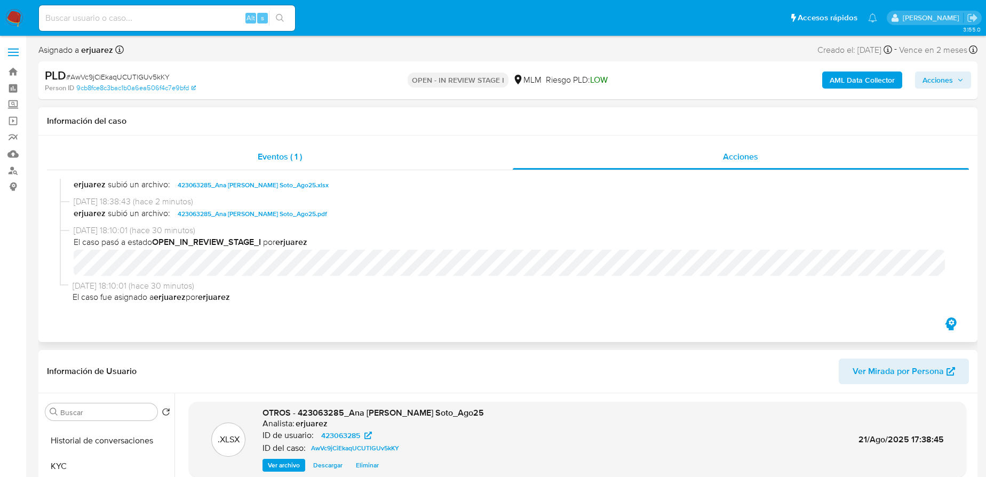
click at [303, 163] on div "Eventos ( 1 )" at bounding box center [280, 157] width 466 height 26
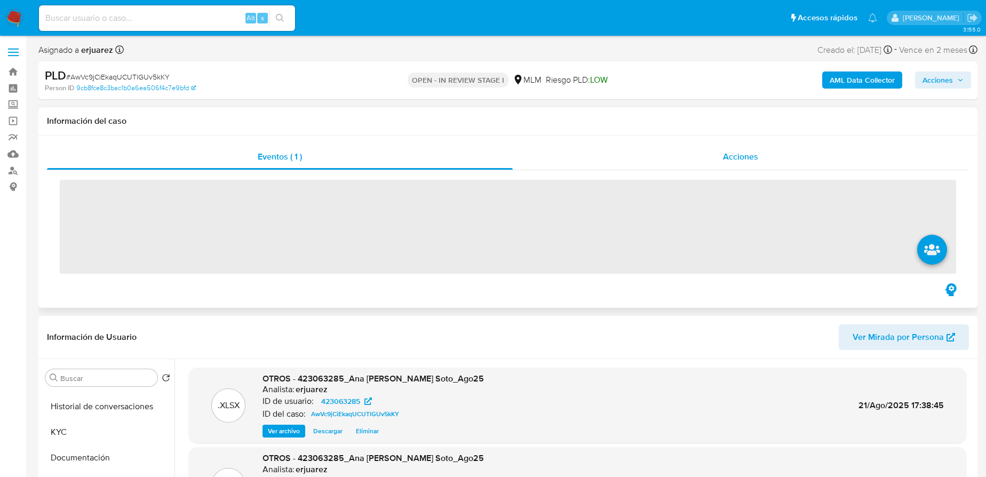
click at [640, 162] on div "Acciones" at bounding box center [741, 157] width 457 height 26
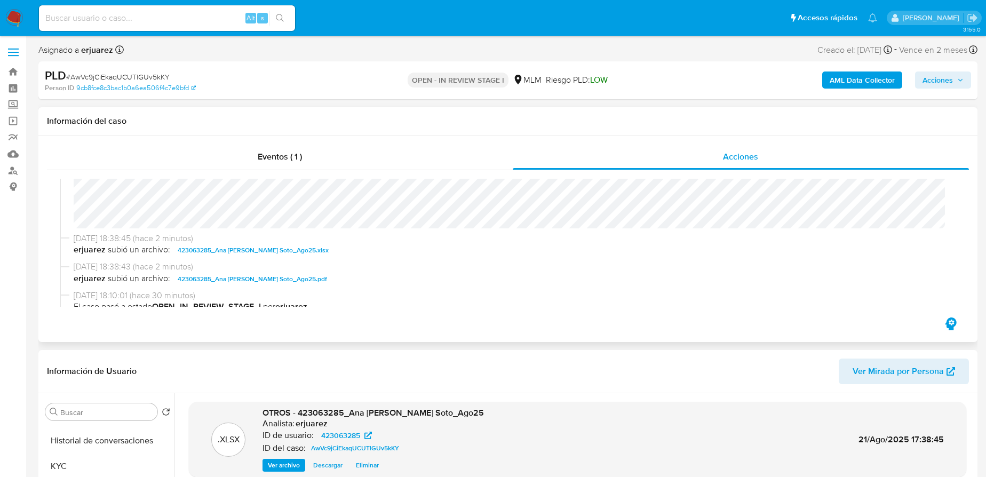
scroll to position [145, 0]
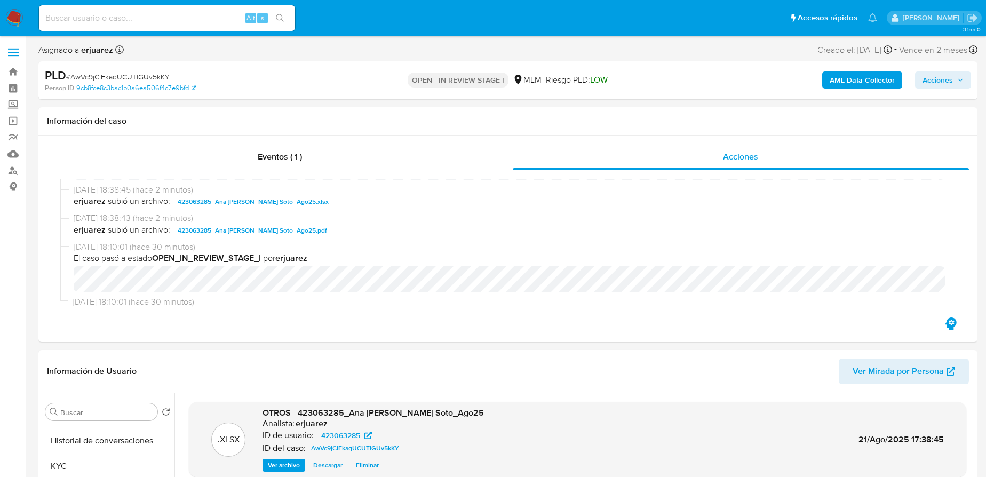
click at [15, 12] on img at bounding box center [14, 18] width 18 height 18
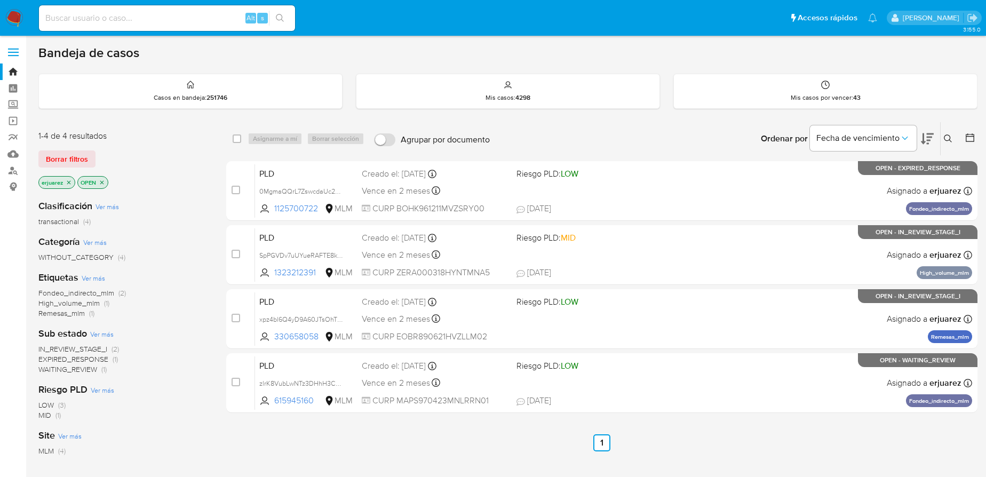
click at [67, 182] on icon "close-filter" at bounding box center [69, 182] width 6 height 6
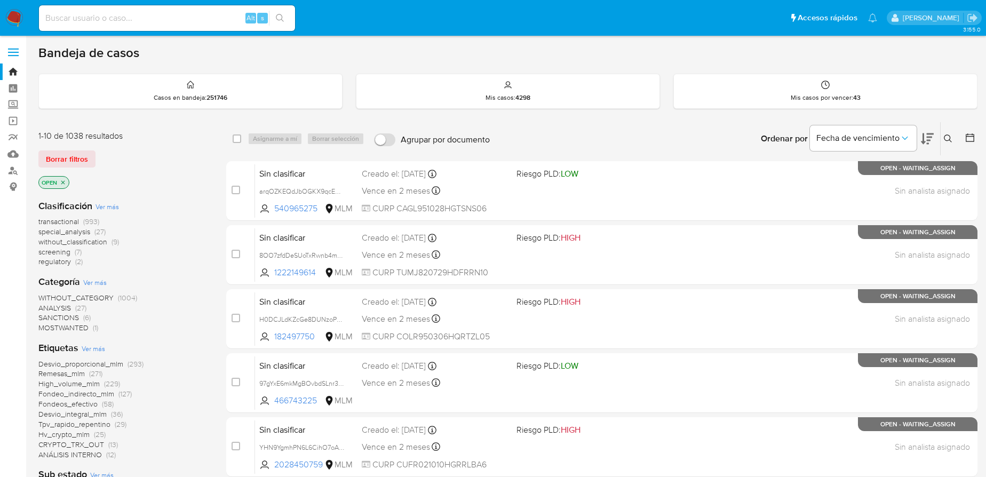
click at [97, 22] on input at bounding box center [167, 18] width 256 height 14
drag, startPoint x: 946, startPoint y: 136, endPoint x: 845, endPoint y: 176, distance: 108.3
click at [946, 136] on icon at bounding box center [948, 138] width 9 height 9
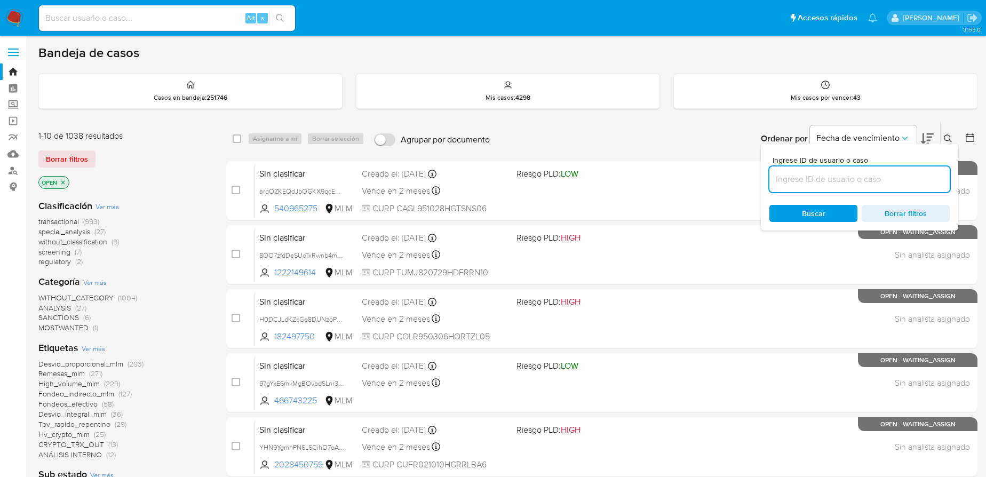
drag, startPoint x: 825, startPoint y: 179, endPoint x: 815, endPoint y: 185, distance: 12.2
click at [825, 179] on input at bounding box center [859, 179] width 180 height 14
type input "330658058"
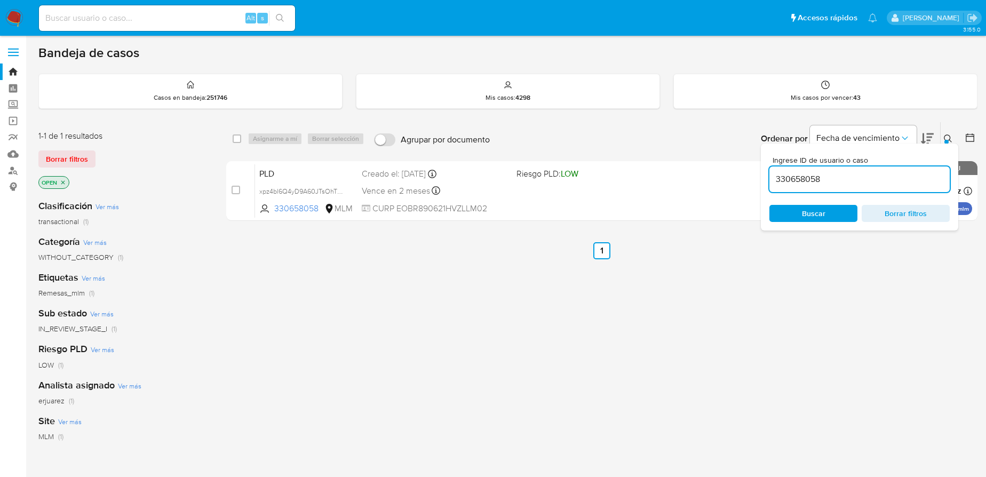
click at [582, 308] on div "select-all-cases-checkbox Asignarme a mí Borrar selección Agrupar por documento…" at bounding box center [601, 363] width 751 height 483
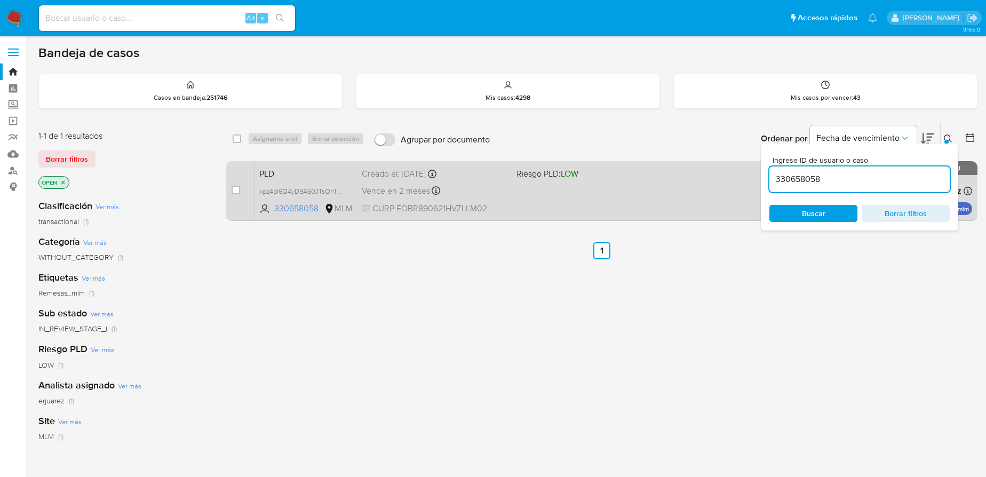
click at [494, 198] on div "PLD xpz4bl6Q4yD9A60JTsOhT2OR 330658058 MLM Riesgo PLD: LOW Creado el: 12/08/202…" at bounding box center [613, 191] width 717 height 54
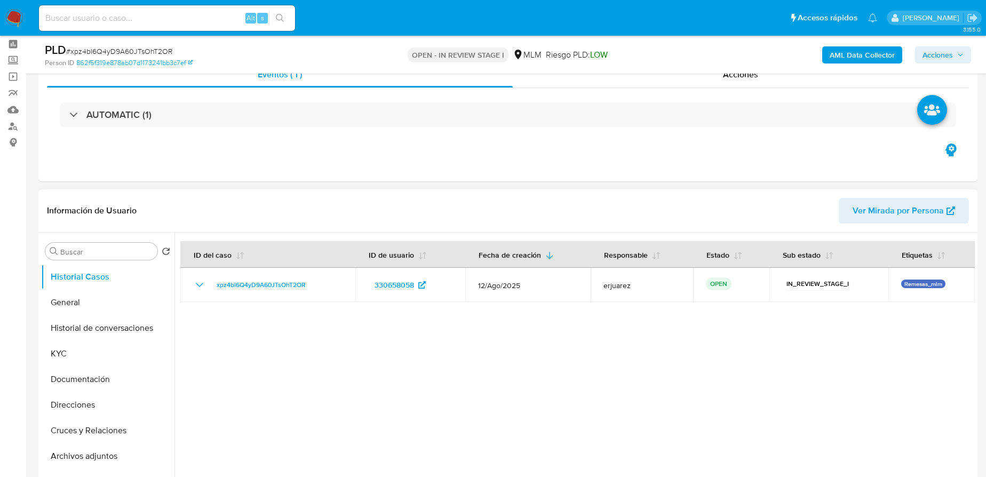
scroll to position [97, 0]
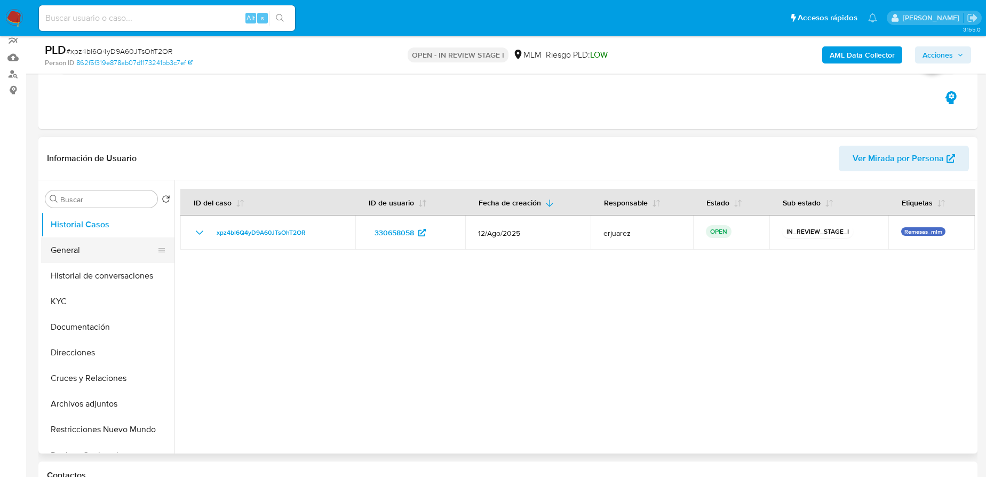
select select "10"
click at [88, 250] on button "General" at bounding box center [103, 250] width 125 height 26
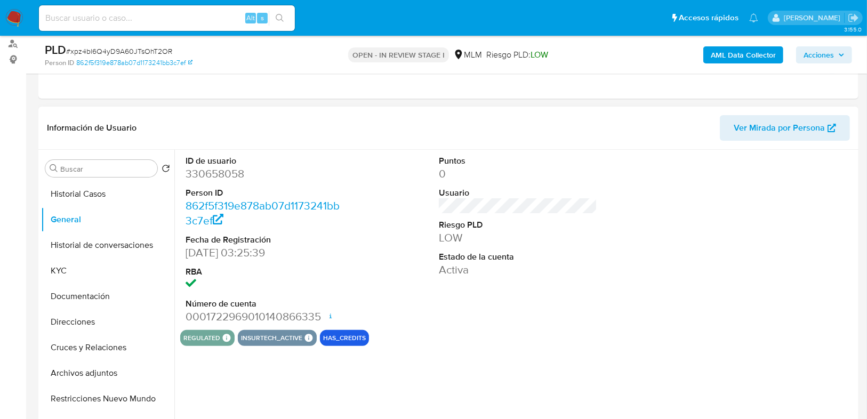
scroll to position [139, 0]
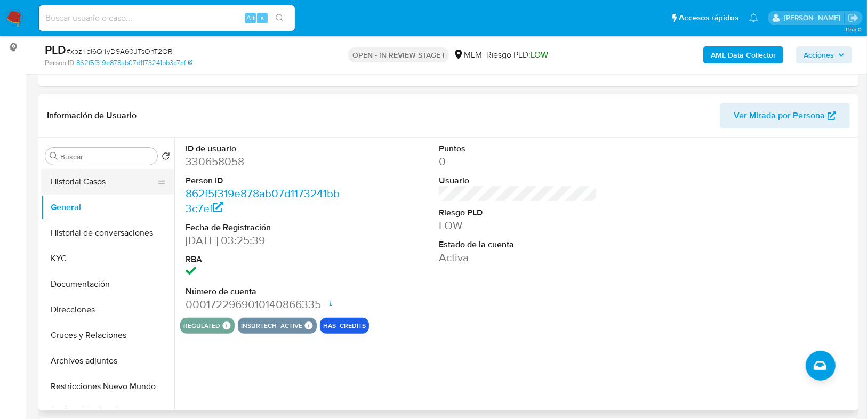
click at [90, 185] on button "Historial Casos" at bounding box center [103, 182] width 125 height 26
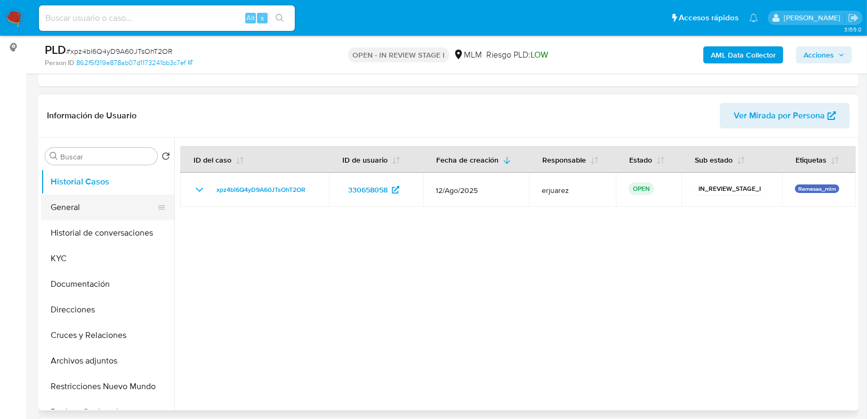
click at [92, 216] on button "General" at bounding box center [103, 208] width 125 height 26
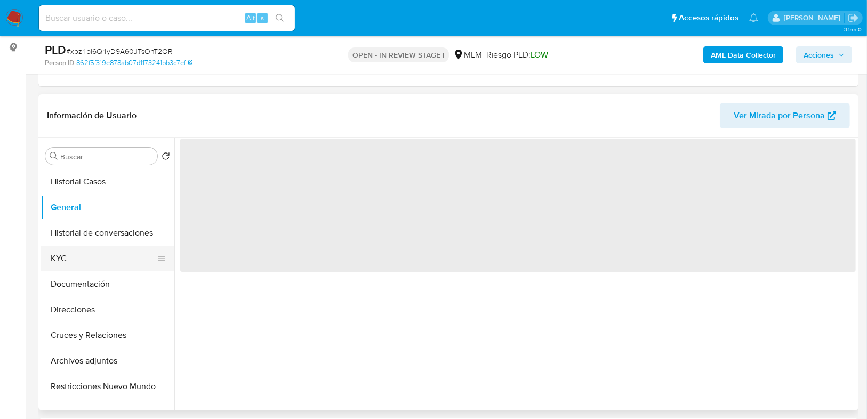
click at [71, 258] on button "KYC" at bounding box center [103, 259] width 125 height 26
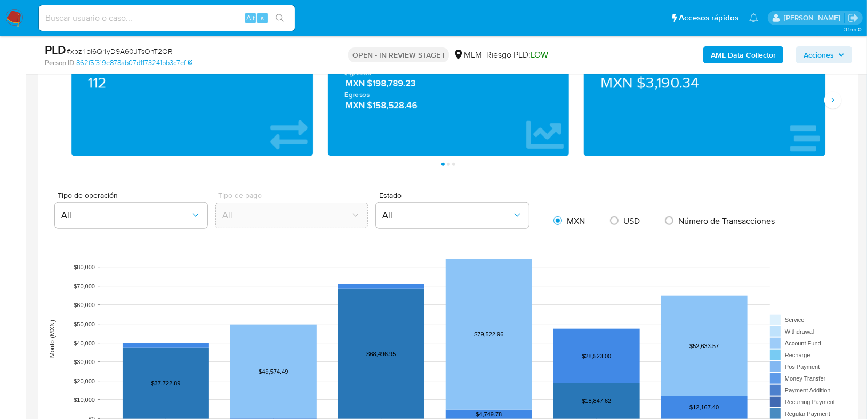
scroll to position [694, 0]
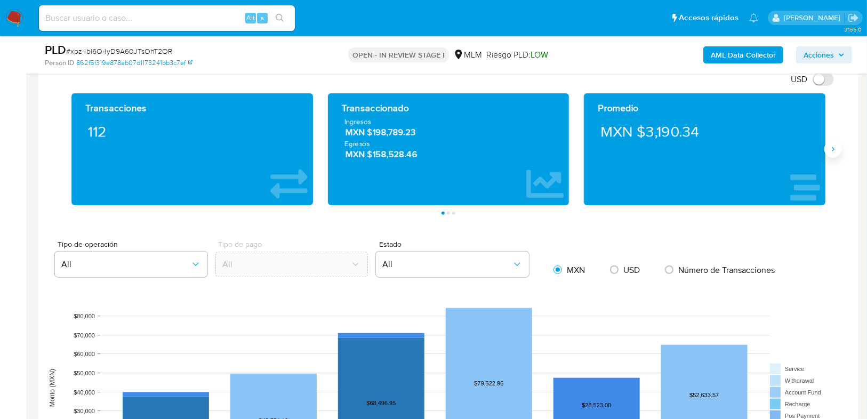
click at [832, 146] on icon "Siguiente" at bounding box center [833, 149] width 9 height 9
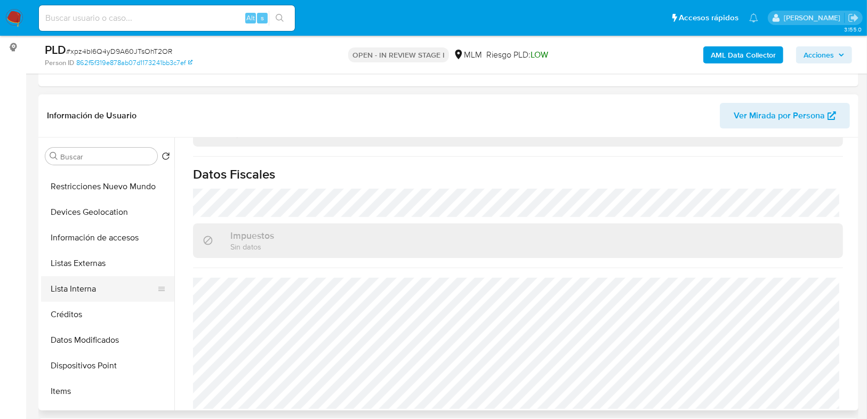
scroll to position [195, 0]
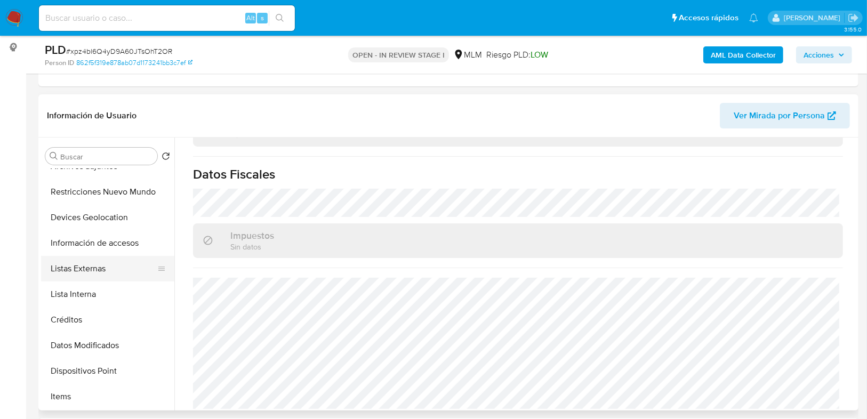
click at [94, 271] on button "Listas Externas" at bounding box center [103, 269] width 125 height 26
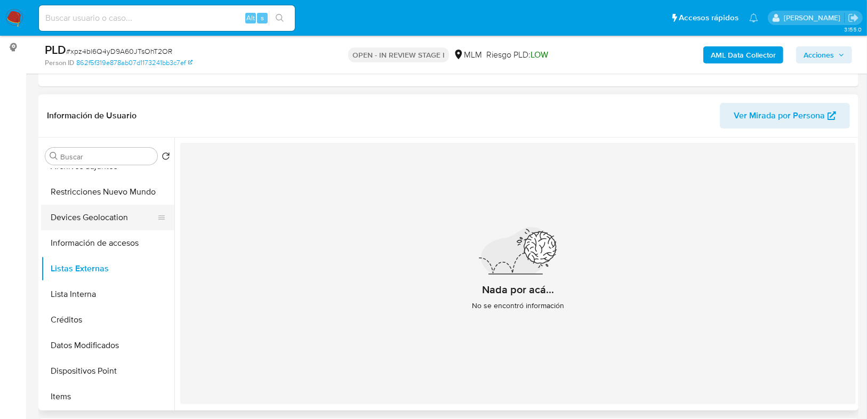
click at [103, 216] on button "Devices Geolocation" at bounding box center [103, 218] width 125 height 26
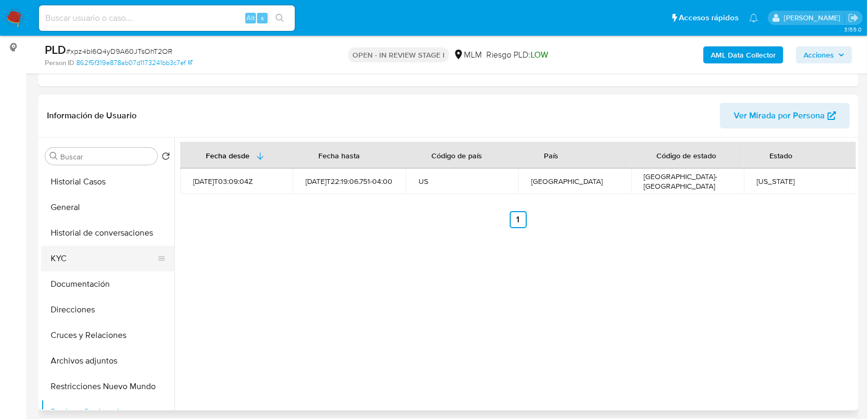
drag, startPoint x: 54, startPoint y: 254, endPoint x: 70, endPoint y: 256, distance: 16.1
click at [54, 254] on button "KYC" at bounding box center [103, 259] width 125 height 26
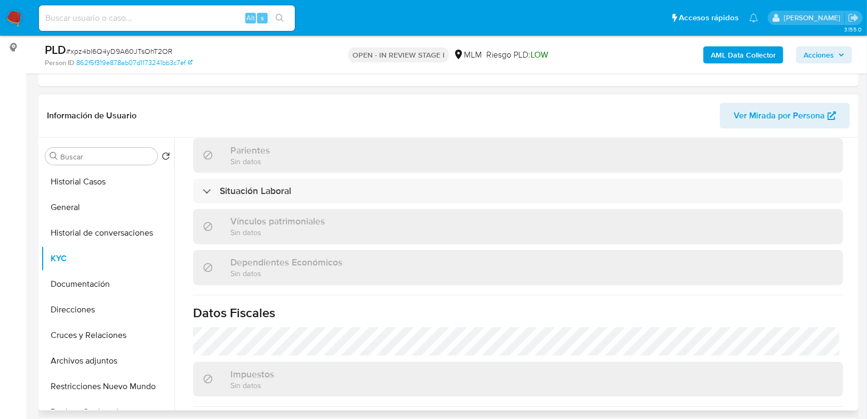
scroll to position [598, 0]
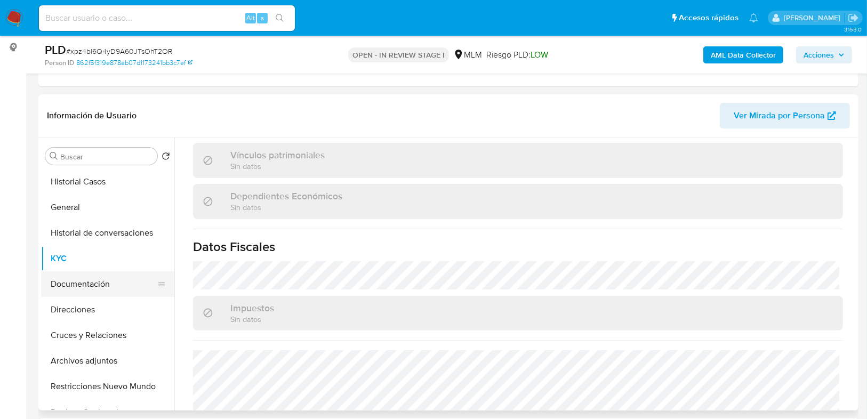
click at [119, 279] on button "Documentación" at bounding box center [103, 285] width 125 height 26
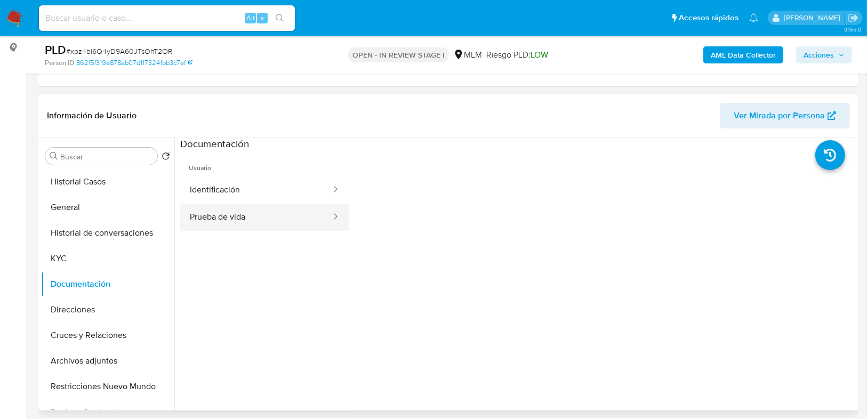
drag, startPoint x: 220, startPoint y: 211, endPoint x: 225, endPoint y: 204, distance: 8.9
click at [220, 210] on button "Prueba de vida" at bounding box center [256, 217] width 152 height 27
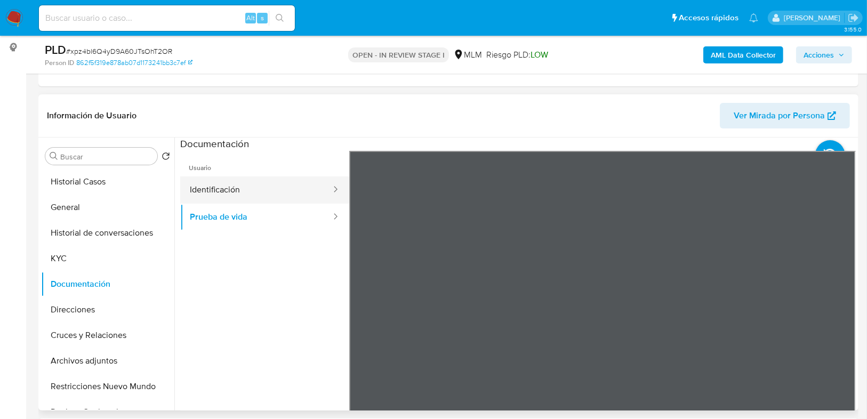
drag, startPoint x: 263, startPoint y: 192, endPoint x: 337, endPoint y: 194, distance: 74.2
click at [264, 192] on button "Identificación" at bounding box center [256, 190] width 152 height 27
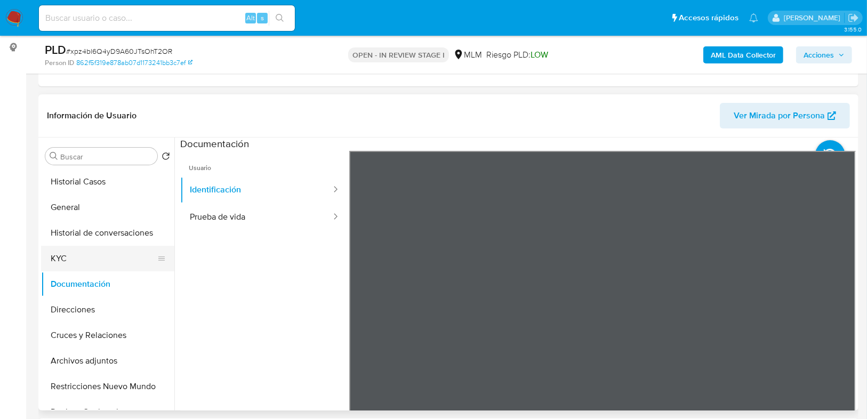
drag, startPoint x: 67, startPoint y: 307, endPoint x: 170, endPoint y: 269, distance: 109.4
click at [69, 307] on button "Direcciones" at bounding box center [107, 310] width 133 height 26
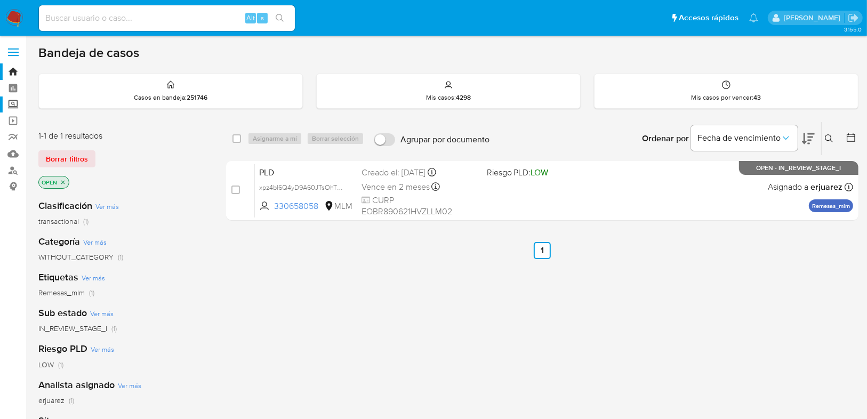
drag, startPoint x: 14, startPoint y: 101, endPoint x: 31, endPoint y: 101, distance: 17.6
click at [14, 101] on label "Screening" at bounding box center [63, 105] width 127 height 17
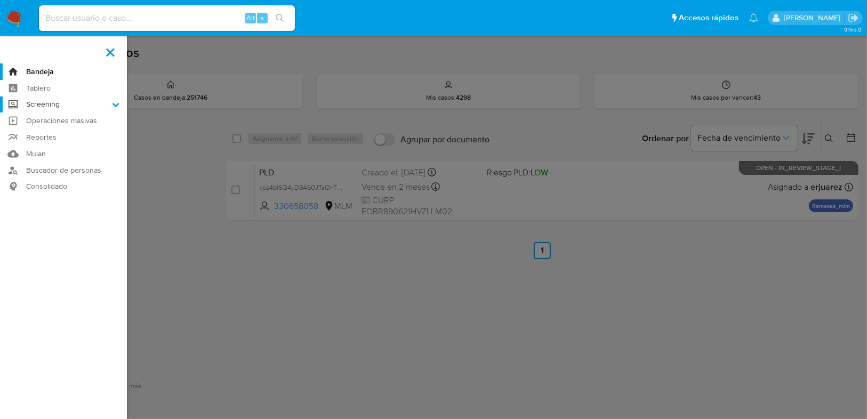
click at [0, 0] on input "Screening" at bounding box center [0, 0] width 0 height 0
click at [53, 147] on link "Herramientas" at bounding box center [63, 146] width 127 height 13
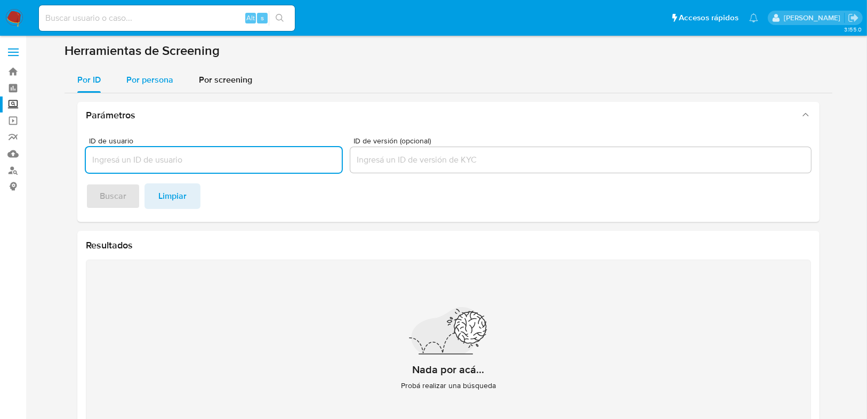
click at [145, 80] on span "Por persona" at bounding box center [149, 80] width 47 height 12
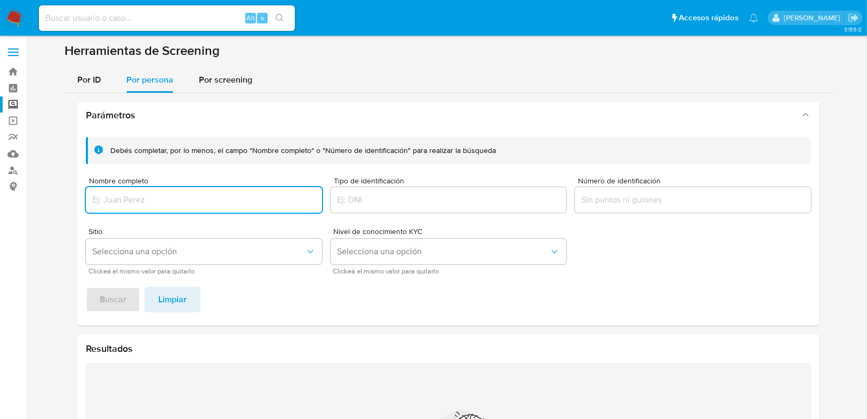
click at [119, 199] on input "Nombre completo" at bounding box center [204, 200] width 236 height 14
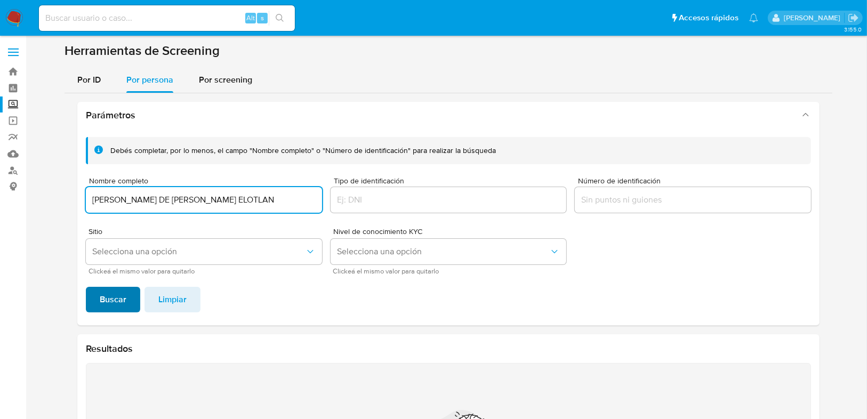
type input "MARIA DE JESUS MIRON ELOTLAN"
click at [118, 298] on span "Buscar" at bounding box center [113, 299] width 27 height 23
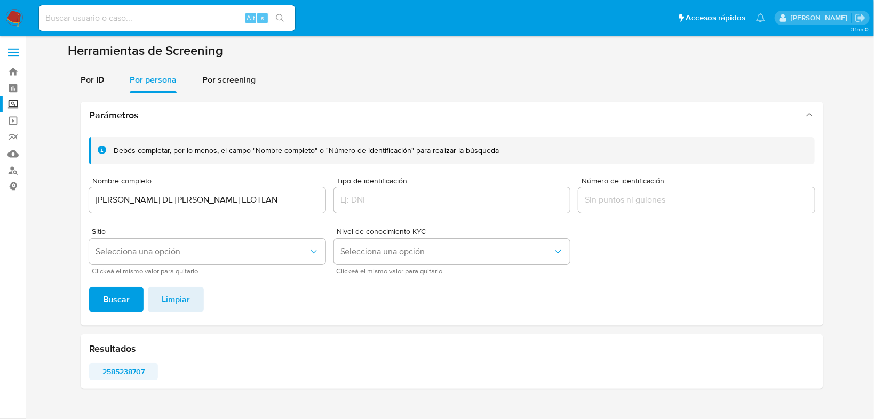
click at [128, 372] on span "2585238707" at bounding box center [124, 371] width 54 height 15
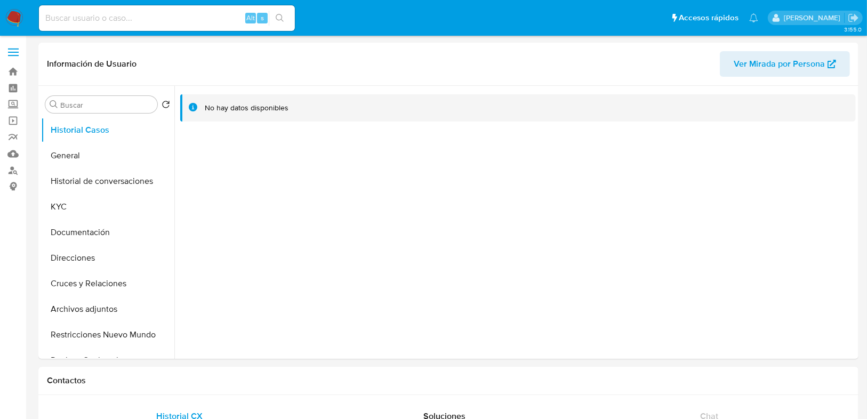
select select "10"
click at [85, 155] on button "General" at bounding box center [103, 156] width 125 height 26
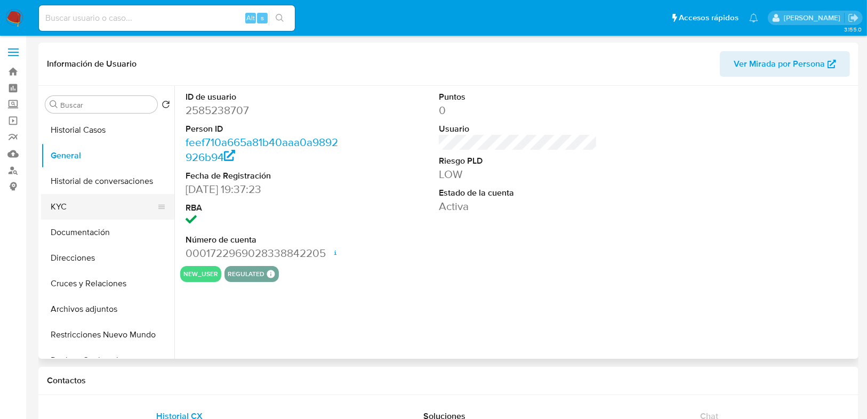
click at [64, 210] on button "KYC" at bounding box center [103, 207] width 125 height 26
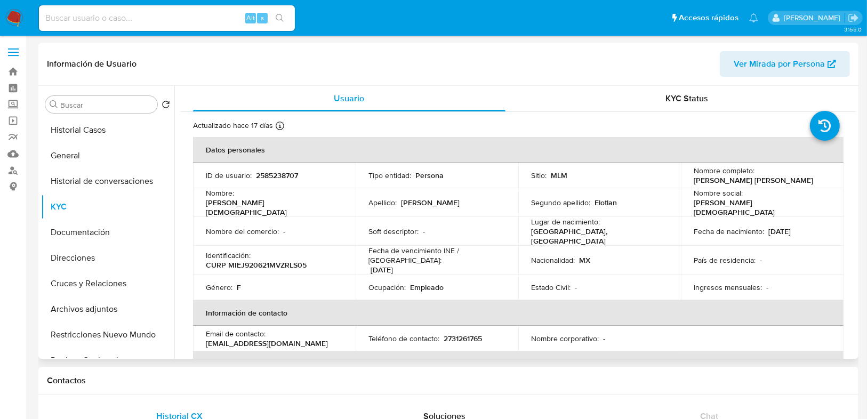
drag, startPoint x: 259, startPoint y: 160, endPoint x: 263, endPoint y: 171, distance: 12.5
click at [260, 161] on th "Datos personales" at bounding box center [518, 150] width 651 height 26
drag, startPoint x: 258, startPoint y: 176, endPoint x: 301, endPoint y: 177, distance: 43.2
click at [309, 179] on div "ID de usuario : 2585238707" at bounding box center [274, 176] width 137 height 10
drag, startPoint x: 256, startPoint y: 175, endPoint x: 305, endPoint y: 176, distance: 49.6
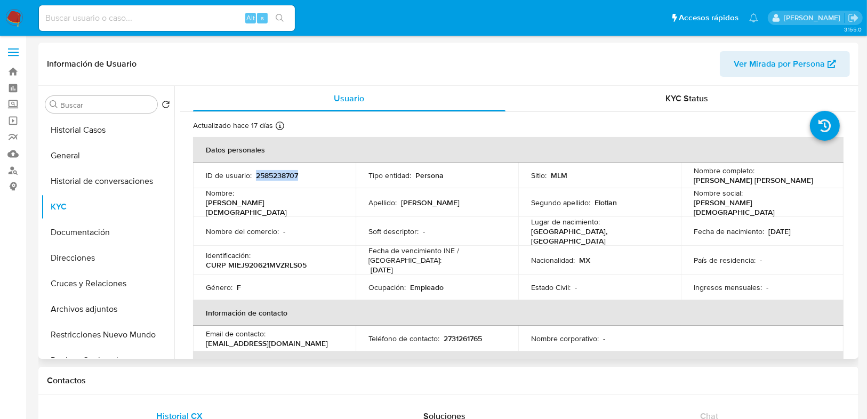
click at [305, 176] on div "ID de usuario : 2585238707" at bounding box center [274, 176] width 137 height 10
copy p "2585238707"
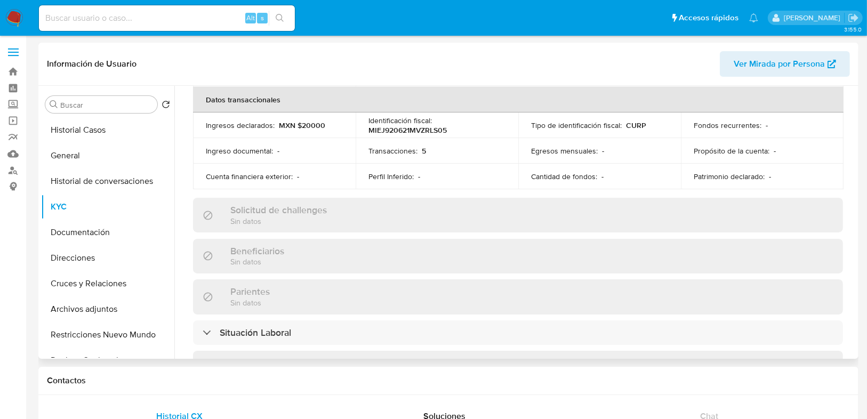
scroll to position [85, 0]
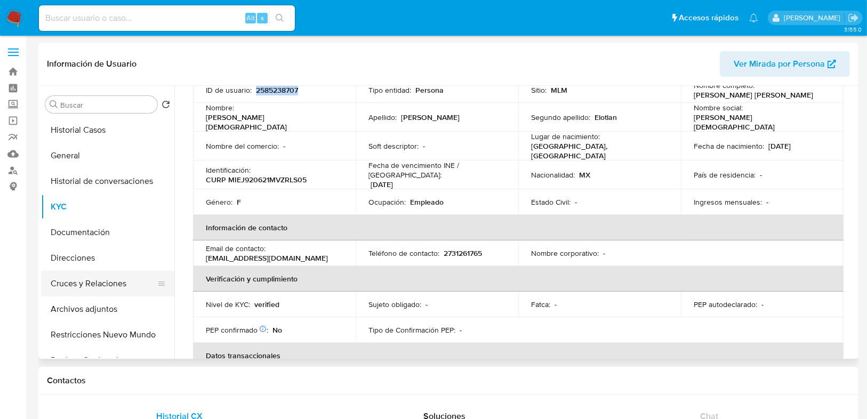
click at [95, 276] on button "Cruces y Relaciones" at bounding box center [103, 284] width 125 height 26
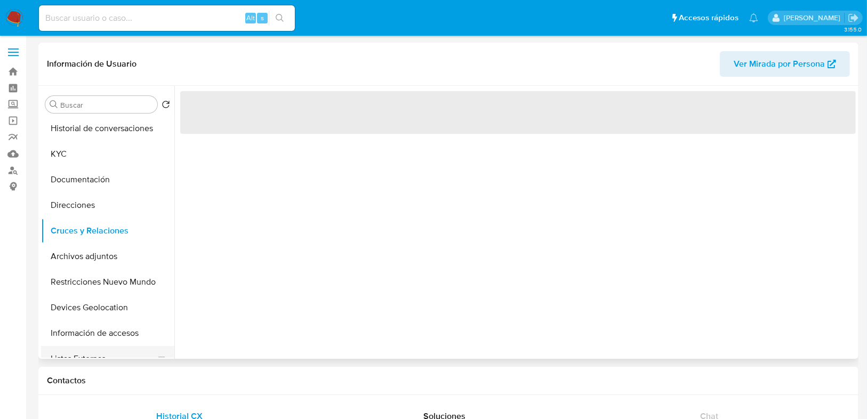
scroll to position [128, 0]
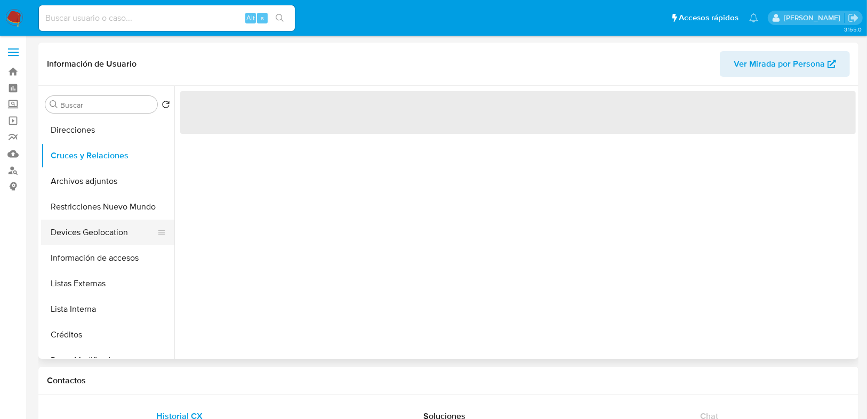
click at [101, 233] on button "Devices Geolocation" at bounding box center [103, 233] width 125 height 26
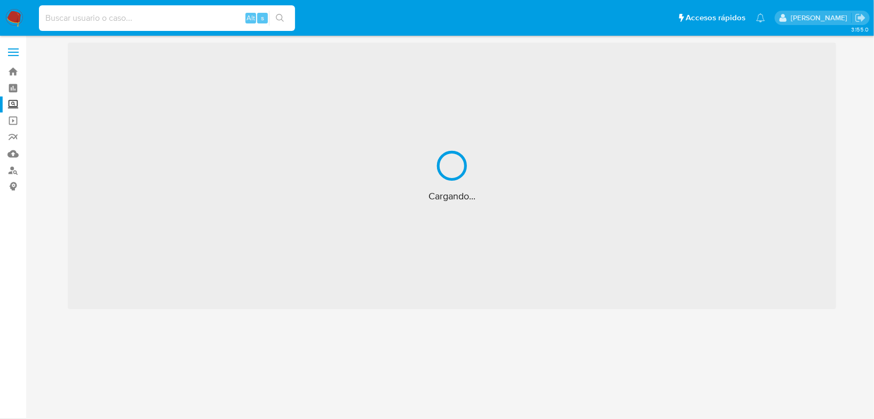
click at [83, 11] on input at bounding box center [167, 18] width 256 height 14
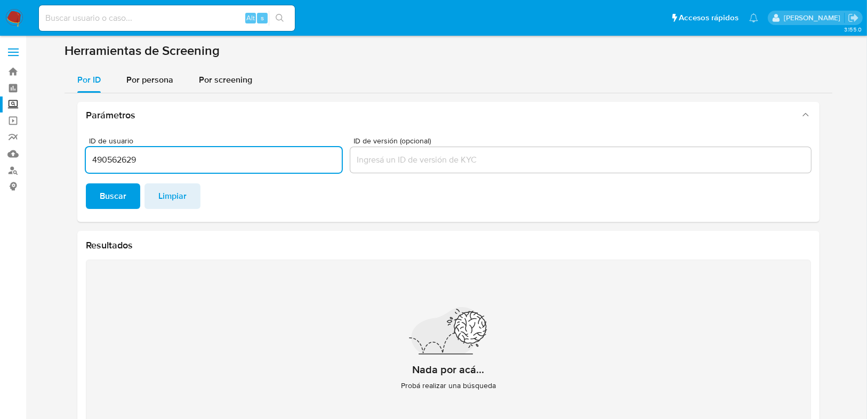
type input "490562629"
click at [108, 23] on input at bounding box center [167, 18] width 256 height 14
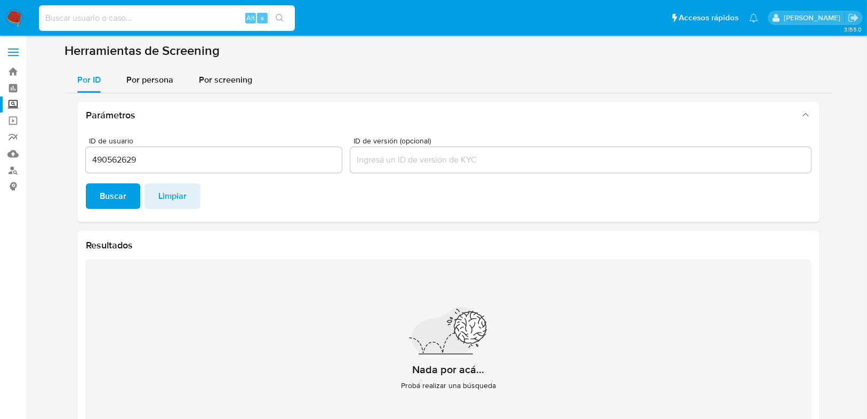
paste input "490562629"
click at [46, 18] on input "490562629" at bounding box center [167, 18] width 256 height 14
click at [102, 17] on input "490562629" at bounding box center [167, 18] width 256 height 14
type input "490562629"
click at [276, 15] on icon "search-icon" at bounding box center [280, 18] width 9 height 9
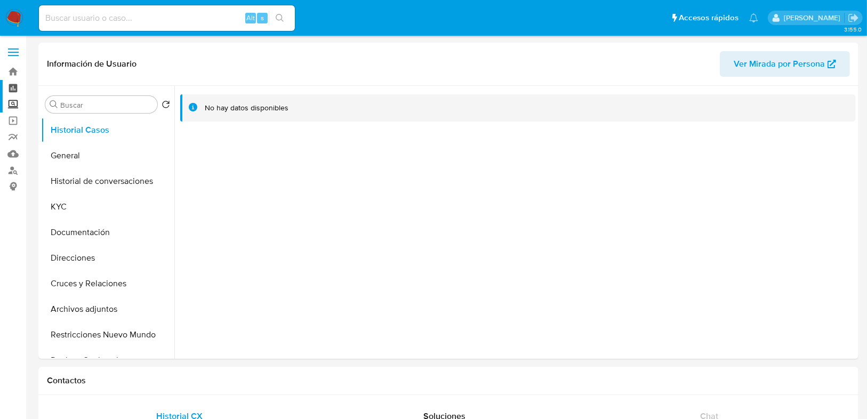
select select "10"
click at [86, 200] on button "KYC" at bounding box center [103, 207] width 125 height 26
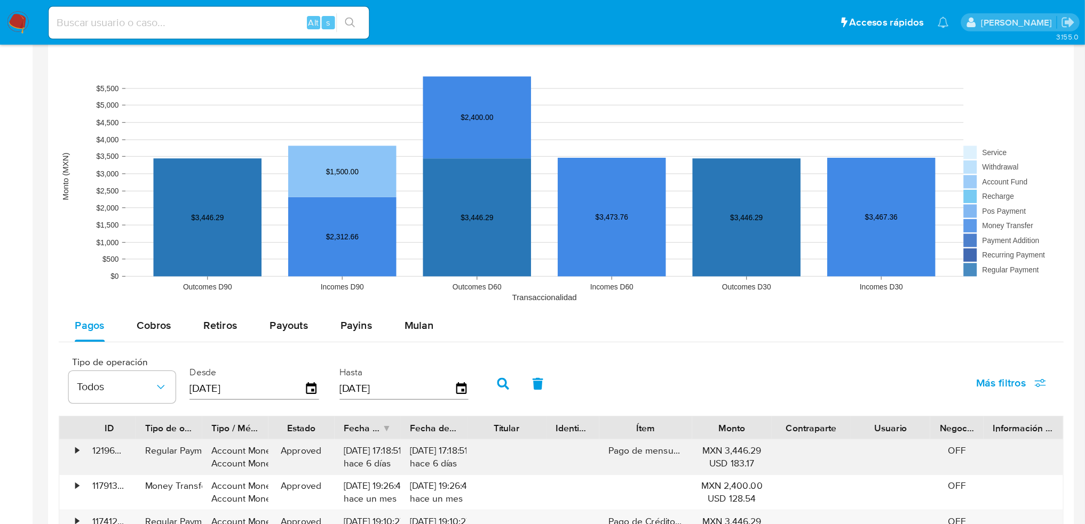
scroll to position [896, 0]
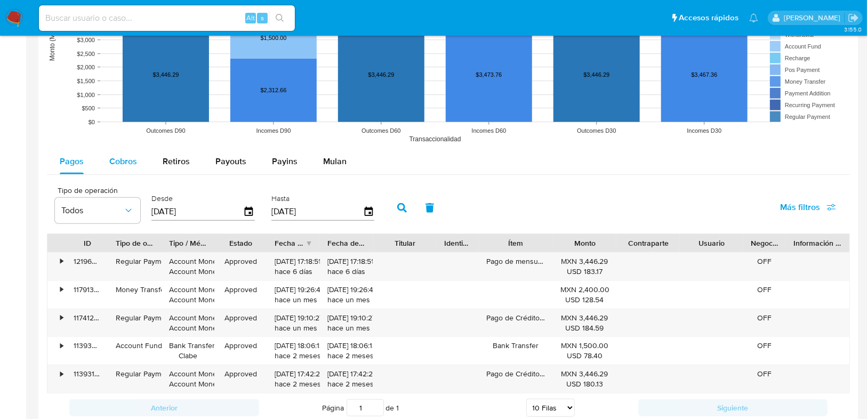
click at [115, 153] on div "Cobros" at bounding box center [123, 162] width 28 height 26
select select "10"
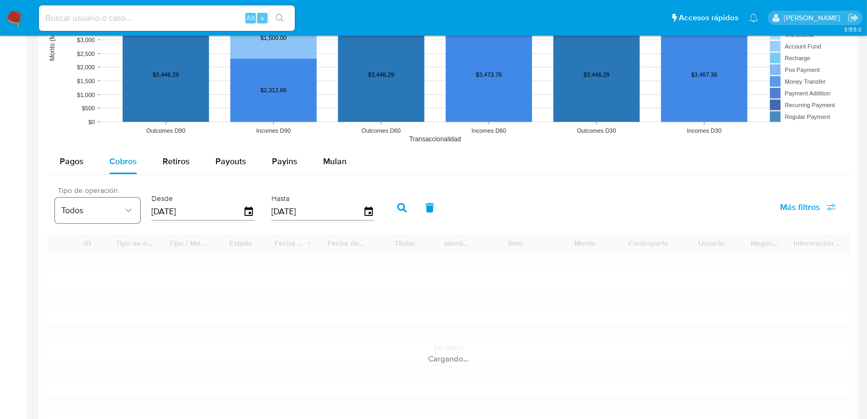
drag, startPoint x: 211, startPoint y: 213, endPoint x: 111, endPoint y: 212, distance: 100.3
click at [110, 212] on div "Tipo de operación Todos Desde 24/05/2025 Hasta 21/08/2025" at bounding box center [218, 207] width 336 height 43
type input "0_/__/____"
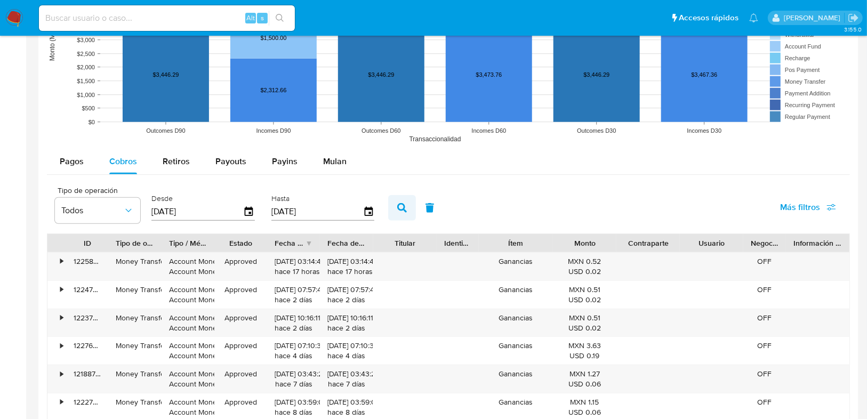
type input "01/08/2025"
click at [399, 204] on icon "button" at bounding box center [402, 208] width 10 height 10
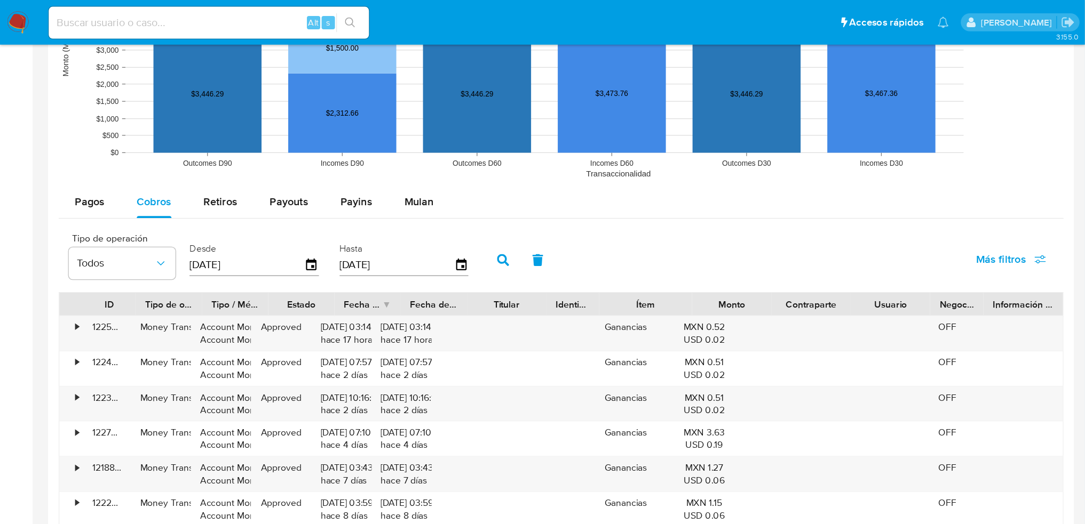
scroll to position [659, 0]
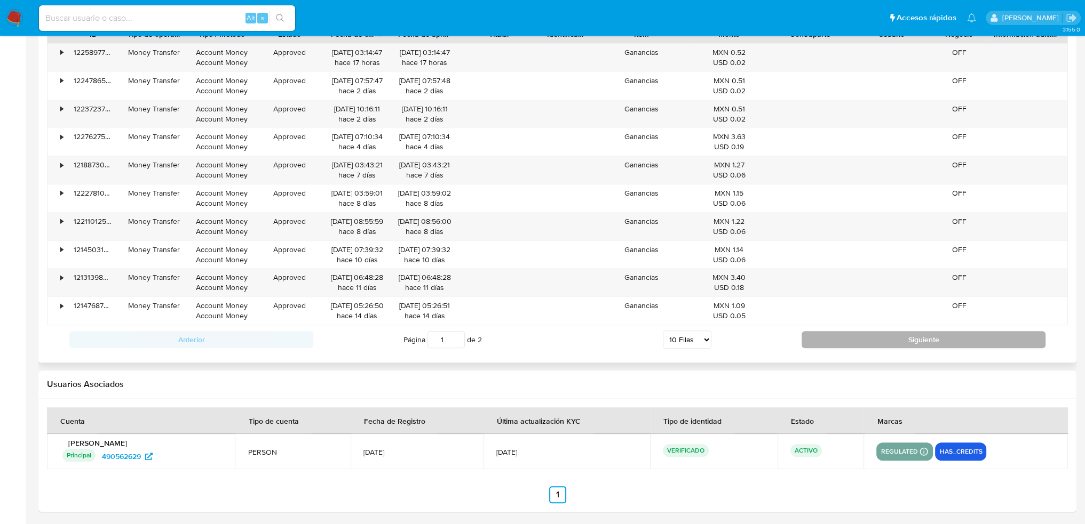
click at [823, 340] on button "Siguiente" at bounding box center [923, 339] width 244 height 17
type input "2"
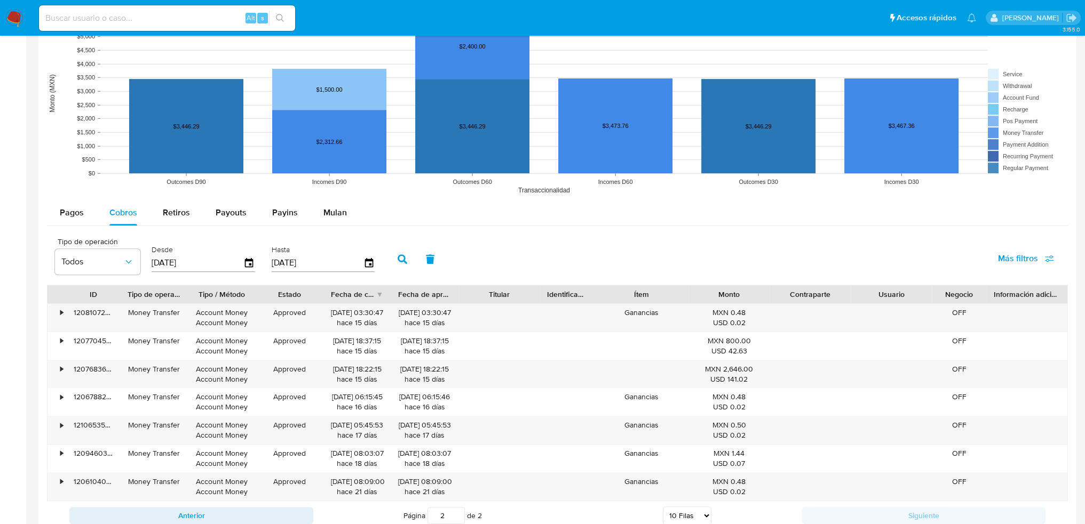
scroll to position [845, 0]
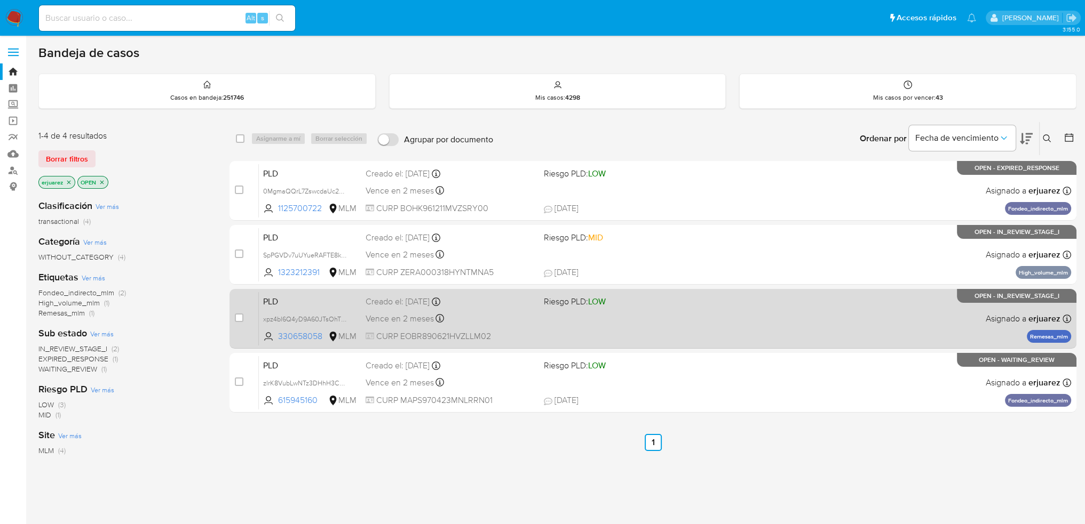
click at [504, 339] on span "CURP EOBR890621HVZLLM02" at bounding box center [450, 337] width 170 height 12
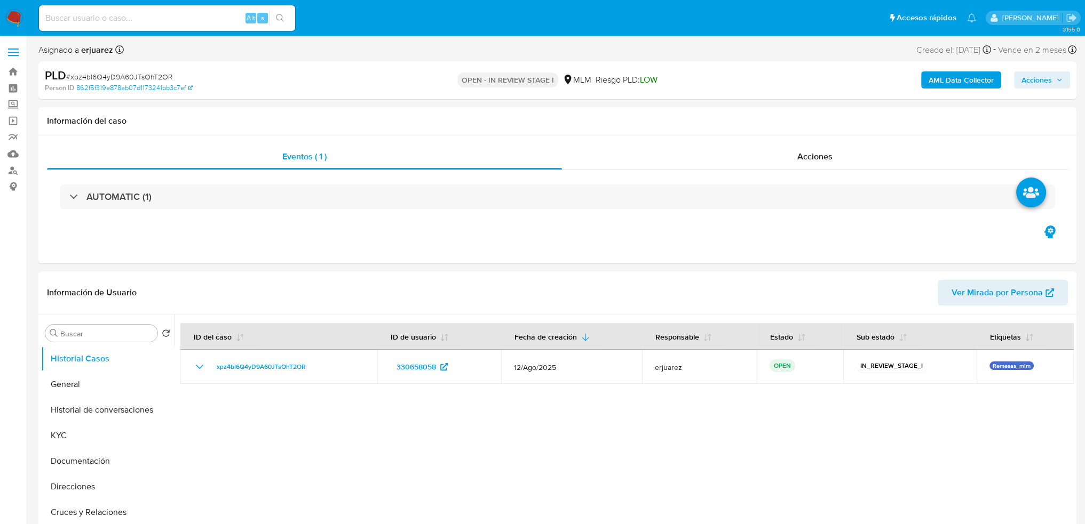
select select "10"
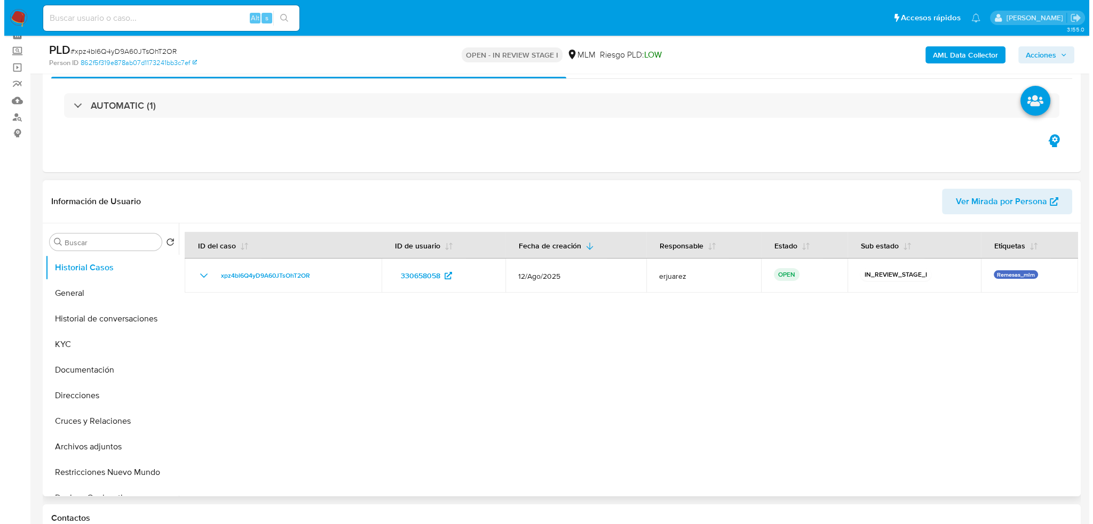
scroll to position [160, 0]
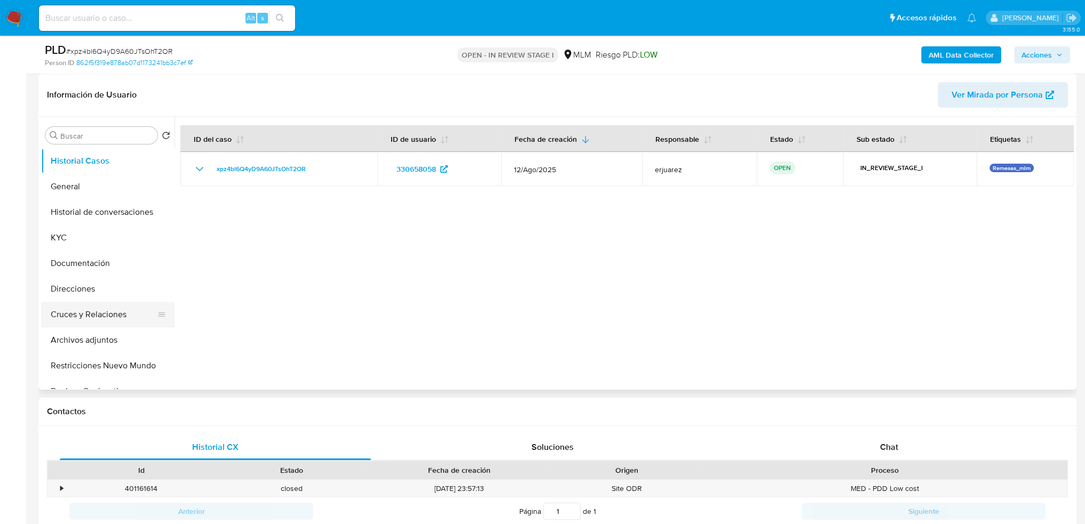
click at [123, 321] on button "Cruces y Relaciones" at bounding box center [103, 315] width 125 height 26
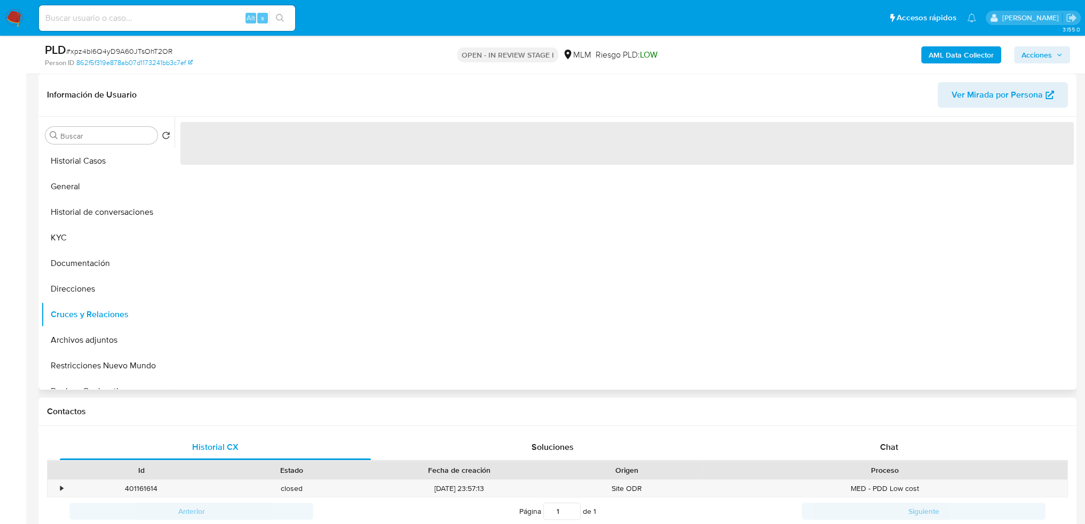
drag, startPoint x: 108, startPoint y: 336, endPoint x: 386, endPoint y: 337, distance: 278.5
click at [109, 337] on button "Archivos adjuntos" at bounding box center [107, 341] width 133 height 26
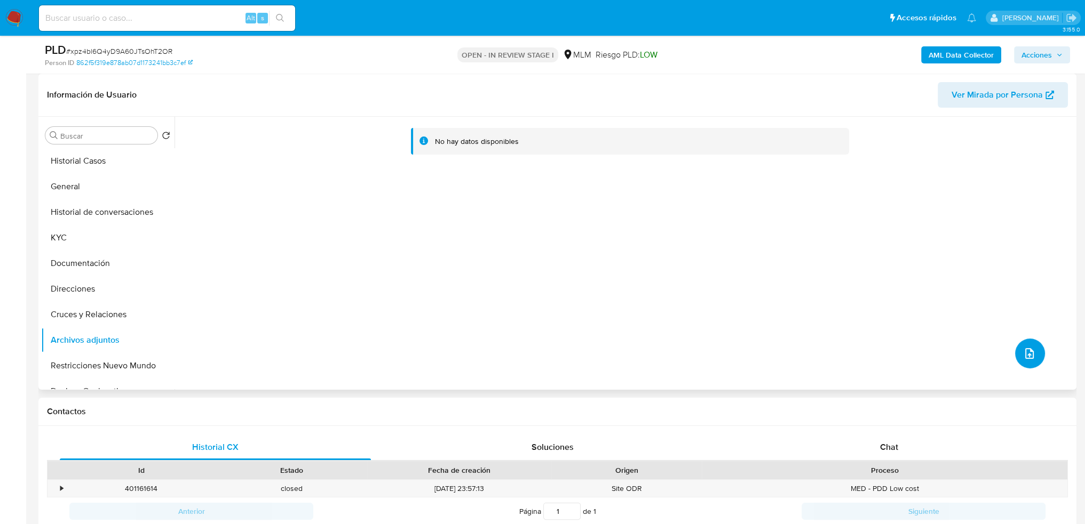
drag, startPoint x: 464, startPoint y: 269, endPoint x: 1032, endPoint y: 359, distance: 575.3
click at [1032, 359] on button "upload-file" at bounding box center [1030, 354] width 30 height 30
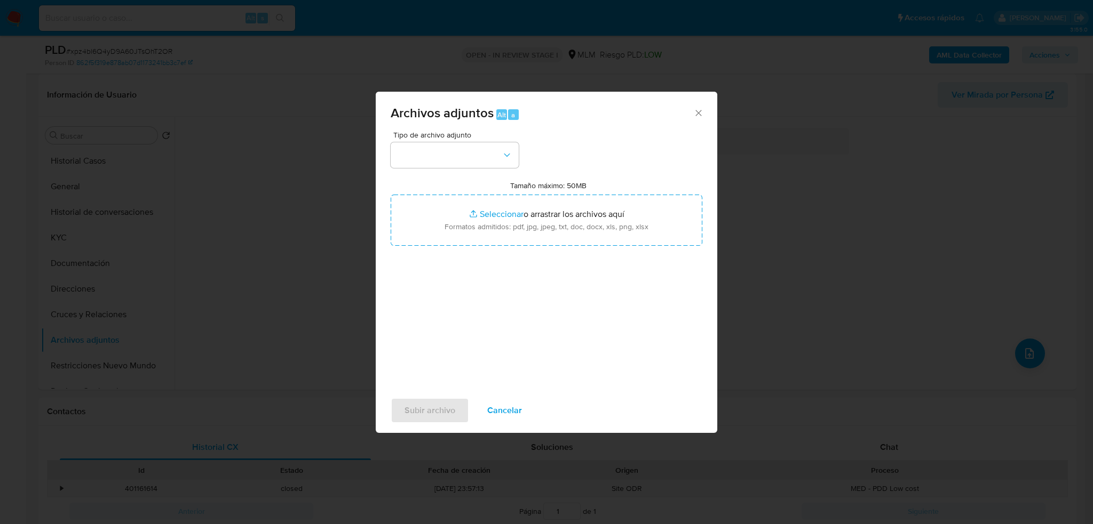
click at [443, 172] on div "Tipo de archivo adjunto Tamaño máximo: 50MB Seleccionar archivos Seleccionar o …" at bounding box center [547, 257] width 312 height 252
click at [444, 160] on button "button" at bounding box center [455, 155] width 128 height 26
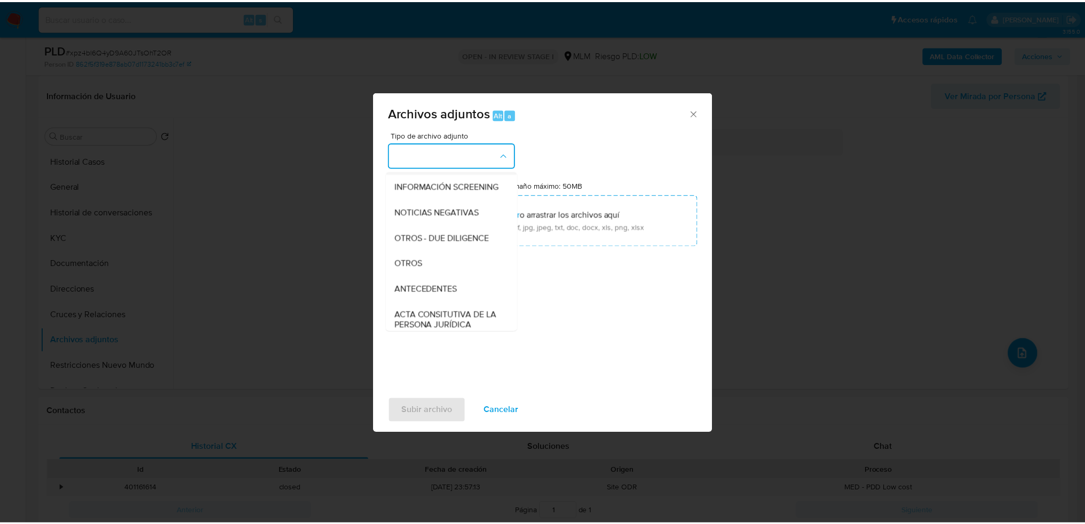
scroll to position [107, 0]
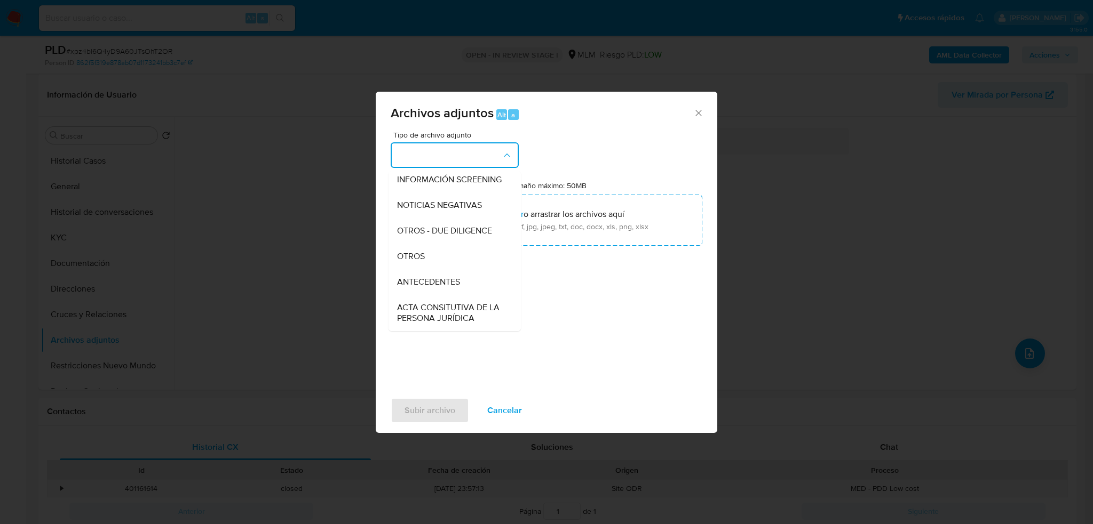
click at [429, 262] on div "OTROS" at bounding box center [451, 257] width 109 height 26
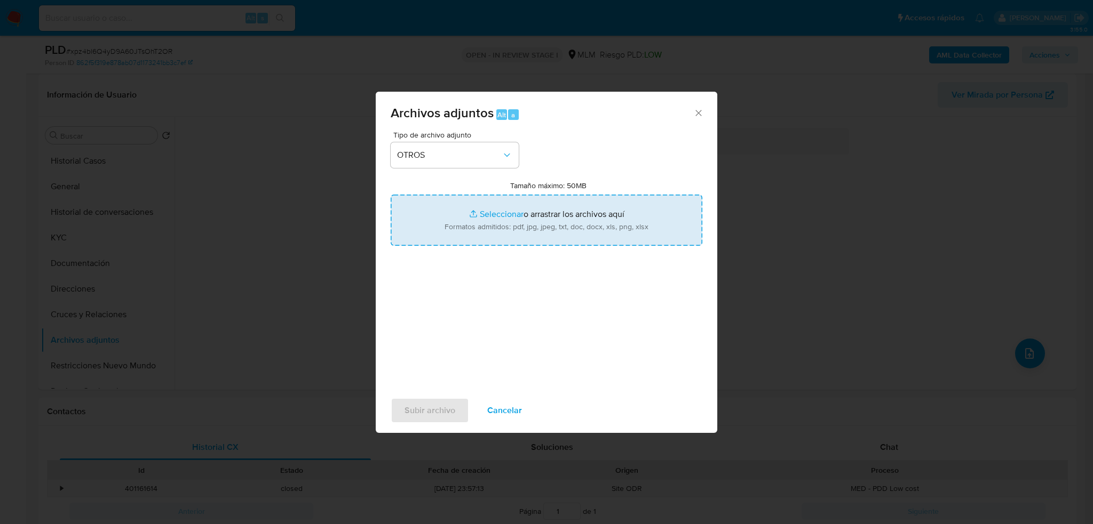
click at [474, 209] on input "Tamaño máximo: 50MB Seleccionar archivos" at bounding box center [547, 220] width 312 height 51
type input "C:\fakepath\330658058_Ramiro Elotlan Blanco_Ago25.pdf"
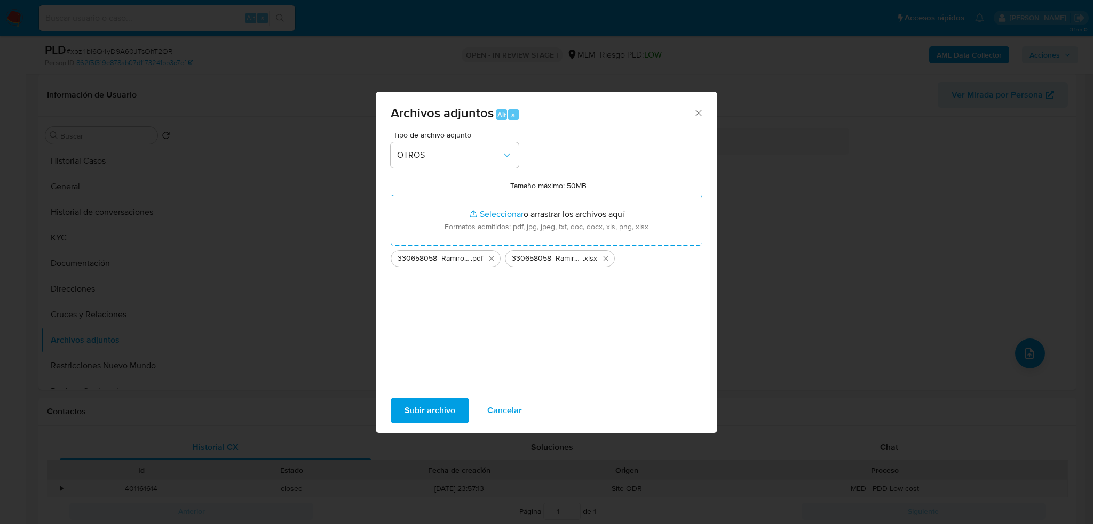
click at [429, 403] on span "Subir archivo" at bounding box center [429, 410] width 51 height 23
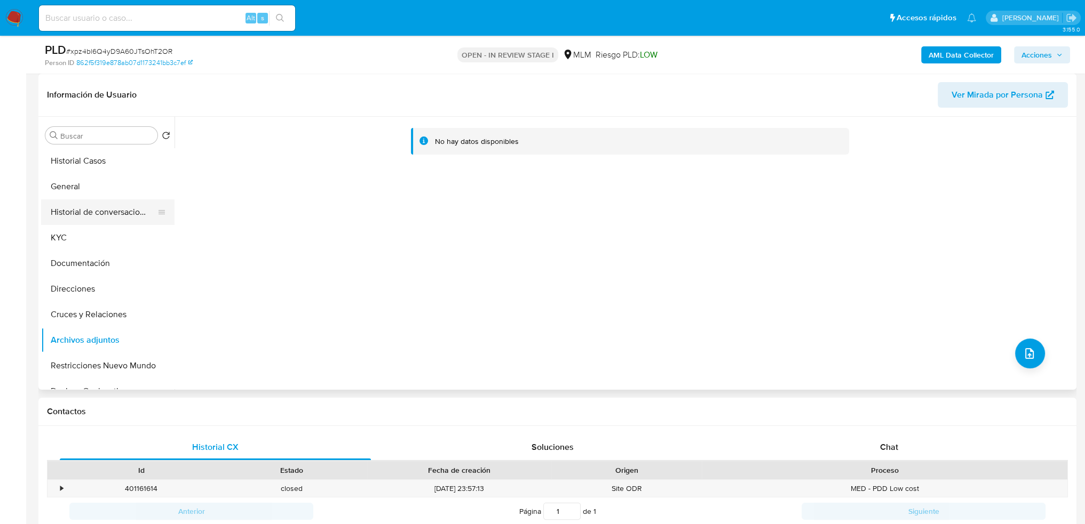
click at [95, 221] on button "Historial de conversaciones" at bounding box center [103, 213] width 125 height 26
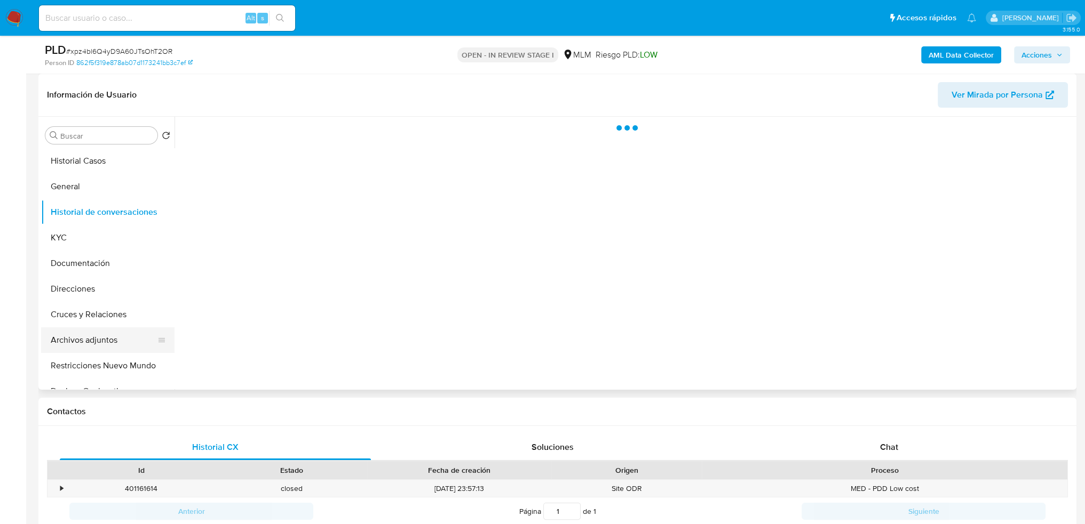
click at [94, 333] on button "Archivos adjuntos" at bounding box center [103, 341] width 125 height 26
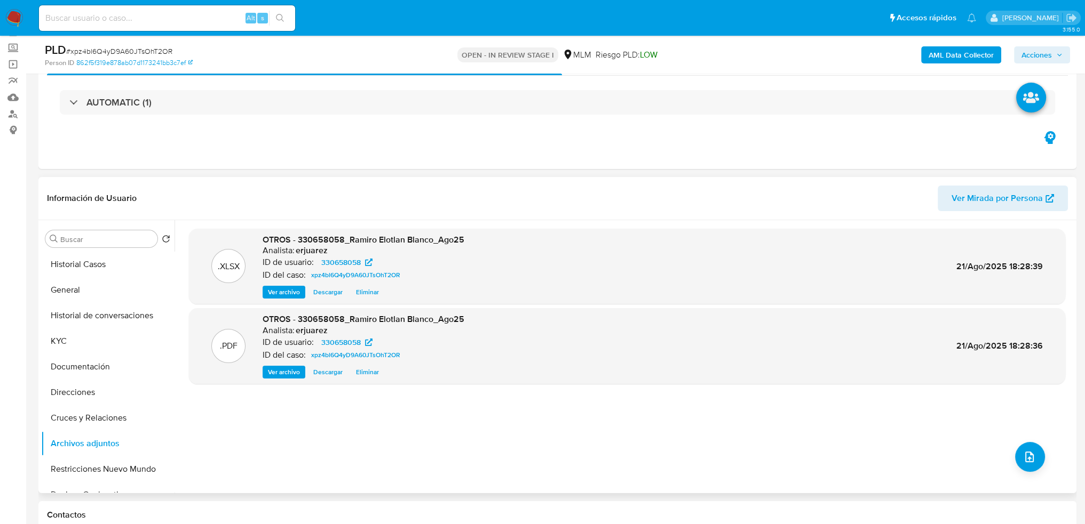
scroll to position [53, 0]
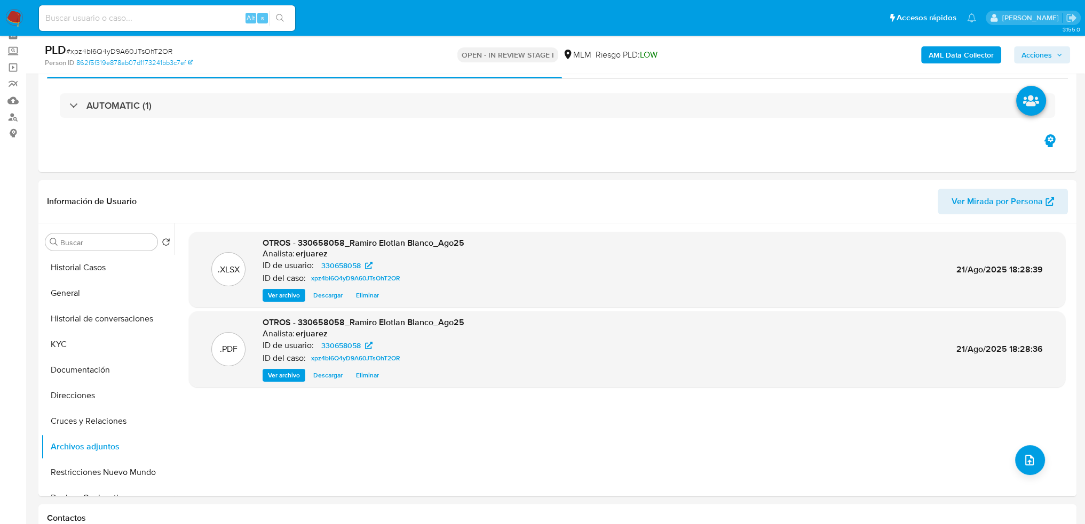
drag, startPoint x: 1040, startPoint y: 53, endPoint x: 978, endPoint y: 63, distance: 62.3
click at [1036, 52] on span "Acciones" at bounding box center [1036, 54] width 30 height 17
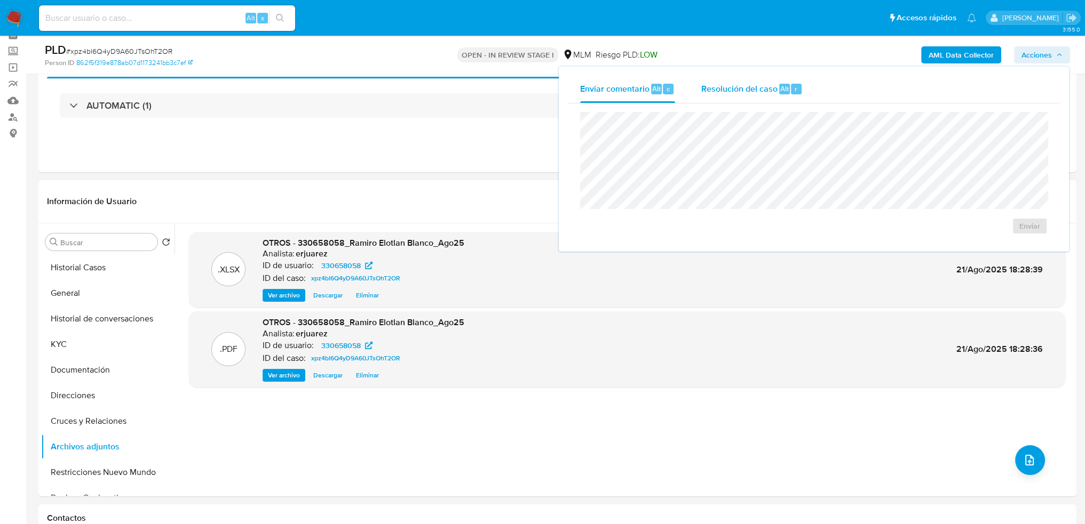
click at [705, 92] on span "Resolución del caso" at bounding box center [739, 88] width 76 height 12
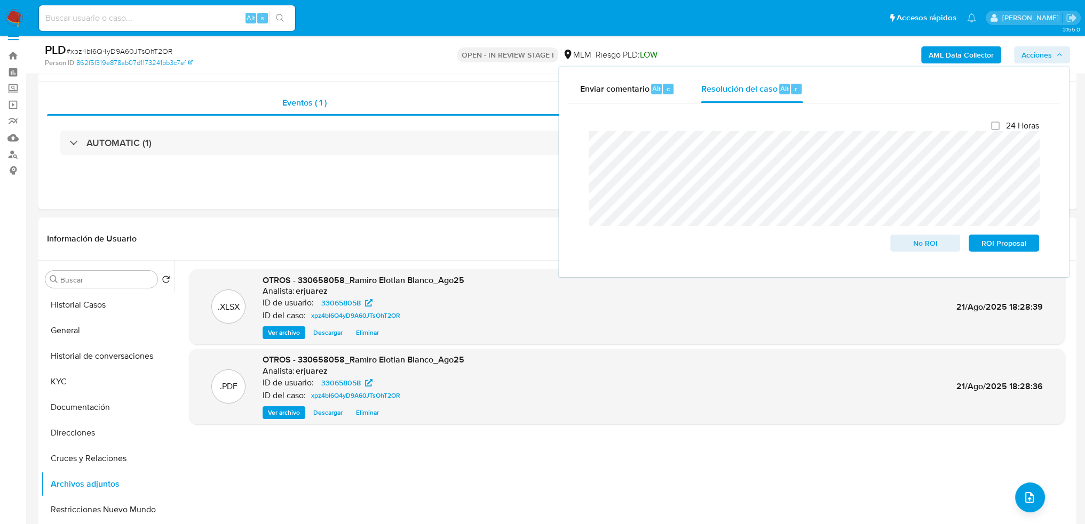
scroll to position [0, 0]
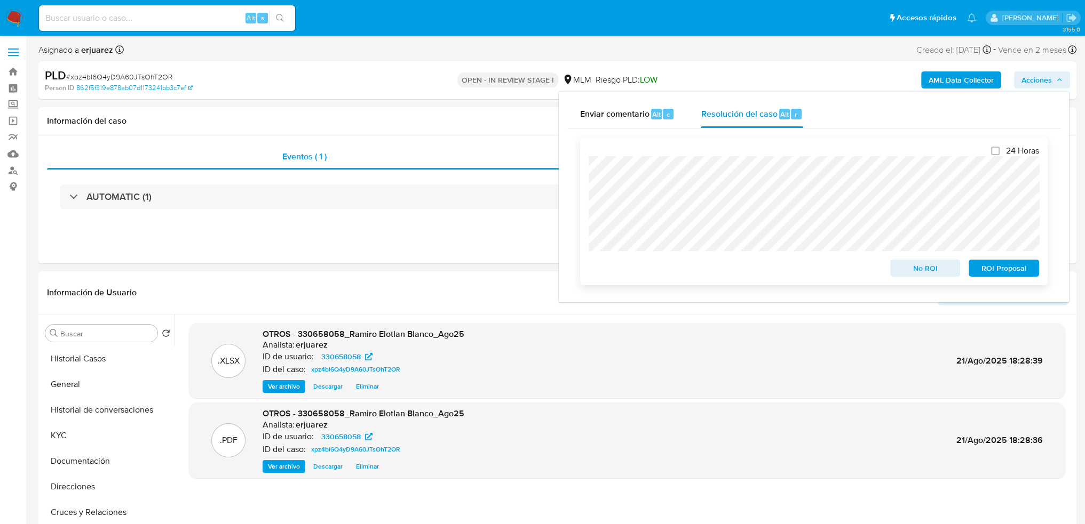
click at [587, 206] on div "24 Horas No ROI ROI Proposal" at bounding box center [813, 211] width 467 height 148
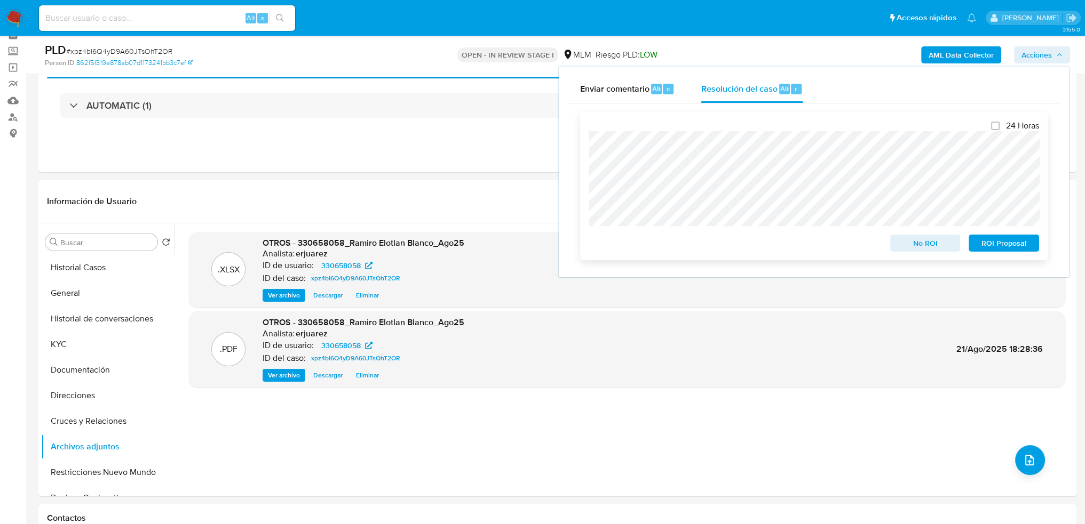
click at [911, 249] on span "No ROI" at bounding box center [924, 243] width 55 height 15
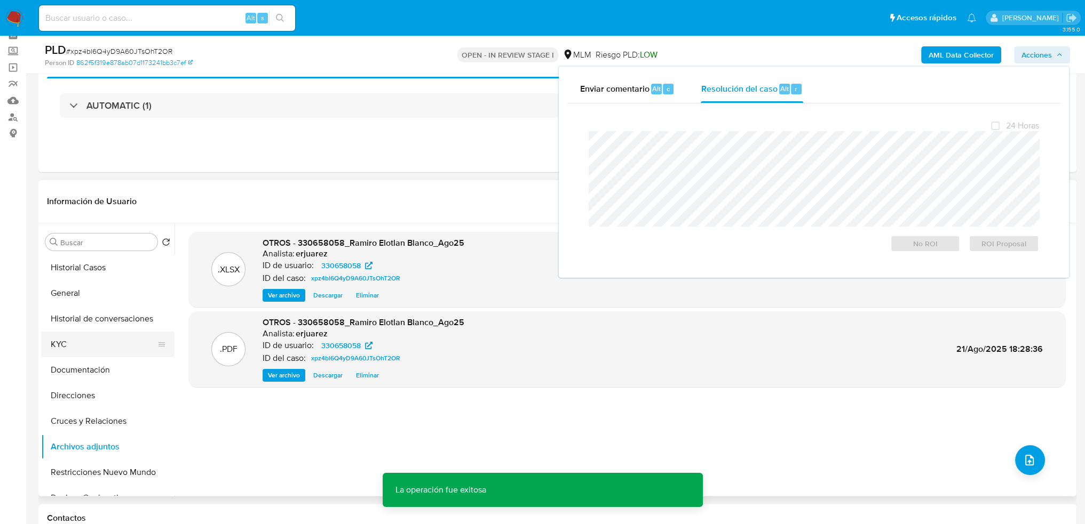
drag, startPoint x: 59, startPoint y: 333, endPoint x: 58, endPoint y: 341, distance: 8.7
click at [60, 334] on button "KYC" at bounding box center [103, 345] width 125 height 26
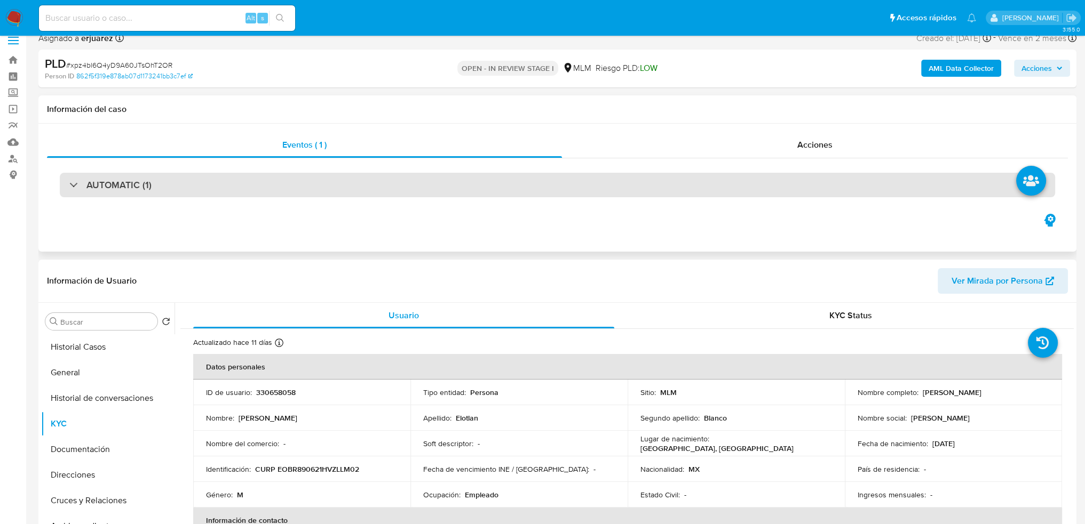
scroll to position [0, 0]
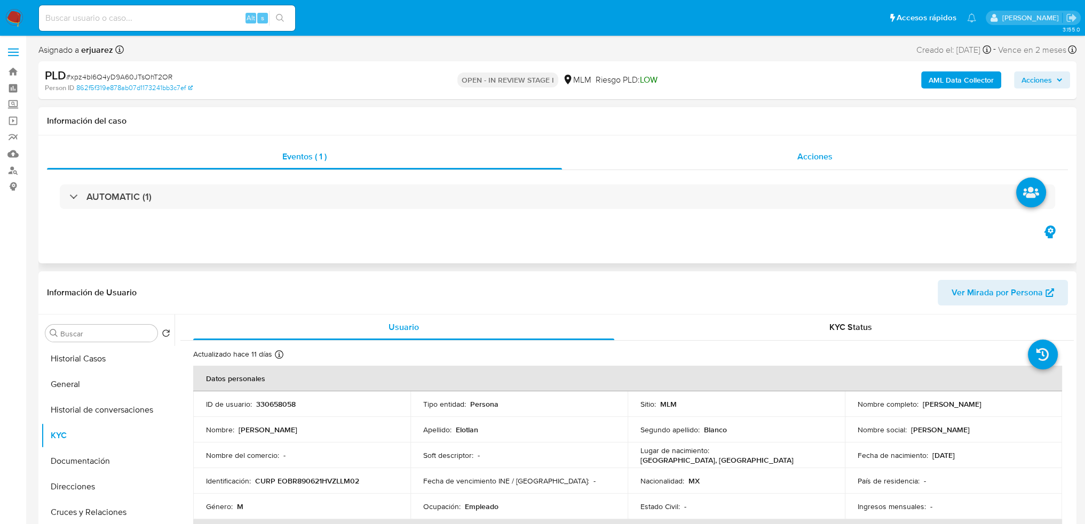
drag, startPoint x: 711, startPoint y: 157, endPoint x: 388, endPoint y: 58, distance: 337.8
click at [702, 162] on div "Acciones" at bounding box center [815, 157] width 506 height 26
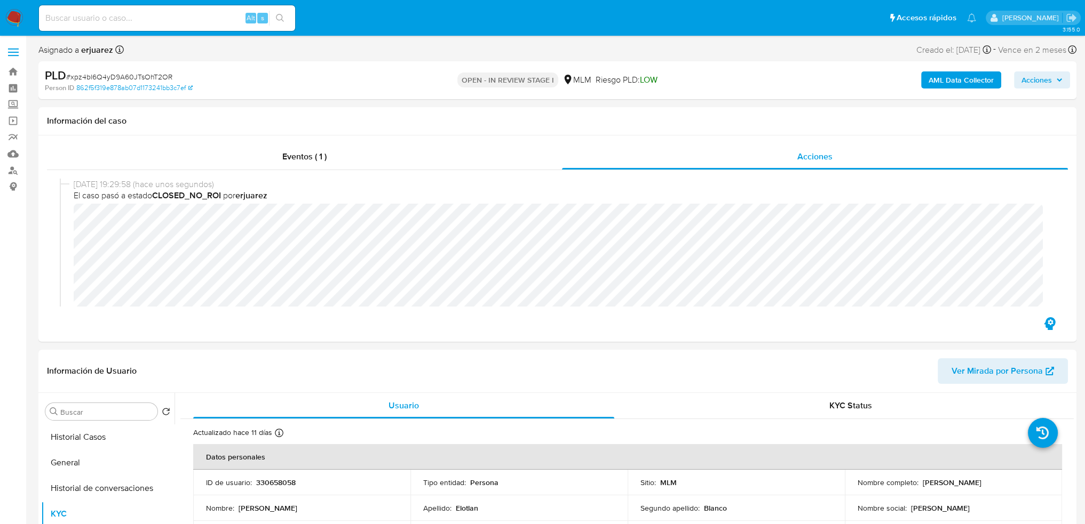
drag, startPoint x: 17, startPoint y: 16, endPoint x: 39, endPoint y: 2, distance: 26.6
click at [17, 16] on img at bounding box center [14, 18] width 18 height 18
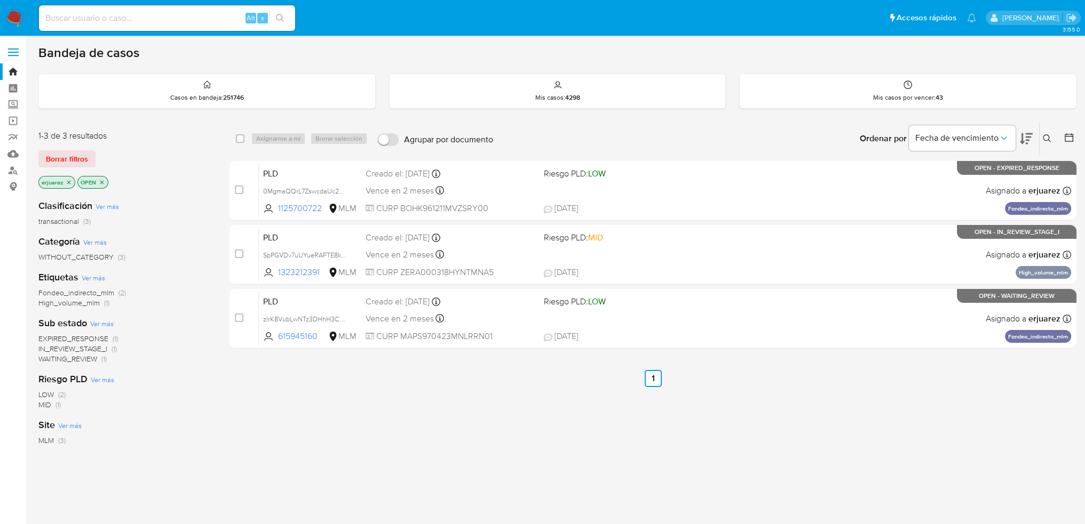
click at [747, 400] on div "select-all-cases-checkbox Asignarme a mí Borrar selección Agrupar por documento…" at bounding box center [652, 363] width 847 height 483
